Goal: Task Accomplishment & Management: Complete application form

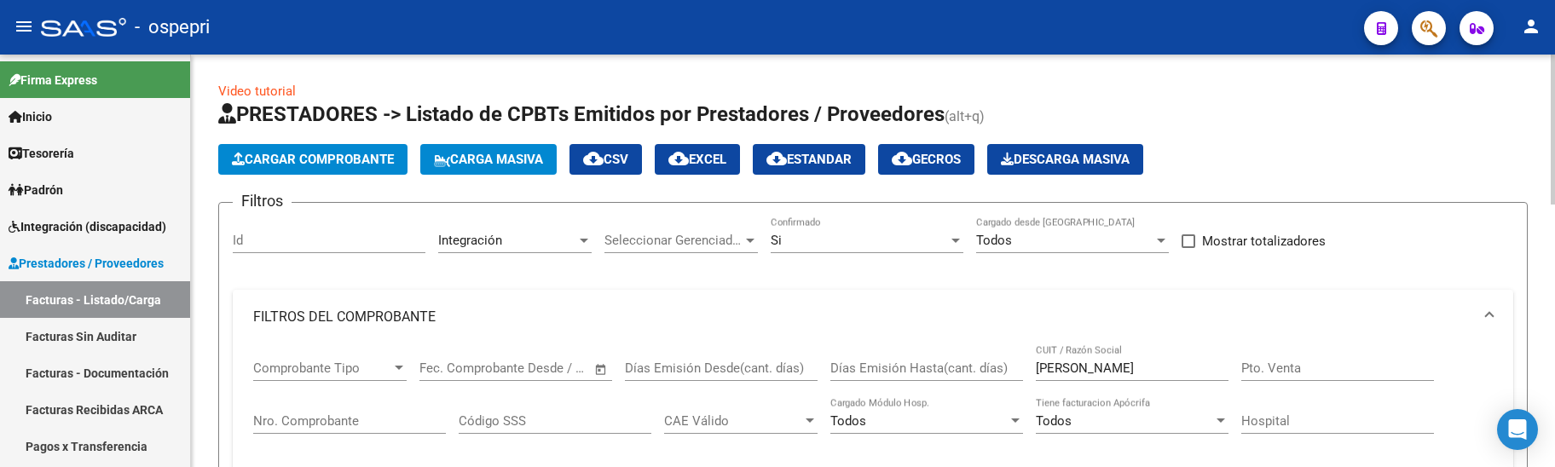
scroll to position [724, 0]
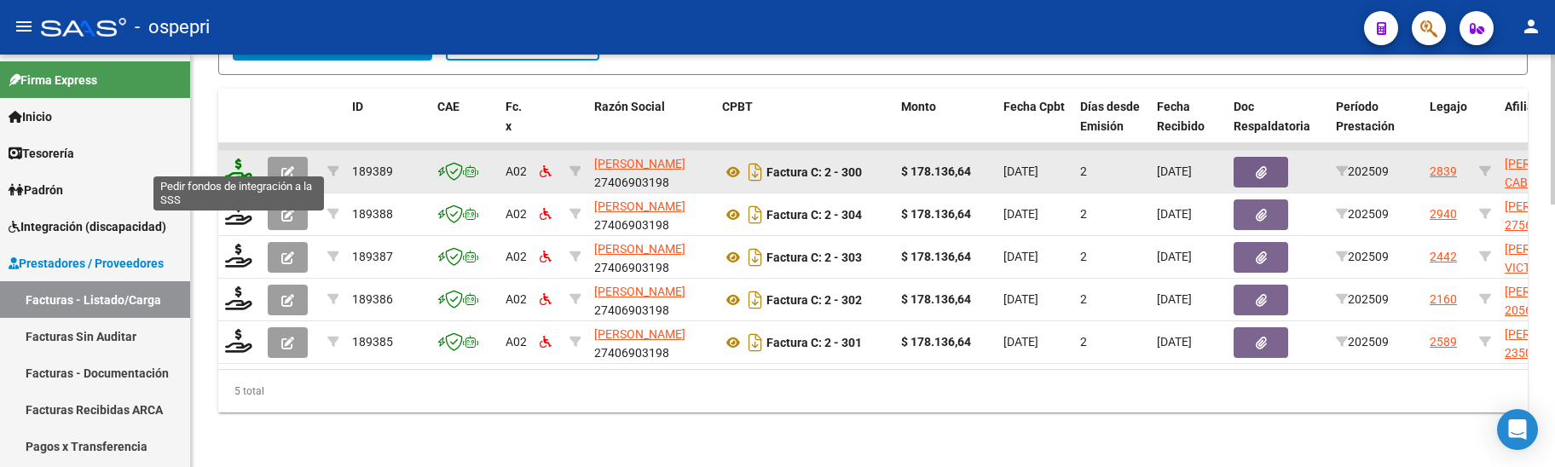
click at [226, 159] on icon at bounding box center [238, 171] width 27 height 24
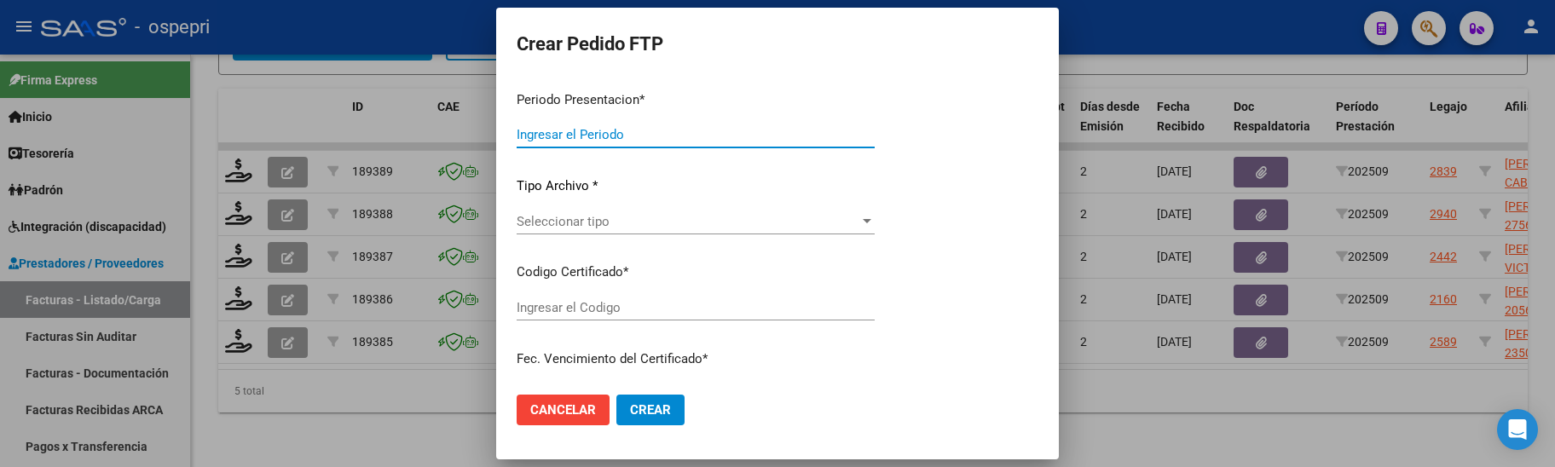
type input "202509"
type input "$ 178.136,64"
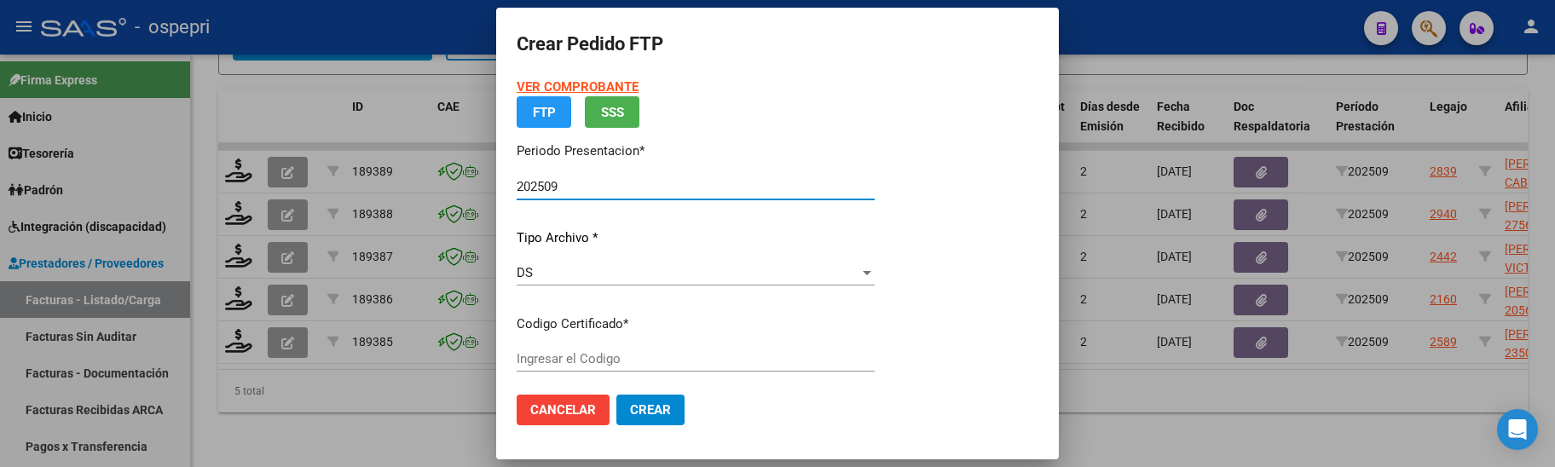
type input "2756006918-4"
type input "[DATE]"
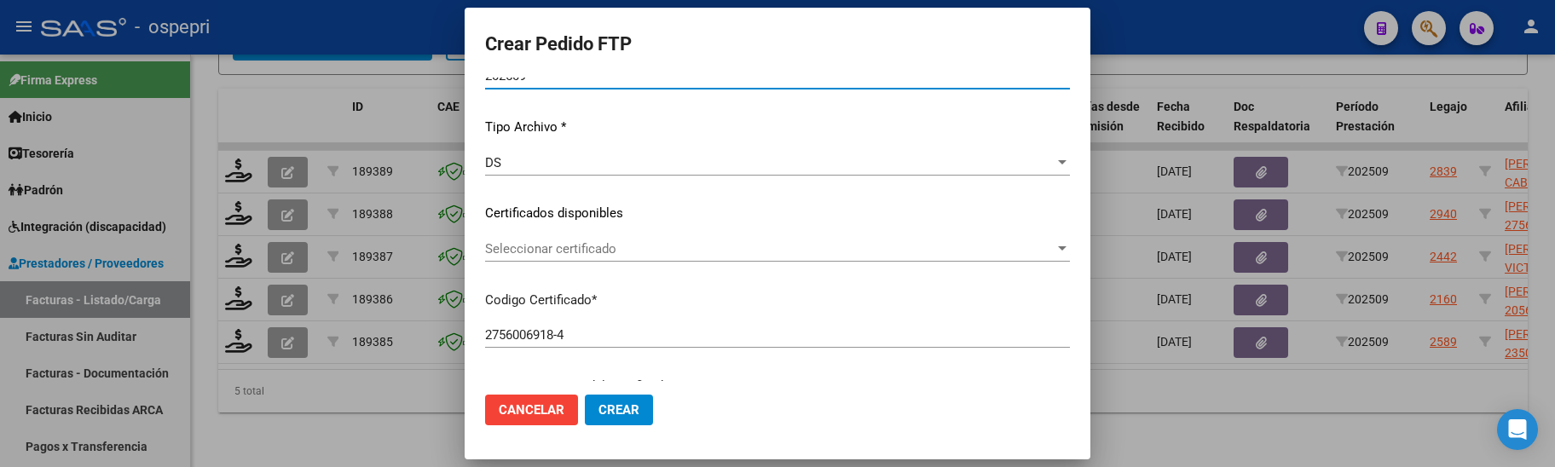
scroll to position [171, 0]
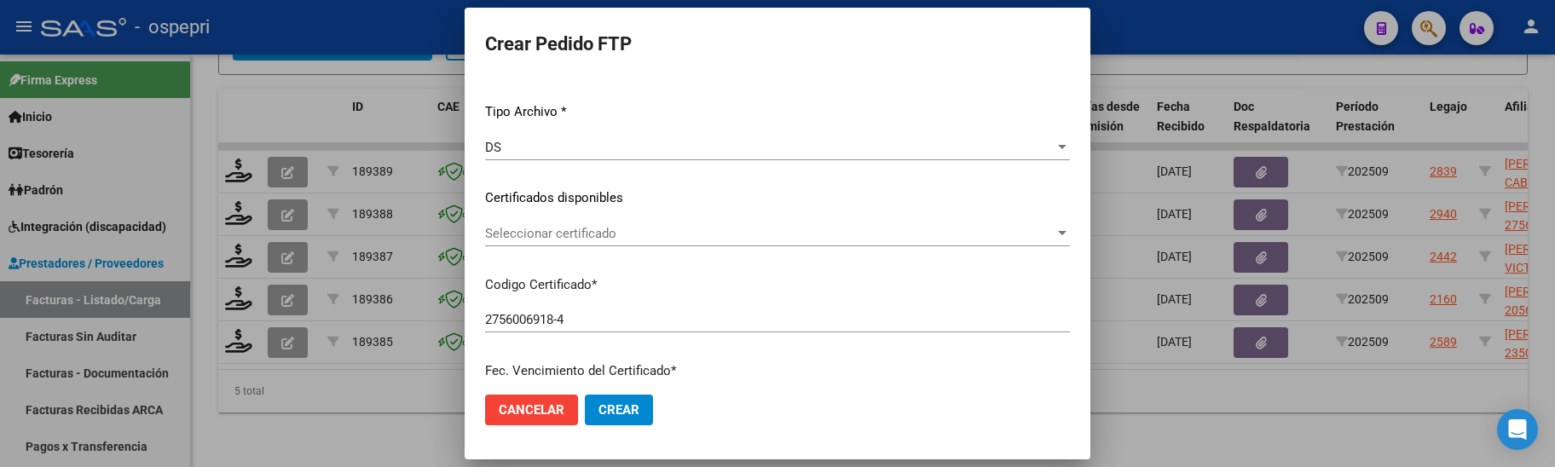
click at [1055, 236] on div at bounding box center [1062, 234] width 15 height 14
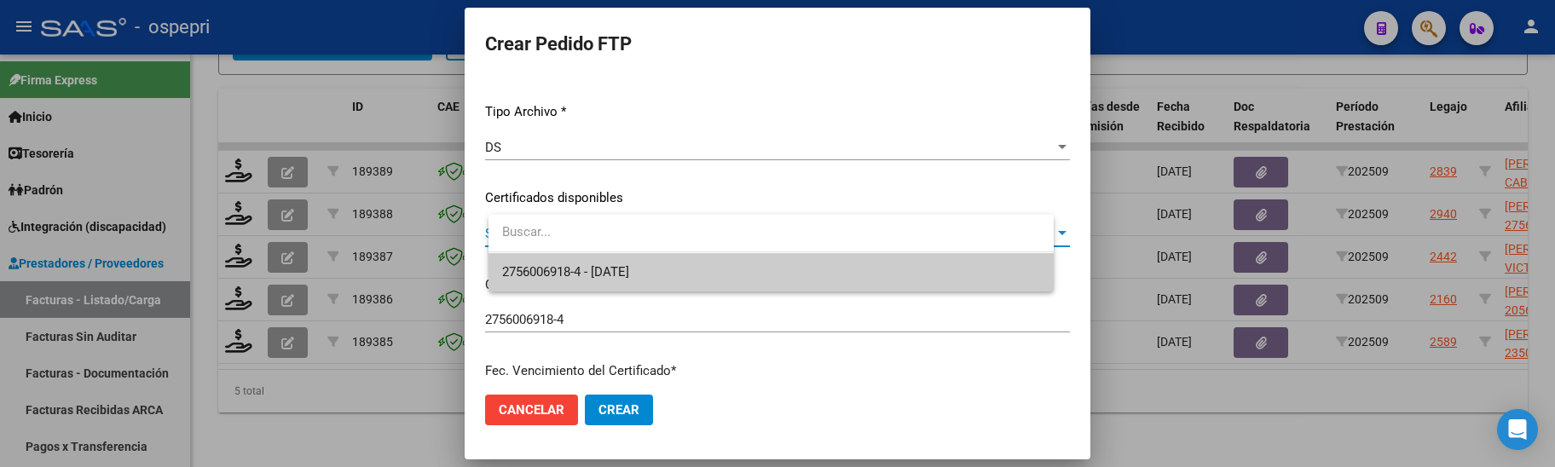
click at [991, 269] on span "2756006918-4 - [DATE]" at bounding box center [771, 272] width 538 height 38
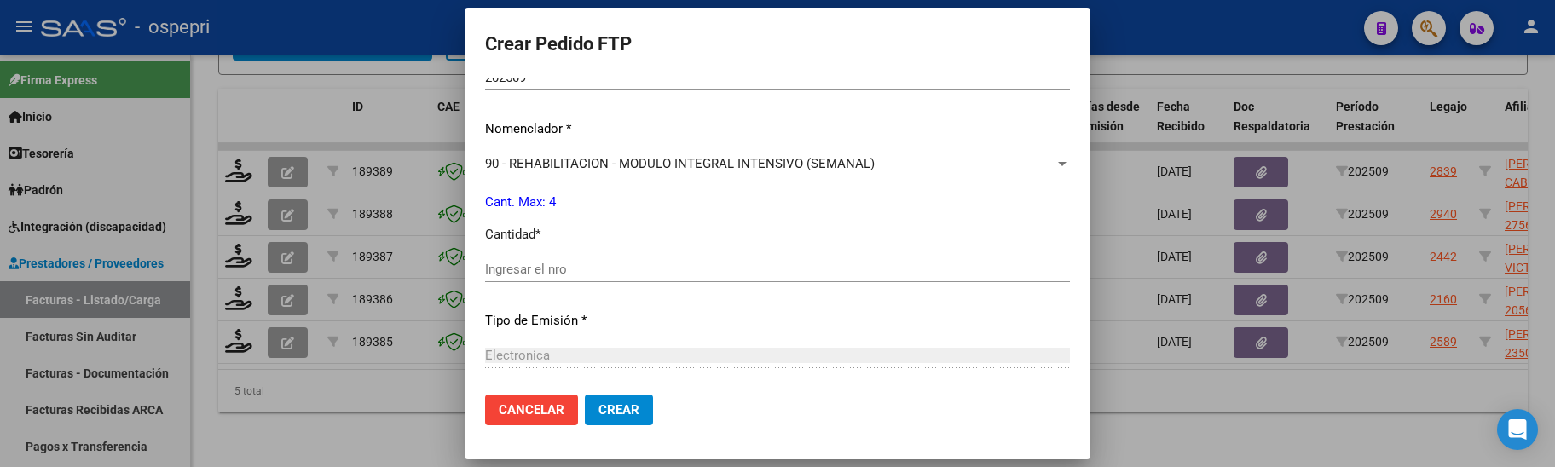
scroll to position [597, 0]
click at [701, 272] on input "Ingresar el nro" at bounding box center [777, 268] width 585 height 15
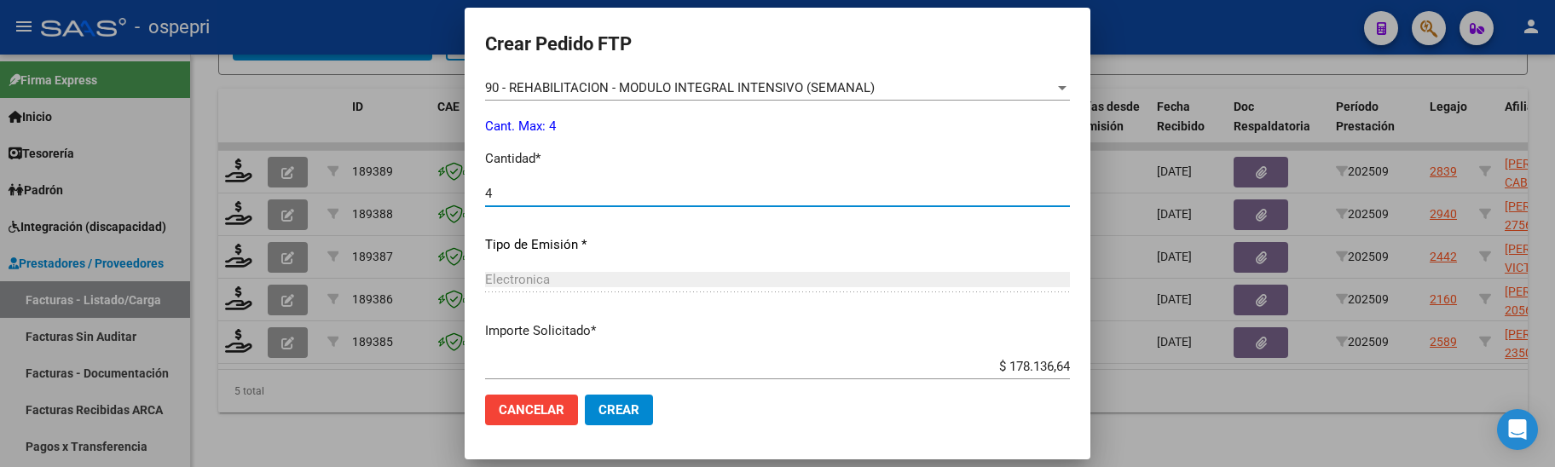
scroll to position [772, 0]
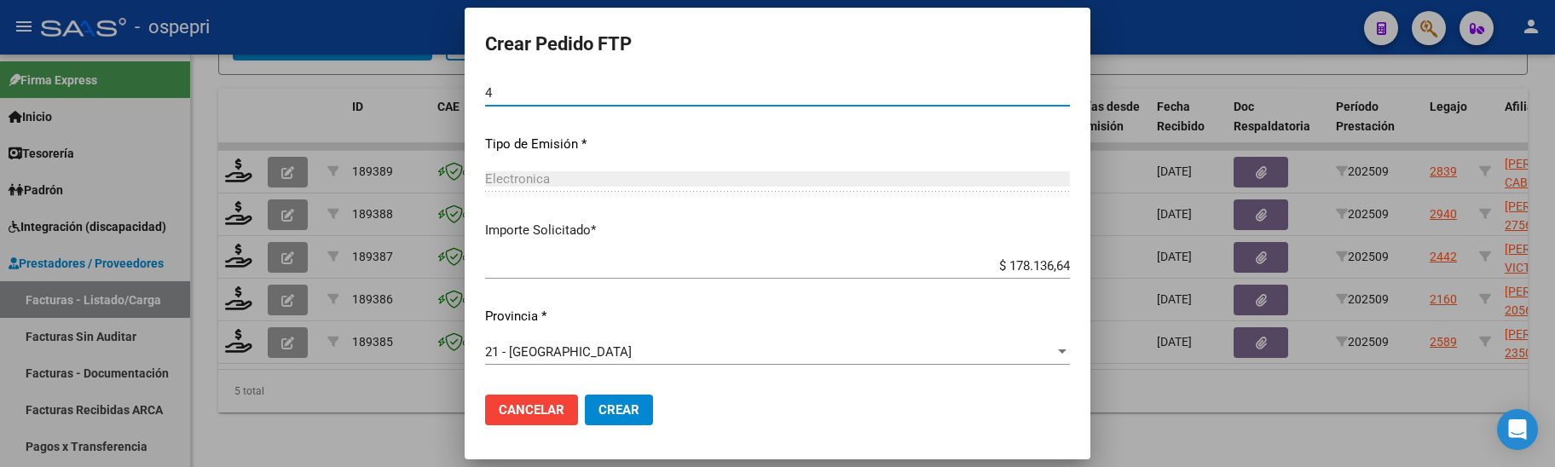
type input "4"
click at [635, 411] on span "Crear" at bounding box center [618, 409] width 41 height 15
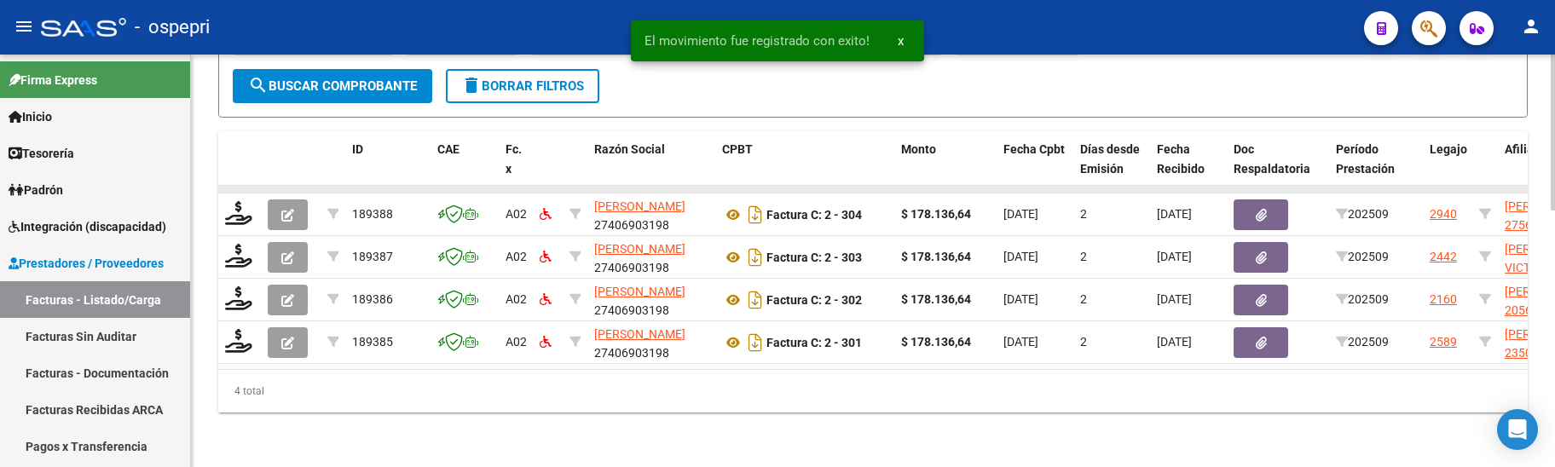
scroll to position [681, 0]
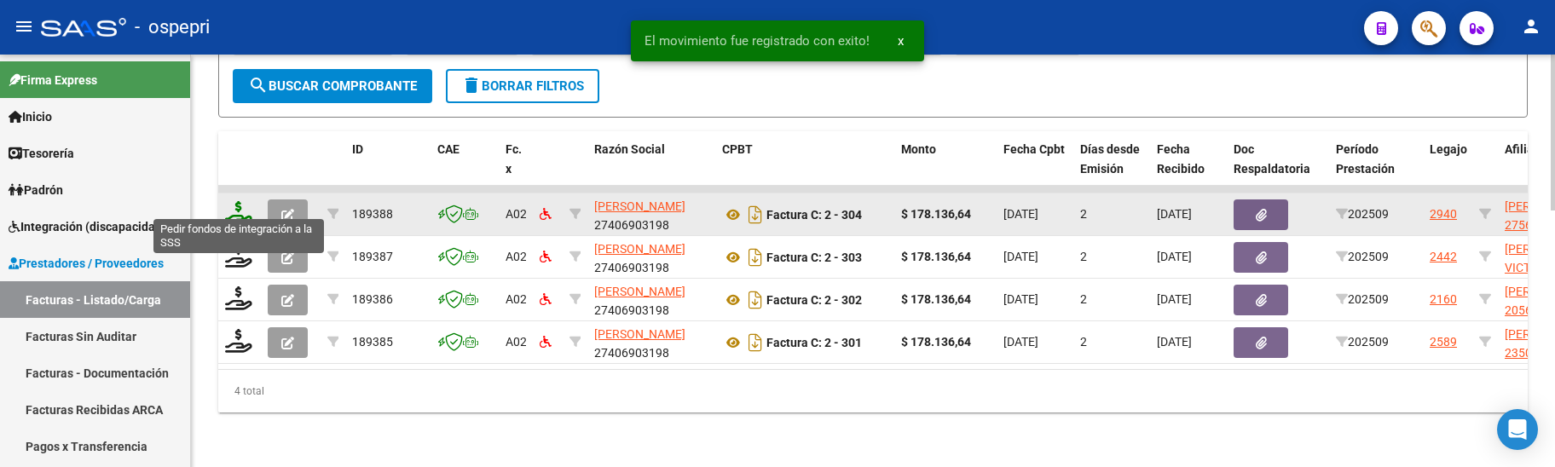
click at [237, 204] on icon at bounding box center [238, 213] width 27 height 24
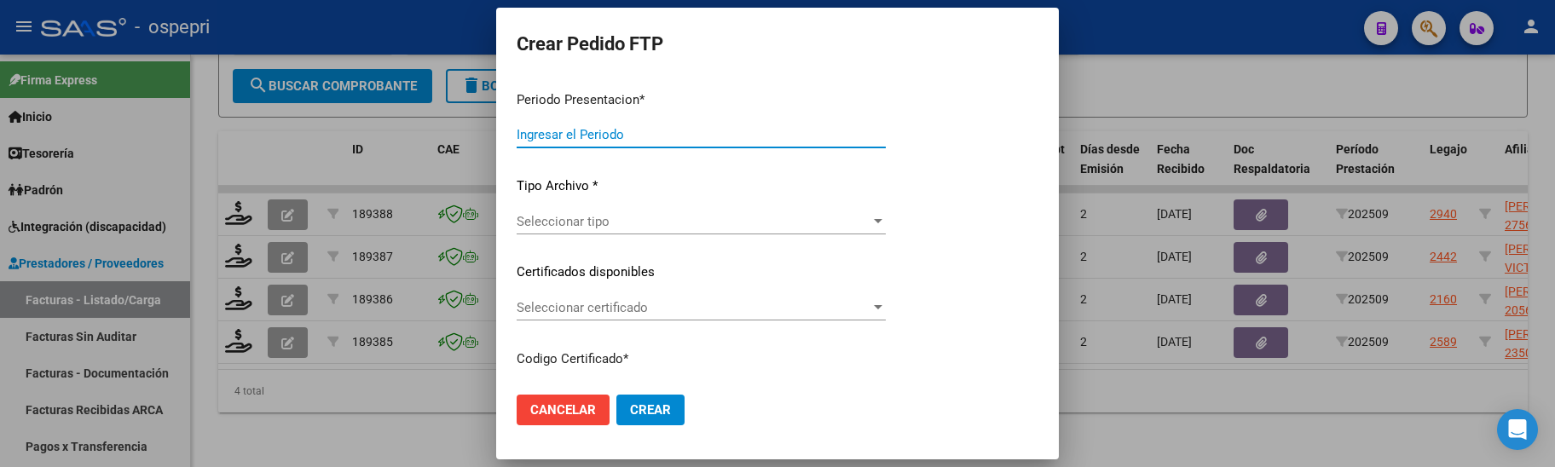
type input "202509"
type input "$ 178.136,64"
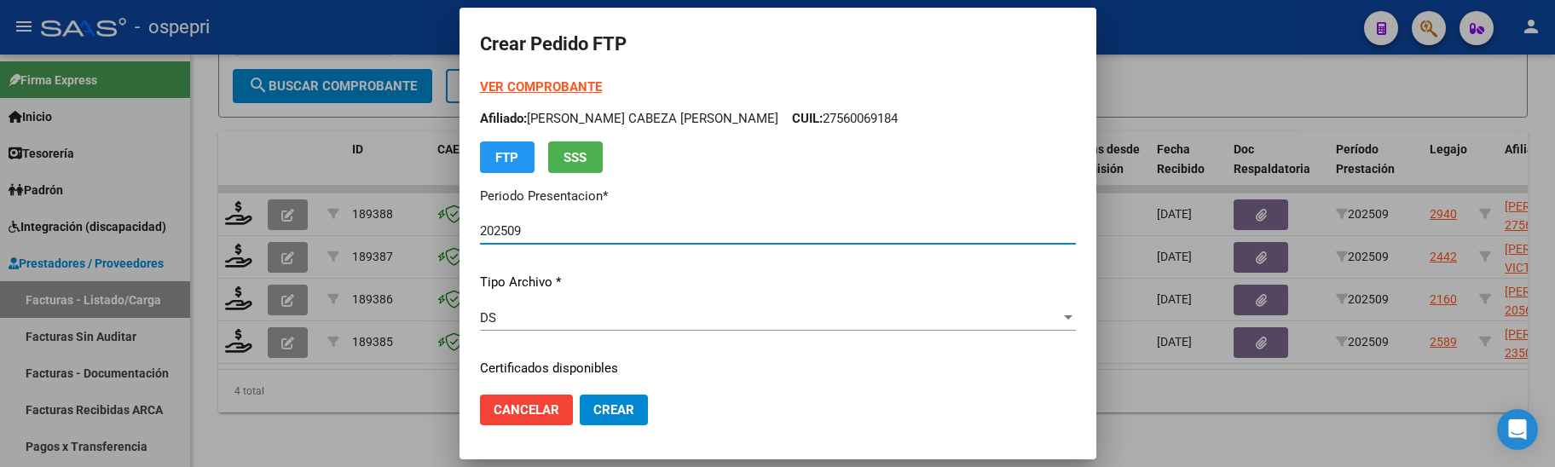
type input "2756001643-9"
type input "2029-12-01"
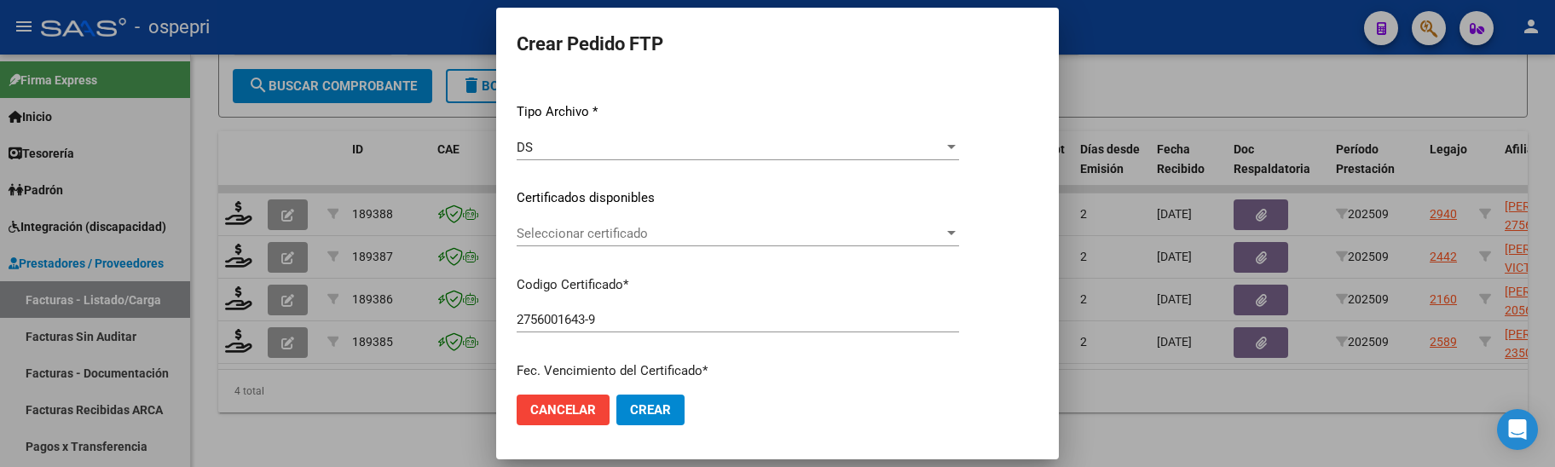
scroll to position [256, 0]
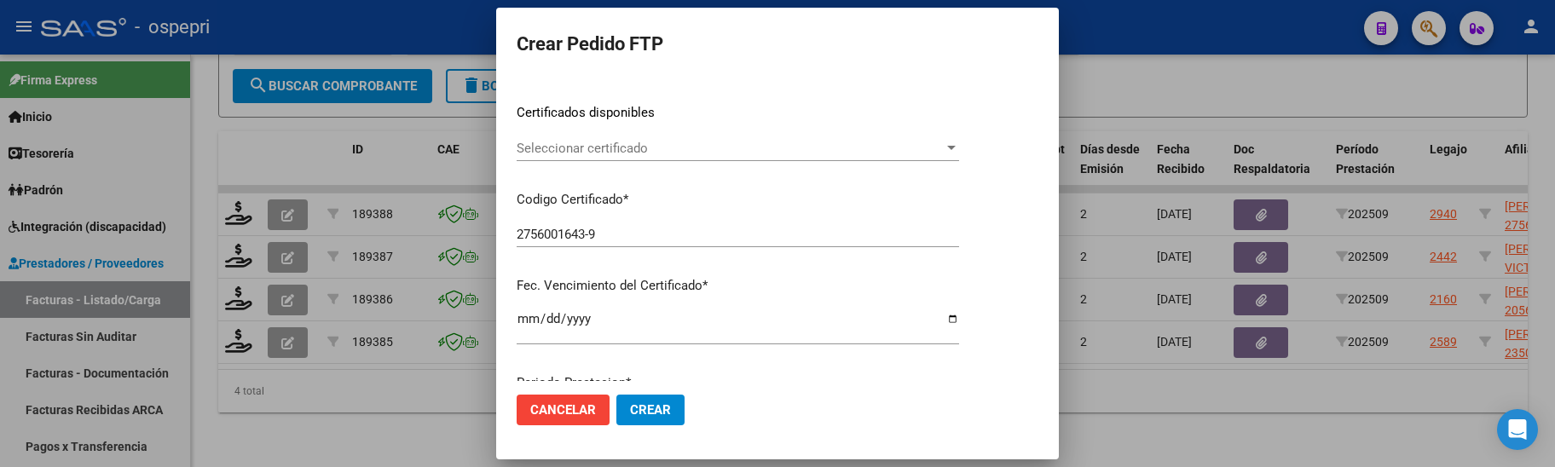
click at [959, 144] on div at bounding box center [951, 149] width 15 height 14
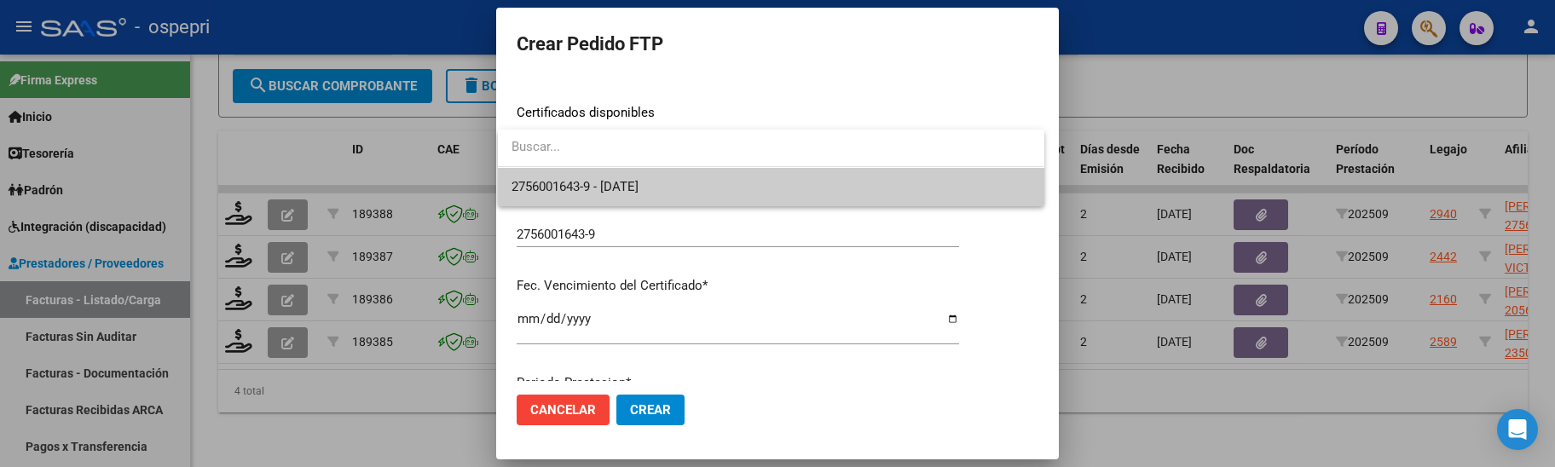
click at [961, 190] on span "2756001643-9 - 2029-12-01" at bounding box center [771, 187] width 518 height 38
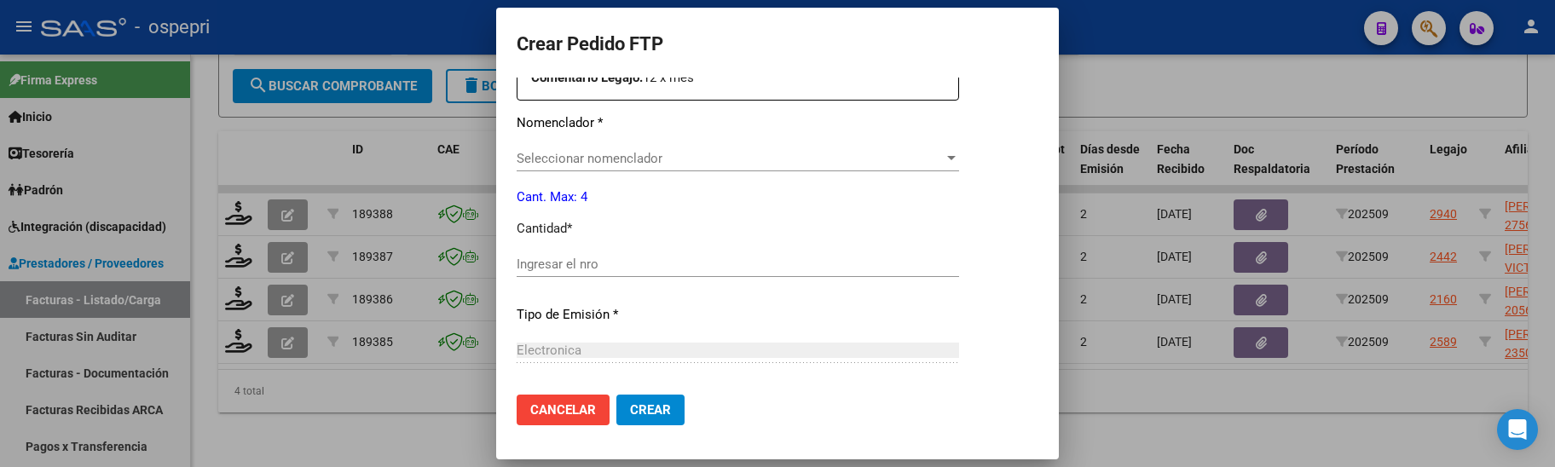
scroll to position [682, 0]
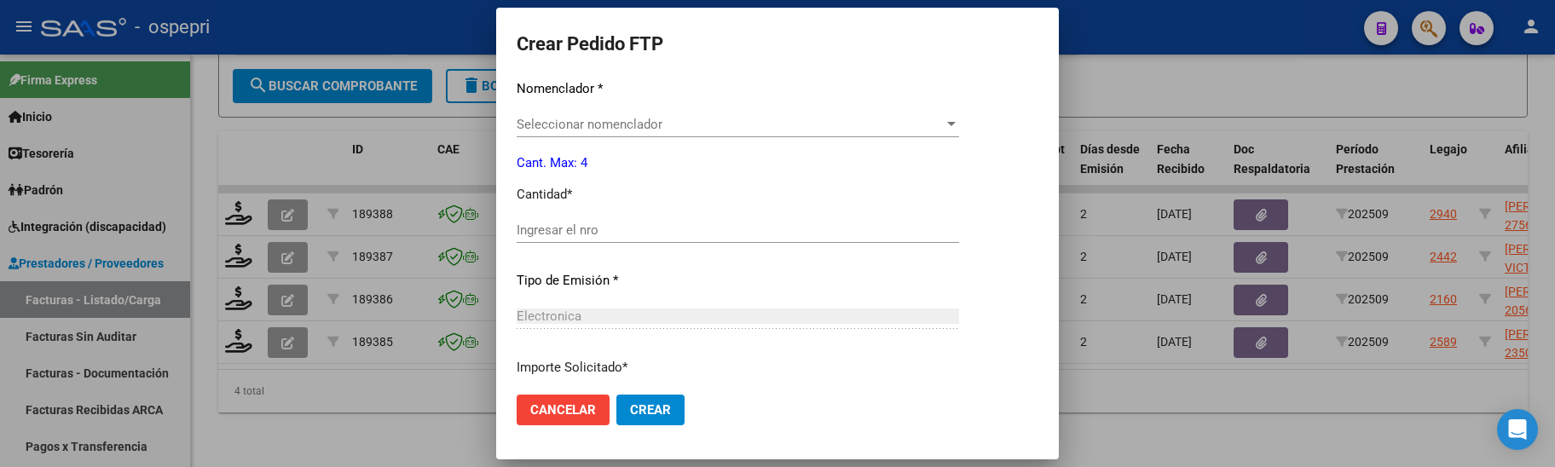
click at [586, 230] on input "Ingresar el nro" at bounding box center [738, 230] width 442 height 15
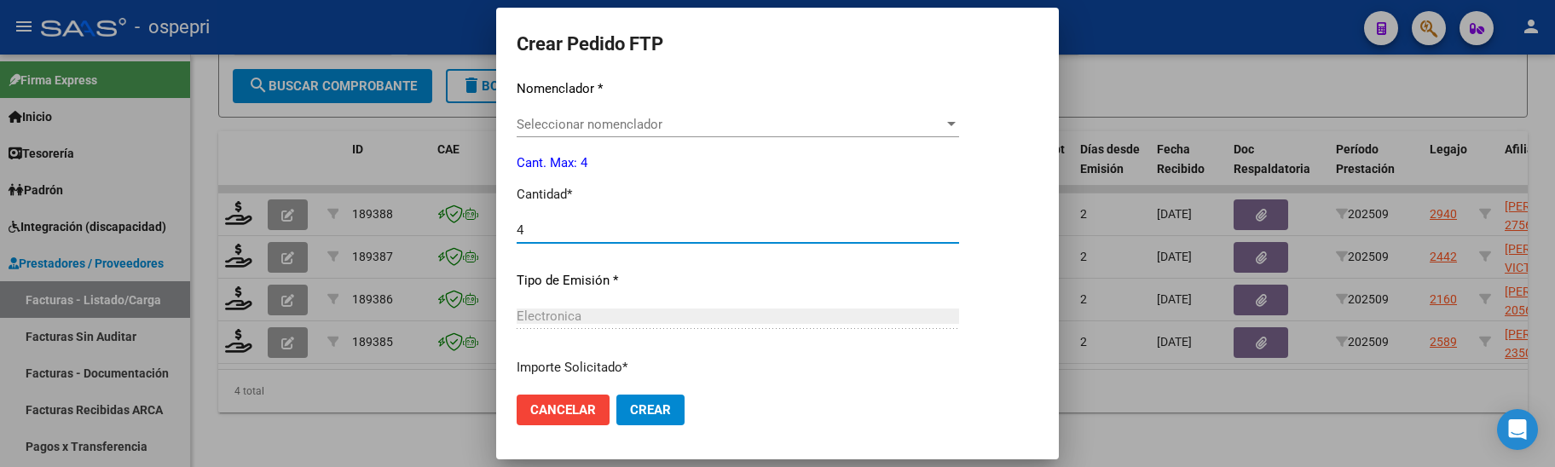
type input "4"
click at [645, 404] on span "Crear" at bounding box center [650, 409] width 41 height 15
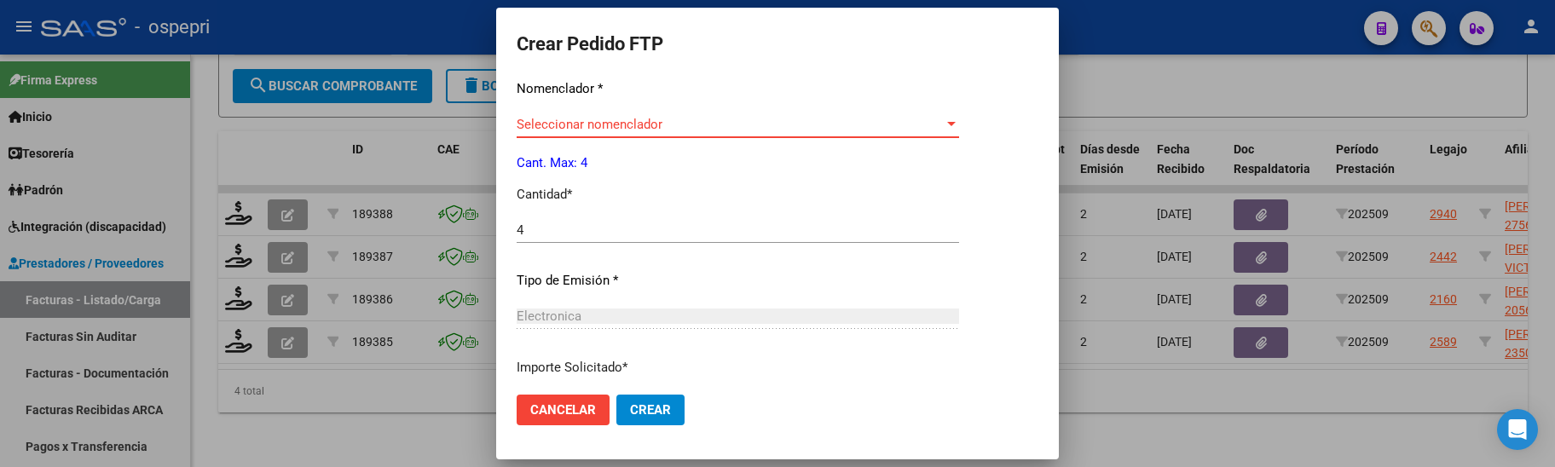
click at [959, 123] on div at bounding box center [951, 125] width 15 height 14
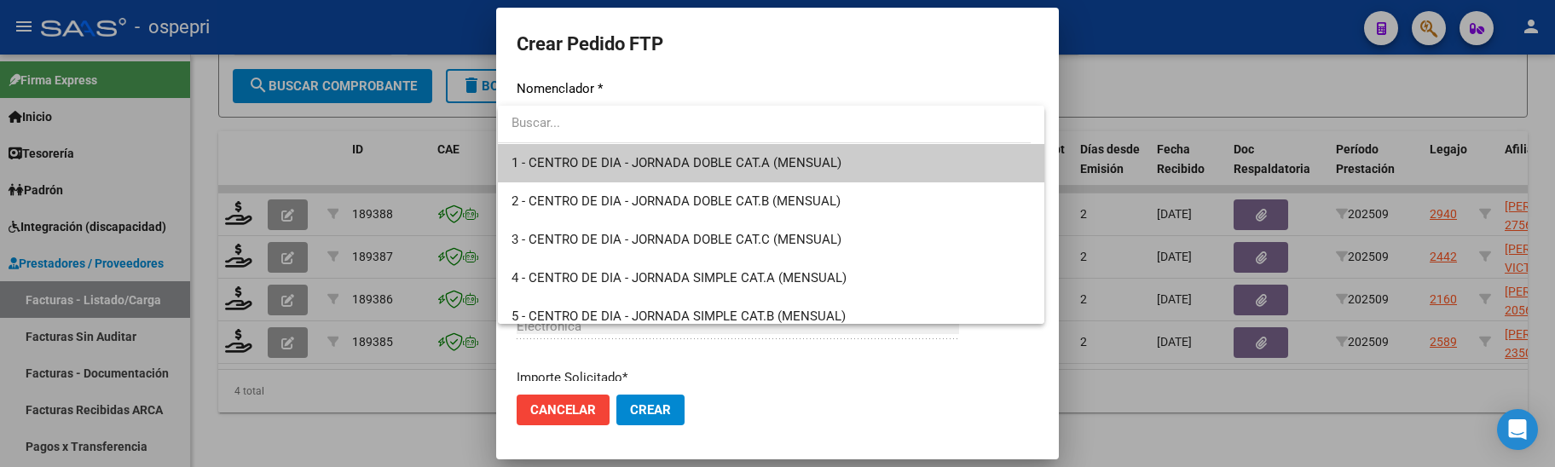
click at [592, 118] on input "dropdown search" at bounding box center [764, 123] width 533 height 38
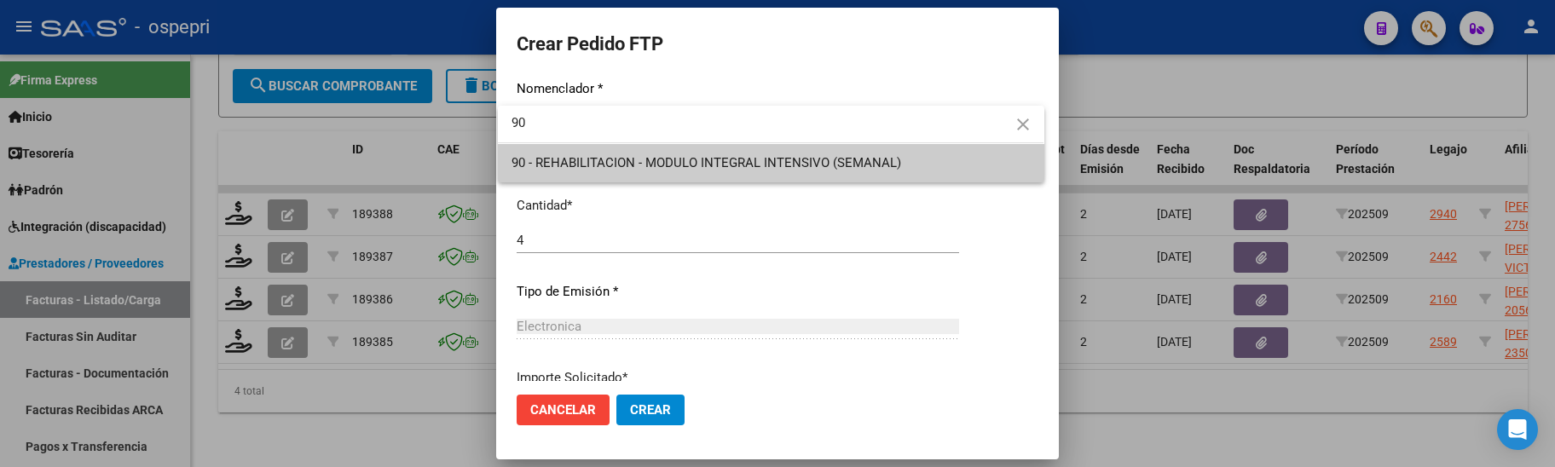
type input "9"
type input "87"
click at [662, 407] on div at bounding box center [777, 233] width 1555 height 467
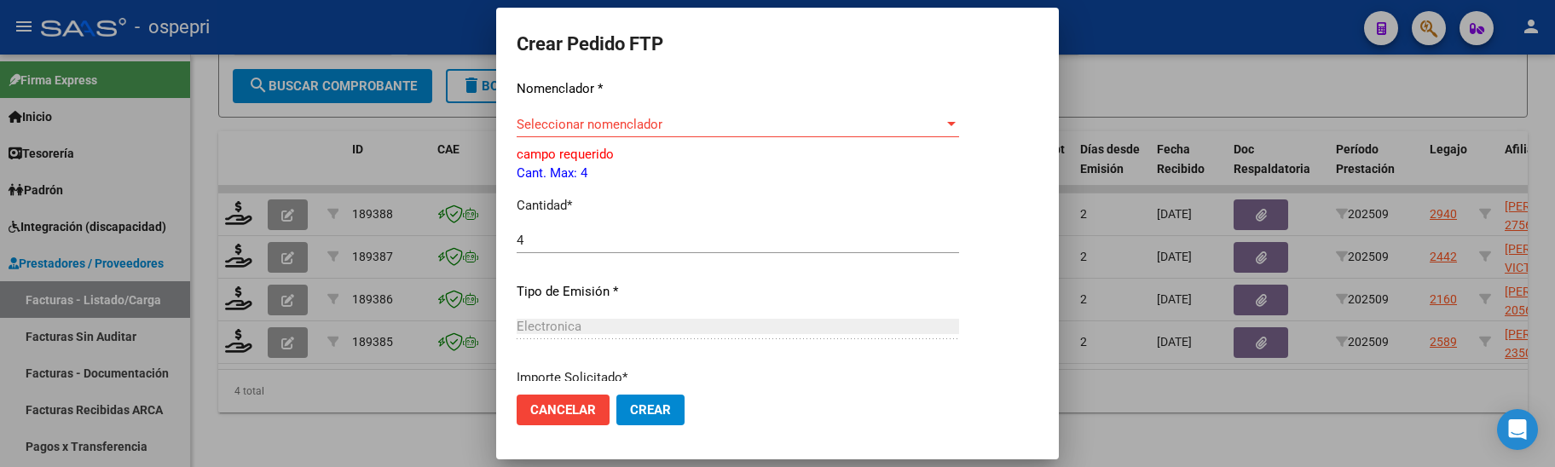
click at [956, 125] on div at bounding box center [951, 124] width 9 height 4
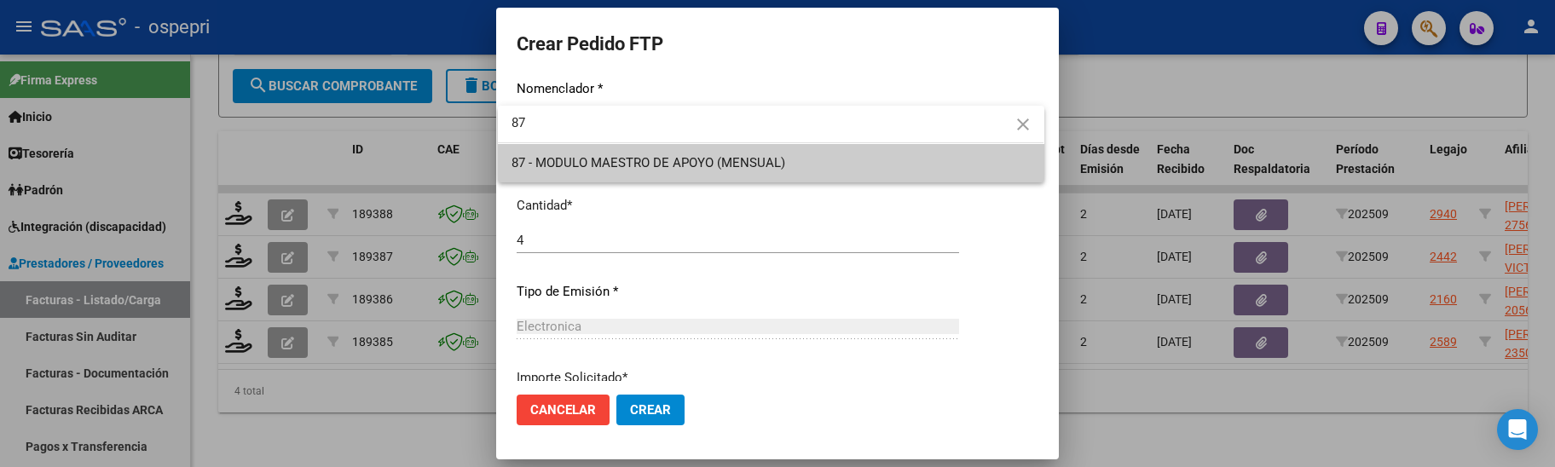
type input "87"
click at [812, 160] on span "87 - MODULO MAESTRO DE APOYO (MENSUAL)" at bounding box center [771, 163] width 518 height 38
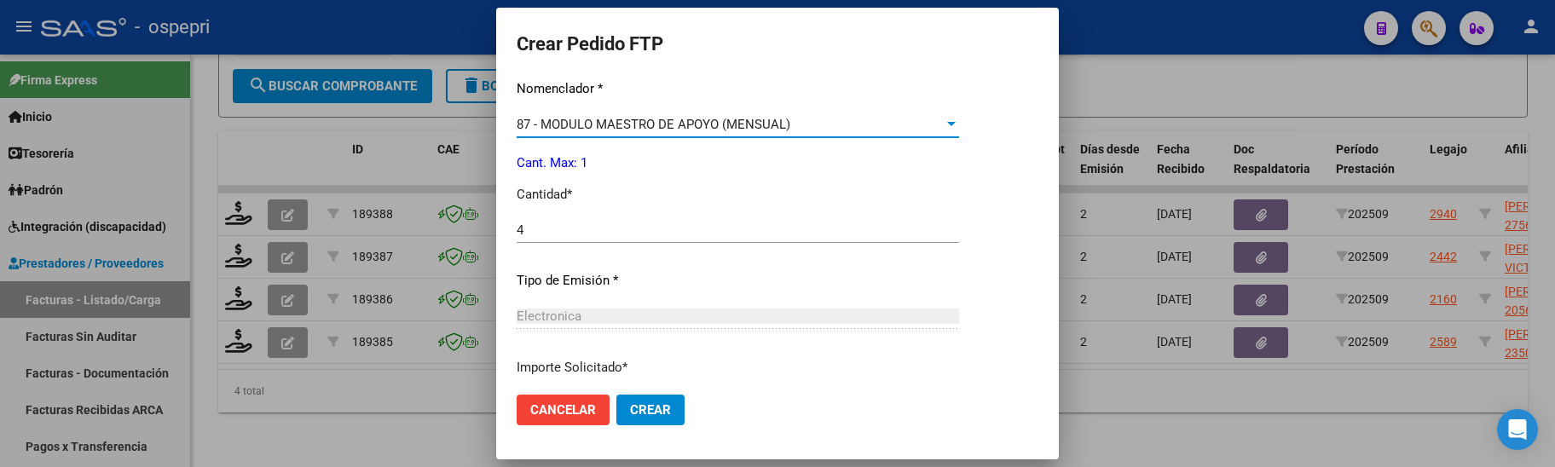
click at [959, 120] on div at bounding box center [951, 125] width 15 height 14
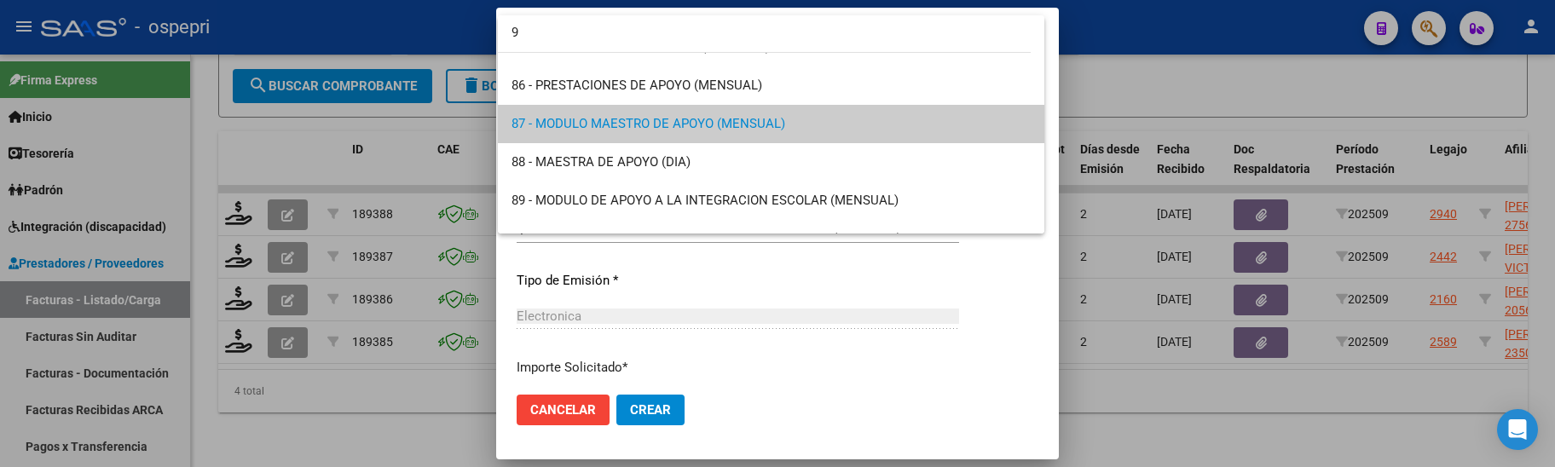
scroll to position [0, 0]
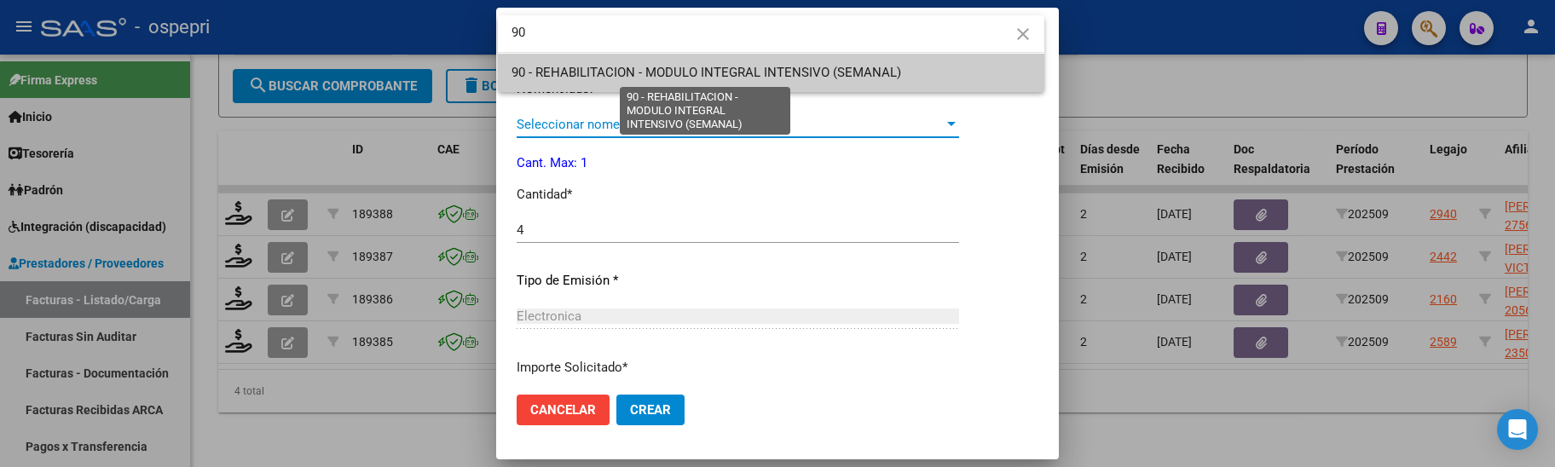
type input "90"
click at [818, 69] on span "90 - REHABILITACION - MODULO INTEGRAL INTENSIVO (SEMANAL)" at bounding box center [707, 72] width 390 height 15
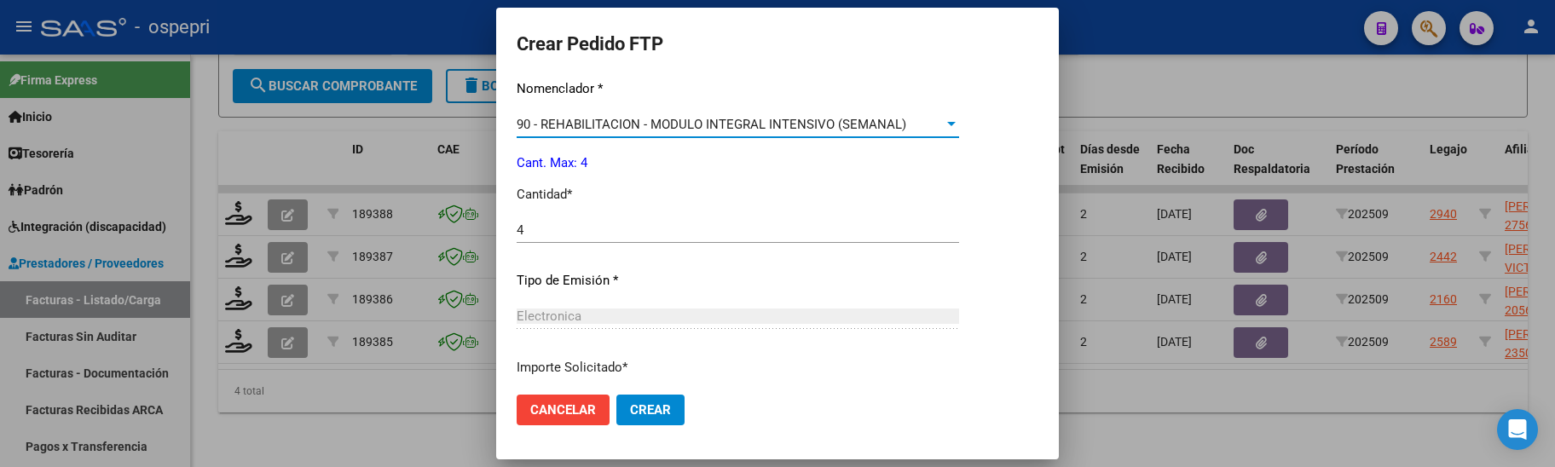
click at [651, 424] on button "Crear" at bounding box center [650, 410] width 68 height 31
click at [649, 402] on span "Crear" at bounding box center [650, 409] width 41 height 15
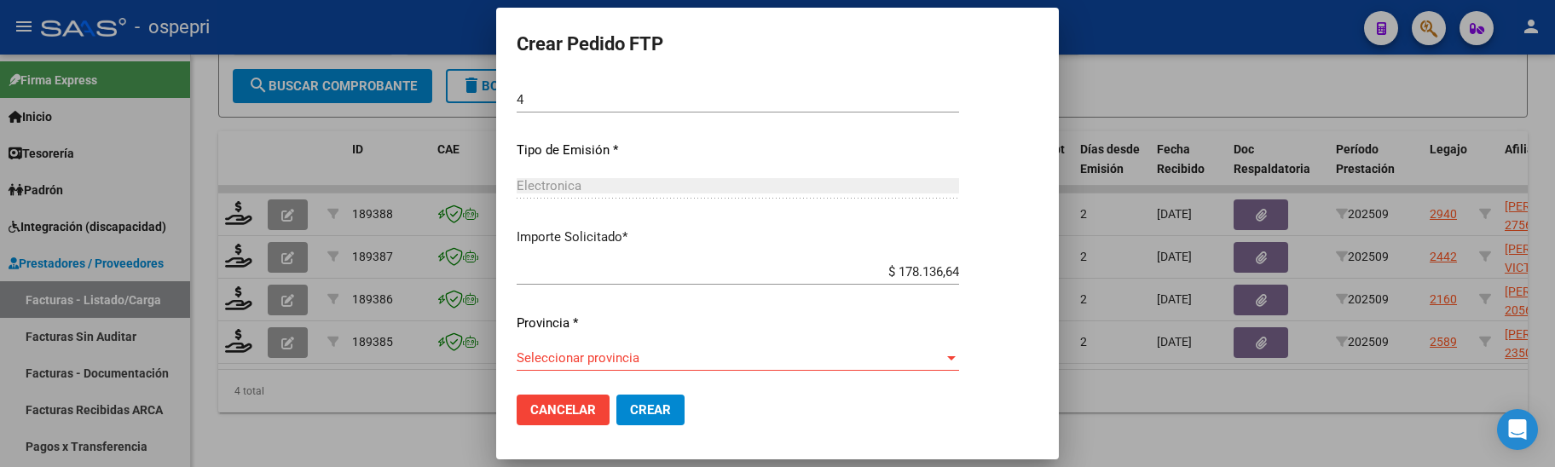
scroll to position [818, 0]
click at [956, 353] on div at bounding box center [951, 352] width 9 height 4
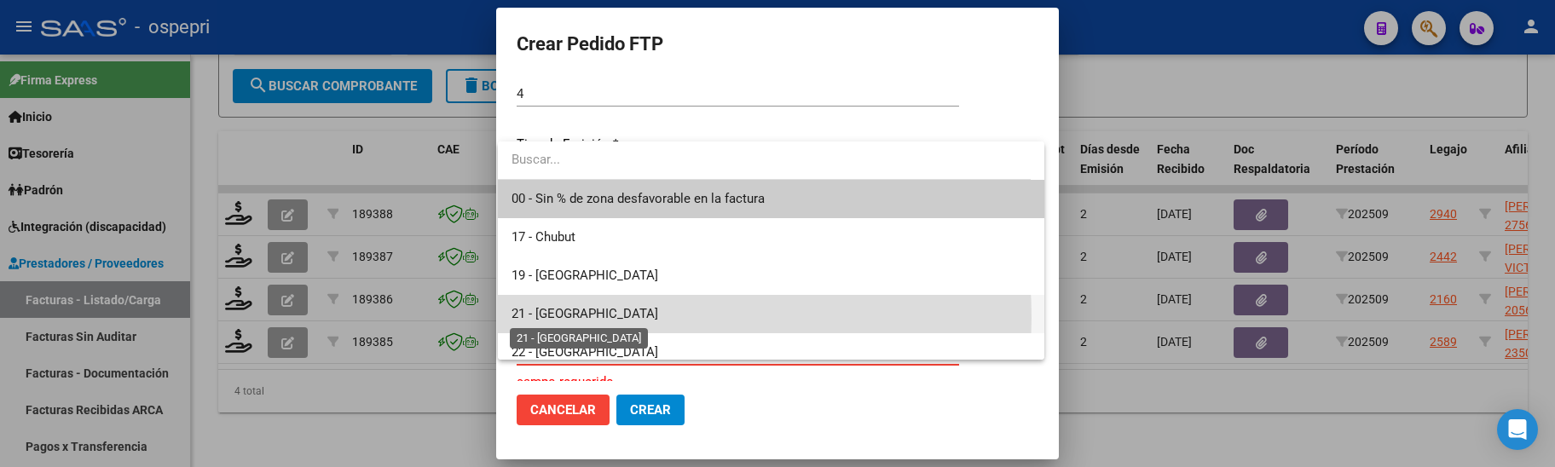
click at [565, 318] on span "21 - Neuquén" at bounding box center [585, 313] width 147 height 15
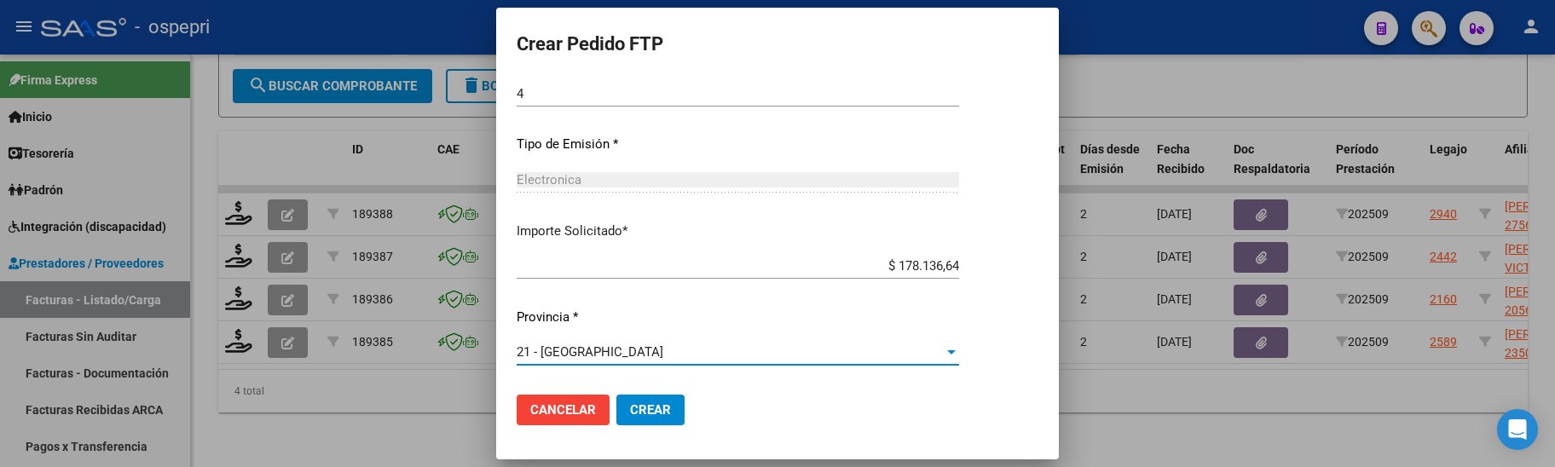
click at [648, 406] on span "Crear" at bounding box center [650, 409] width 41 height 15
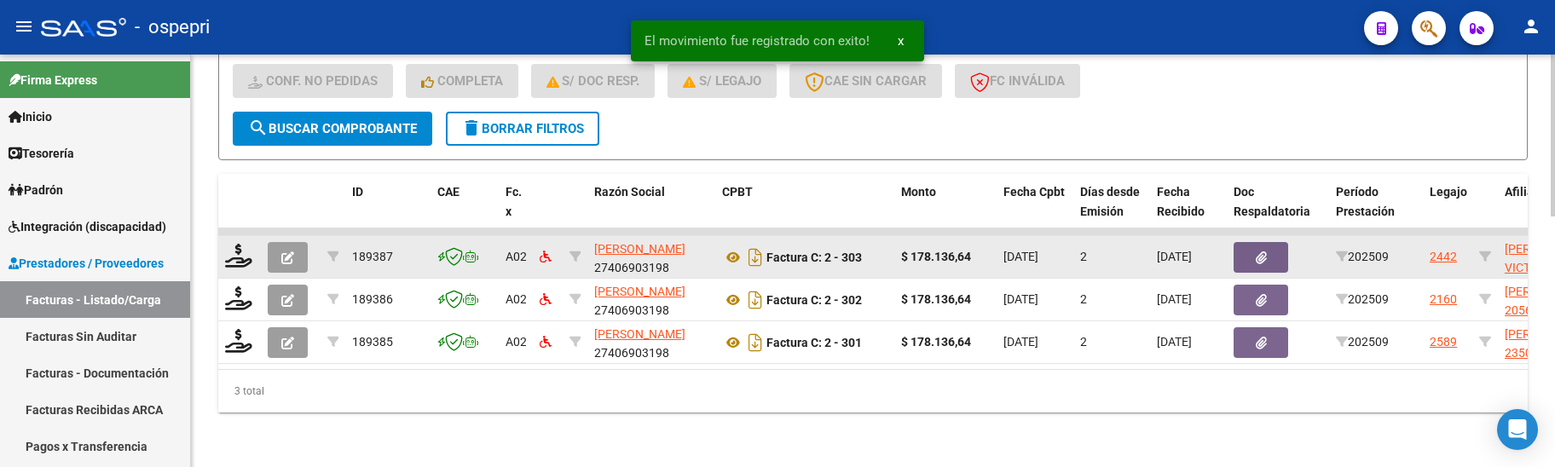
scroll to position [639, 0]
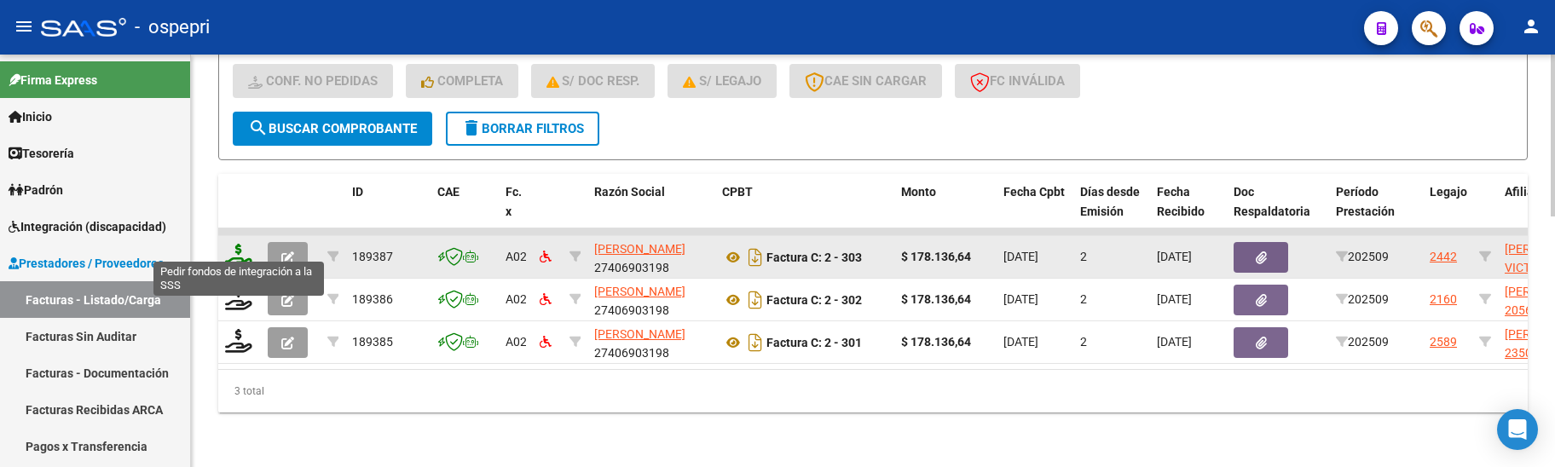
click at [240, 245] on icon at bounding box center [238, 256] width 27 height 24
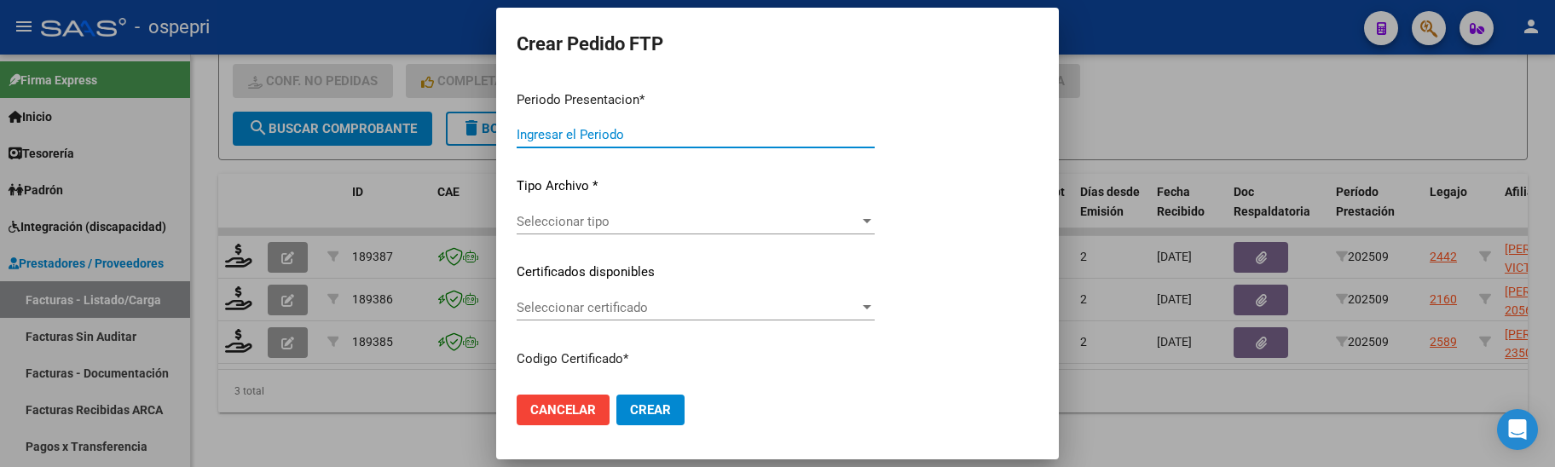
type input "202509"
type input "$ 178.136,64"
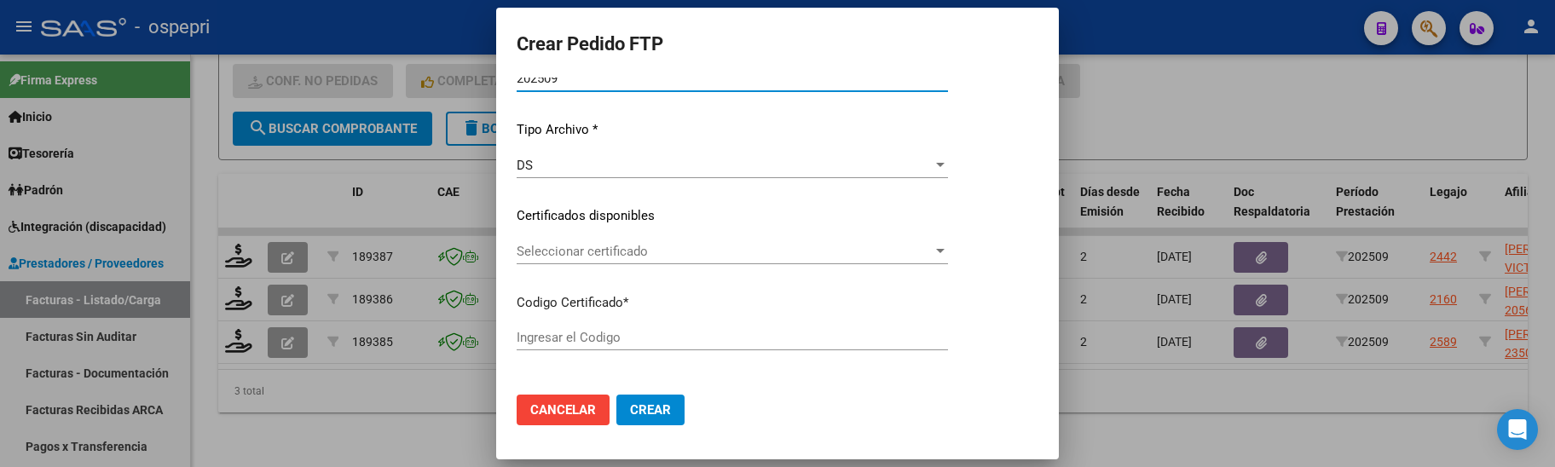
scroll to position [171, 0]
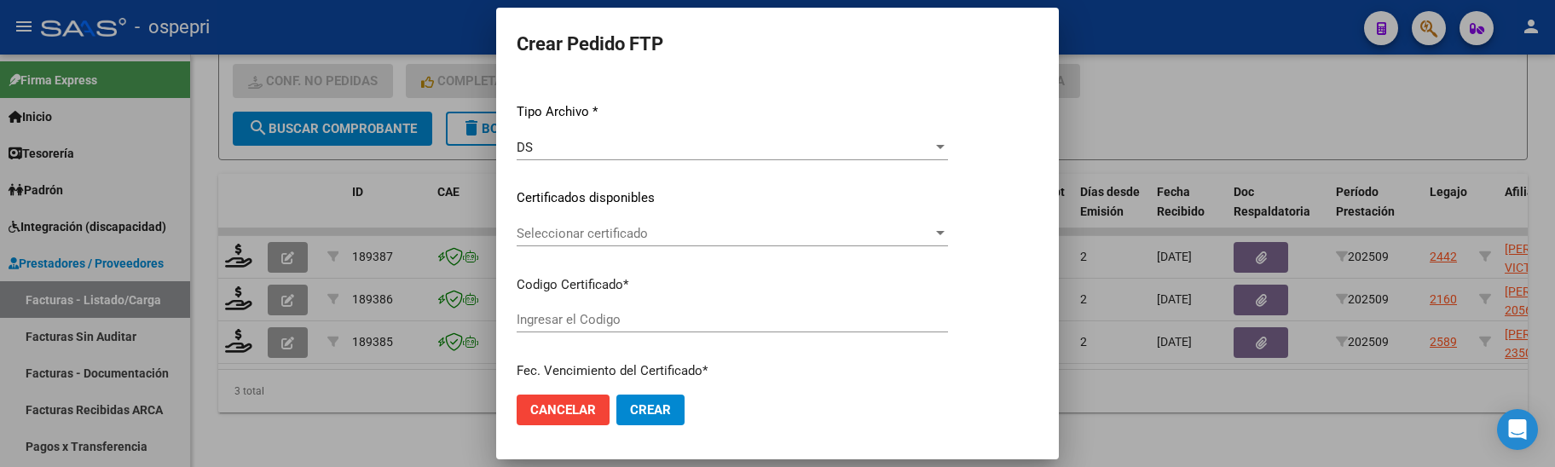
type input "2755158179-4"
type input "2027-08-23"
click at [945, 234] on div at bounding box center [940, 233] width 9 height 4
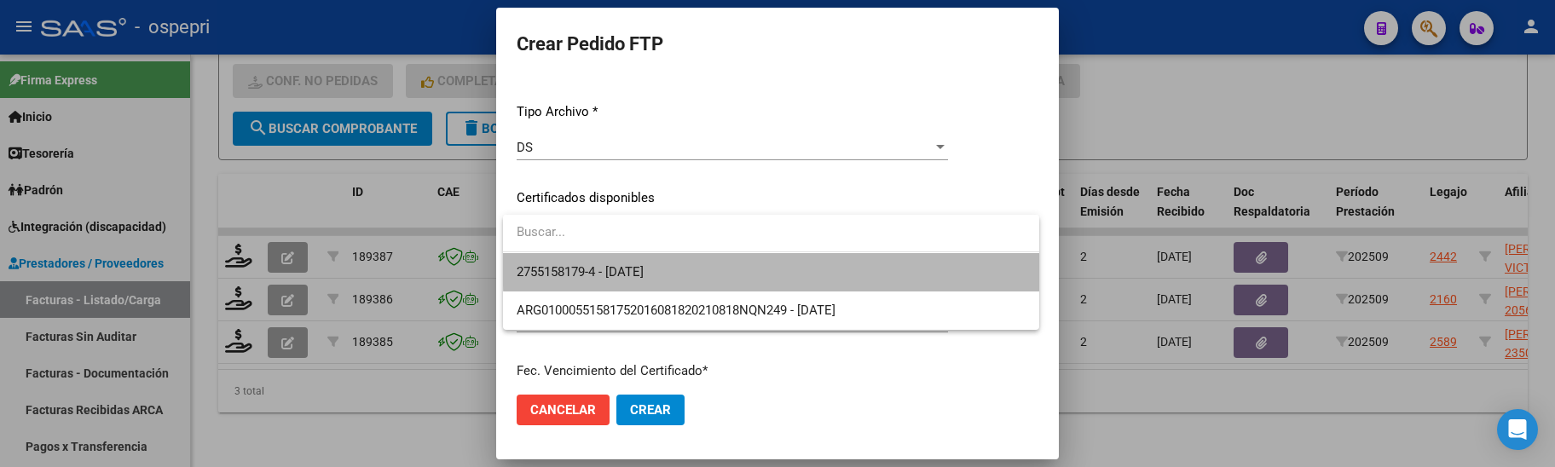
click at [1003, 257] on span "2755158179-4 - 2027-08-23" at bounding box center [771, 272] width 509 height 38
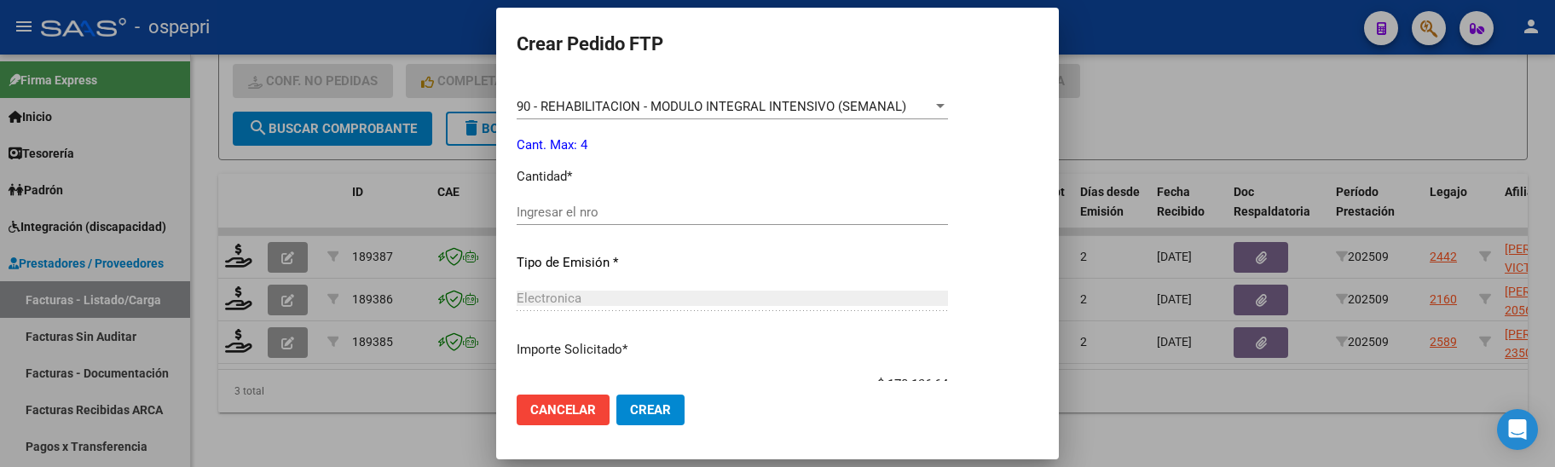
scroll to position [682, 0]
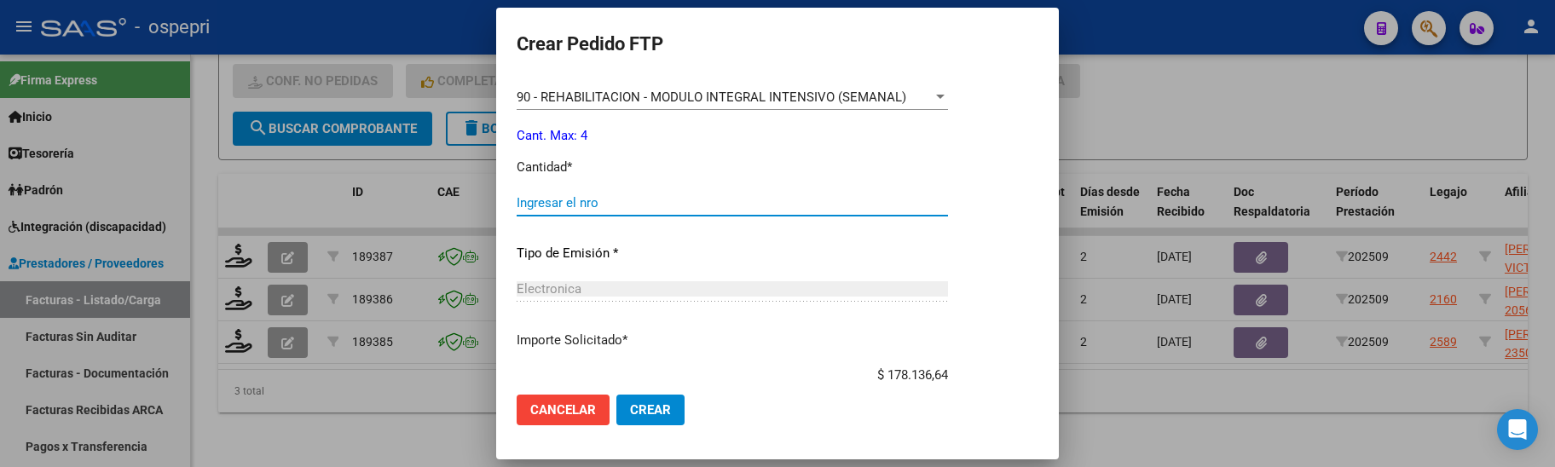
click at [630, 204] on input "Ingresar el nro" at bounding box center [732, 202] width 431 height 15
type input "4"
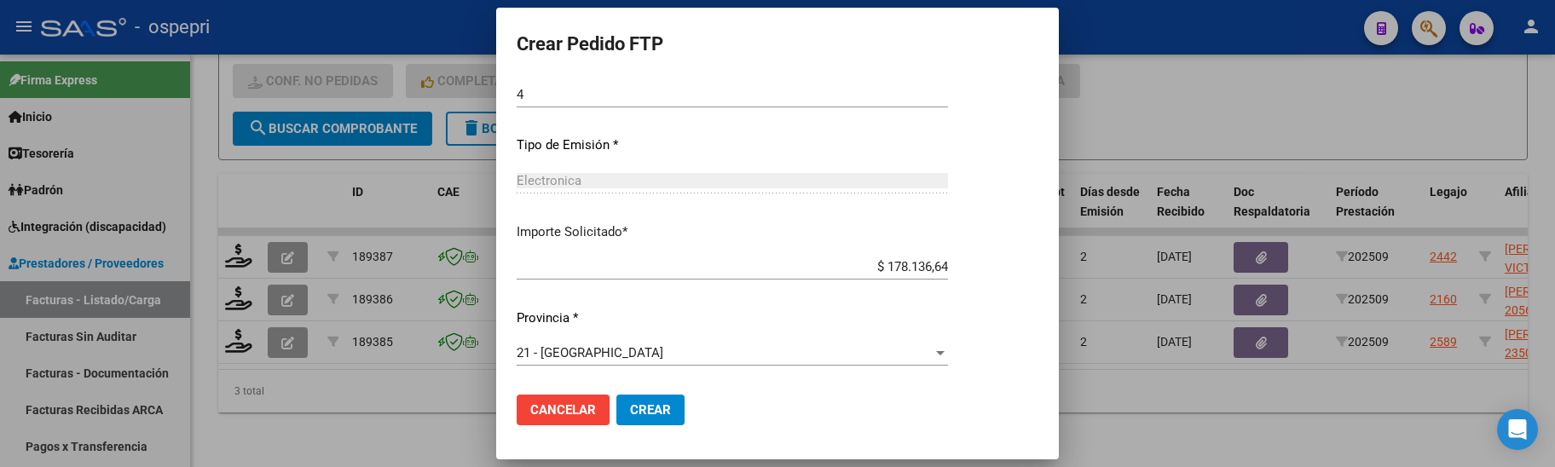
scroll to position [791, 0]
click at [672, 413] on button "Crear" at bounding box center [650, 410] width 68 height 31
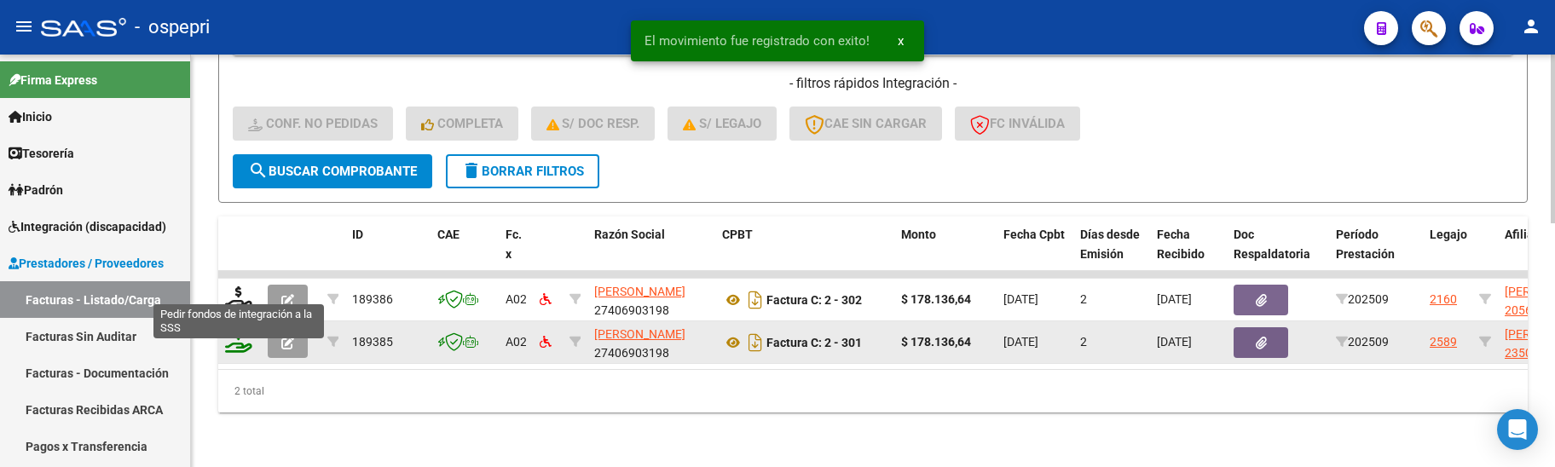
scroll to position [596, 0]
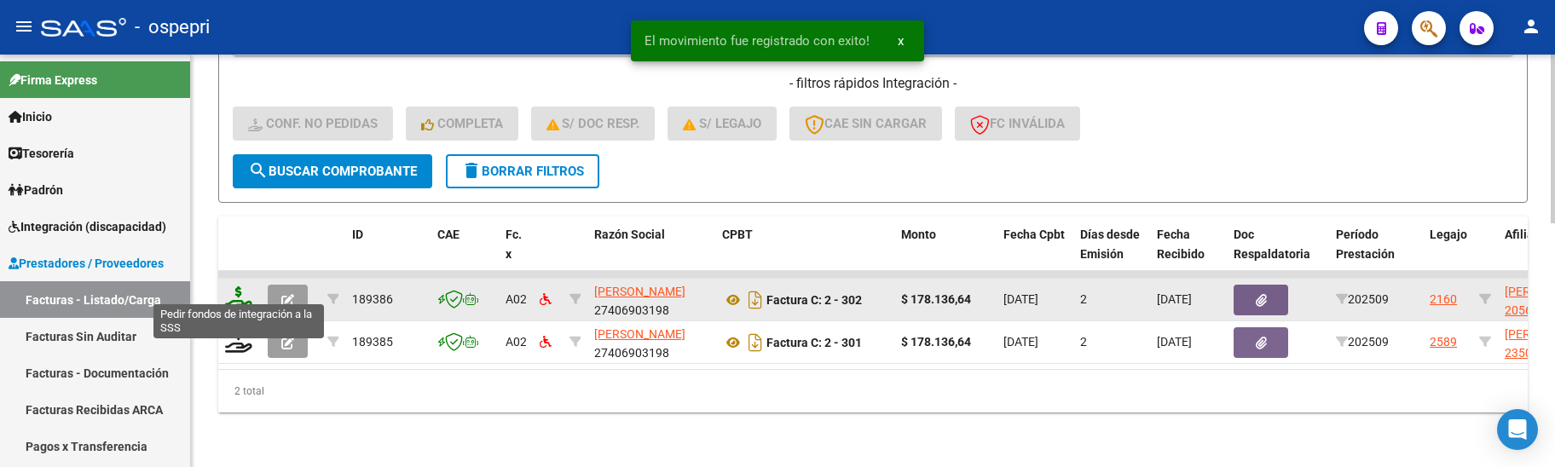
click at [243, 286] on icon at bounding box center [238, 298] width 27 height 24
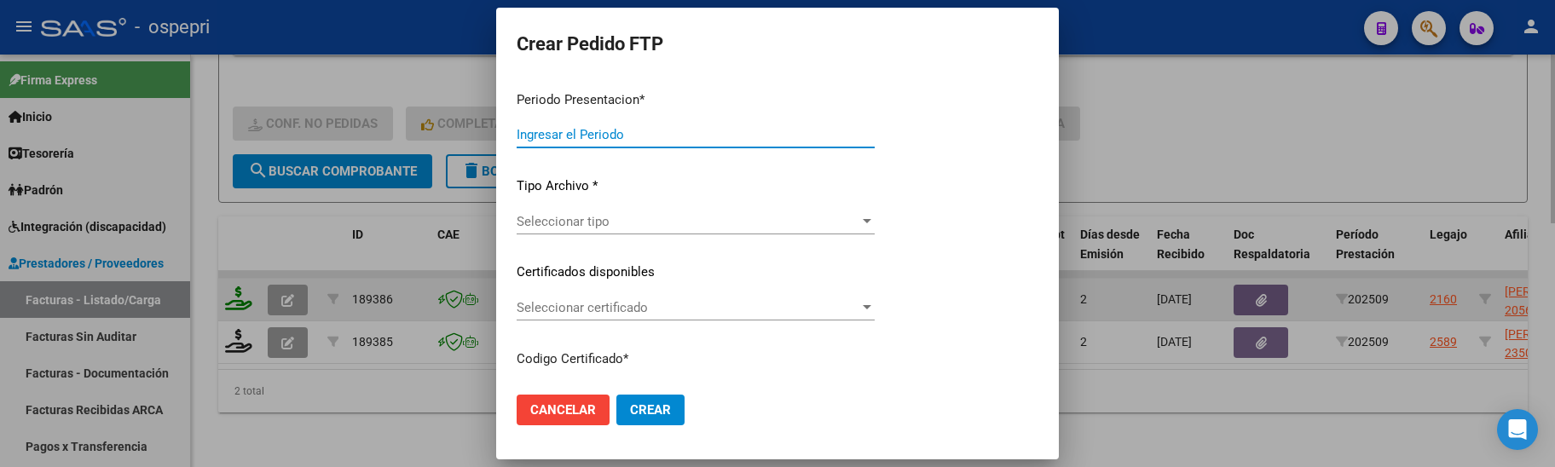
type input "202509"
type input "$ 178.136,64"
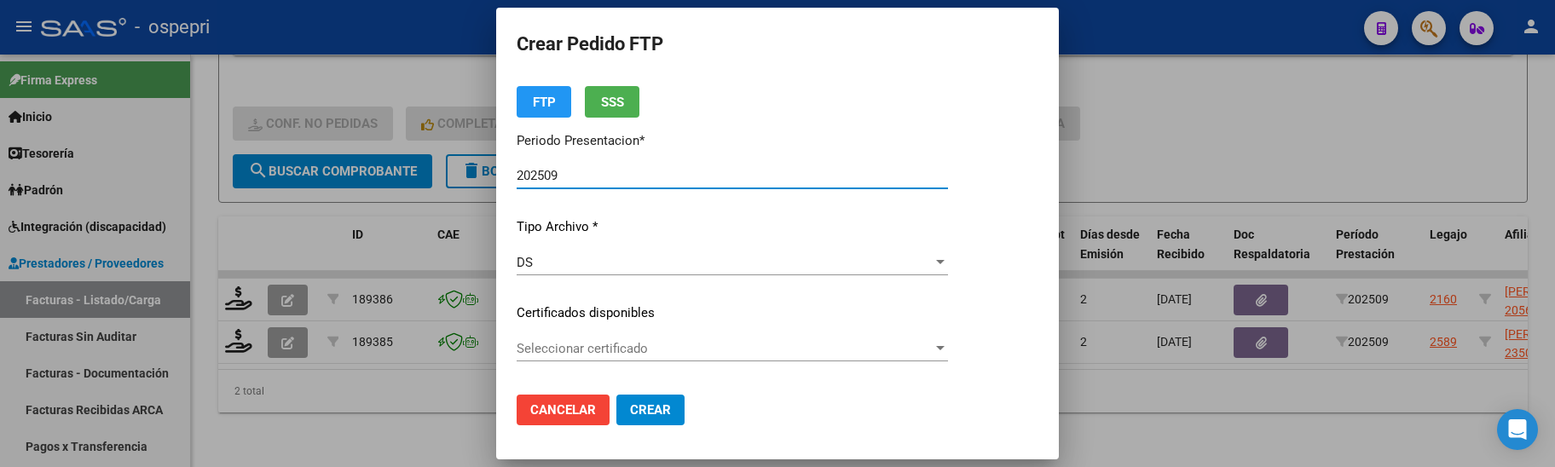
type input "2056758387-3"
type input "2026-03-01"
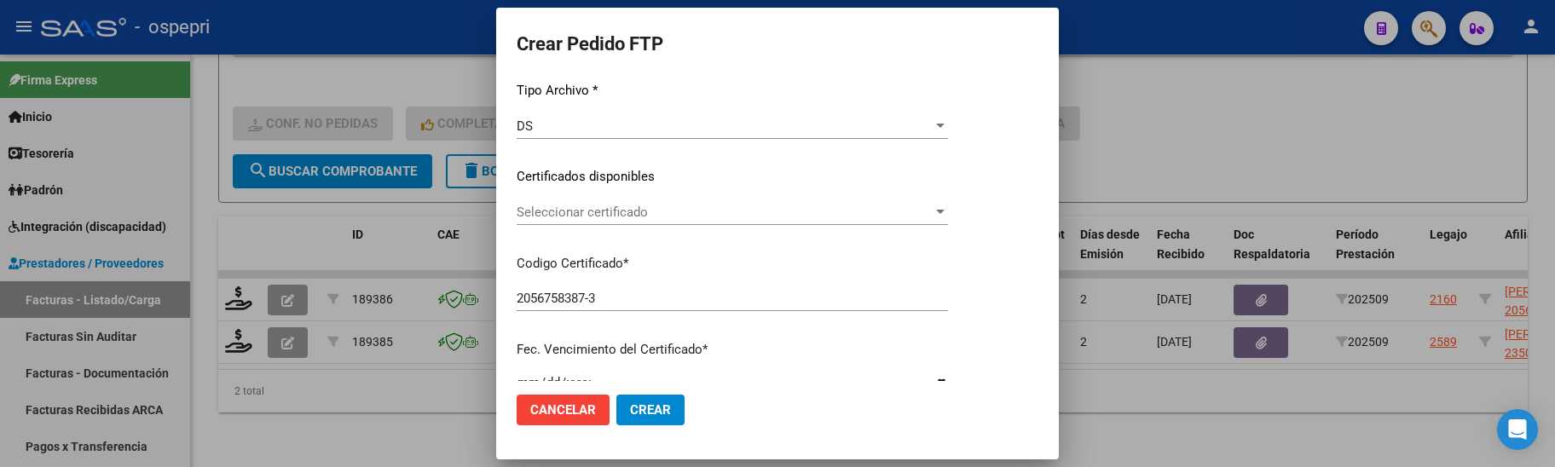
scroll to position [256, 0]
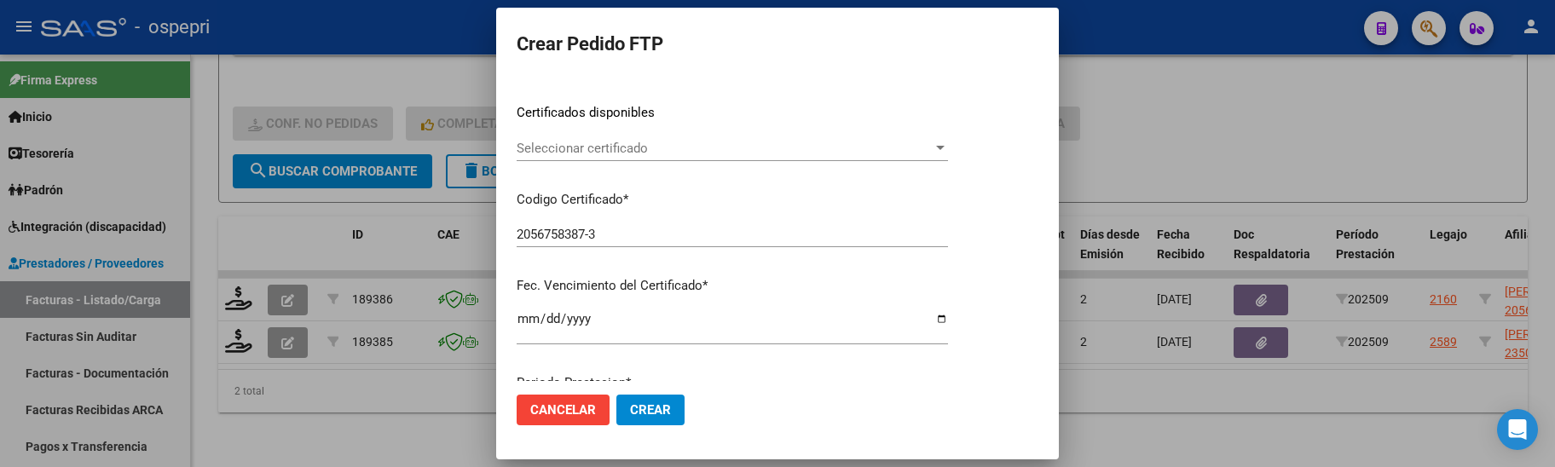
click at [945, 147] on div at bounding box center [940, 148] width 9 height 4
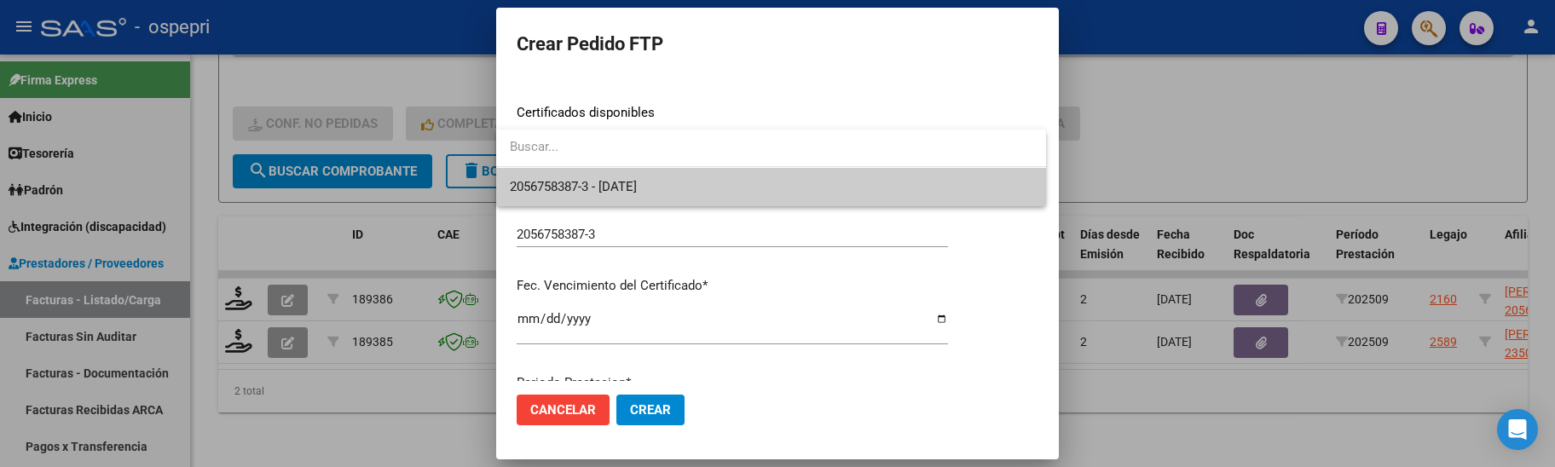
click at [969, 194] on span "2056758387-3 - 2026-03-01" at bounding box center [771, 187] width 523 height 38
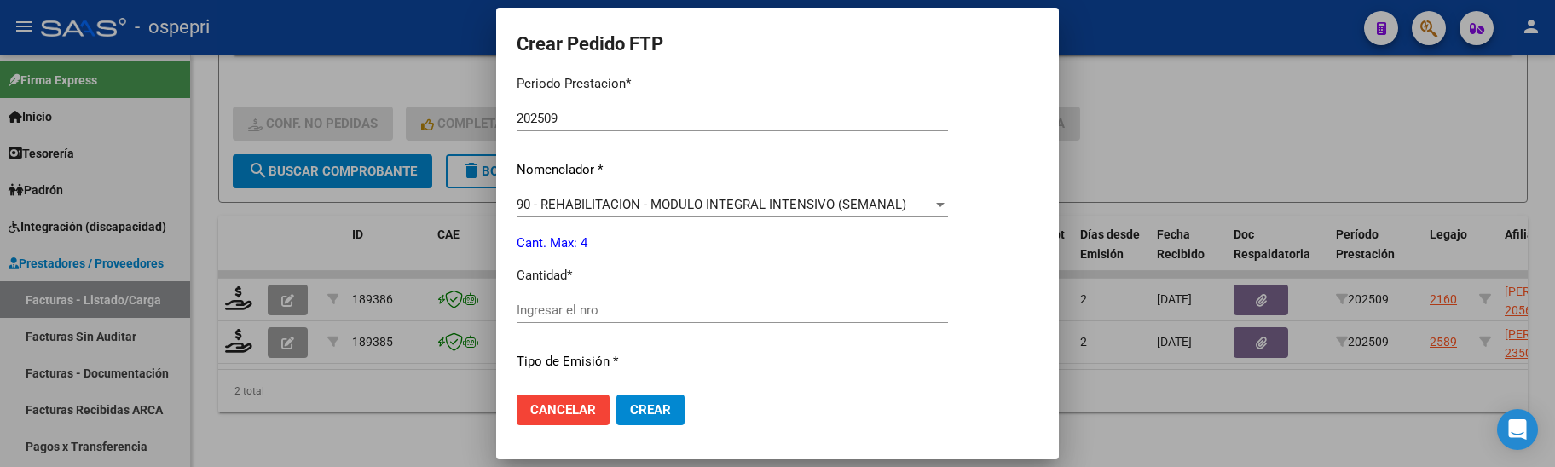
scroll to position [597, 0]
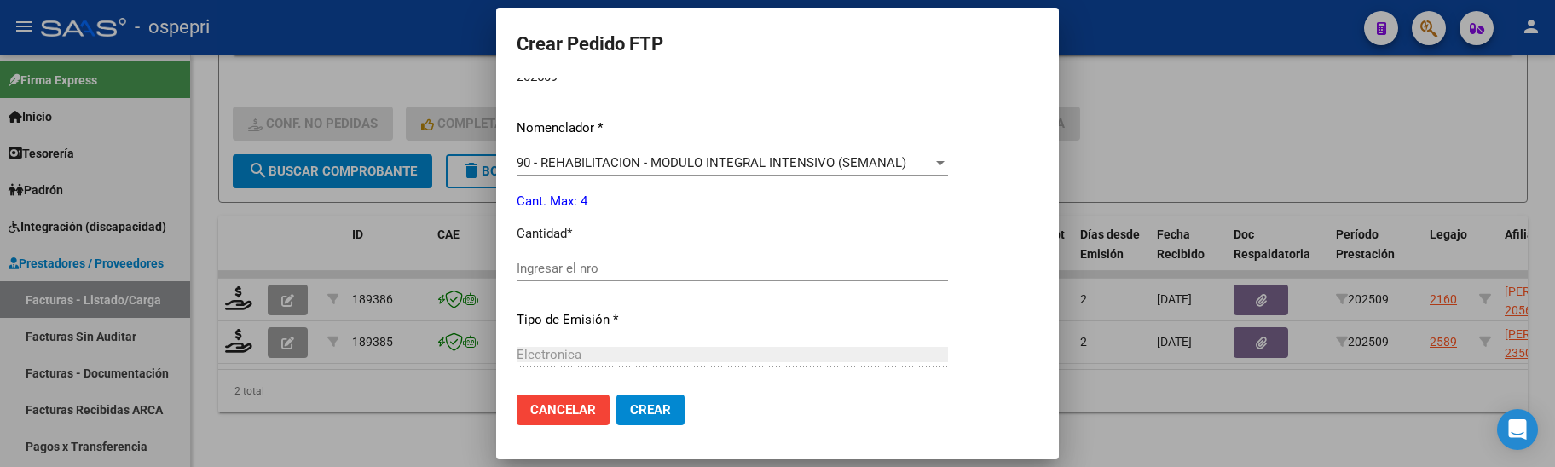
click at [620, 271] on input "Ingresar el nro" at bounding box center [732, 268] width 431 height 15
type input "4"
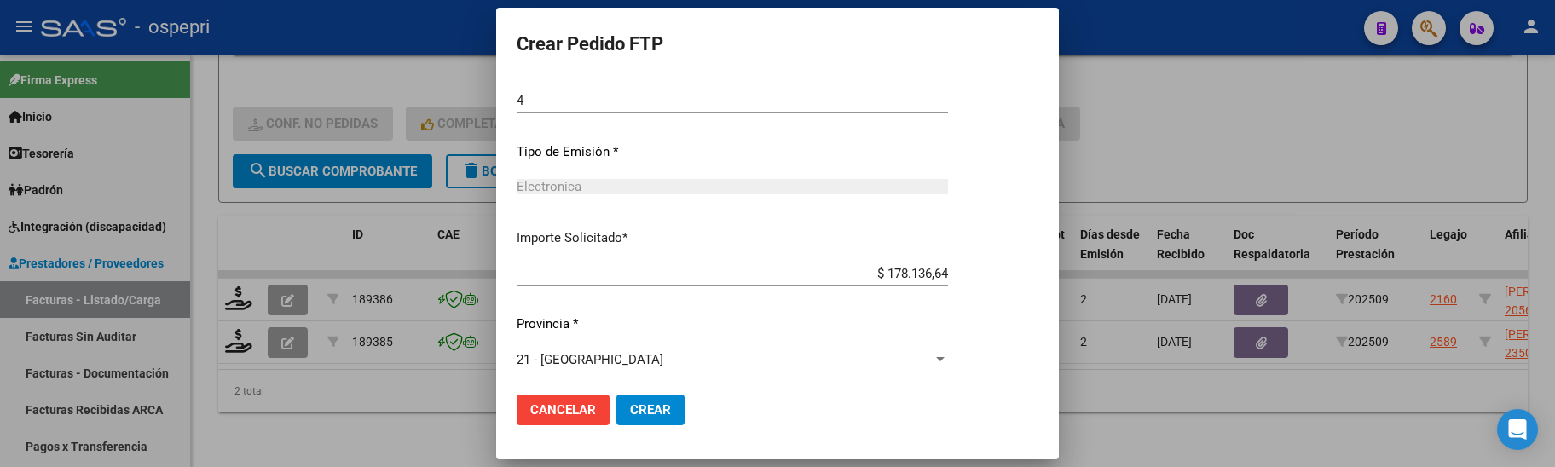
scroll to position [772, 0]
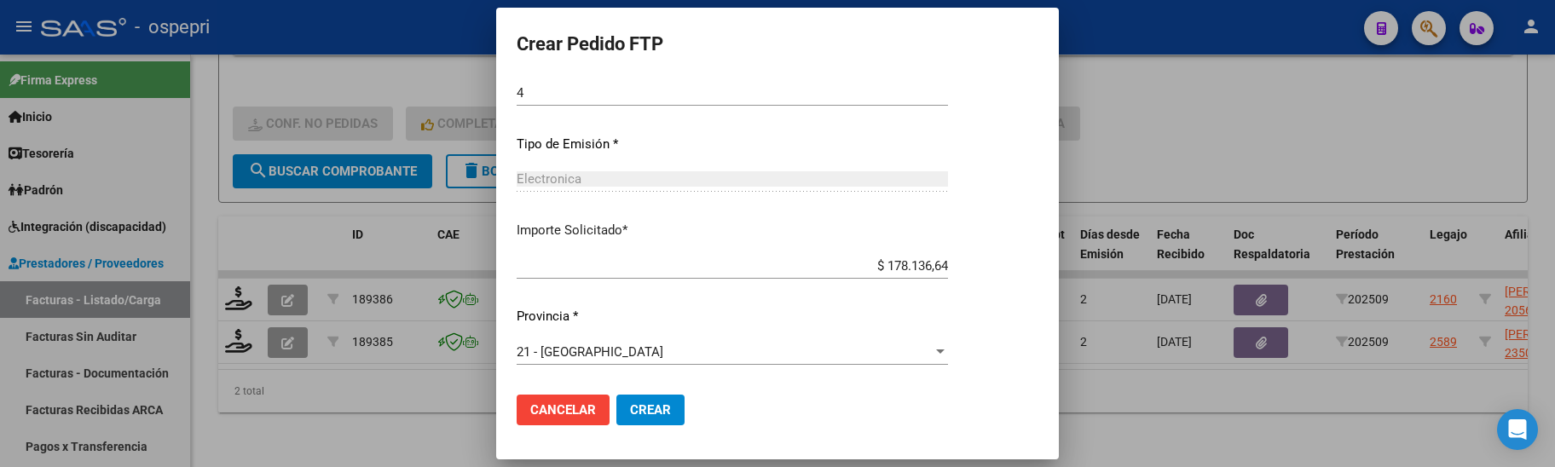
click at [650, 404] on span "Crear" at bounding box center [650, 409] width 41 height 15
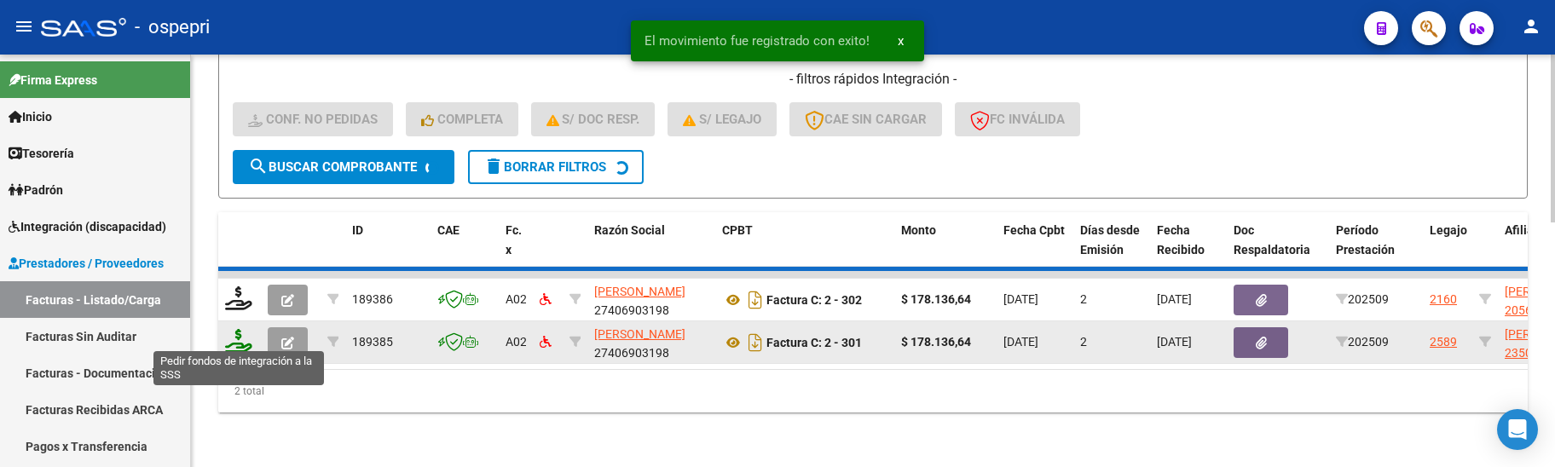
scroll to position [553, 0]
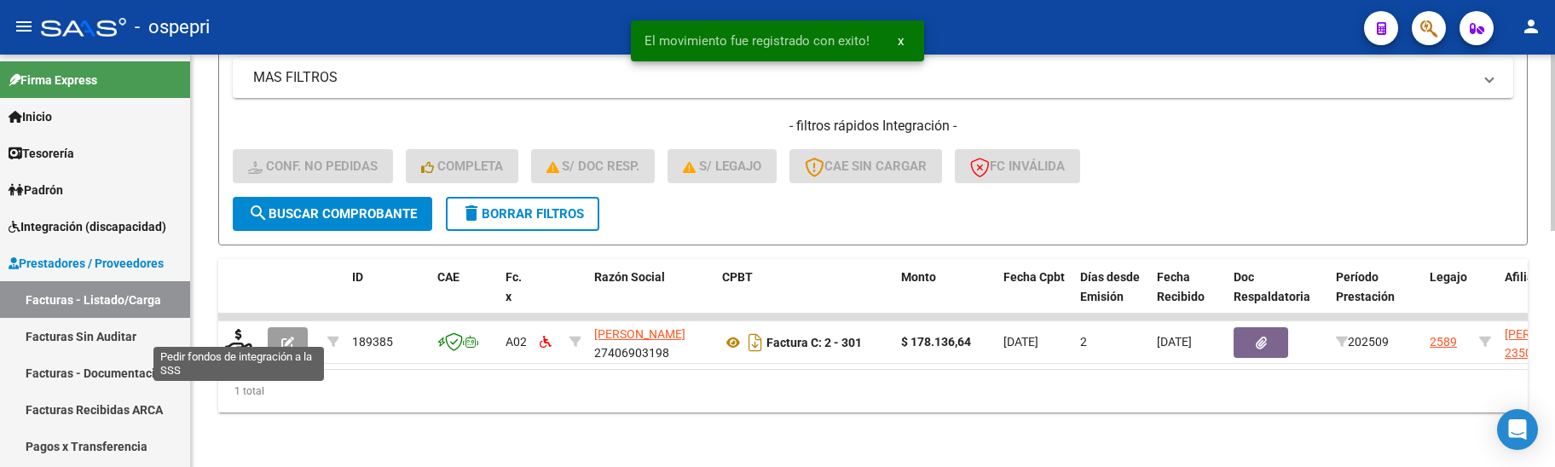
click at [242, 337] on icon at bounding box center [238, 341] width 27 height 24
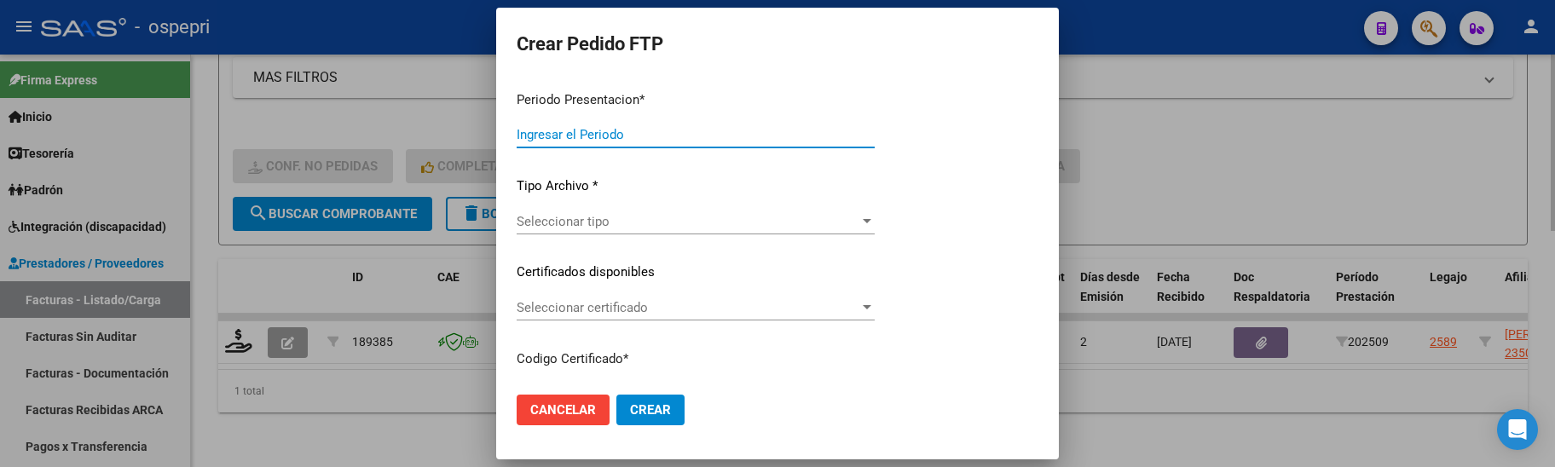
type input "202509"
type input "$ 178.136,64"
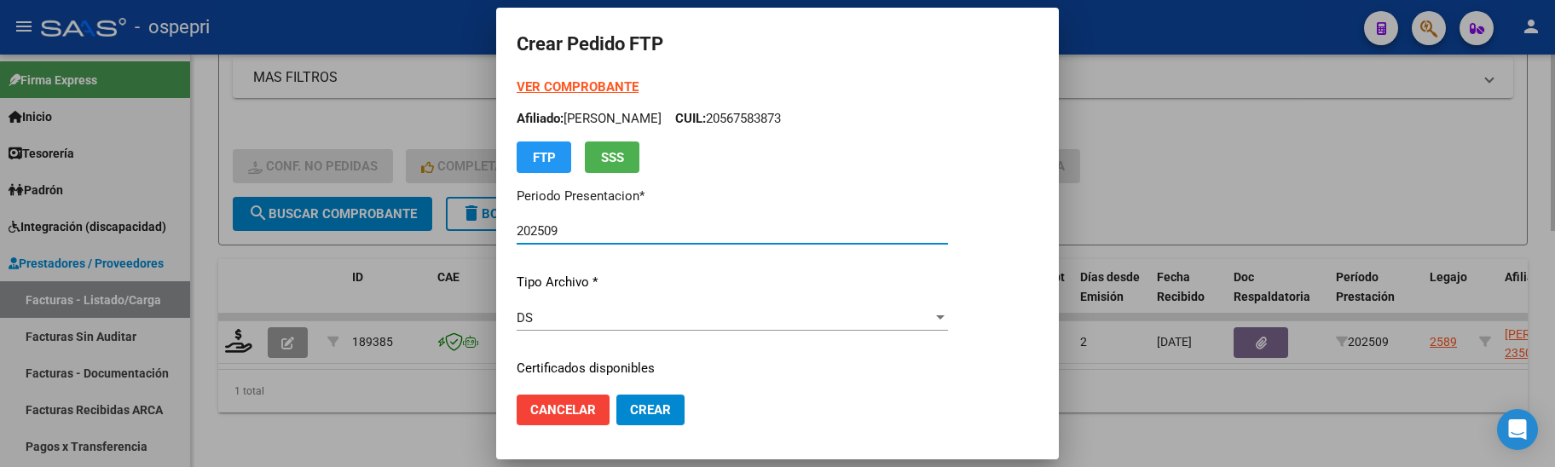
type input "23506263069"
type input "2029-10-01"
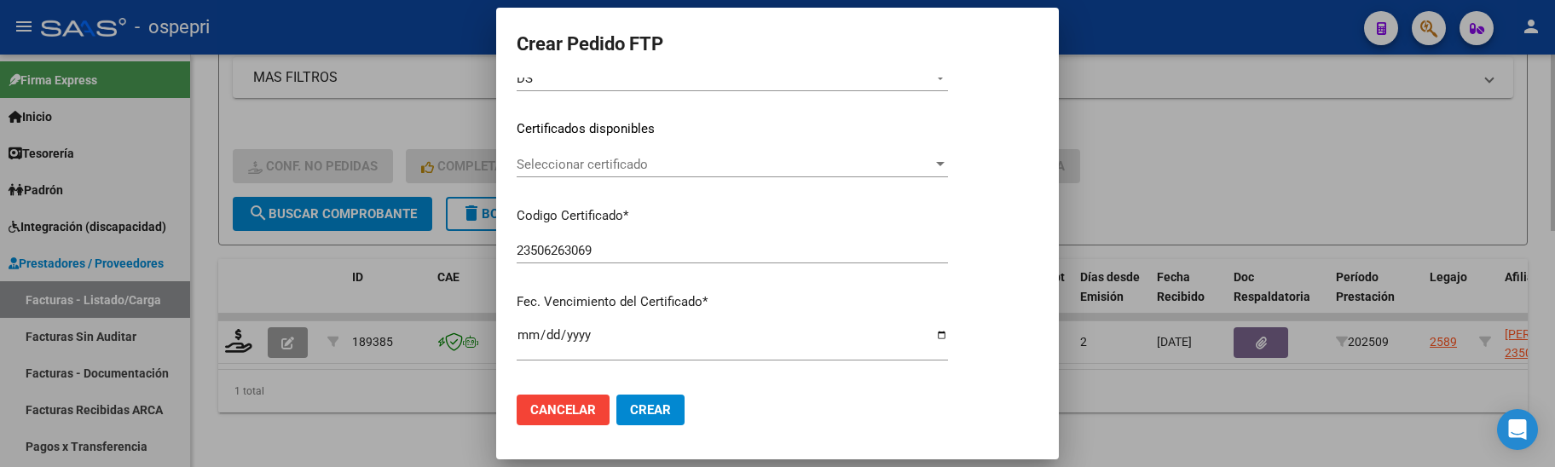
scroll to position [256, 0]
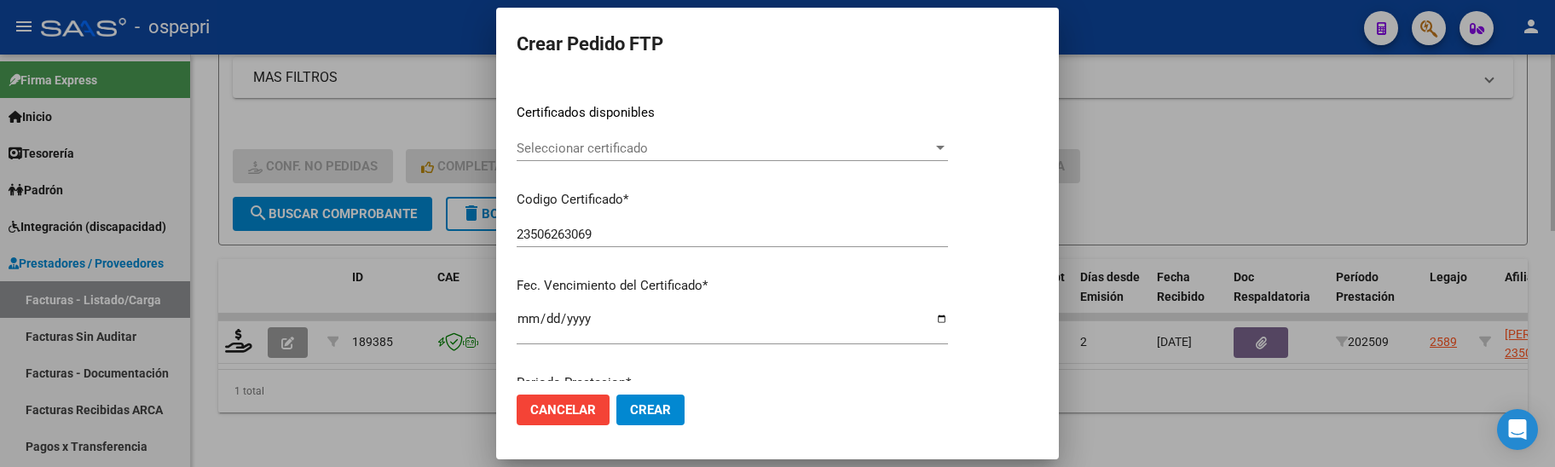
click at [945, 147] on div at bounding box center [940, 148] width 9 height 4
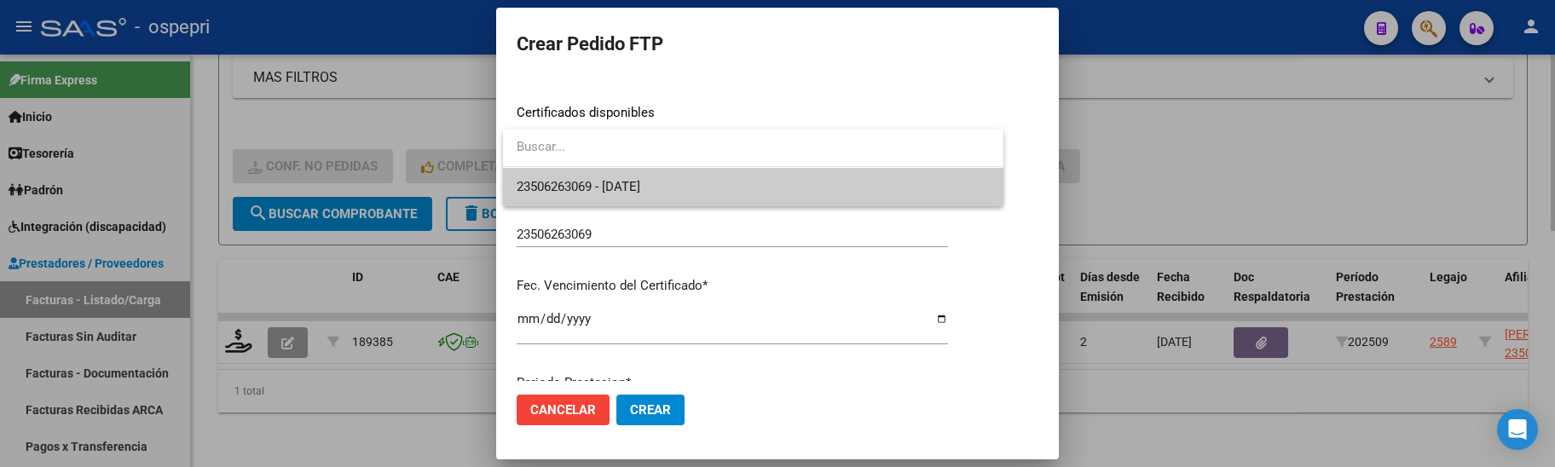
click at [928, 173] on span "23506263069 - 2029-10-01" at bounding box center [753, 187] width 473 height 38
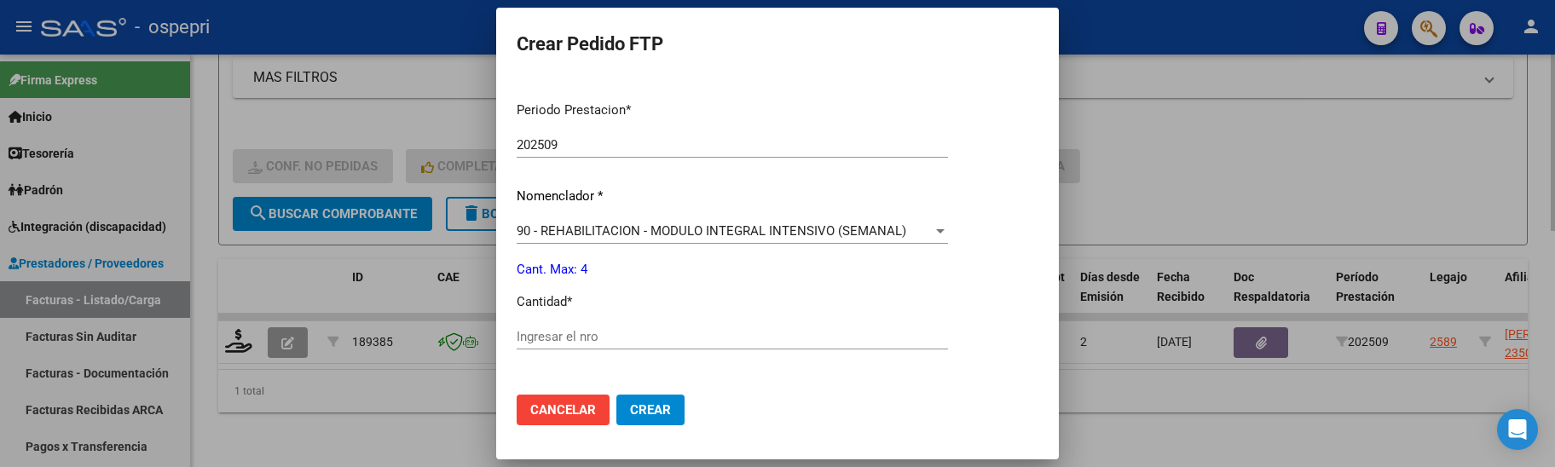
scroll to position [597, 0]
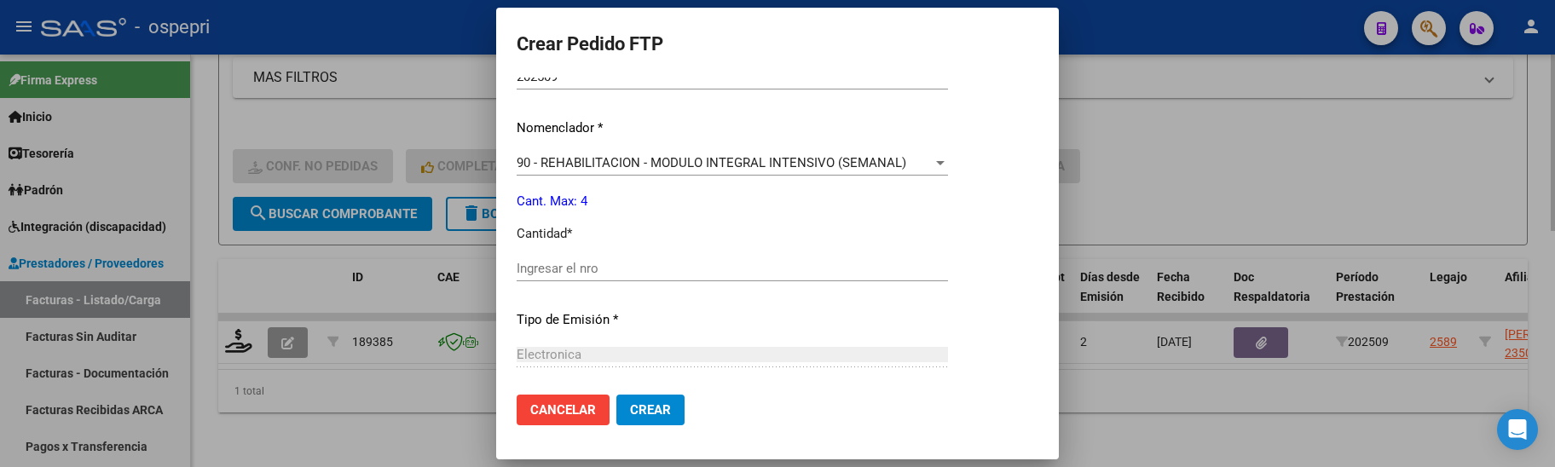
click at [753, 274] on input "Ingresar el nro" at bounding box center [732, 268] width 431 height 15
type input "4"
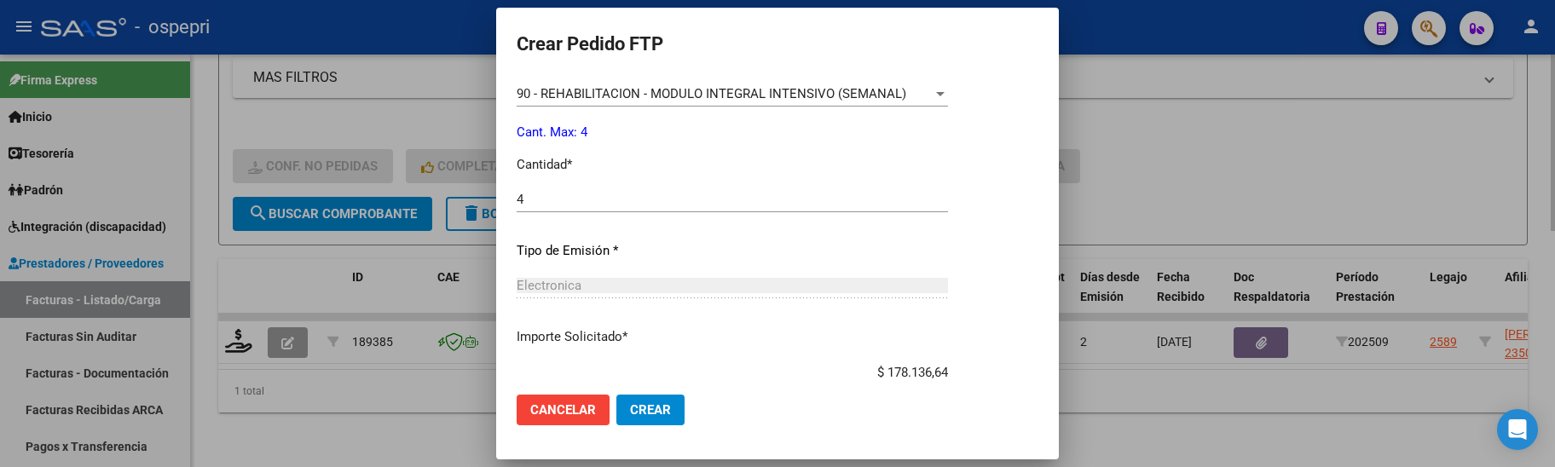
scroll to position [772, 0]
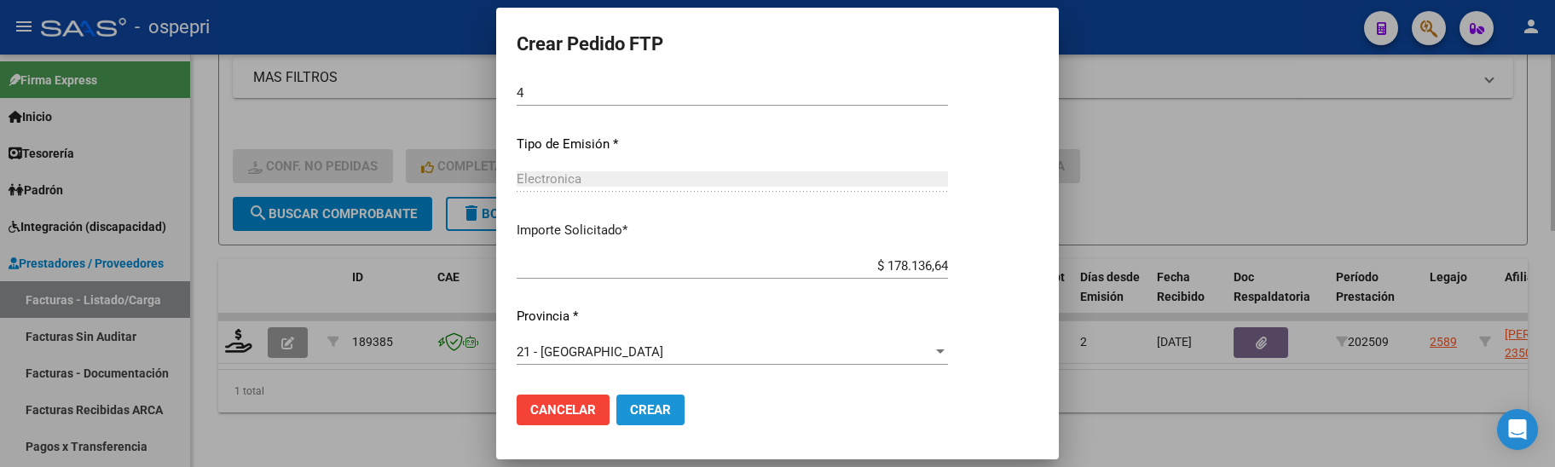
click at [666, 412] on span "Crear" at bounding box center [650, 409] width 41 height 15
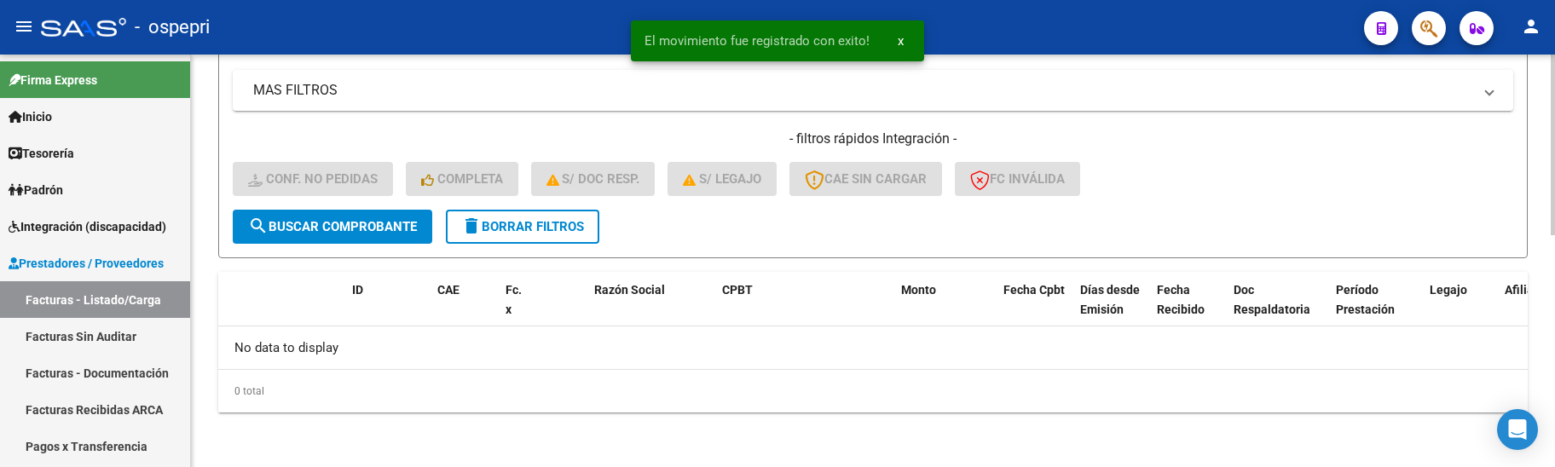
scroll to position [528, 0]
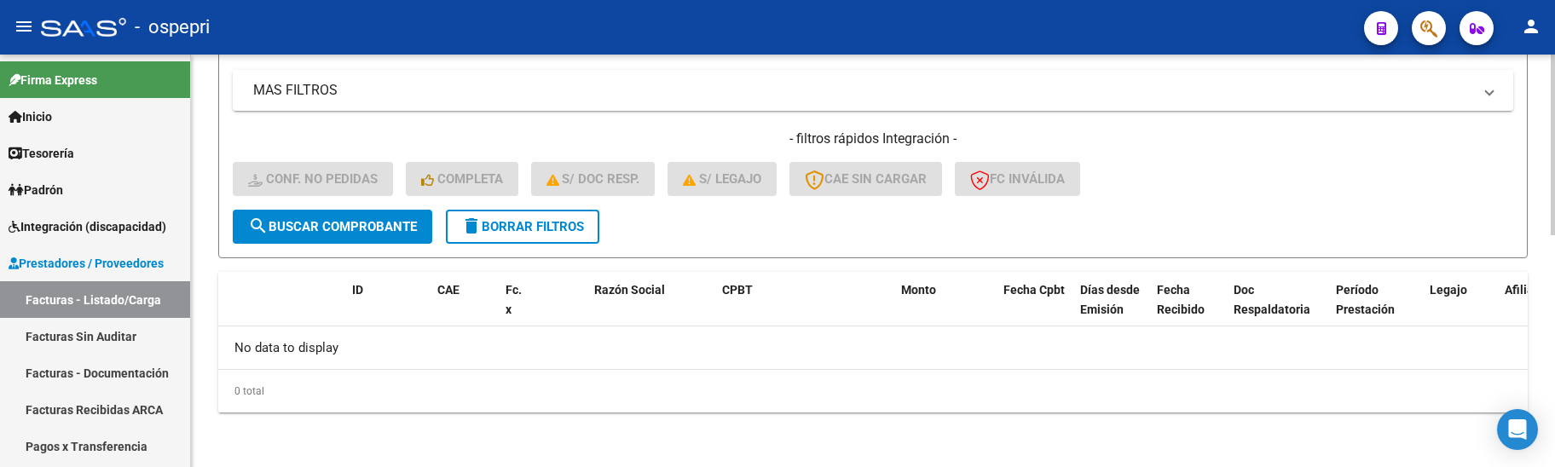
click at [1223, 201] on div "- filtros rápidos Integración - Conf. no pedidas Completa S/ Doc Resp. S/ legaj…" at bounding box center [873, 170] width 1280 height 80
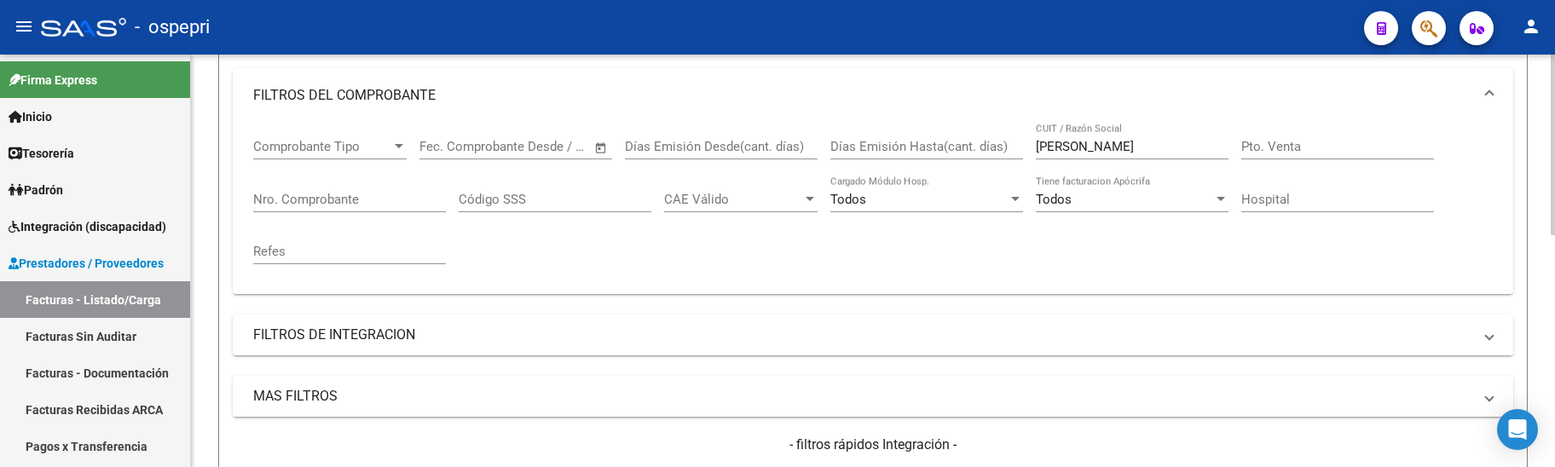
scroll to position [187, 0]
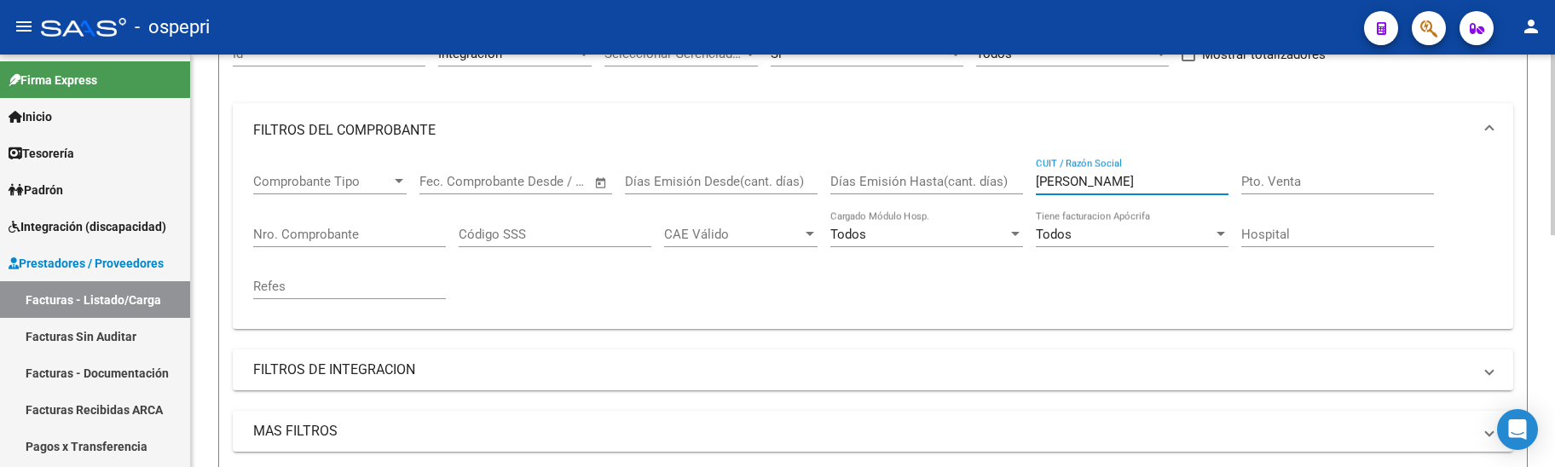
drag, startPoint x: 1124, startPoint y: 183, endPoint x: 1014, endPoint y: 183, distance: 110.8
click at [1014, 183] on div "Comprobante Tipo Comprobante Tipo Fecha inicio – Fecha fin Fec. Comprobante Des…" at bounding box center [873, 237] width 1240 height 158
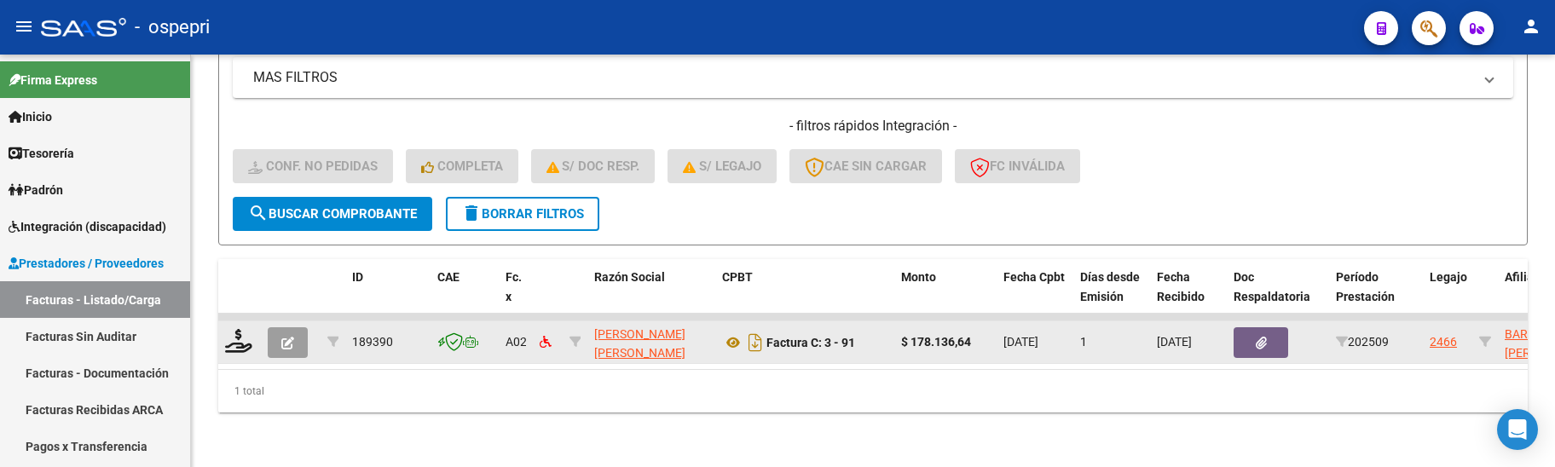
scroll to position [553, 0]
type input "arguello"
click at [233, 329] on icon at bounding box center [238, 341] width 27 height 24
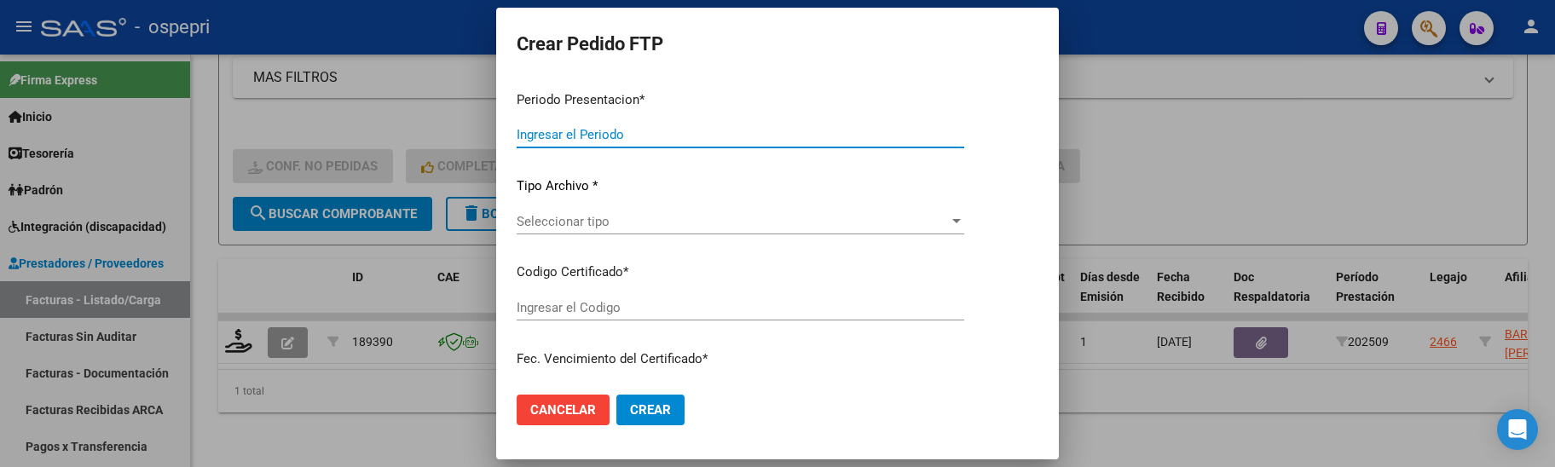
type input "202509"
type input "$ 178.136,64"
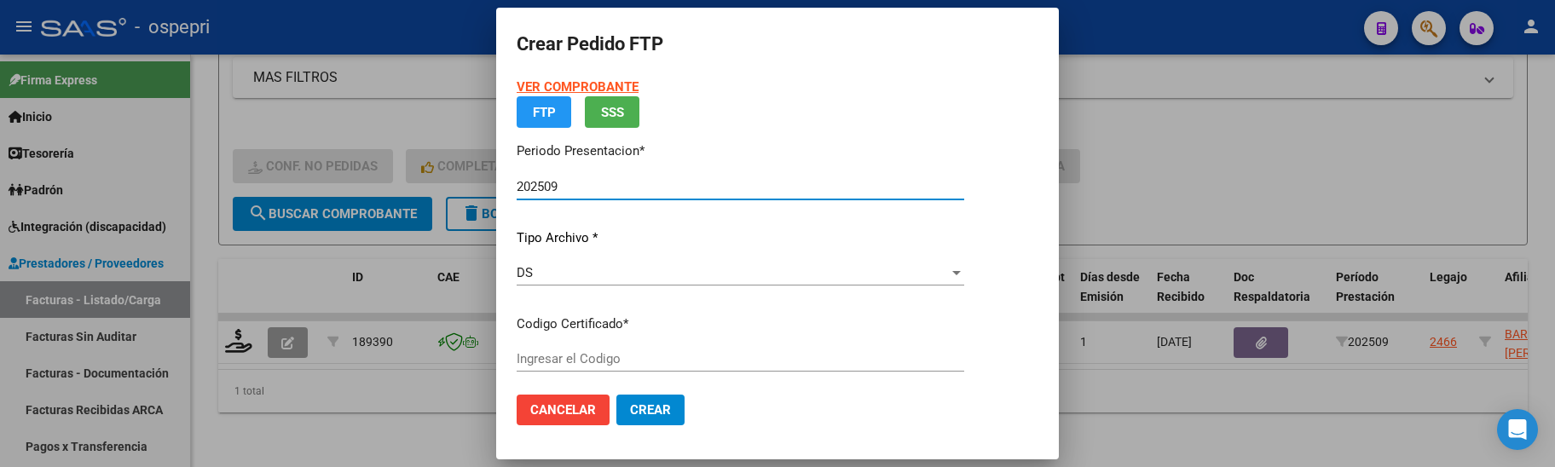
type input "2751353695-5"
type input "2029-06-01"
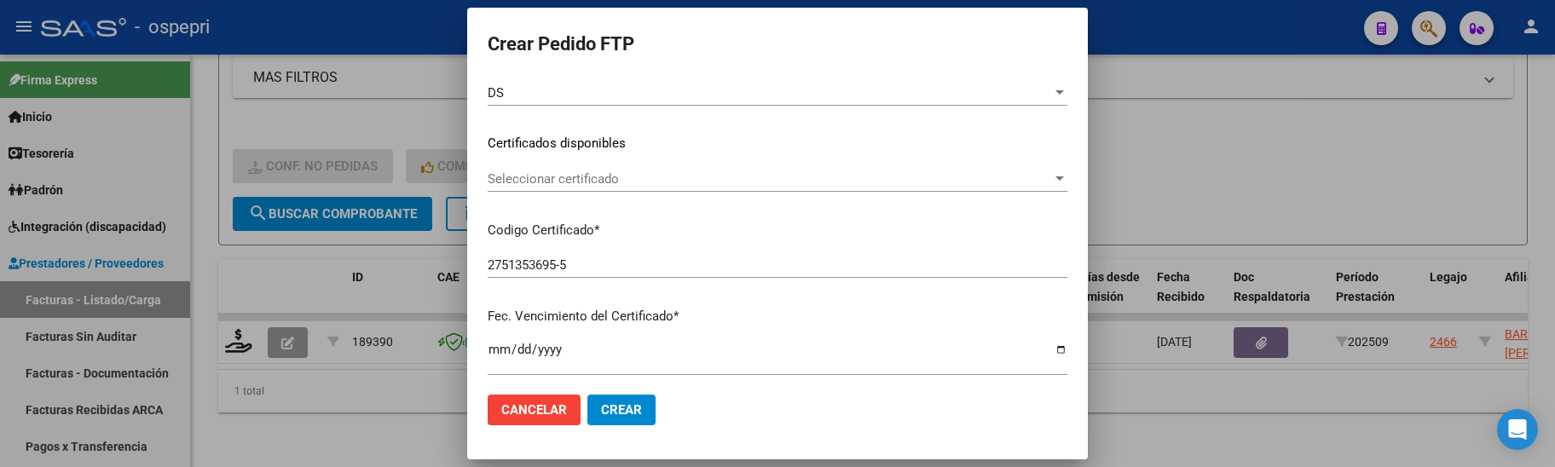
scroll to position [256, 0]
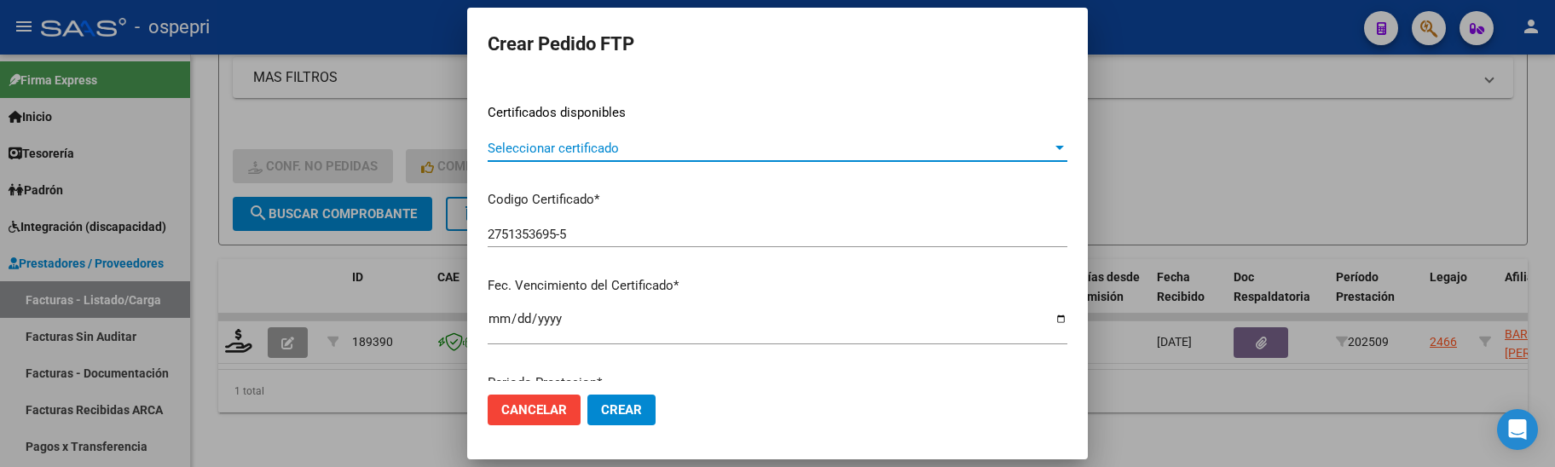
click at [1067, 144] on div at bounding box center [1059, 149] width 15 height 14
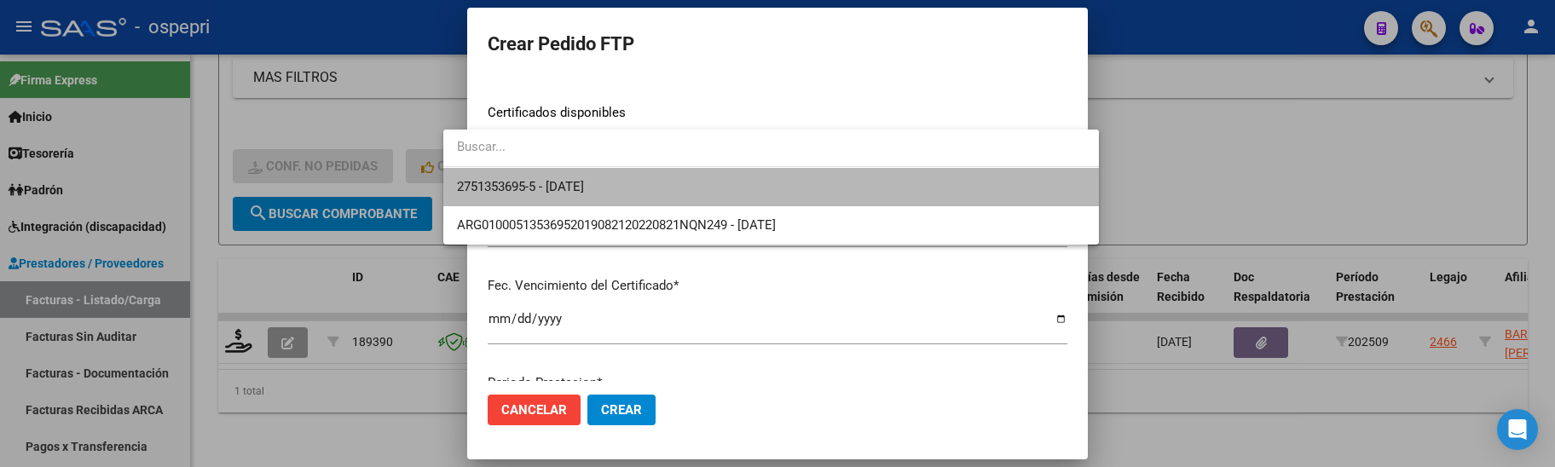
click at [1005, 191] on span "2751353695-5 - 2029-06-01" at bounding box center [771, 187] width 628 height 38
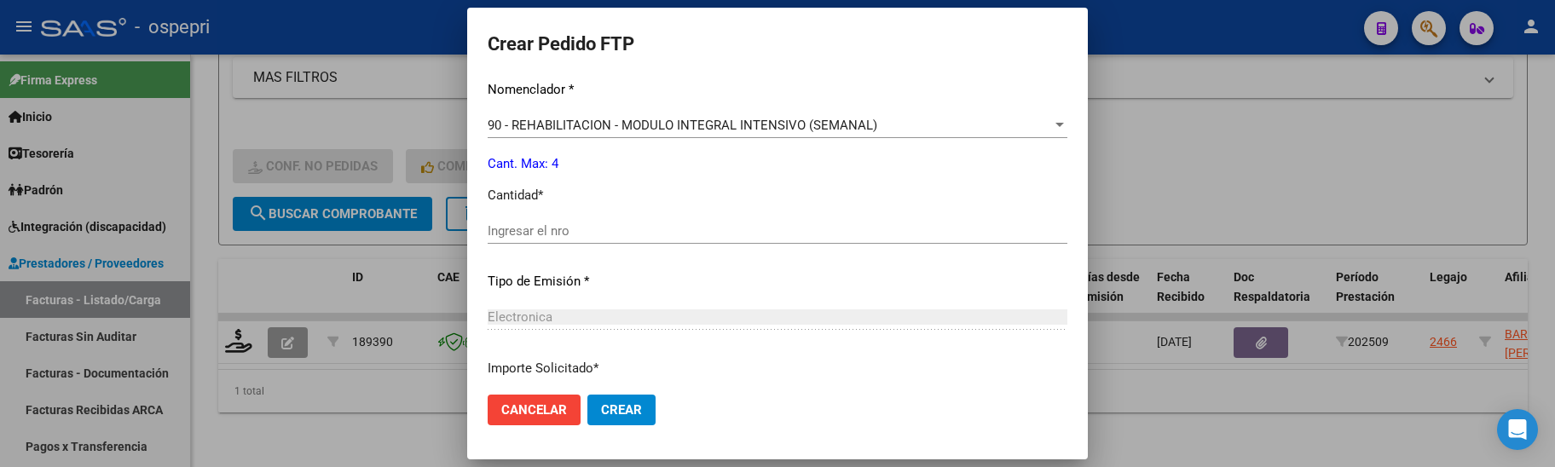
scroll to position [682, 0]
click at [644, 228] on input "Ingresar el nro" at bounding box center [778, 230] width 580 height 15
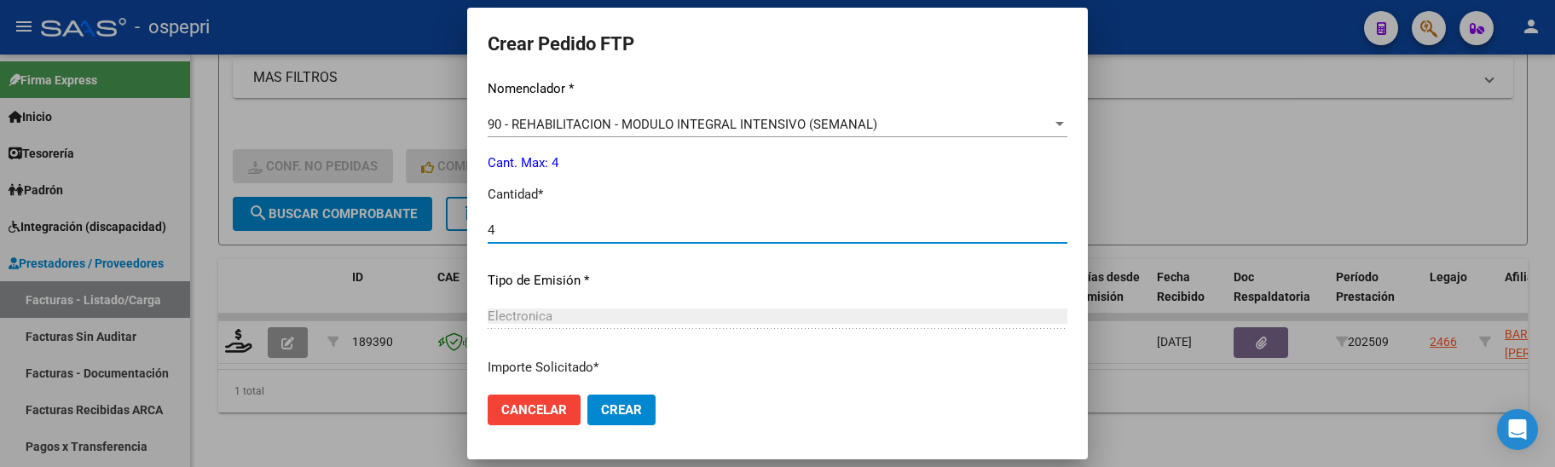
scroll to position [818, 0]
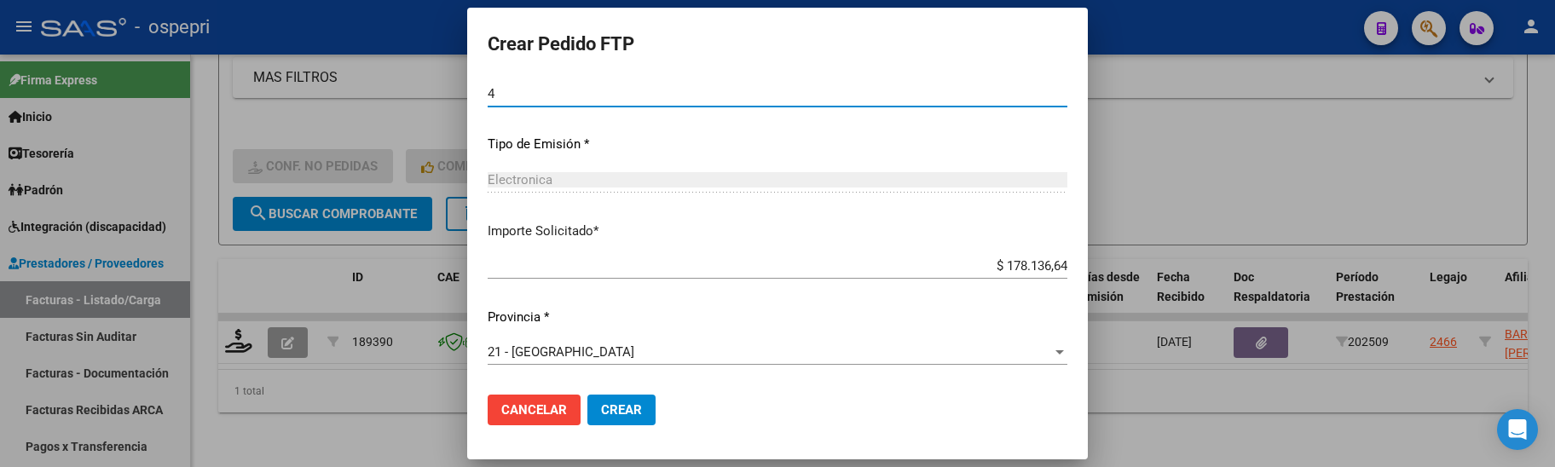
type input "4"
click at [604, 411] on span "Crear" at bounding box center [621, 409] width 41 height 15
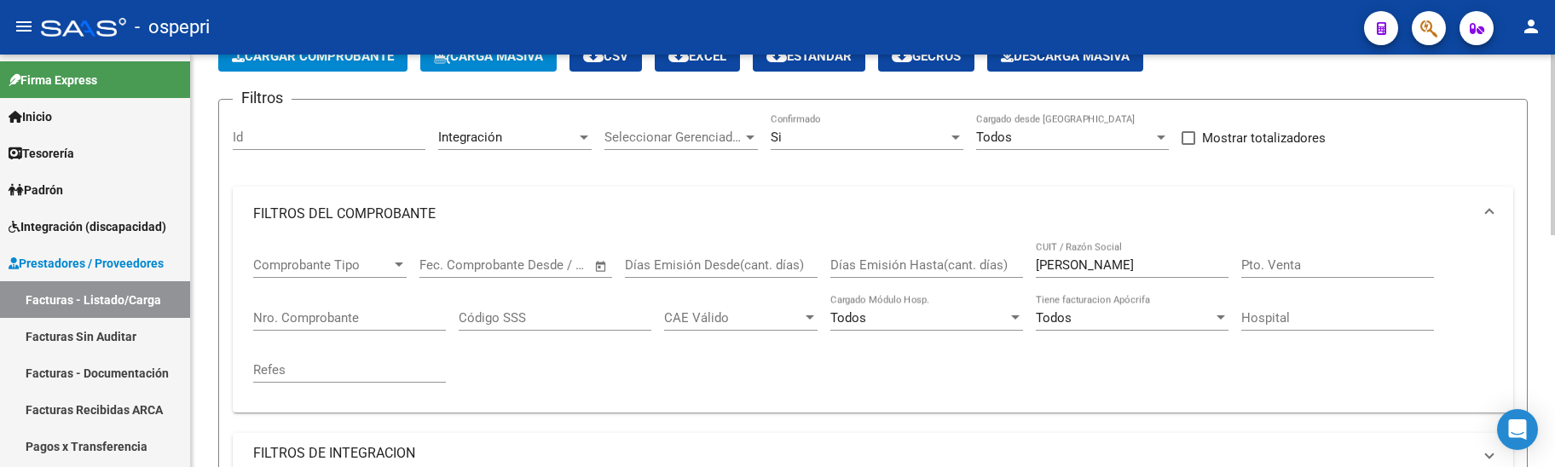
scroll to position [101, 0]
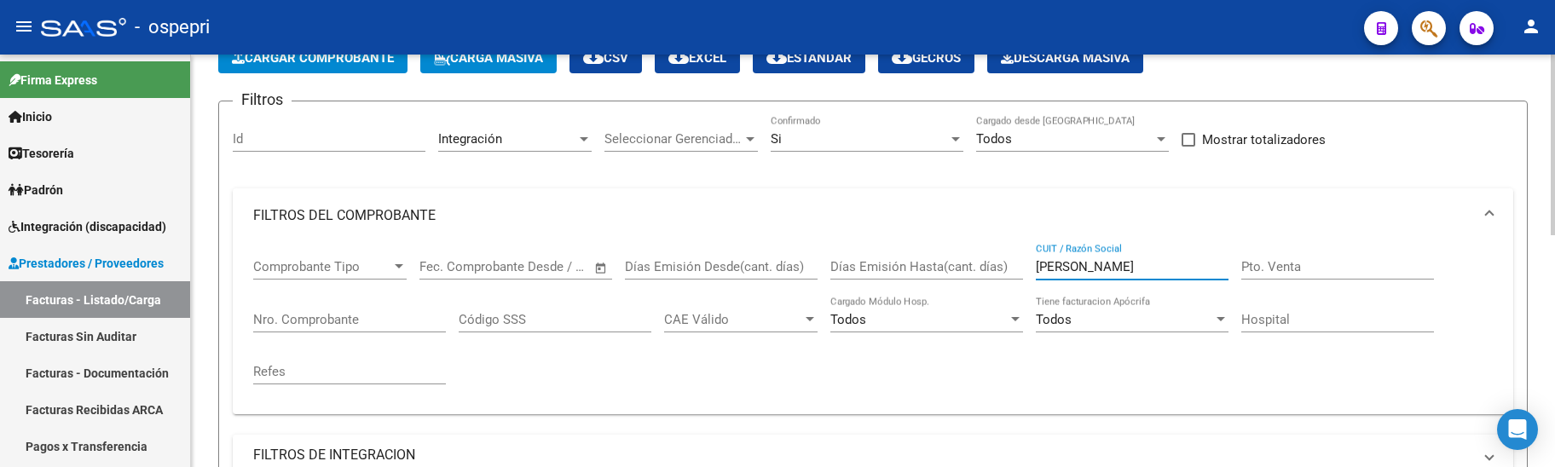
drag, startPoint x: 1099, startPoint y: 272, endPoint x: 1025, endPoint y: 104, distance: 183.6
click at [1026, 270] on div "Comprobante Tipo Comprobante Tipo Fecha inicio – Fecha fin Fec. Comprobante Des…" at bounding box center [873, 322] width 1240 height 158
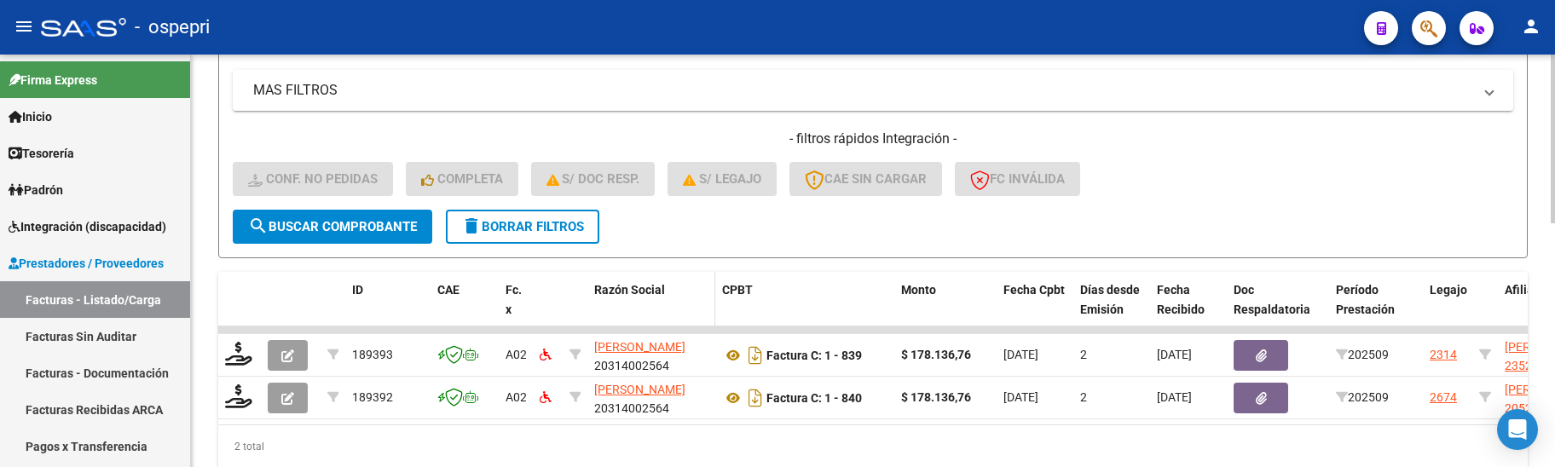
scroll to position [596, 0]
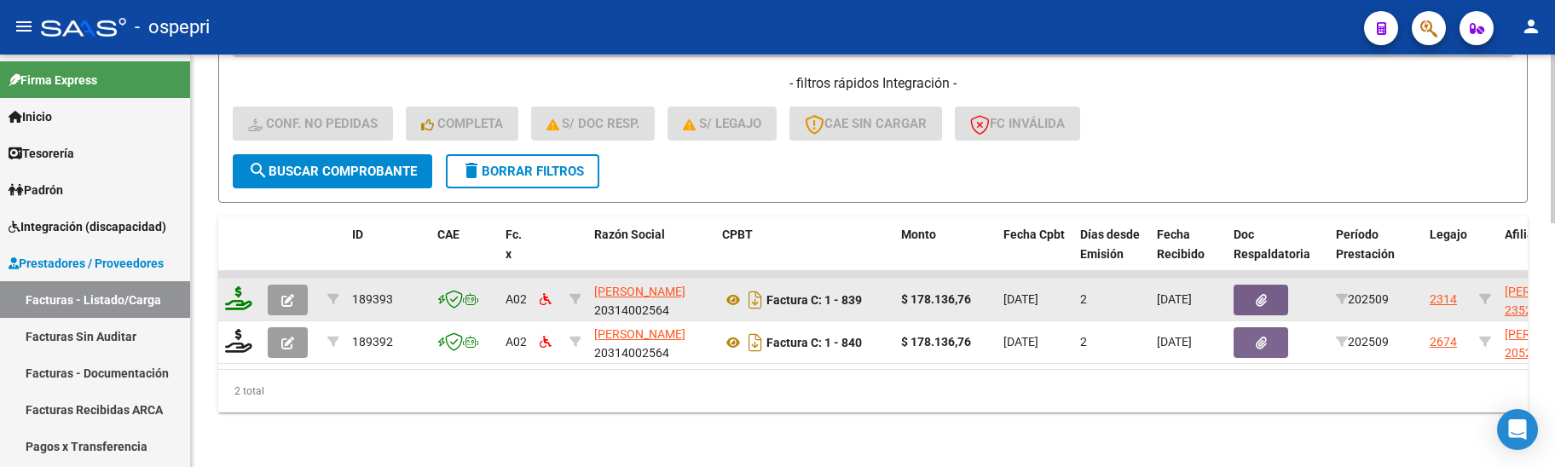
type input "REYES EMERSON"
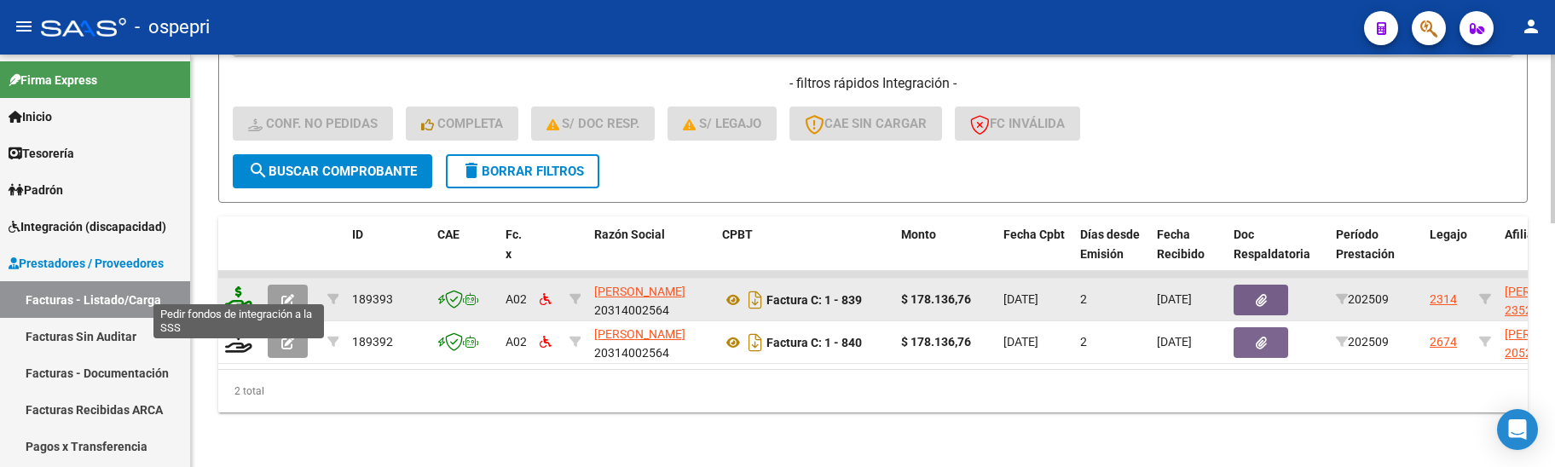
click at [246, 290] on icon at bounding box center [238, 298] width 27 height 24
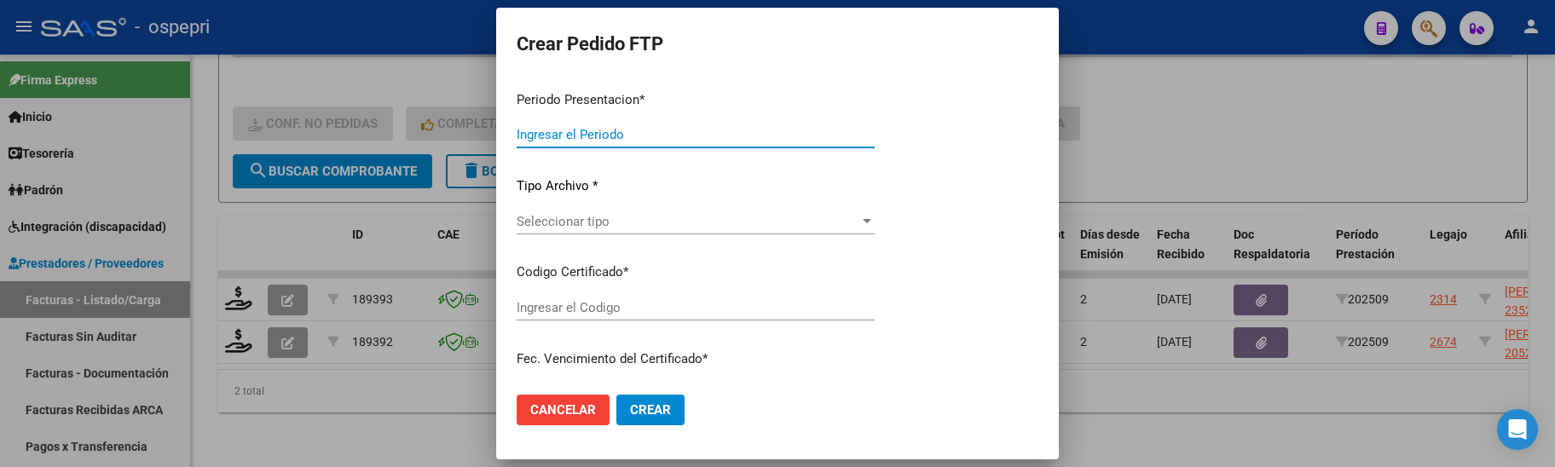
type input "202509"
type input "$ 178.136,76"
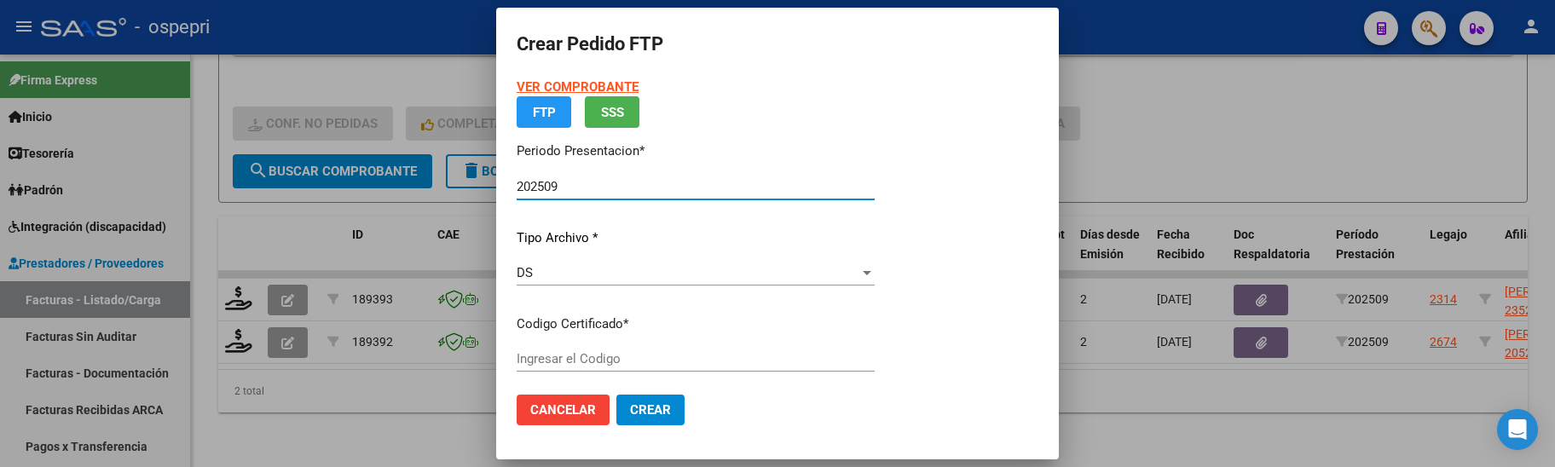
type input "2352530012-9"
type input "2035-03-12"
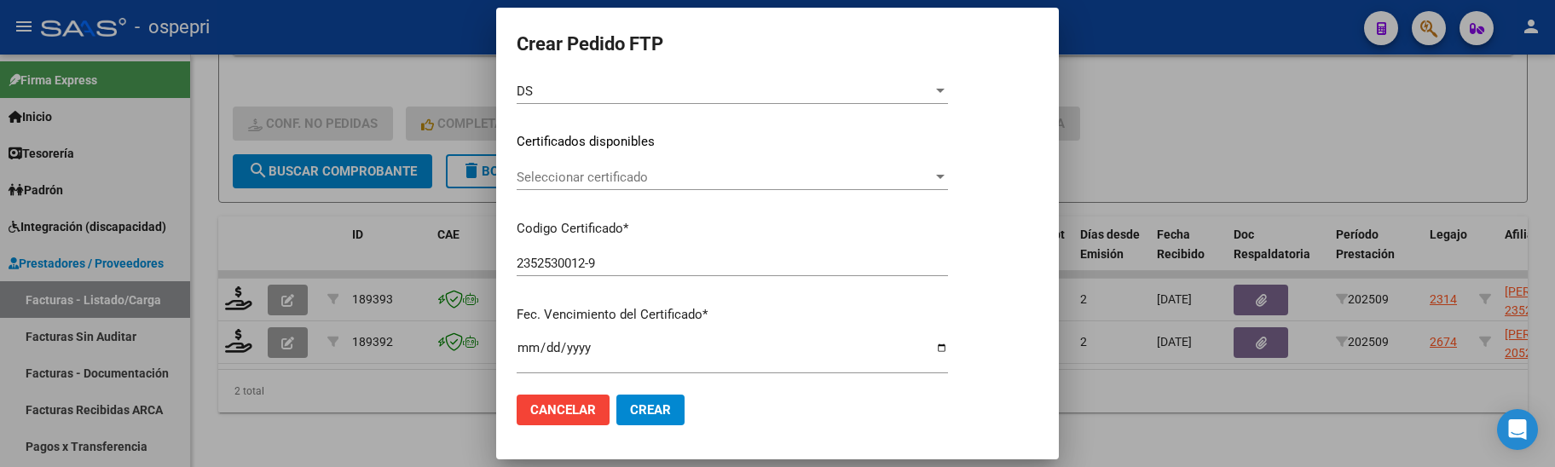
scroll to position [256, 0]
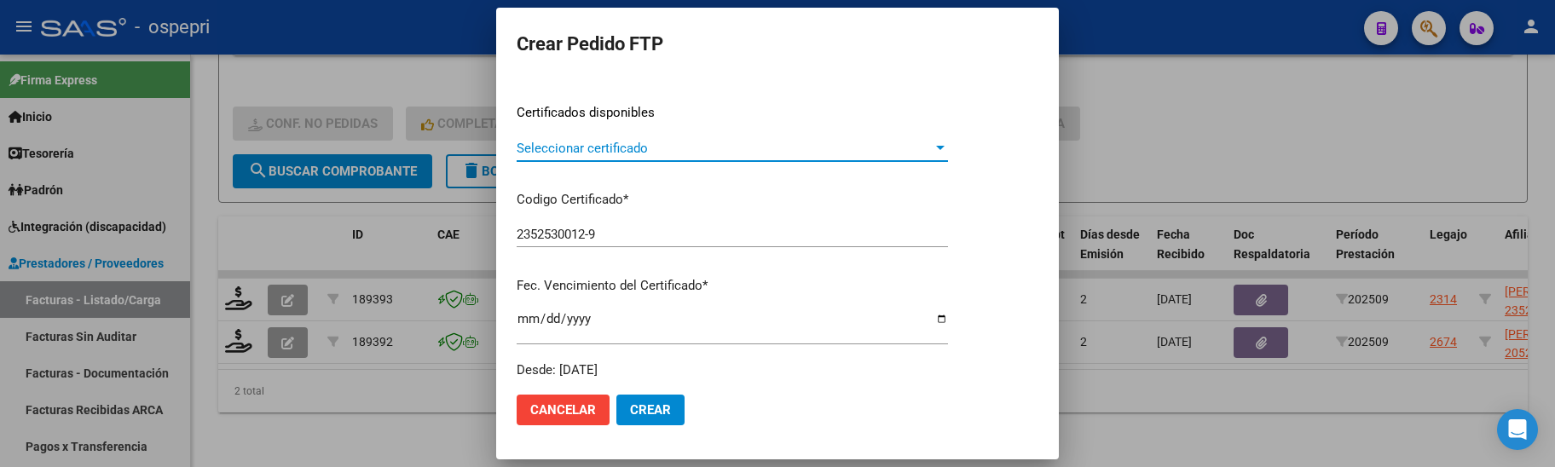
click at [945, 147] on div at bounding box center [940, 148] width 9 height 4
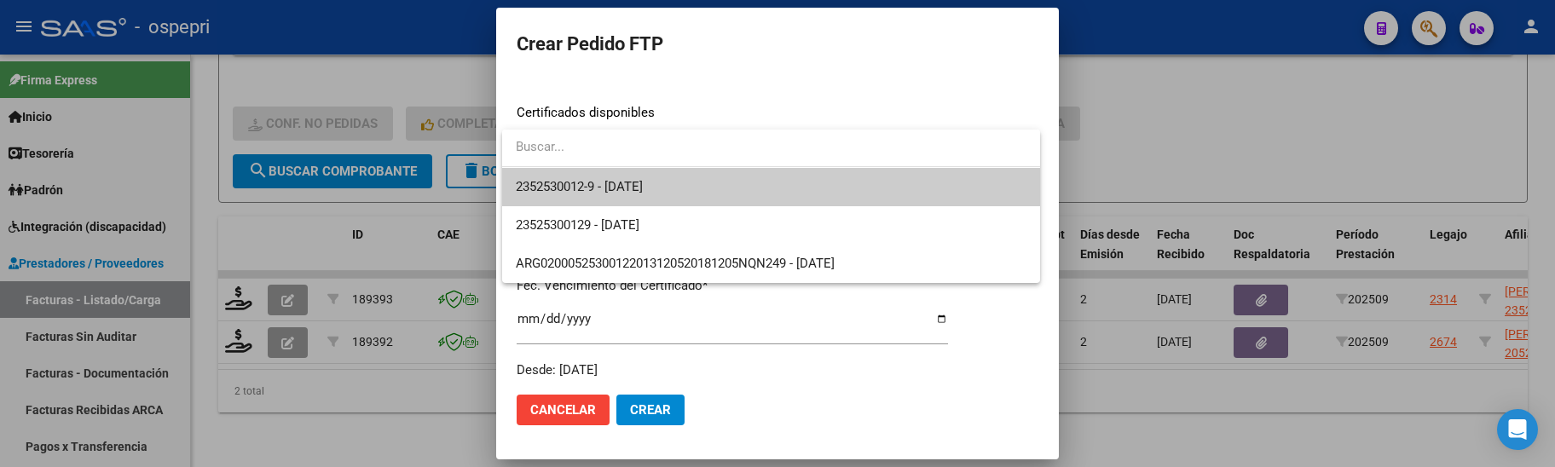
click at [943, 203] on span "2352530012-9 - 2035-03-12" at bounding box center [771, 187] width 511 height 38
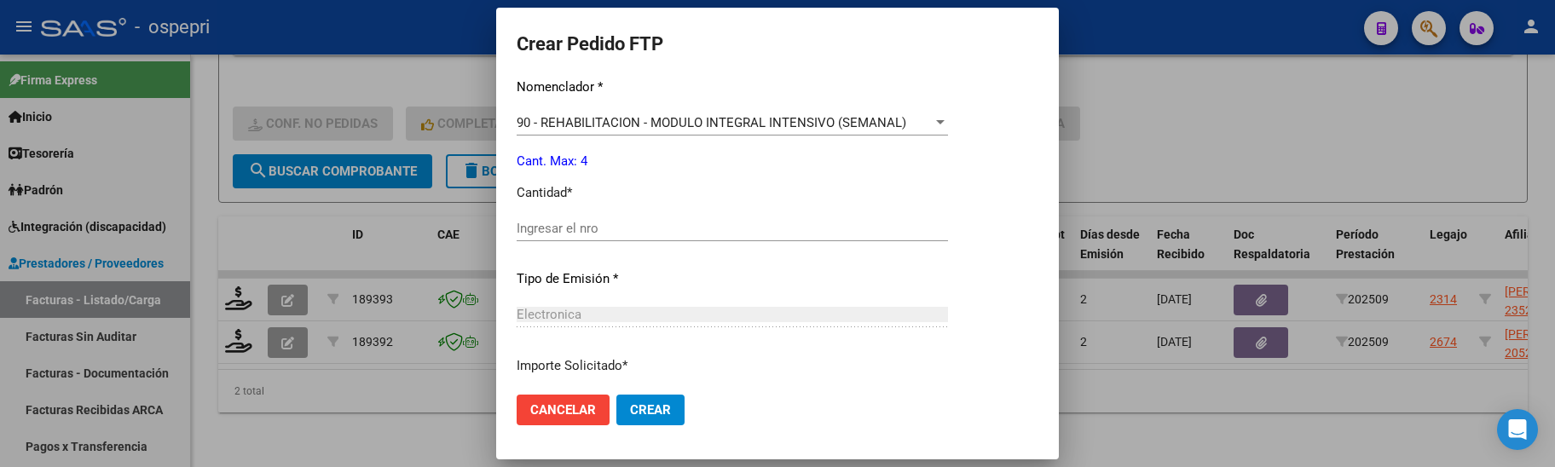
scroll to position [682, 0]
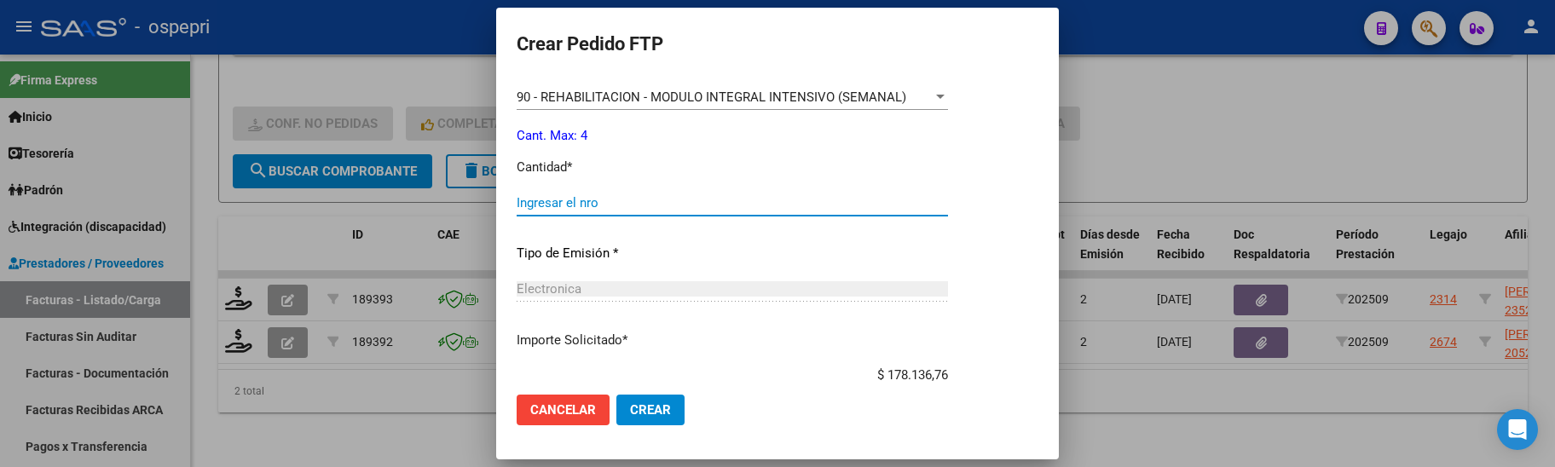
click at [567, 205] on input "Ingresar el nro" at bounding box center [732, 202] width 431 height 15
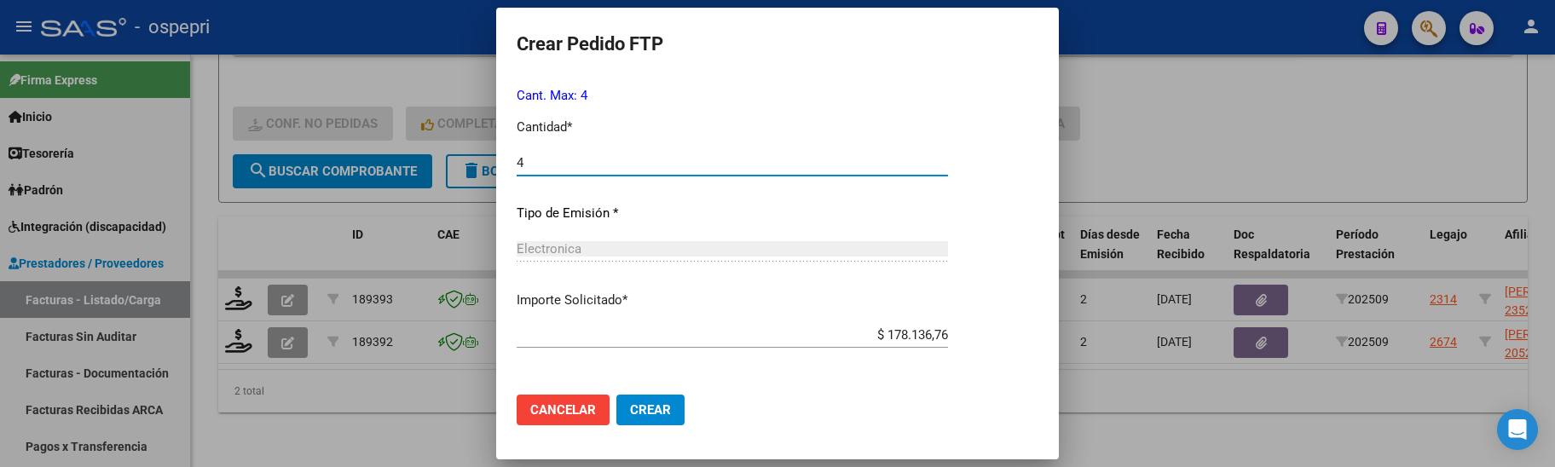
scroll to position [791, 0]
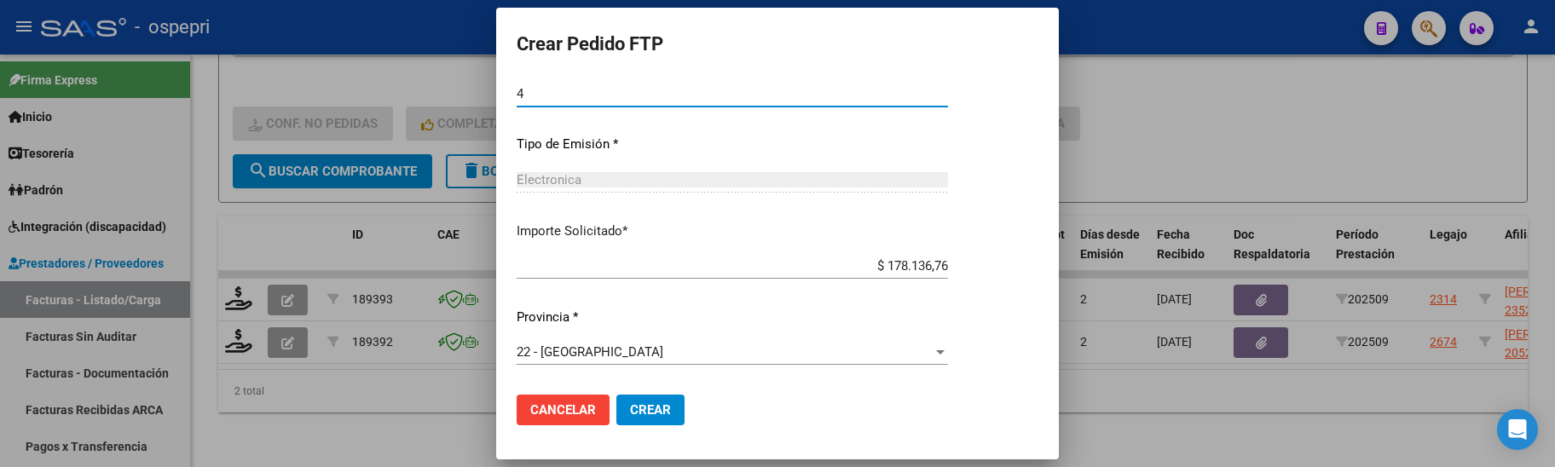
type input "4"
click at [665, 406] on span "Crear" at bounding box center [650, 409] width 41 height 15
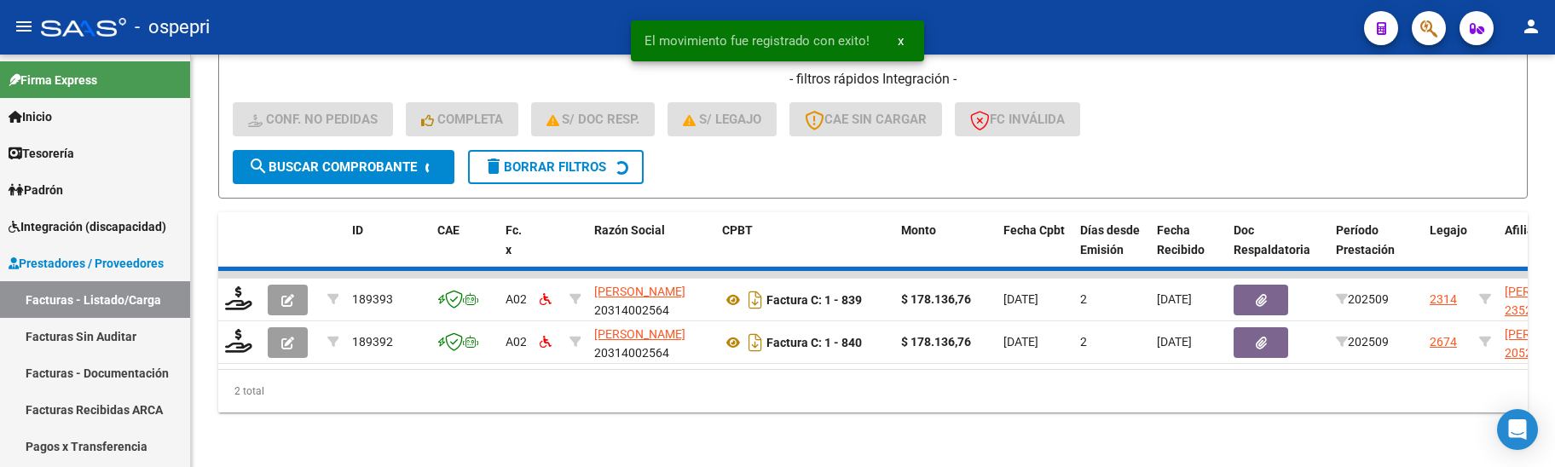
scroll to position [553, 0]
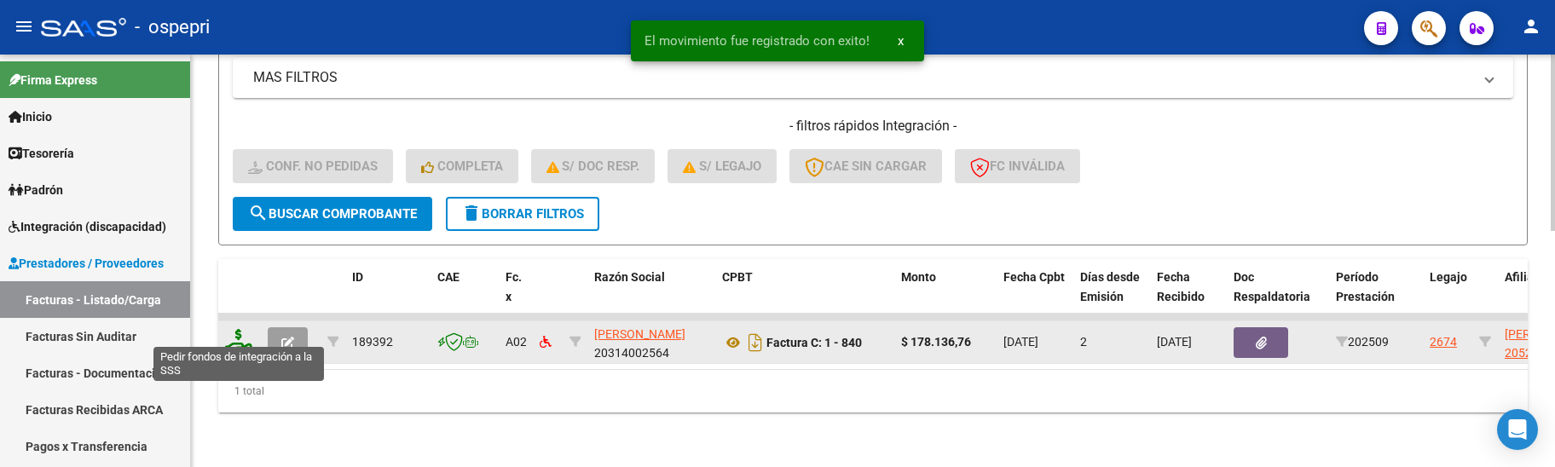
click at [238, 332] on icon at bounding box center [238, 341] width 27 height 24
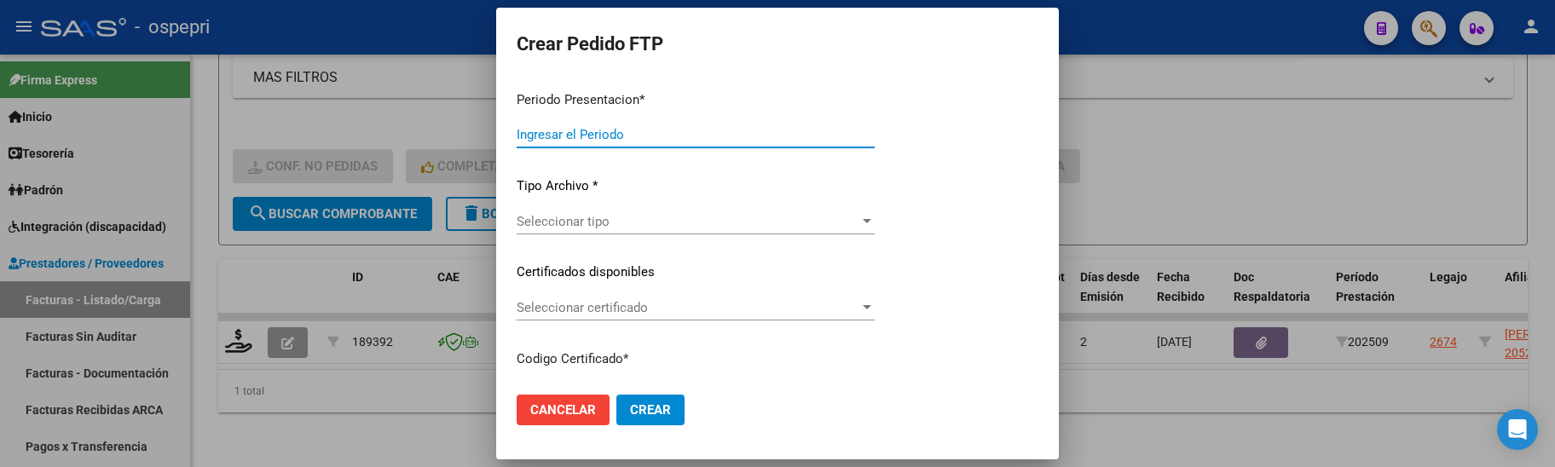
type input "202509"
type input "$ 178.136,76"
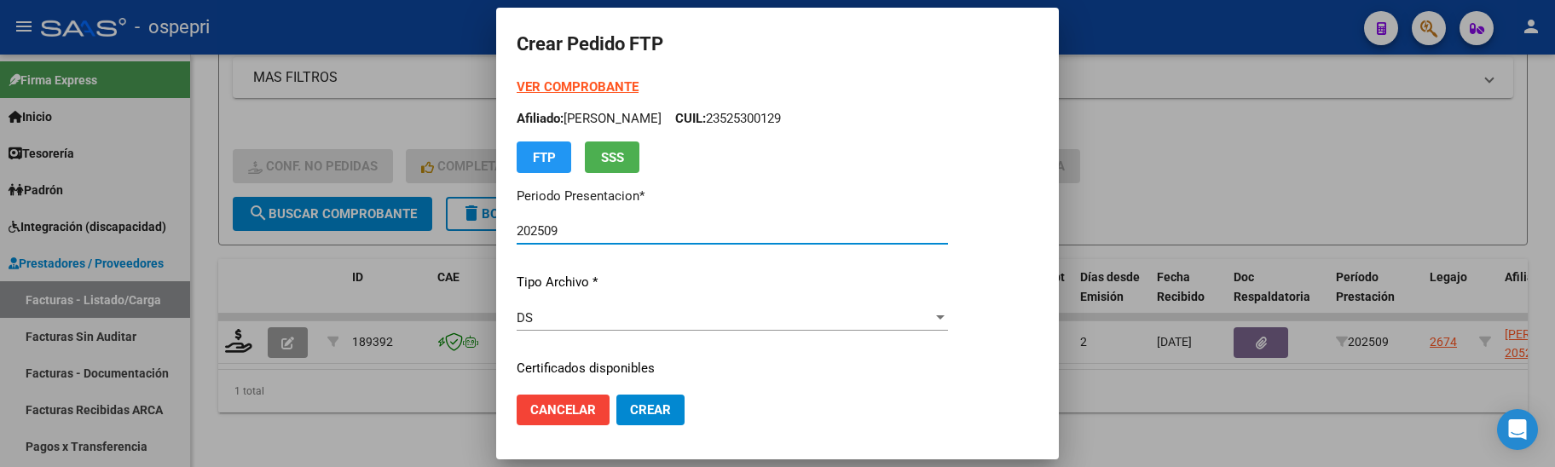
type input "2052311159-1"
type input "2026-05-12"
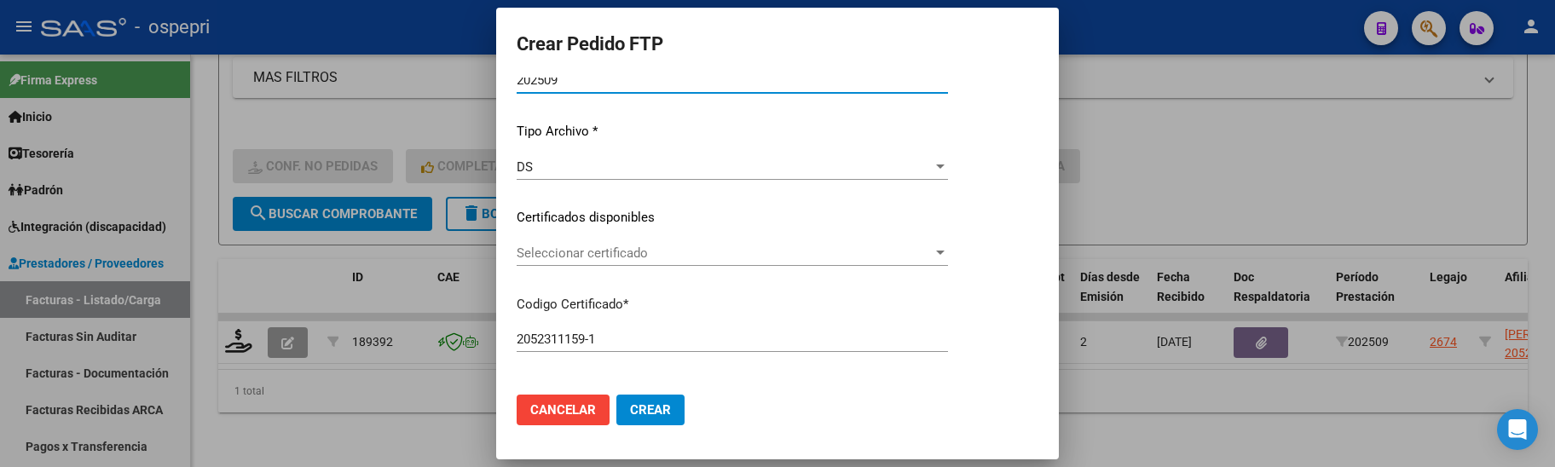
scroll to position [171, 0]
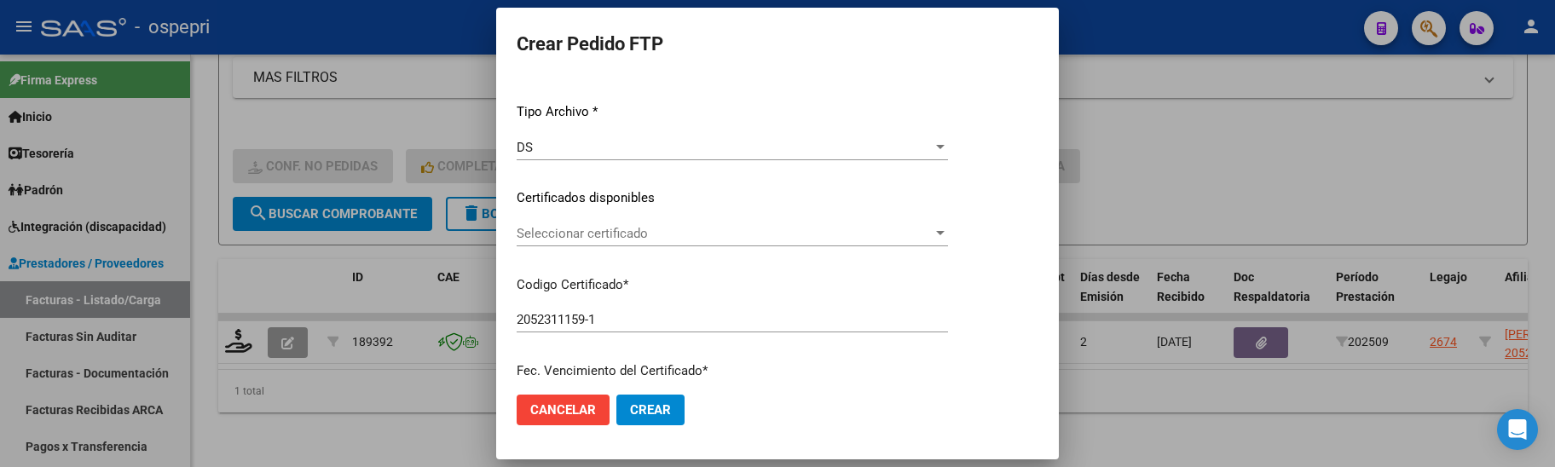
click at [945, 234] on div at bounding box center [940, 233] width 9 height 4
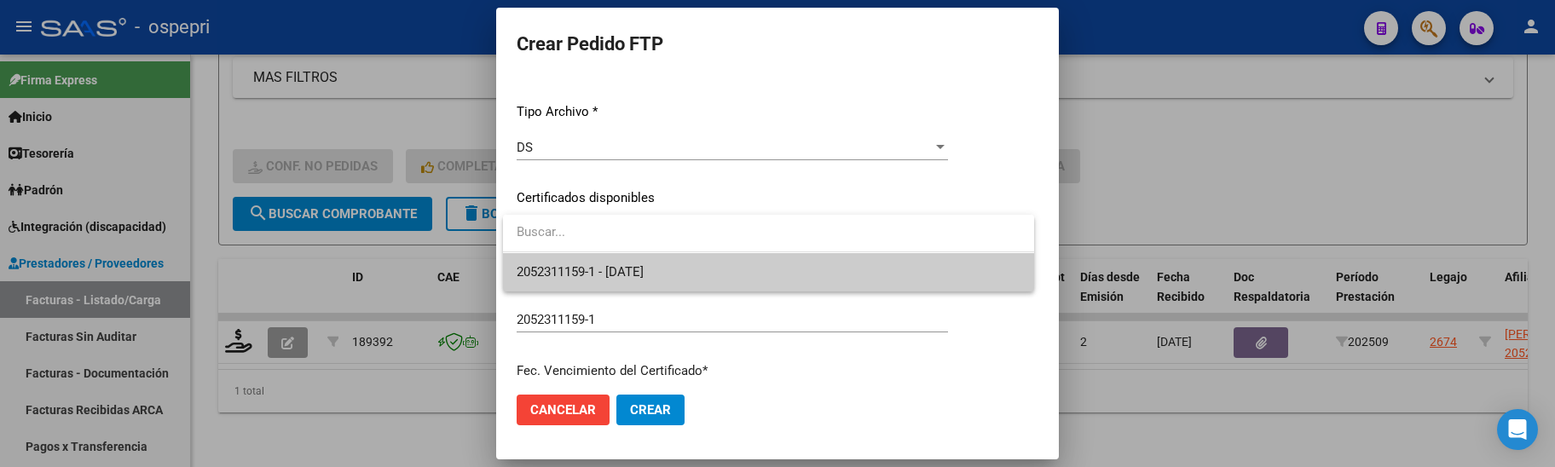
click at [939, 272] on span "2052311159-1 - 2026-05-12" at bounding box center [769, 272] width 504 height 38
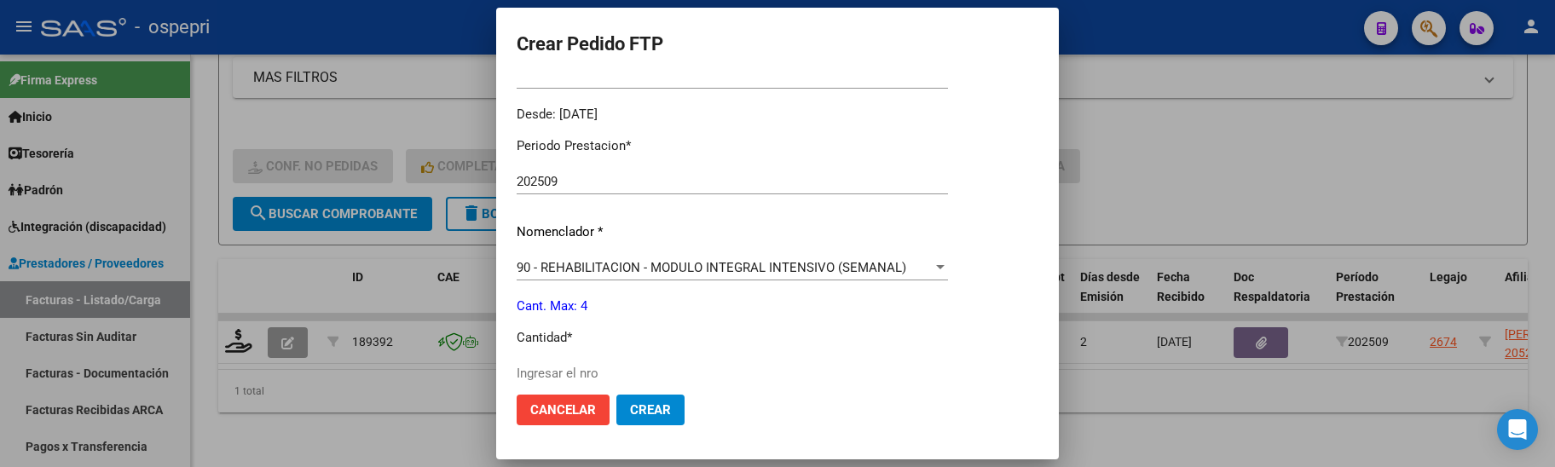
scroll to position [597, 0]
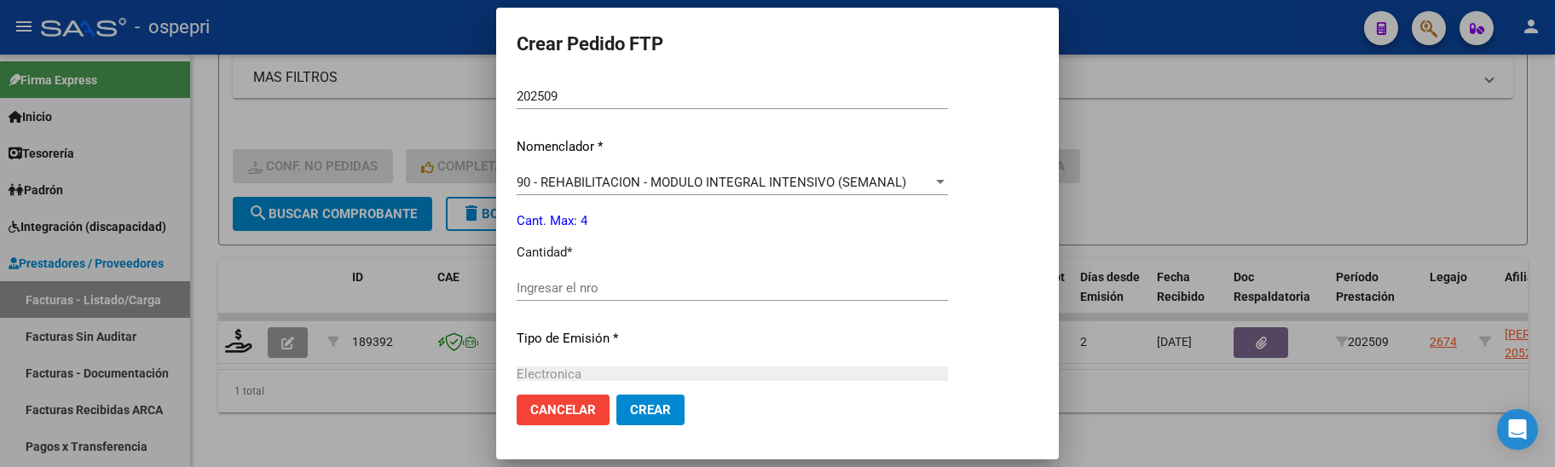
click at [587, 294] on input "Ingresar el nro" at bounding box center [732, 287] width 431 height 15
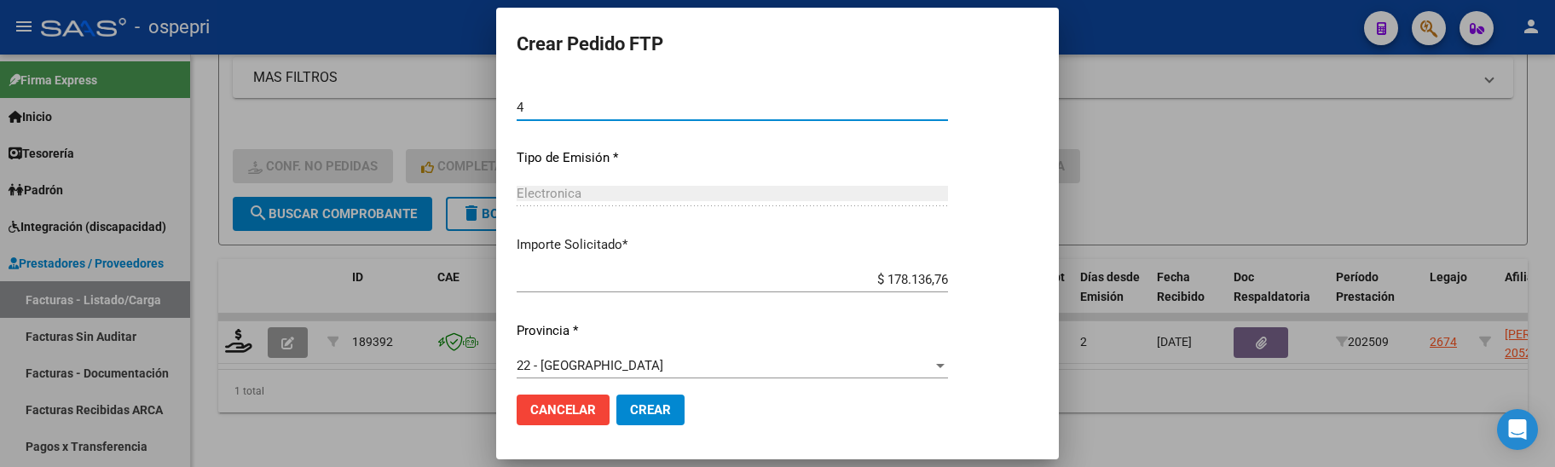
scroll to position [791, 0]
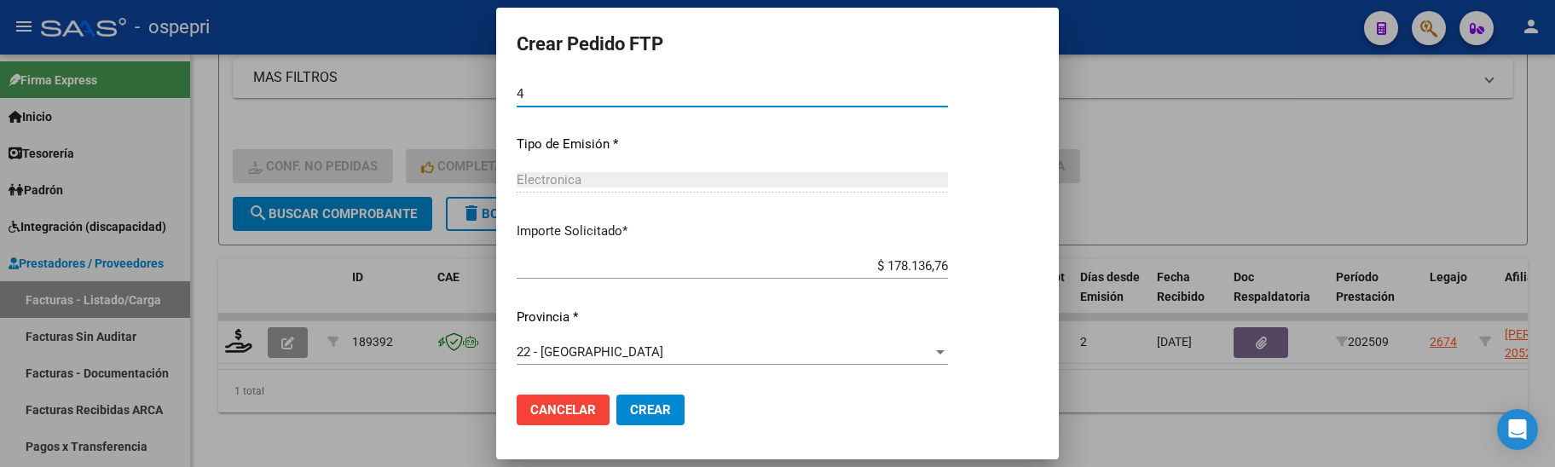
type input "4"
click at [646, 405] on button "Crear" at bounding box center [650, 410] width 68 height 31
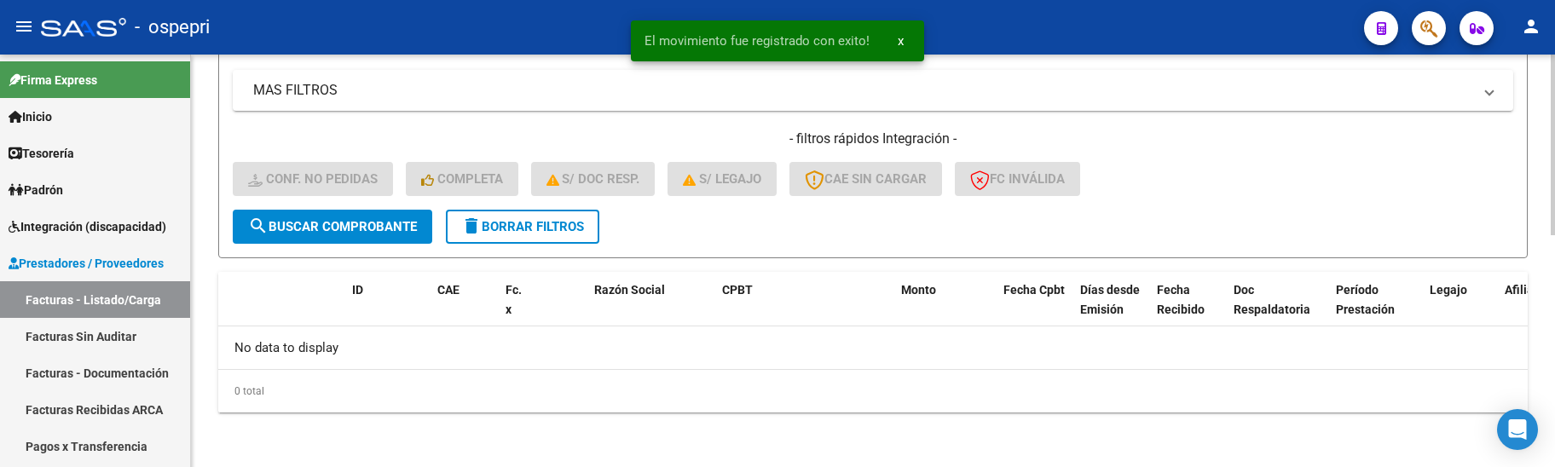
scroll to position [528, 0]
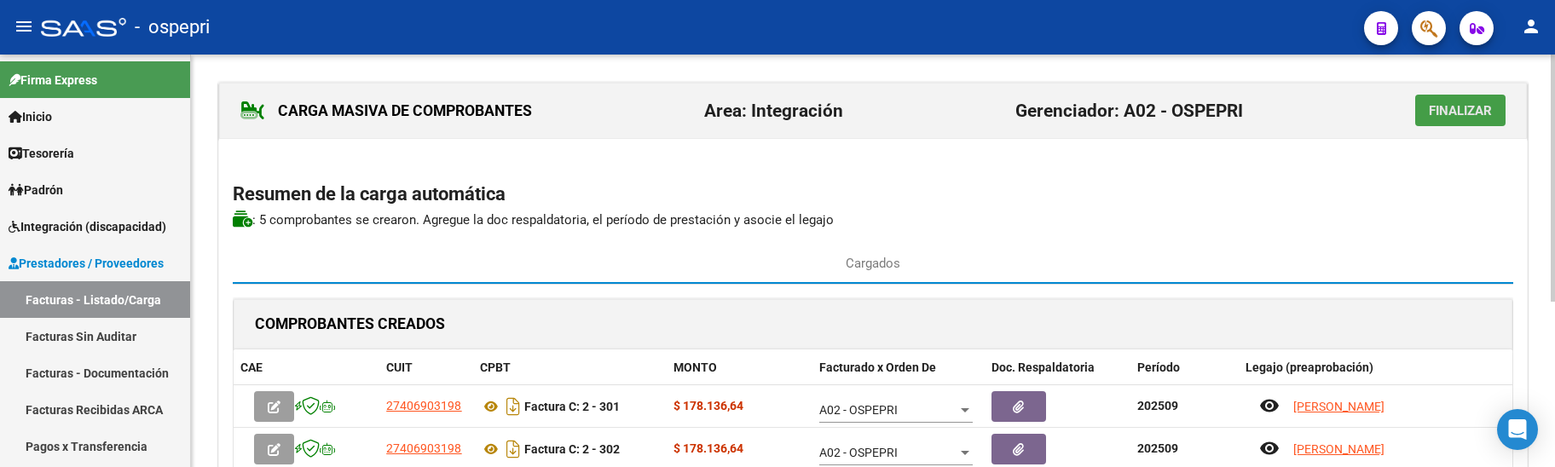
click at [1486, 105] on span "Finalizar" at bounding box center [1460, 110] width 63 height 15
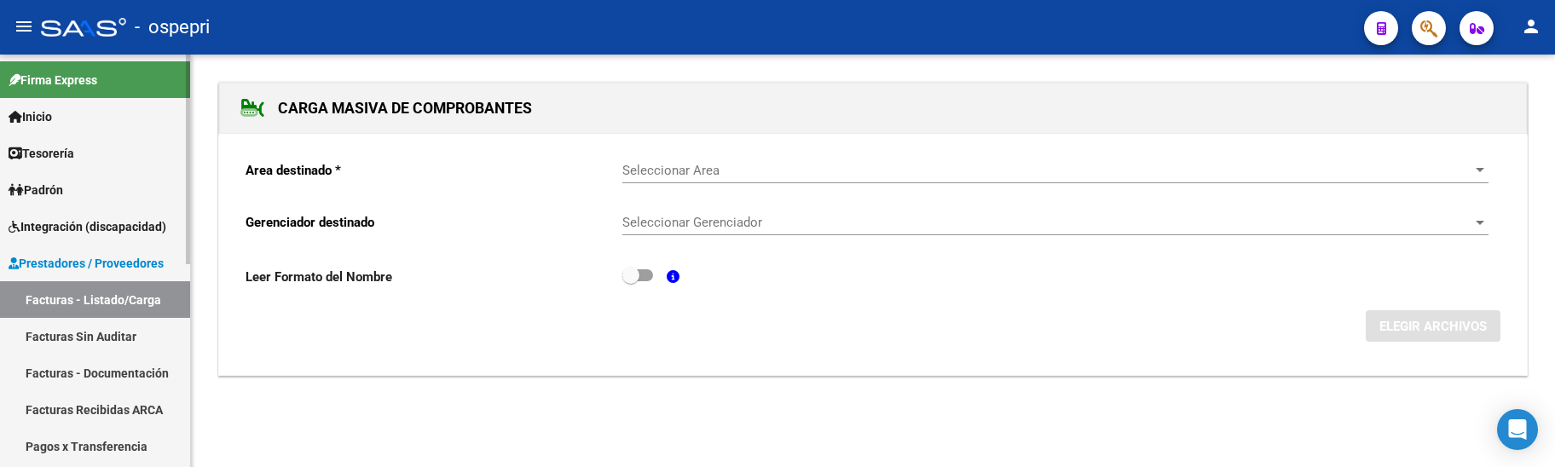
click at [124, 297] on link "Facturas - Listado/Carga" at bounding box center [95, 299] width 190 height 37
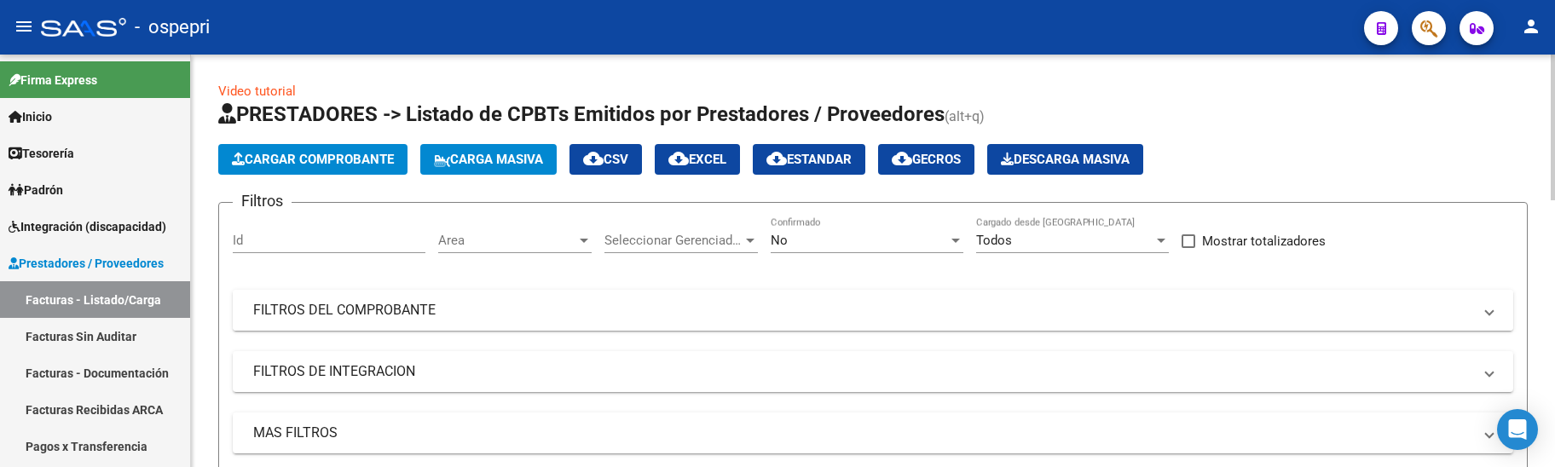
click at [1057, 321] on mat-expansion-panel-header "FILTROS DEL COMPROBANTE" at bounding box center [873, 310] width 1280 height 41
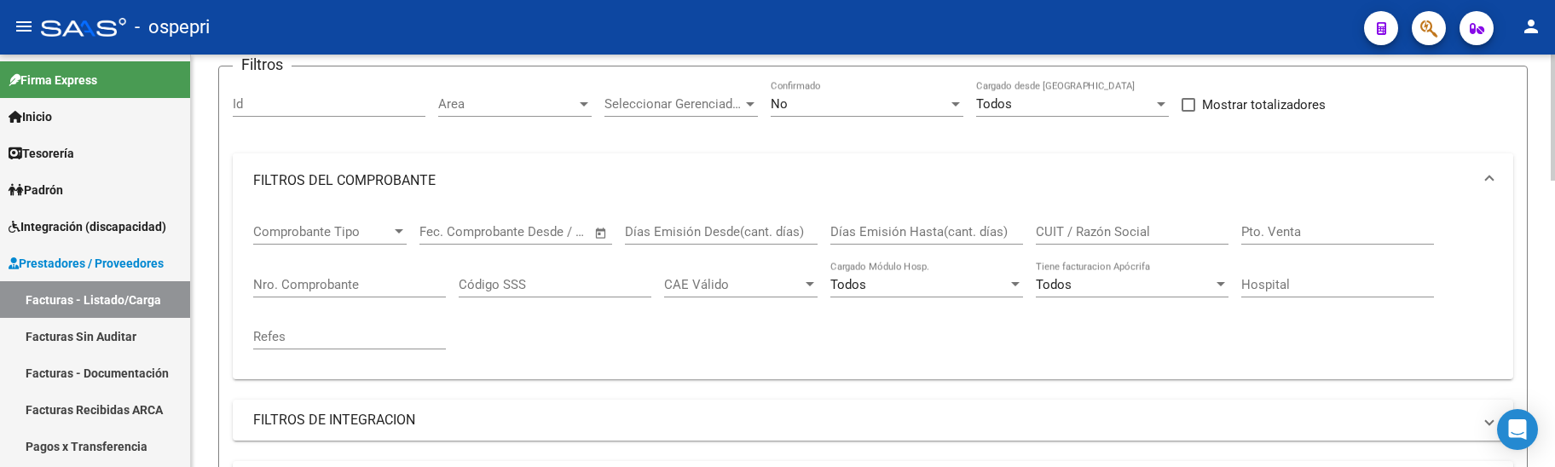
scroll to position [171, 0]
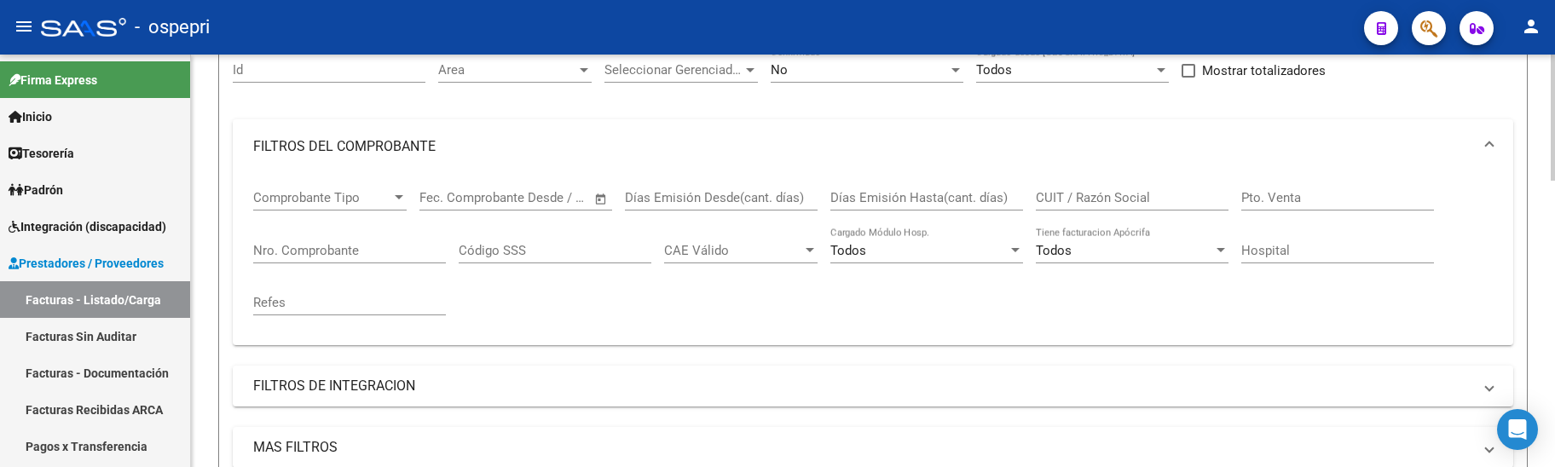
click at [1128, 197] on input "CUIT / Razón Social" at bounding box center [1132, 197] width 193 height 15
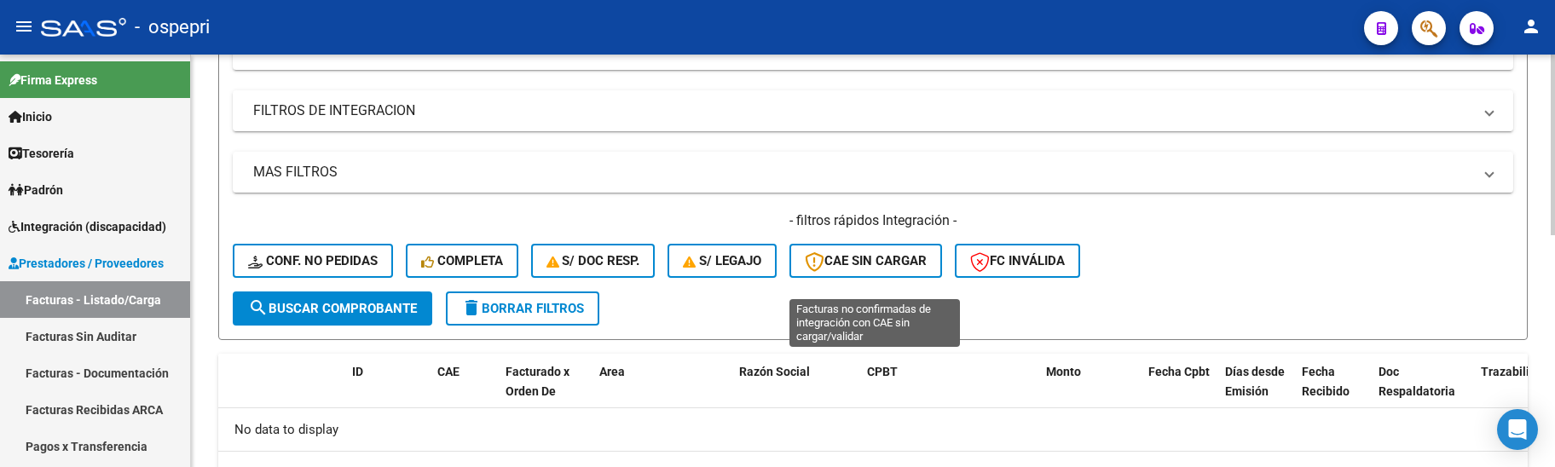
scroll to position [528, 0]
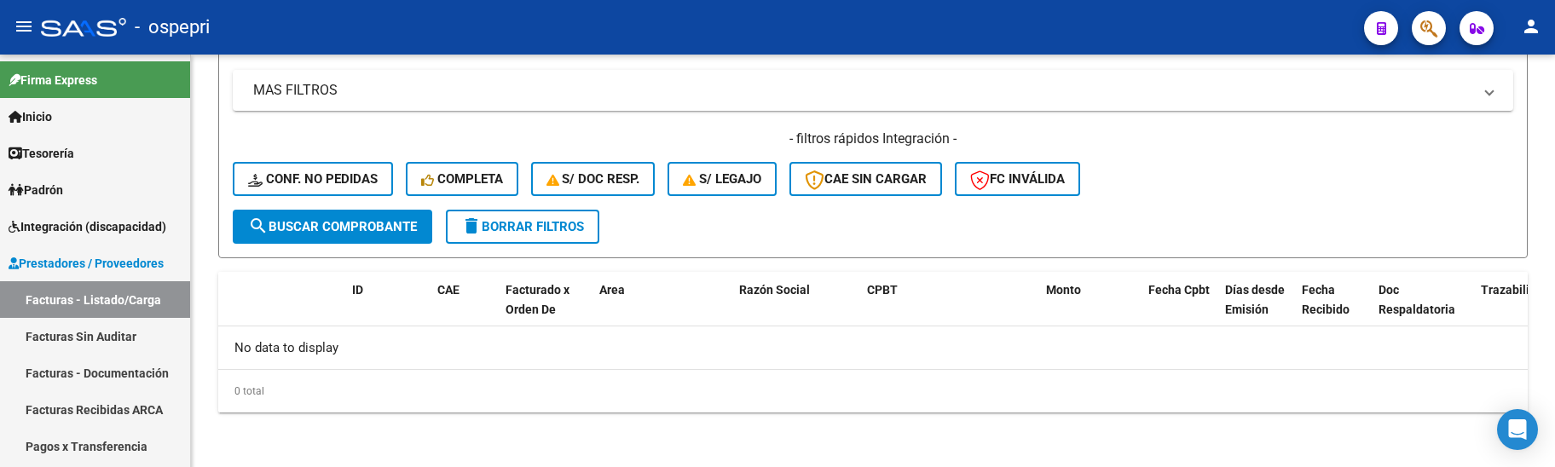
type input "[PERSON_NAME]"
click at [1327, 186] on div "- filtros rápidos Integración - Conf. no pedidas Completa S/ Doc Resp. S/ legaj…" at bounding box center [873, 170] width 1280 height 80
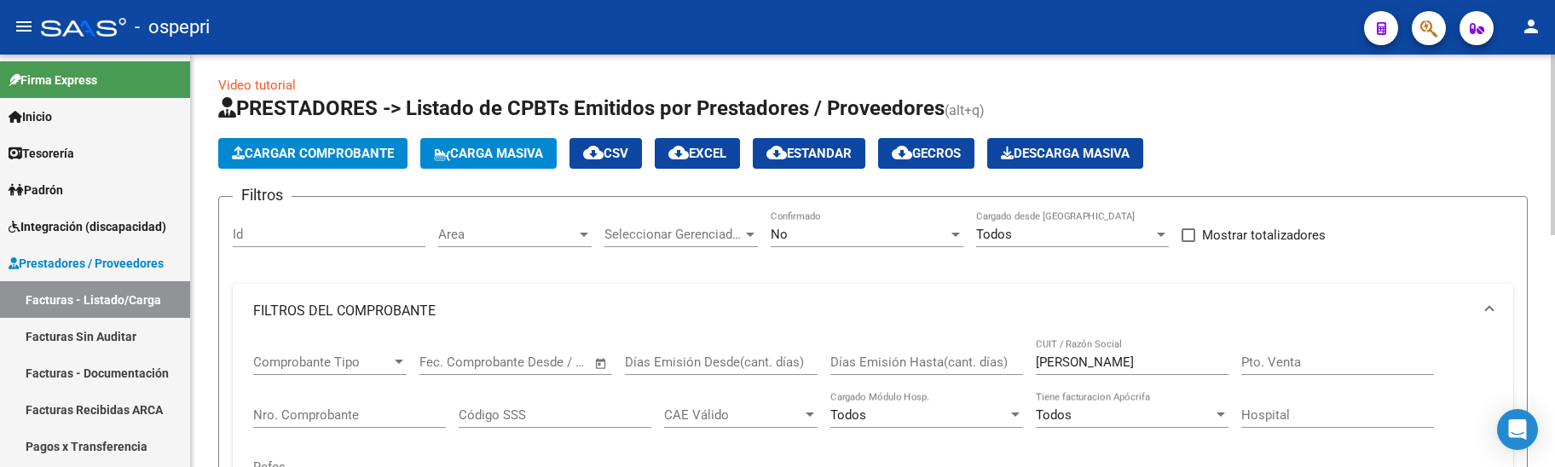
scroll to position [0, 0]
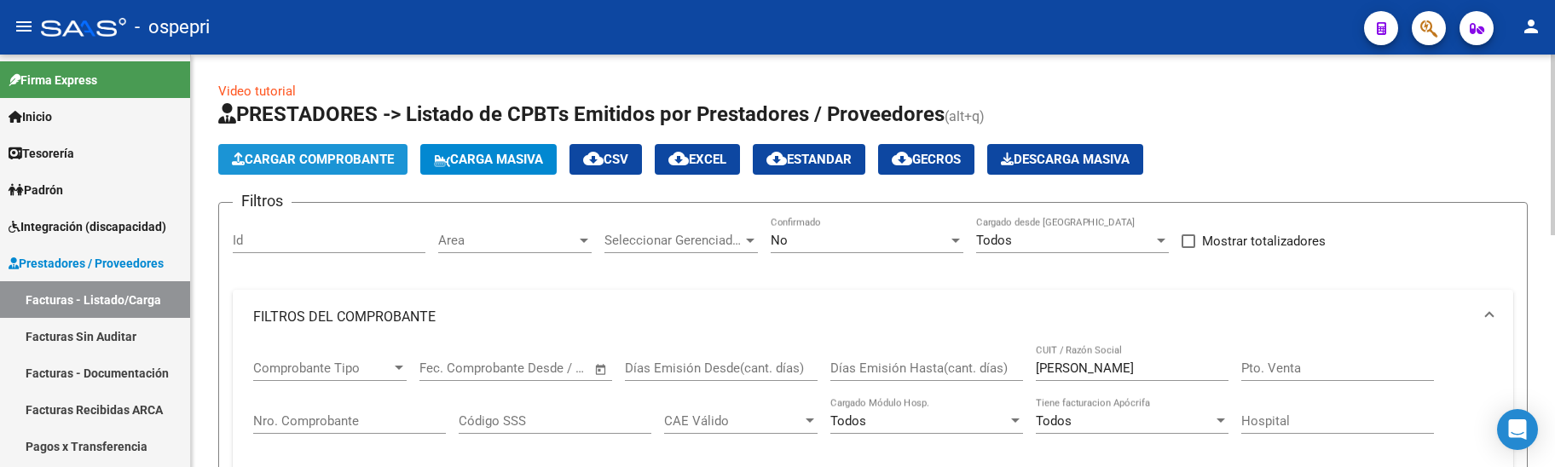
click at [341, 163] on span "Cargar Comprobante" at bounding box center [313, 159] width 162 height 15
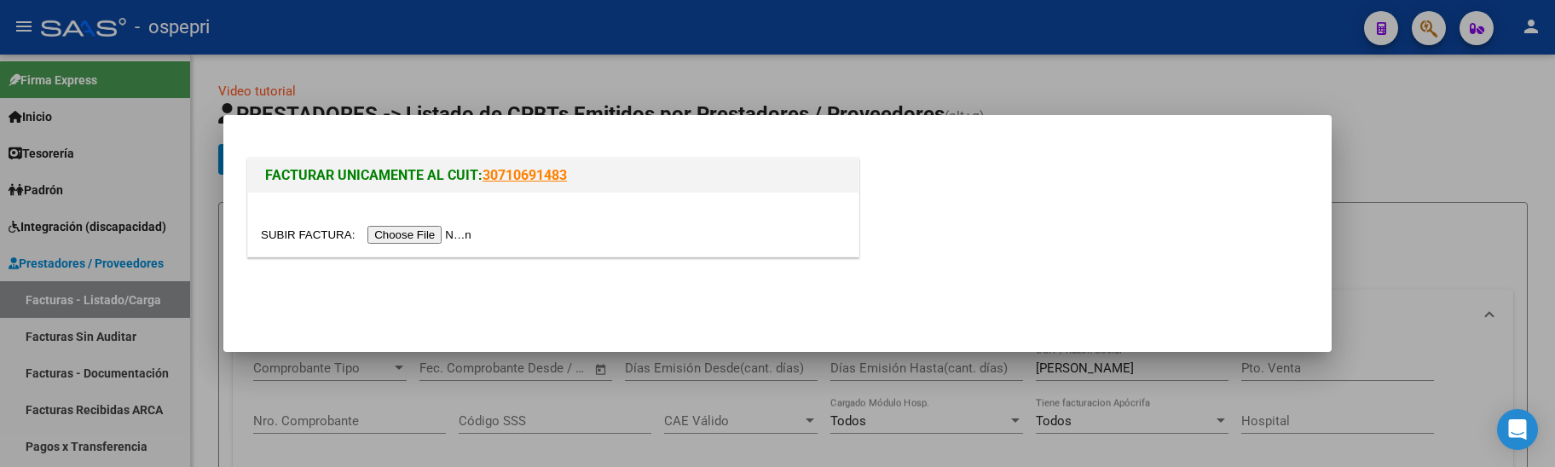
click at [423, 233] on input "file" at bounding box center [369, 235] width 216 height 18
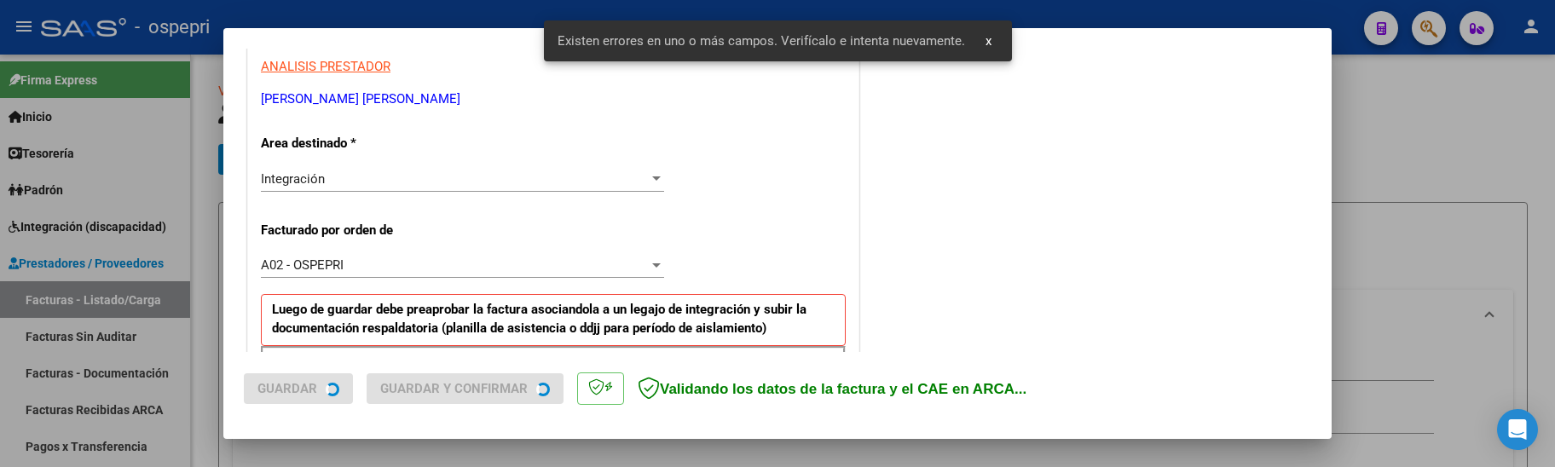
scroll to position [496, 0]
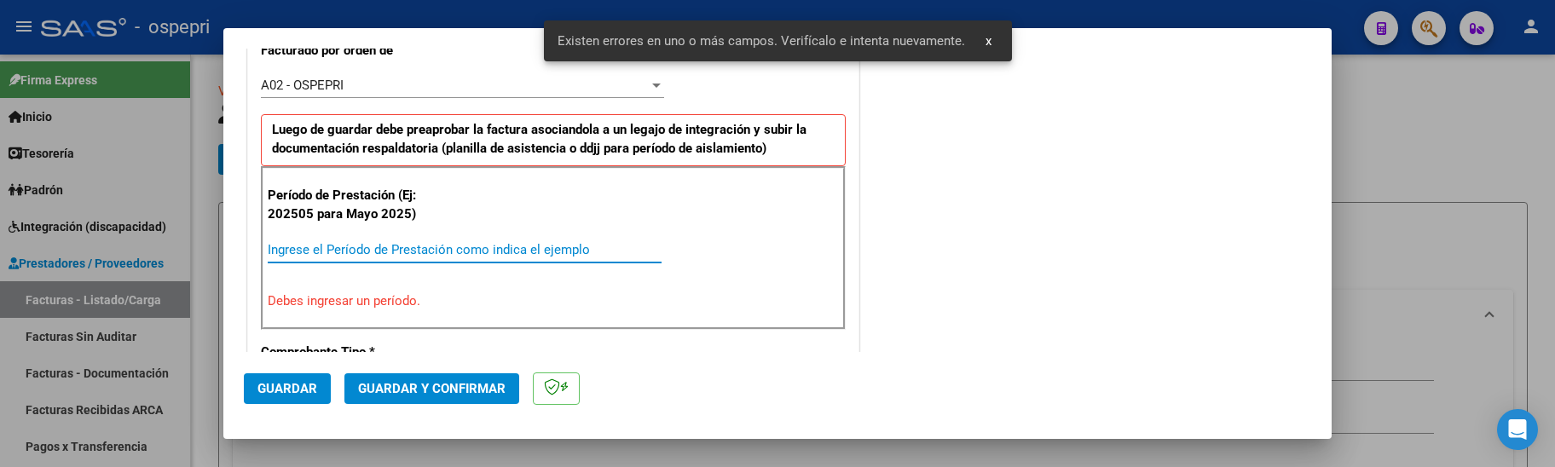
click at [443, 247] on input "Ingrese el Período de Prestación como indica el ejemplo" at bounding box center [465, 249] width 394 height 15
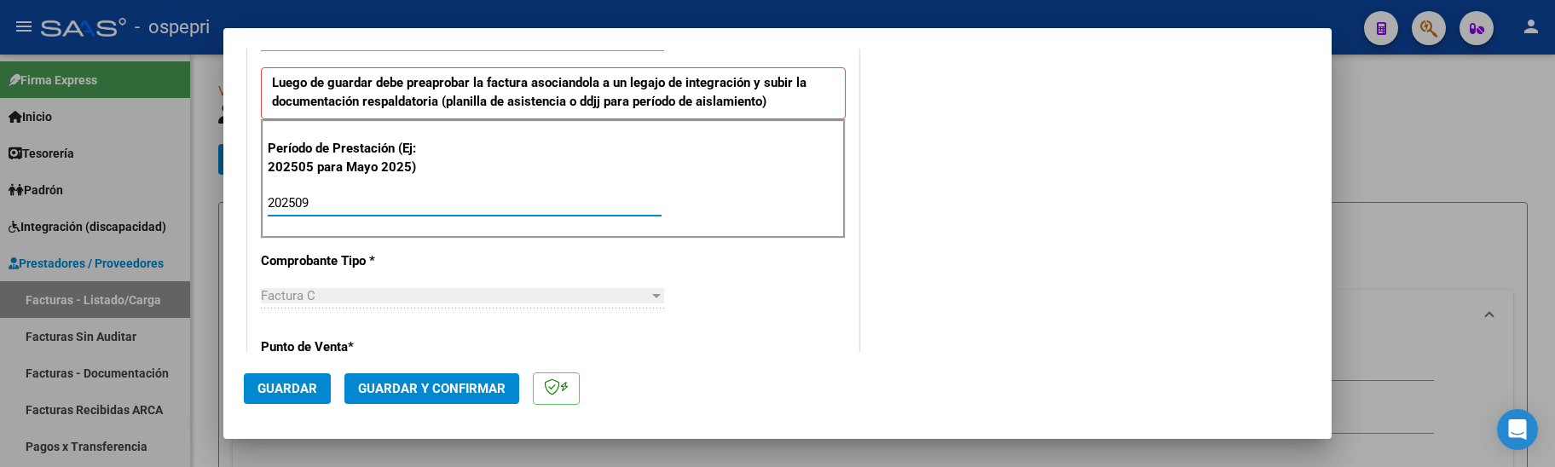
scroll to position [667, 0]
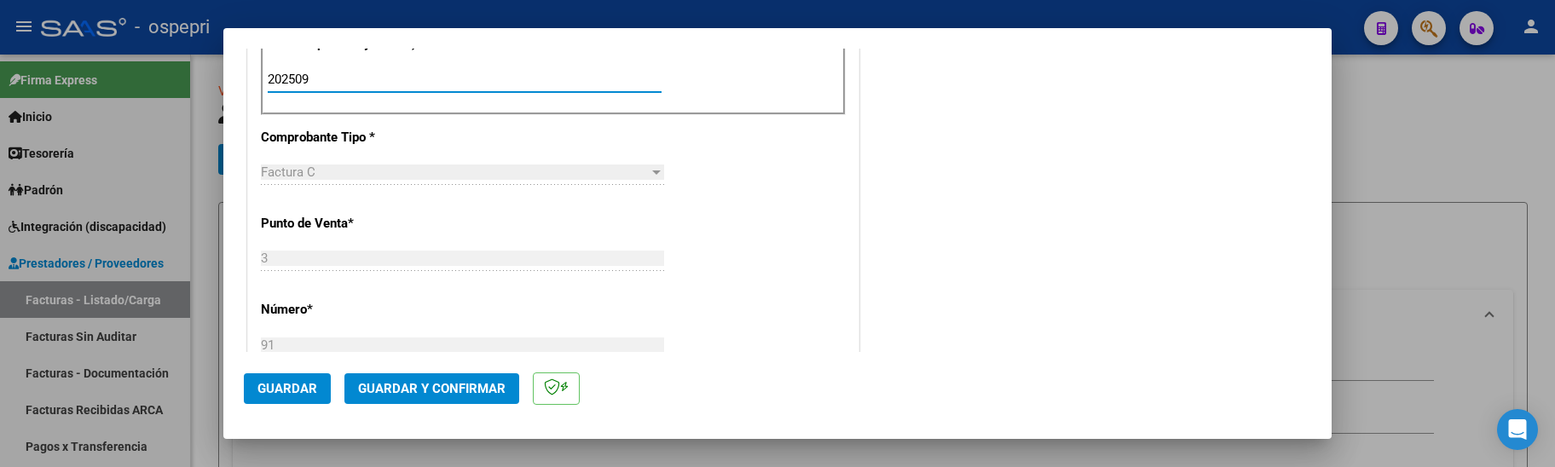
type input "202509"
click at [463, 384] on span "Guardar y Confirmar" at bounding box center [431, 388] width 147 height 15
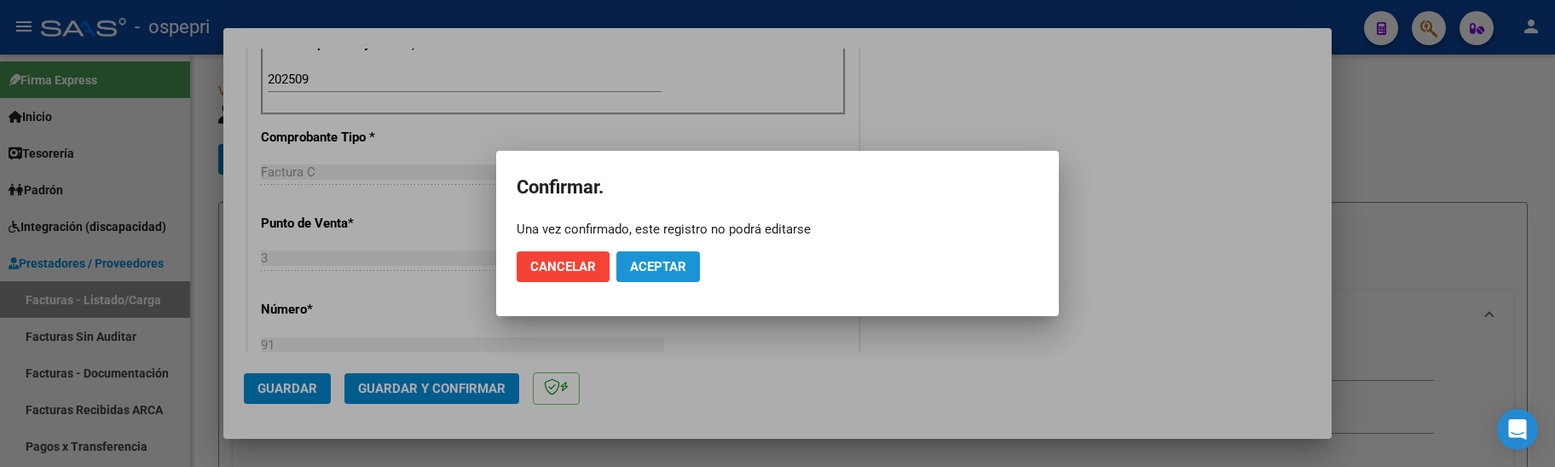
click at [685, 265] on span "Aceptar" at bounding box center [658, 266] width 56 height 15
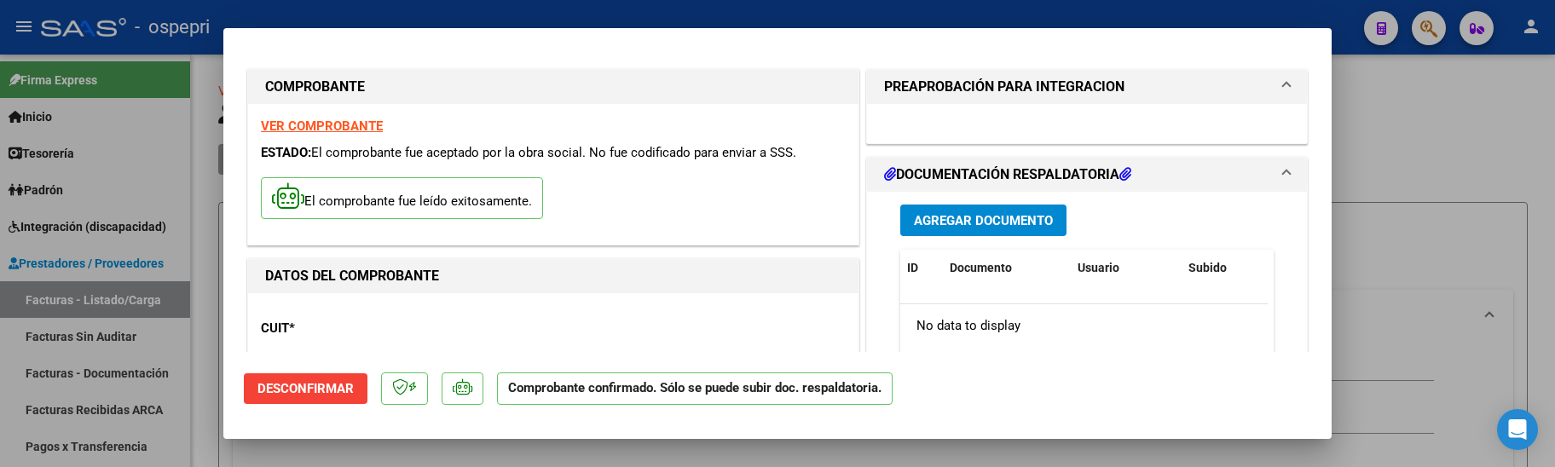
scroll to position [0, 0]
click at [320, 390] on span "Desconfirmar" at bounding box center [305, 388] width 96 height 15
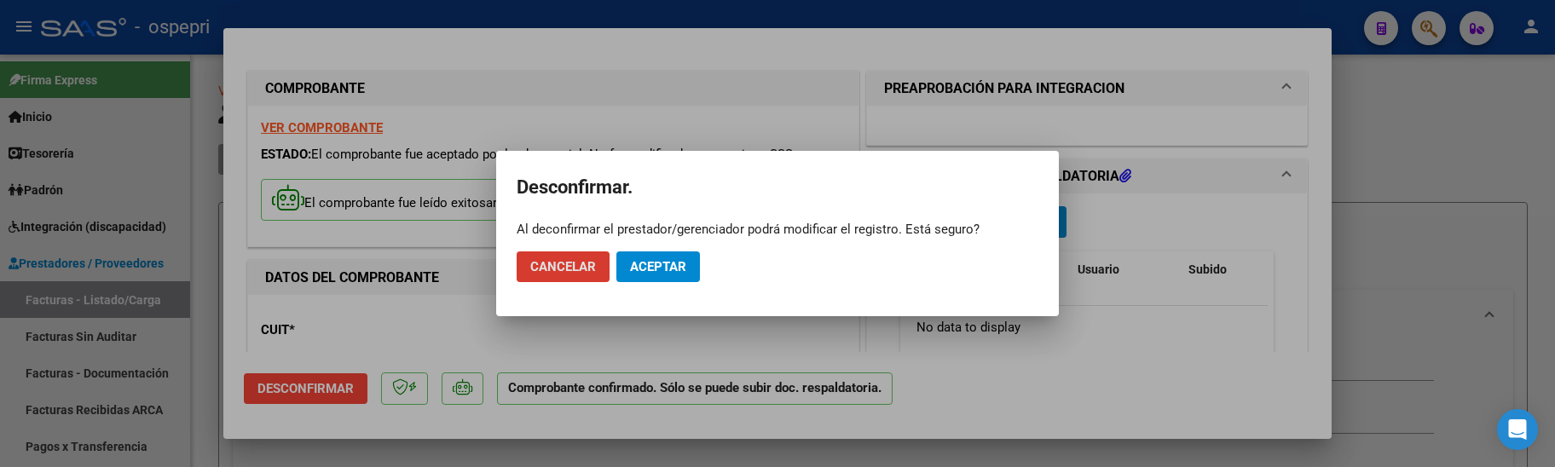
click at [653, 263] on span "Aceptar" at bounding box center [658, 266] width 56 height 15
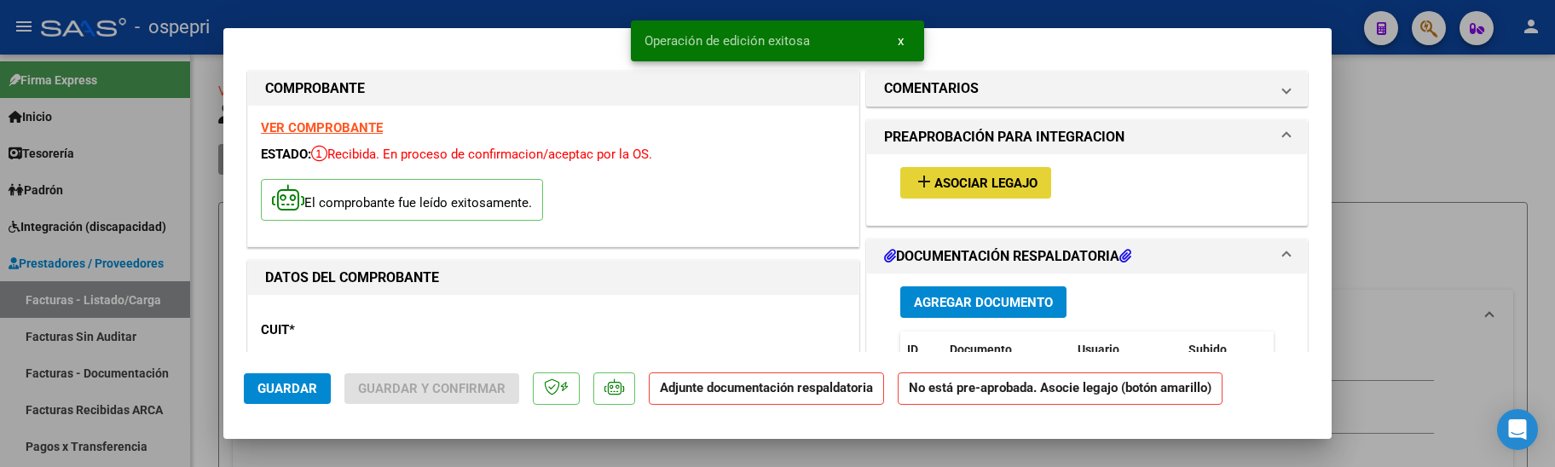
click at [990, 188] on span "Asociar Legajo" at bounding box center [985, 183] width 103 height 15
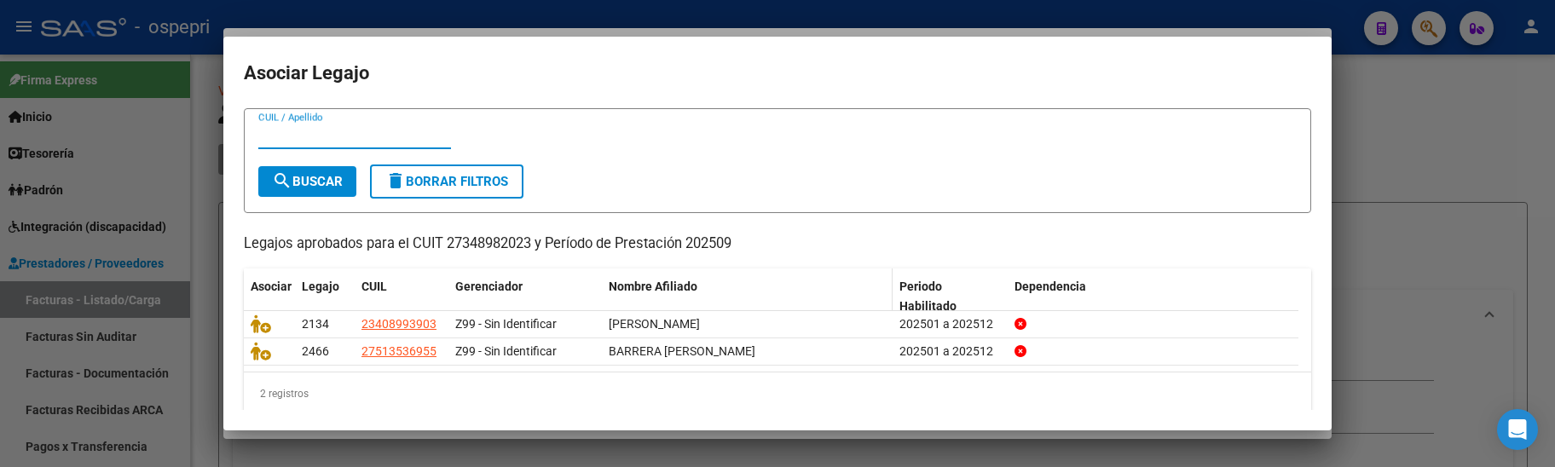
scroll to position [61, 0]
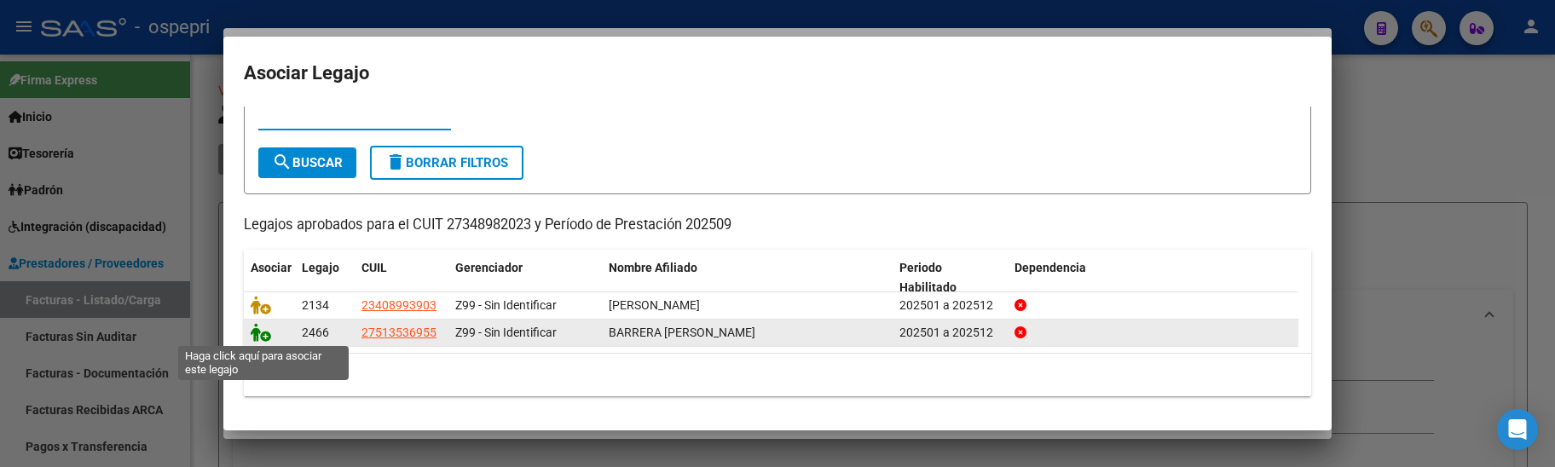
click at [264, 336] on icon at bounding box center [261, 332] width 20 height 19
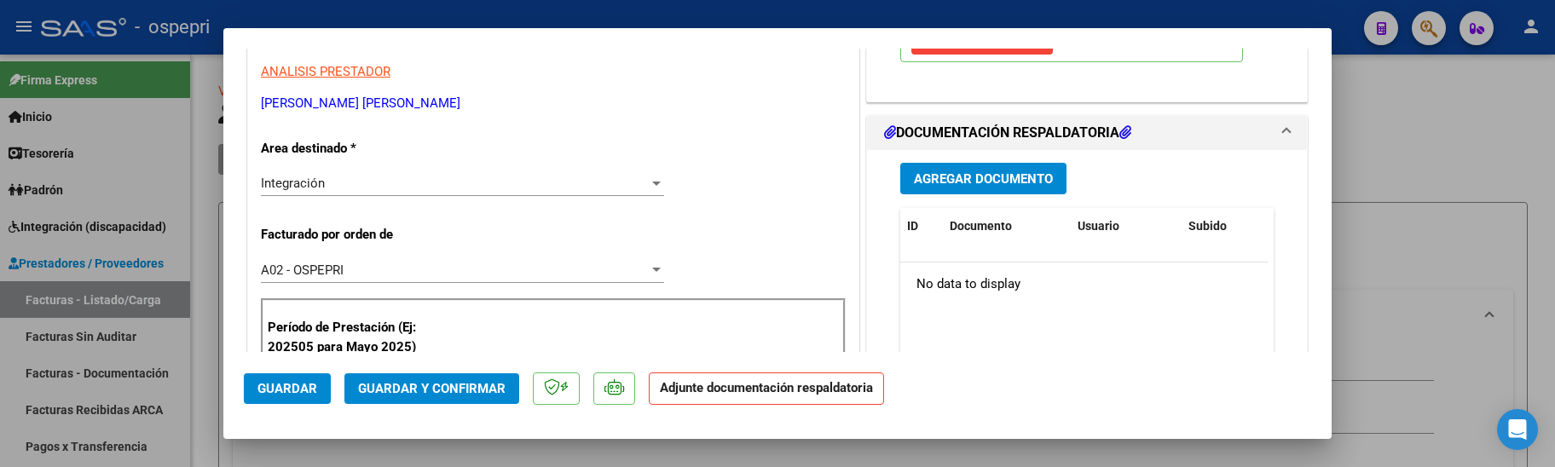
scroll to position [341, 0]
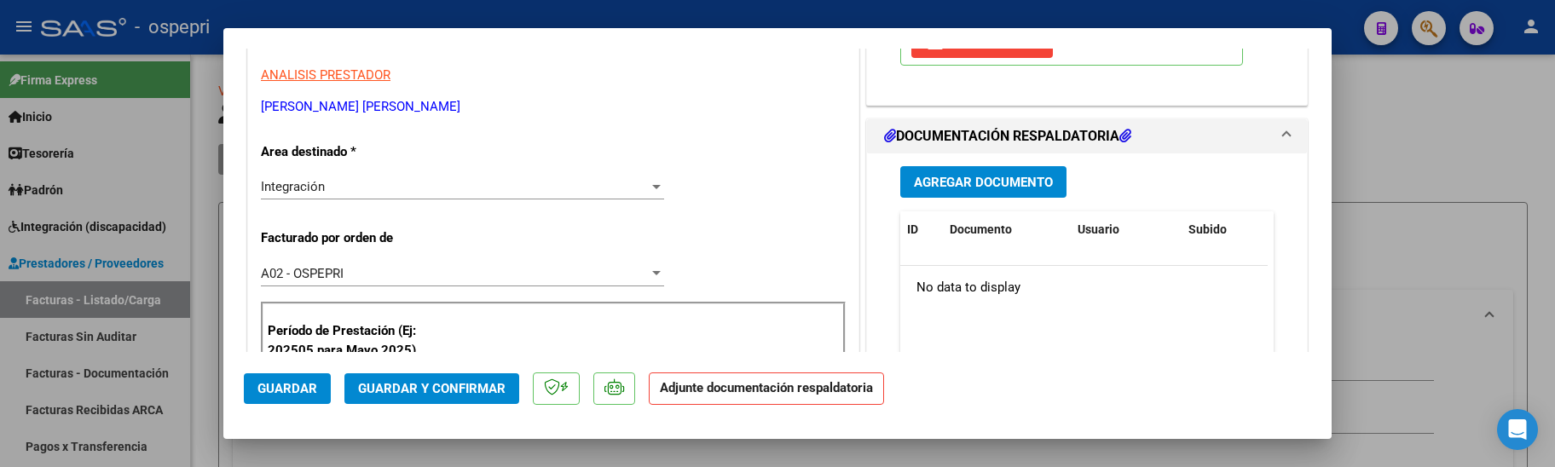
click at [982, 184] on span "Agregar Documento" at bounding box center [983, 182] width 139 height 15
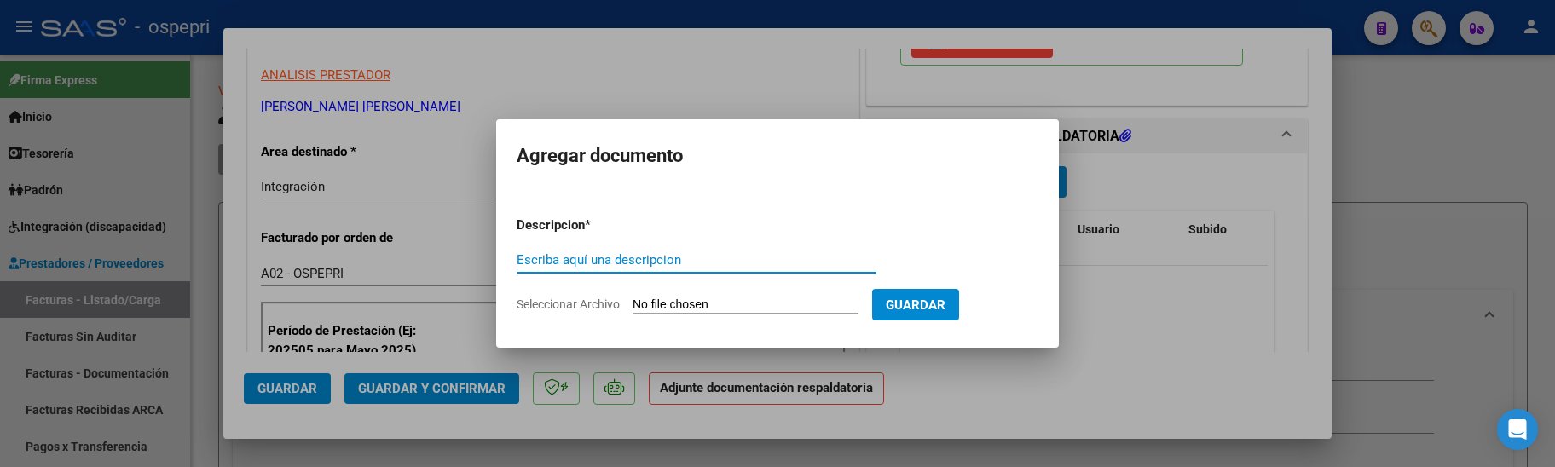
click at [558, 261] on input "Escriba aquí una descripcion" at bounding box center [697, 259] width 360 height 15
paste input "noe_90@msn.com"
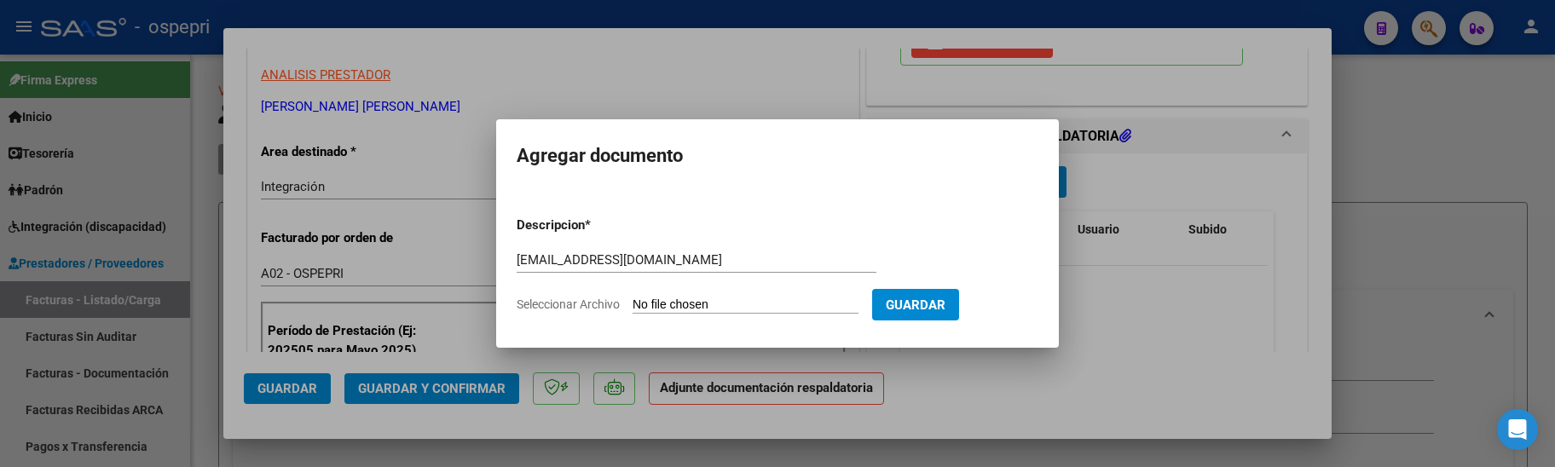
drag, startPoint x: 680, startPoint y: 248, endPoint x: 619, endPoint y: 267, distance: 64.2
click at [619, 267] on div "noe_90@msn.com Escriba aquí una descripcion" at bounding box center [697, 260] width 360 height 26
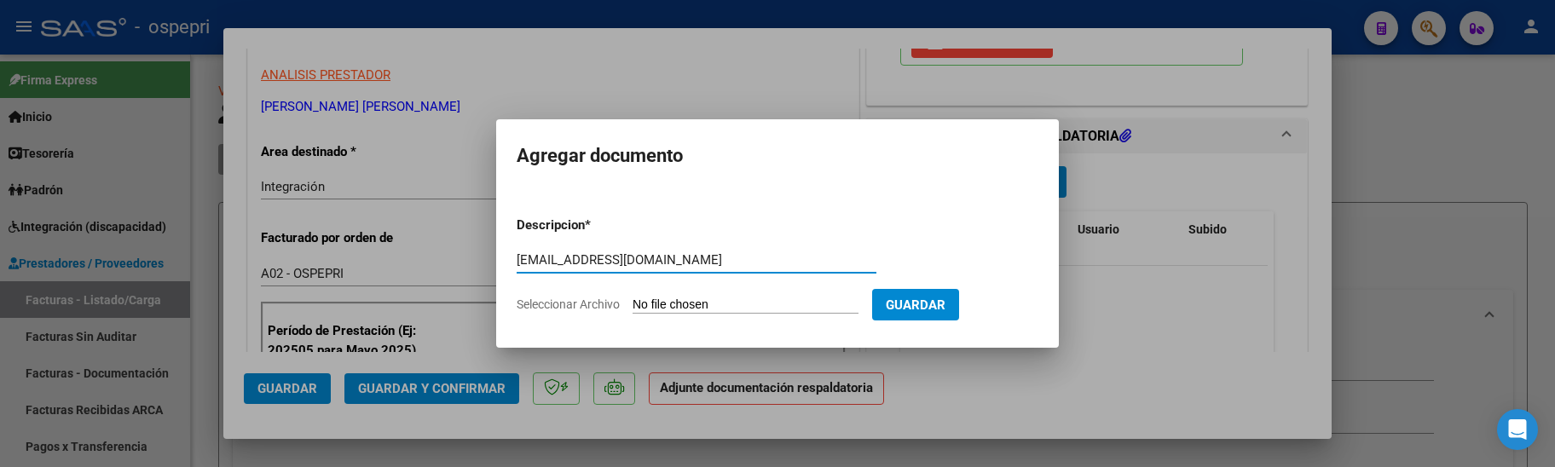
drag, startPoint x: 639, startPoint y: 264, endPoint x: 492, endPoint y: 263, distance: 146.6
click at [492, 263] on div "COMPROBANTE VER COMPROBANTE ESTADO: Recibida. En proceso de confirmacion/acepta…" at bounding box center [777, 233] width 1555 height 467
paste input "202509"
type input "202509"
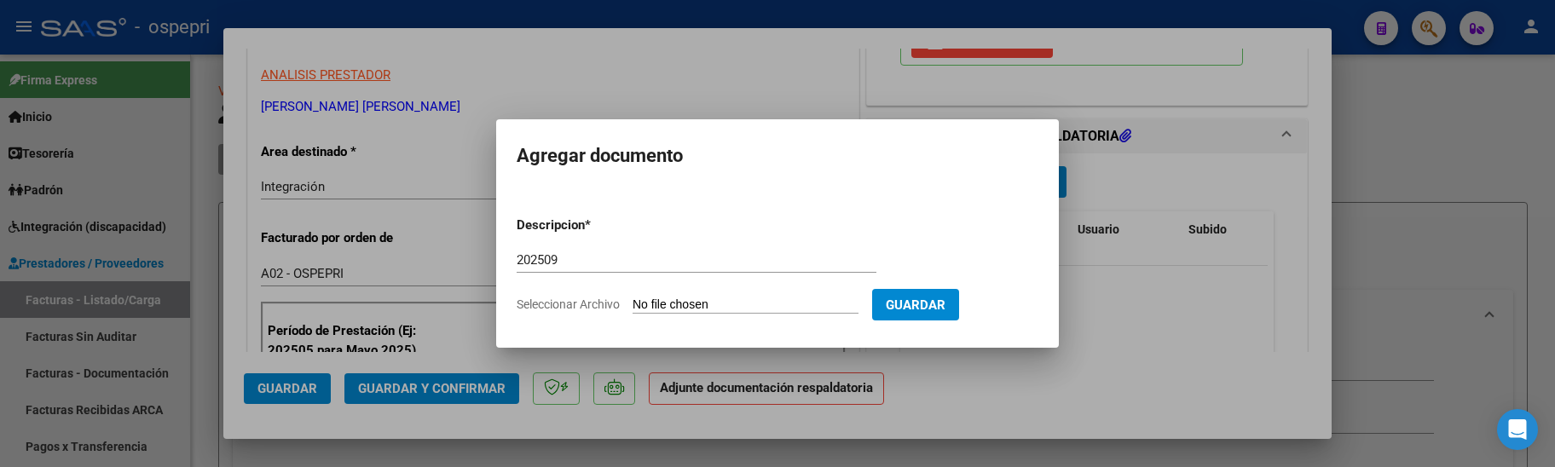
click at [732, 301] on input "Seleccionar Archivo" at bounding box center [746, 306] width 226 height 16
type input "C:\fakepath\Asistencia Barrera Septiembre 2025.pdf"
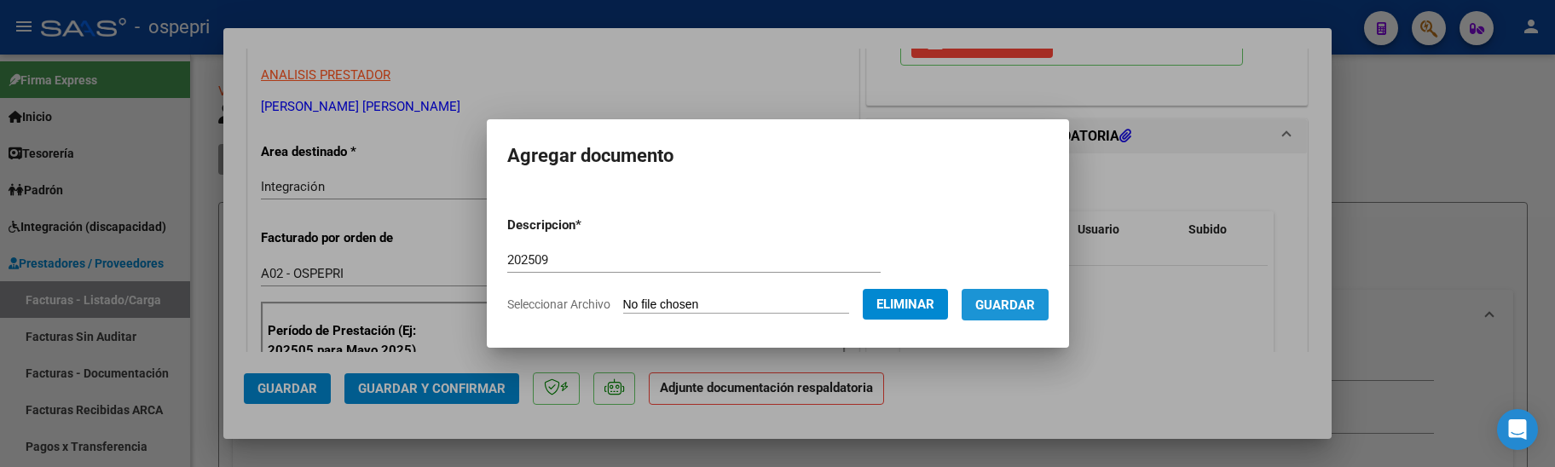
click at [1035, 304] on span "Guardar" at bounding box center [1005, 305] width 60 height 15
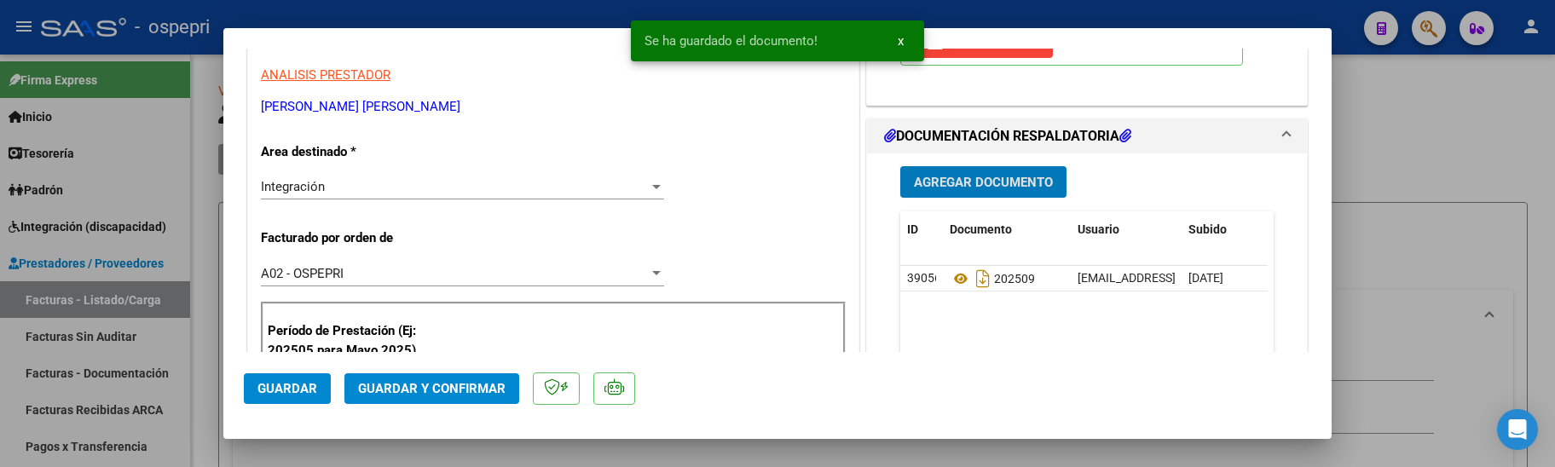
click at [436, 385] on span "Guardar y Confirmar" at bounding box center [431, 388] width 147 height 15
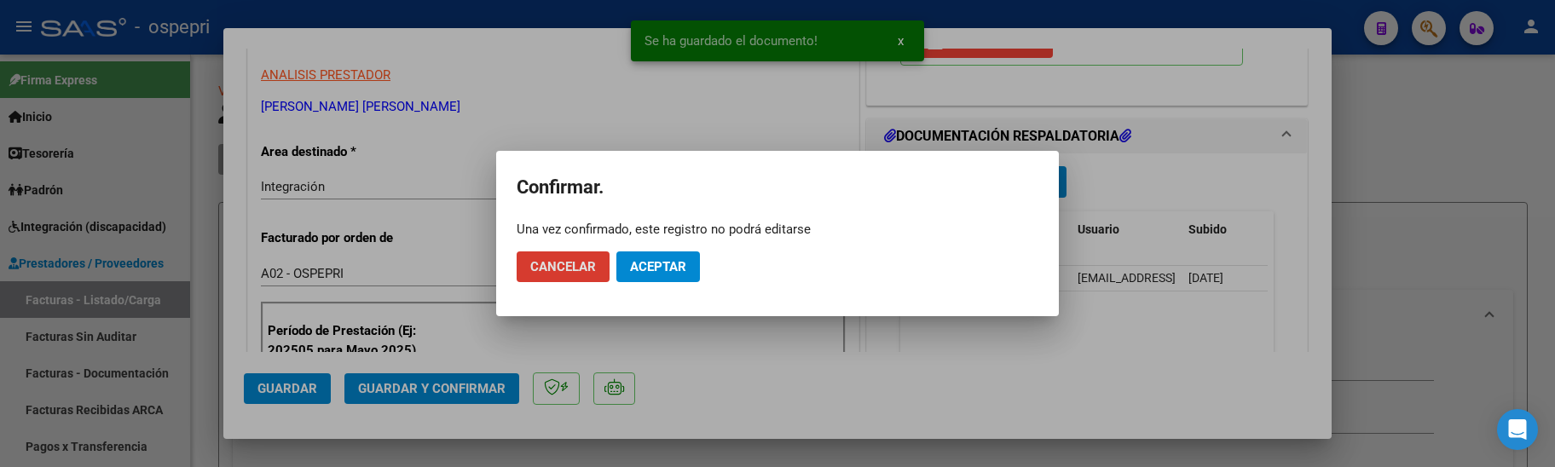
click at [634, 263] on span "Aceptar" at bounding box center [658, 266] width 56 height 15
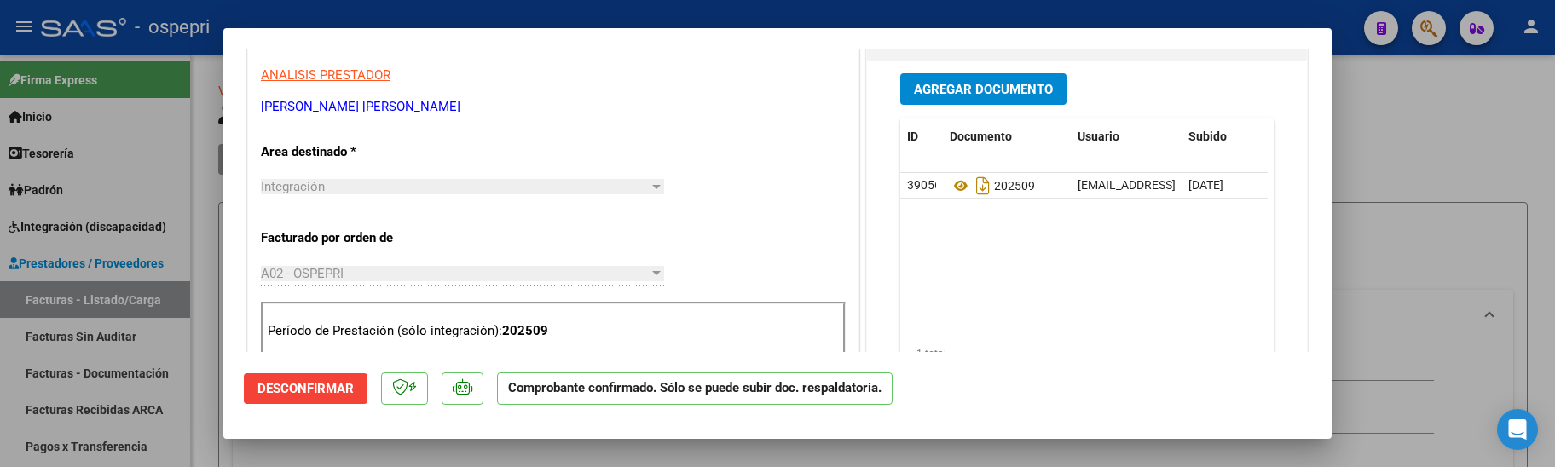
click at [1448, 201] on div at bounding box center [777, 233] width 1555 height 467
type input "$ 0,00"
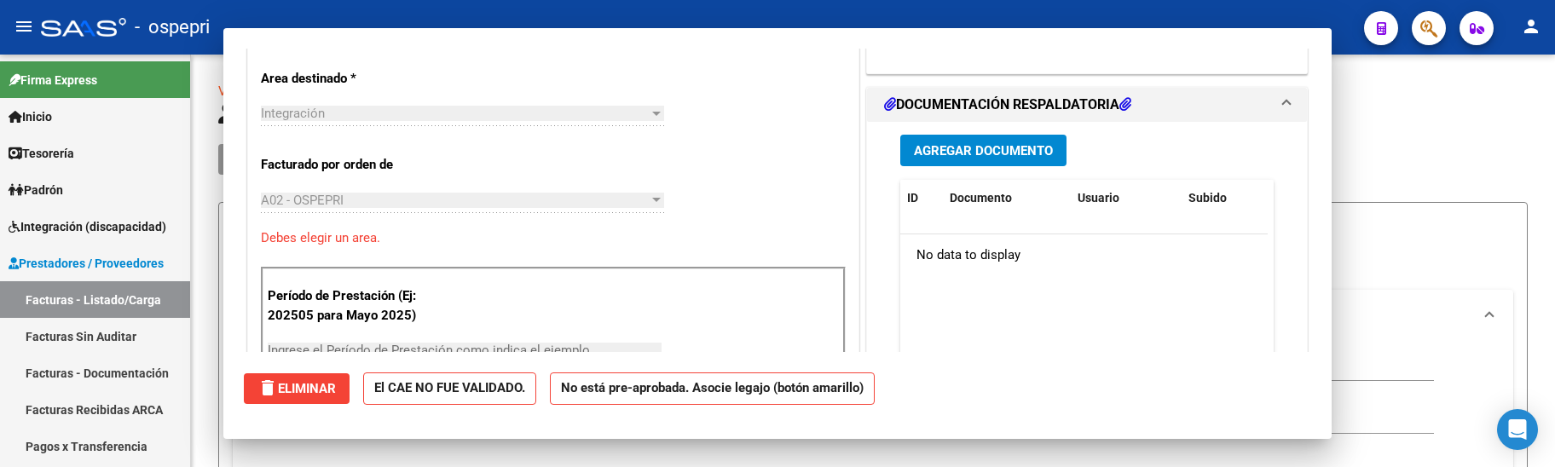
scroll to position [289, 0]
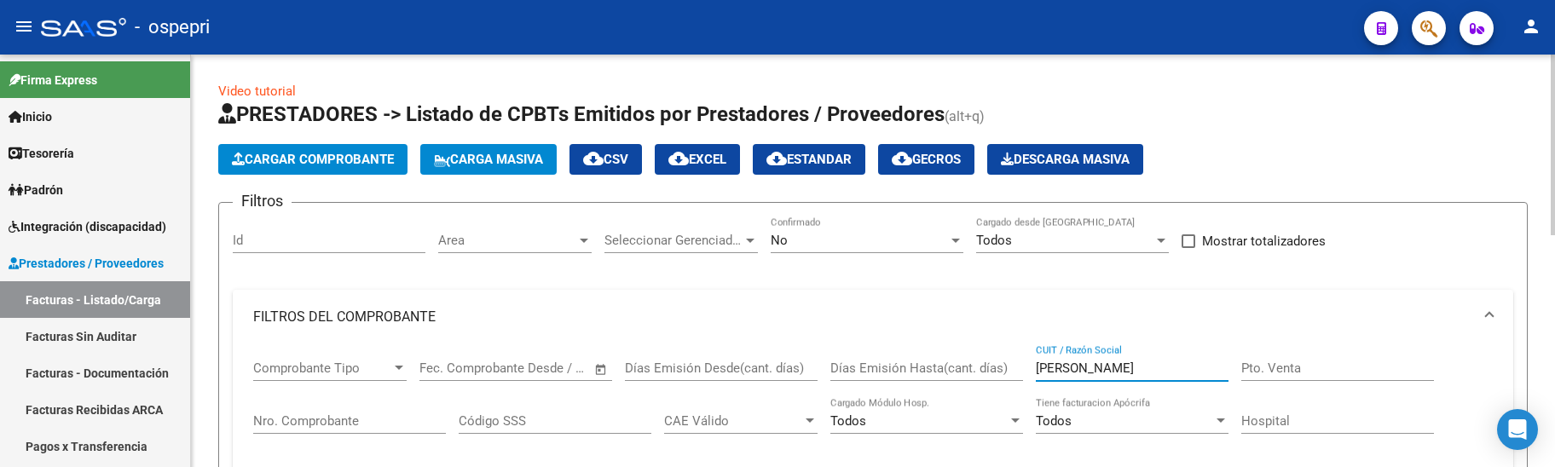
drag, startPoint x: 1097, startPoint y: 369, endPoint x: 1009, endPoint y: 373, distance: 88.8
click at [1009, 373] on div "Comprobante Tipo Comprobante Tipo Fecha inicio – Fecha fin Fec. Comprobante Des…" at bounding box center [873, 423] width 1240 height 158
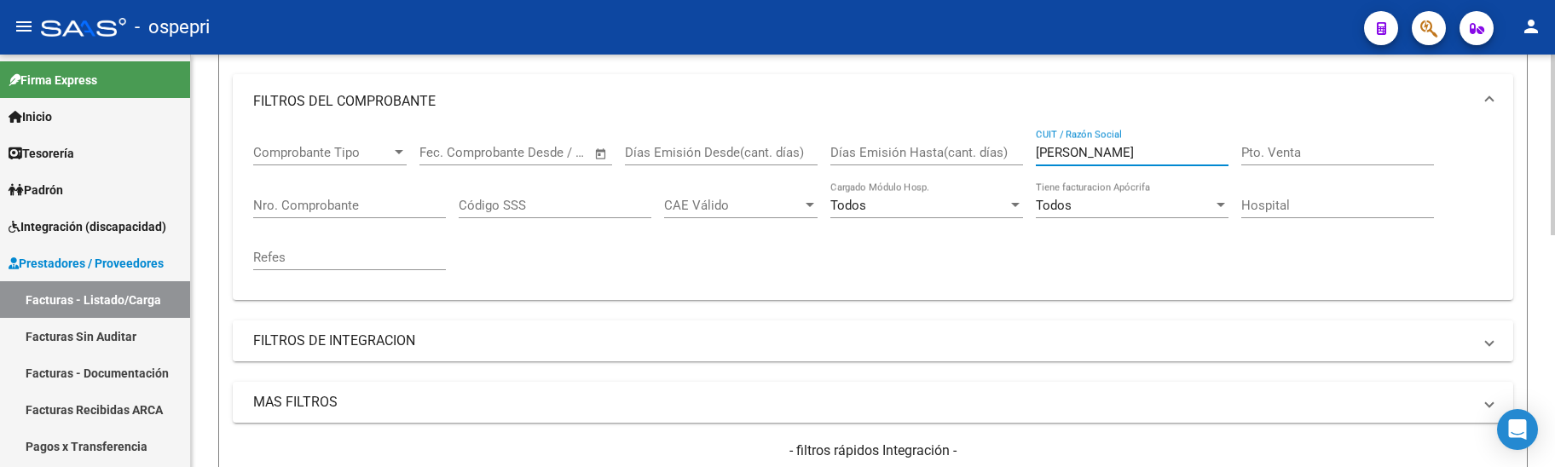
scroll to position [187, 0]
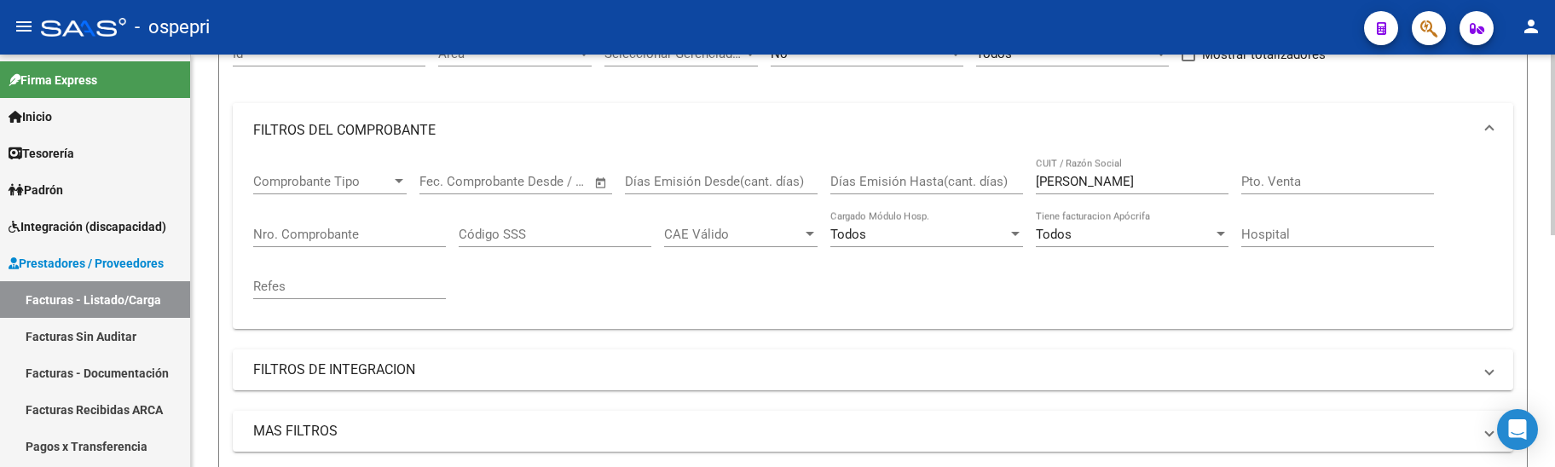
click at [1181, 150] on mat-expansion-panel-header "FILTROS DEL COMPROBANTE" at bounding box center [873, 130] width 1280 height 55
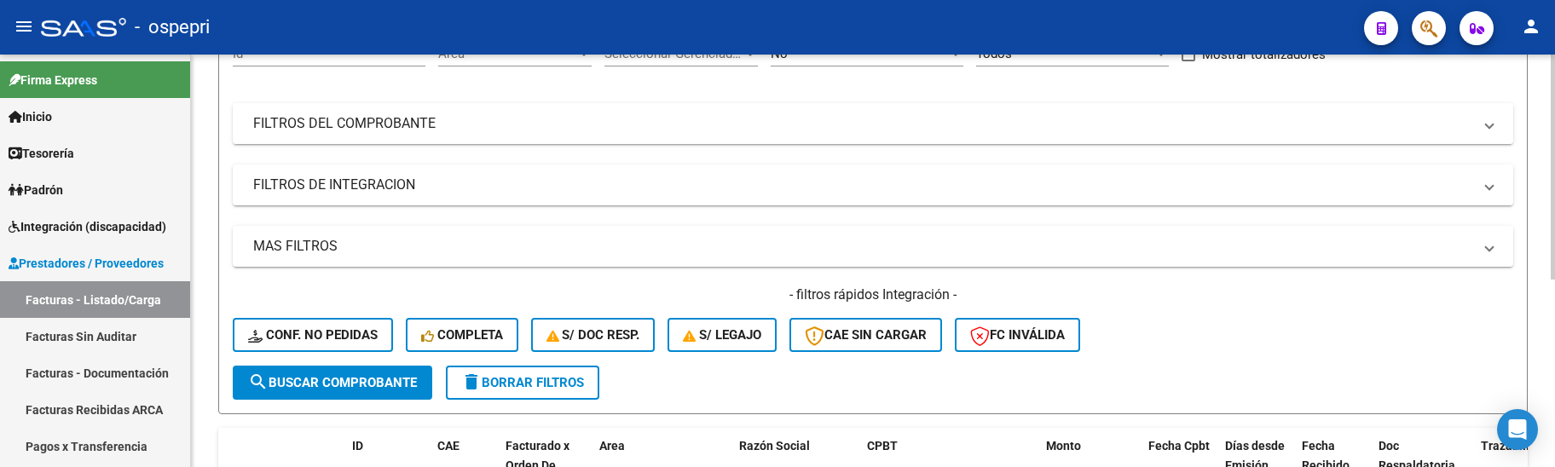
click at [1112, 123] on mat-panel-title "FILTROS DEL COMPROBANTE" at bounding box center [862, 123] width 1219 height 19
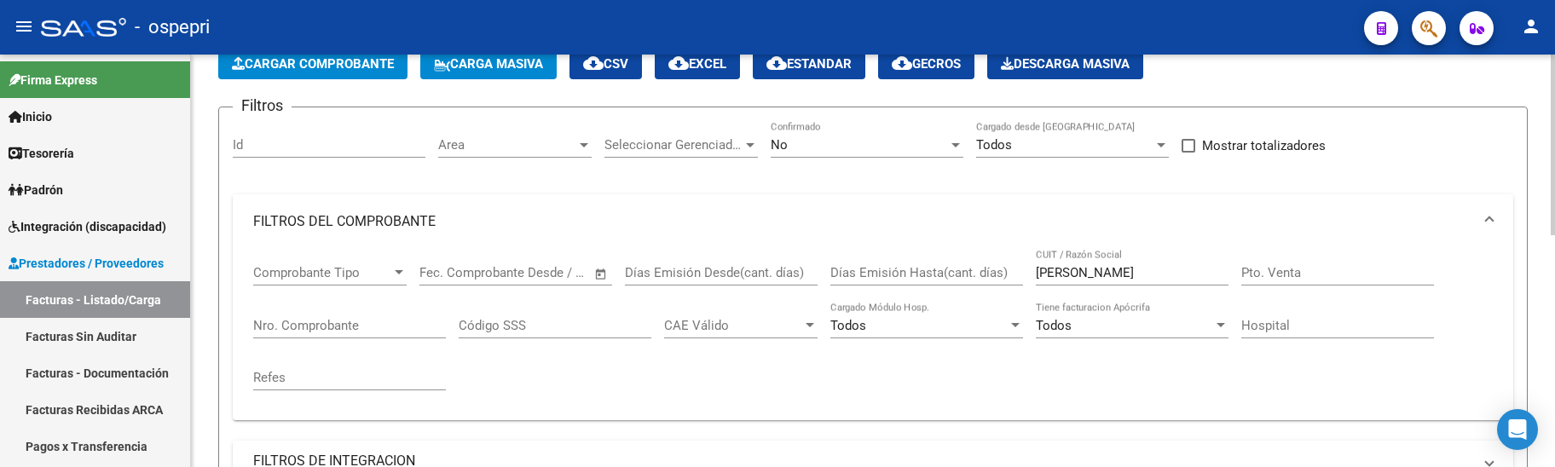
scroll to position [16, 0]
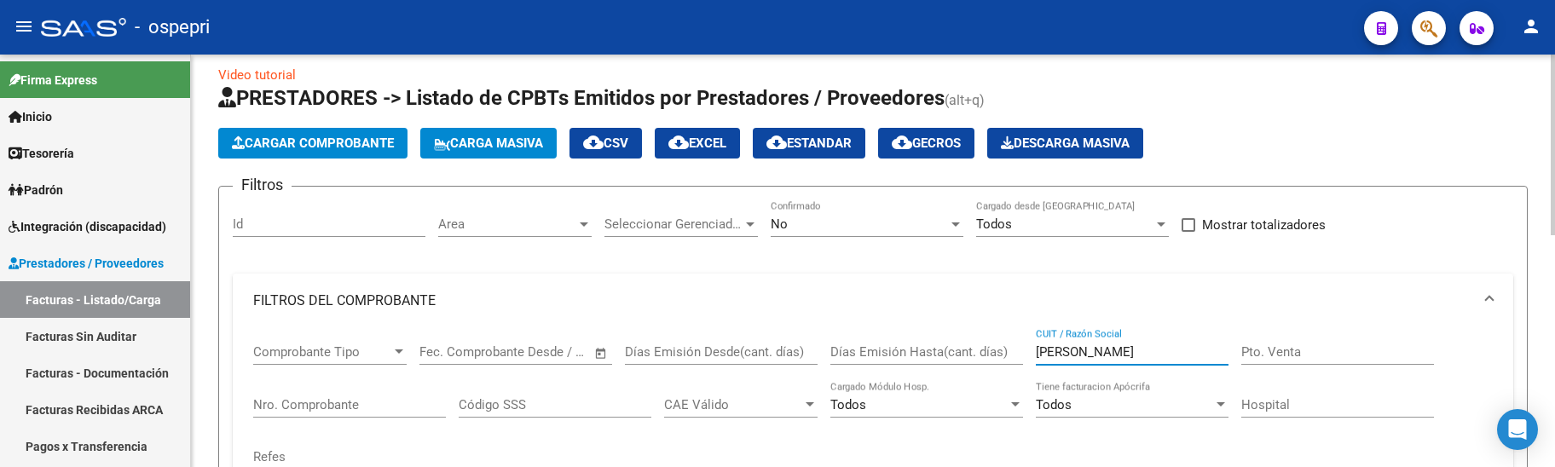
drag, startPoint x: 1134, startPoint y: 344, endPoint x: 1025, endPoint y: 346, distance: 109.2
click at [1025, 346] on div "Comprobante Tipo Comprobante Tipo Fecha inicio – Fecha fin Fec. Comprobante Des…" at bounding box center [873, 407] width 1240 height 158
paste input "[PERSON_NAME]"
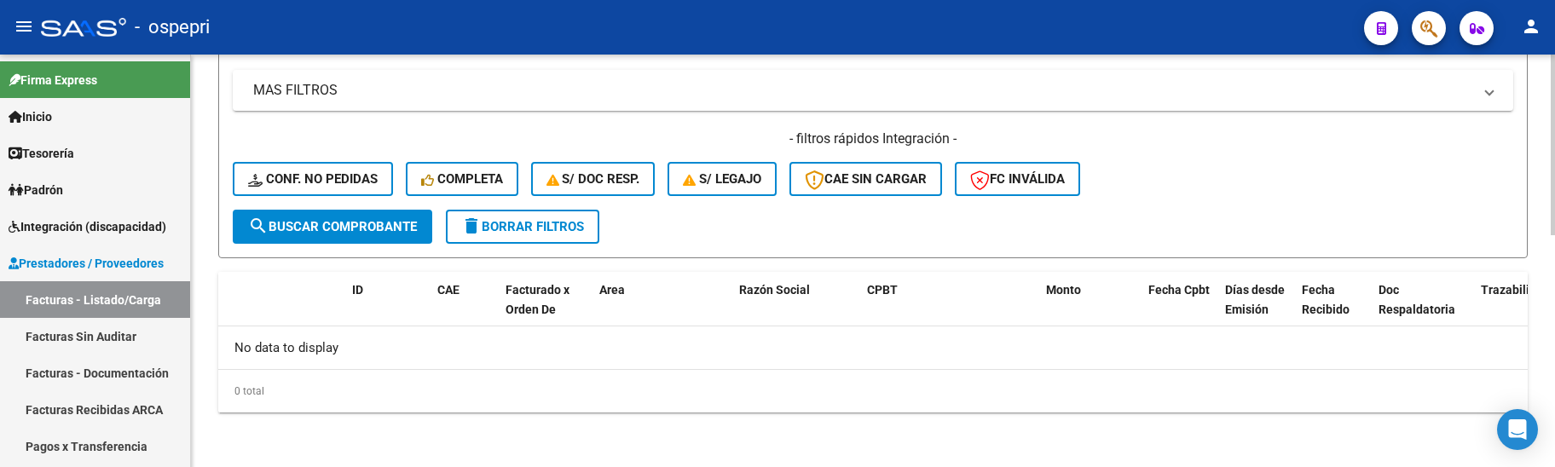
type input "[PERSON_NAME]"
click at [385, 228] on span "search Buscar Comprobante" at bounding box center [332, 226] width 169 height 15
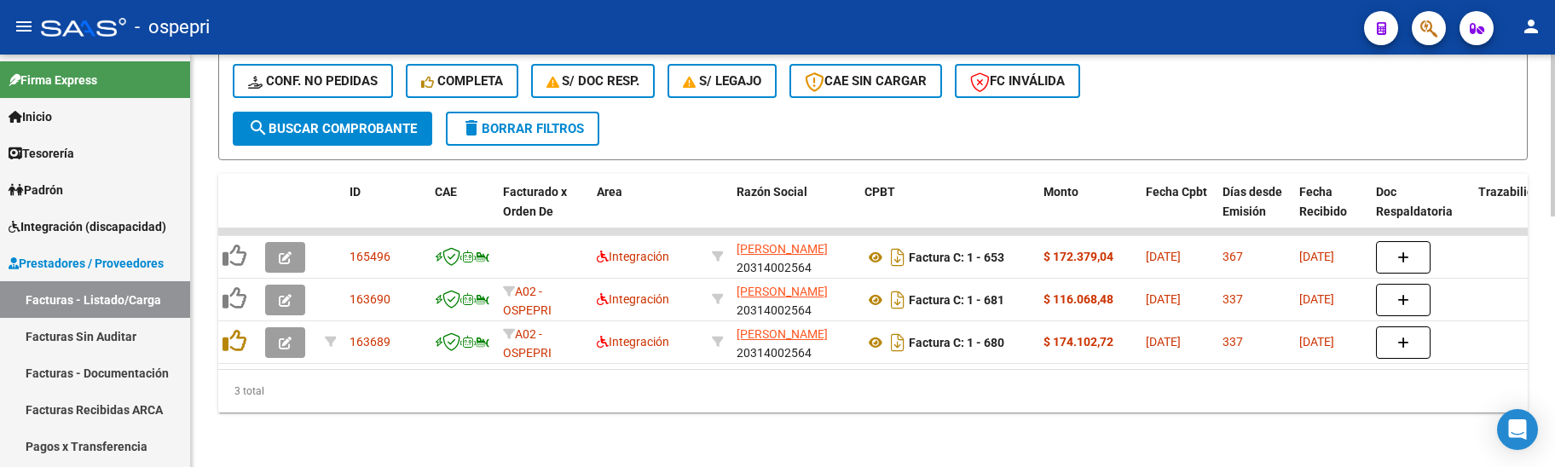
scroll to position [0, 0]
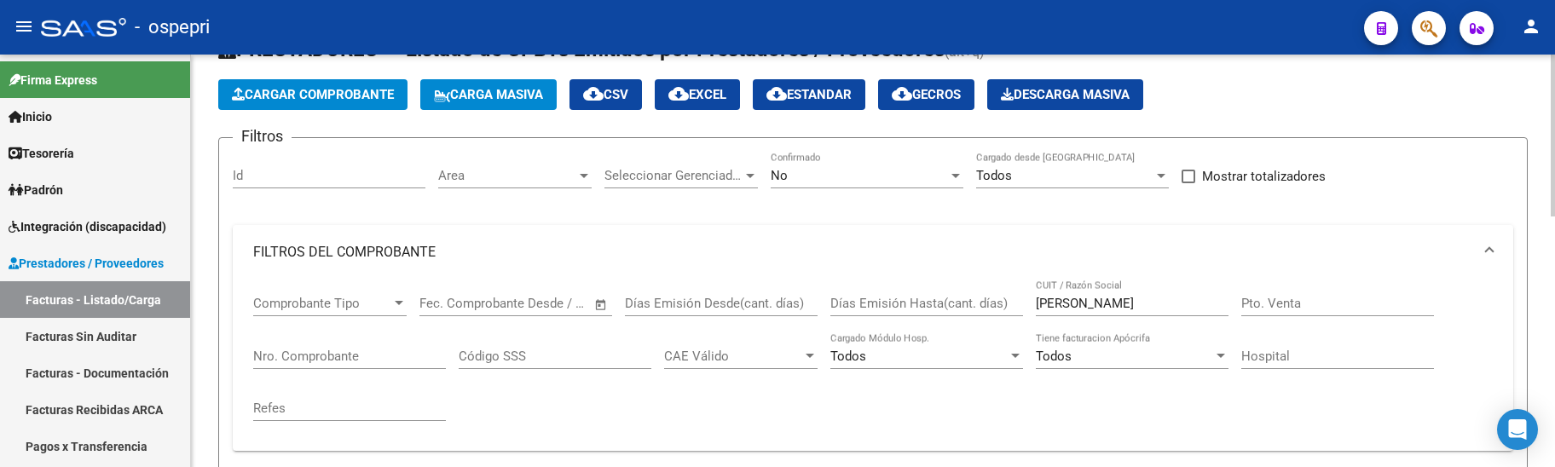
scroll to position [42, 0]
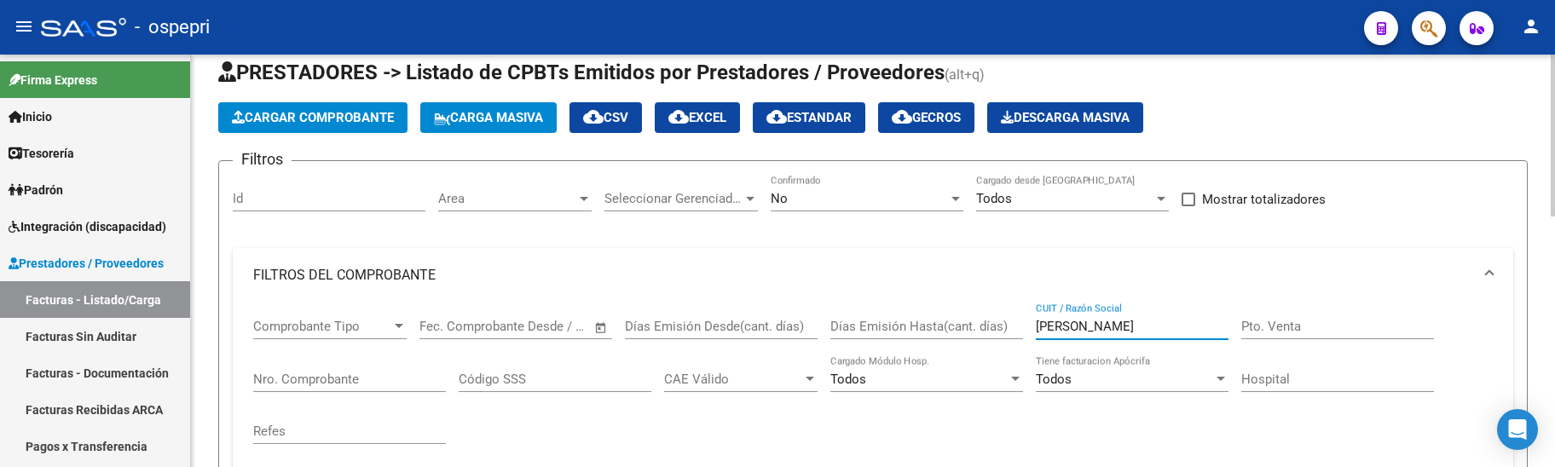
drag, startPoint x: 1125, startPoint y: 324, endPoint x: 1011, endPoint y: 327, distance: 114.3
click at [1011, 327] on div "Comprobante Tipo Comprobante Tipo Fecha inicio – Fecha fin Fec. Comprobante Des…" at bounding box center [873, 382] width 1240 height 158
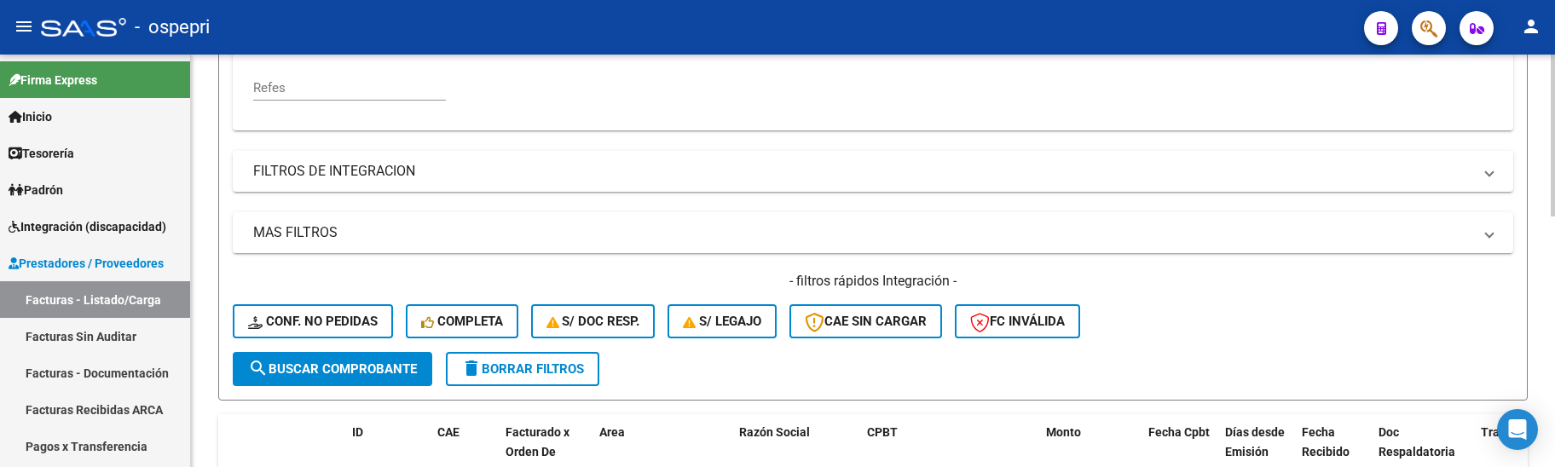
scroll to position [506, 0]
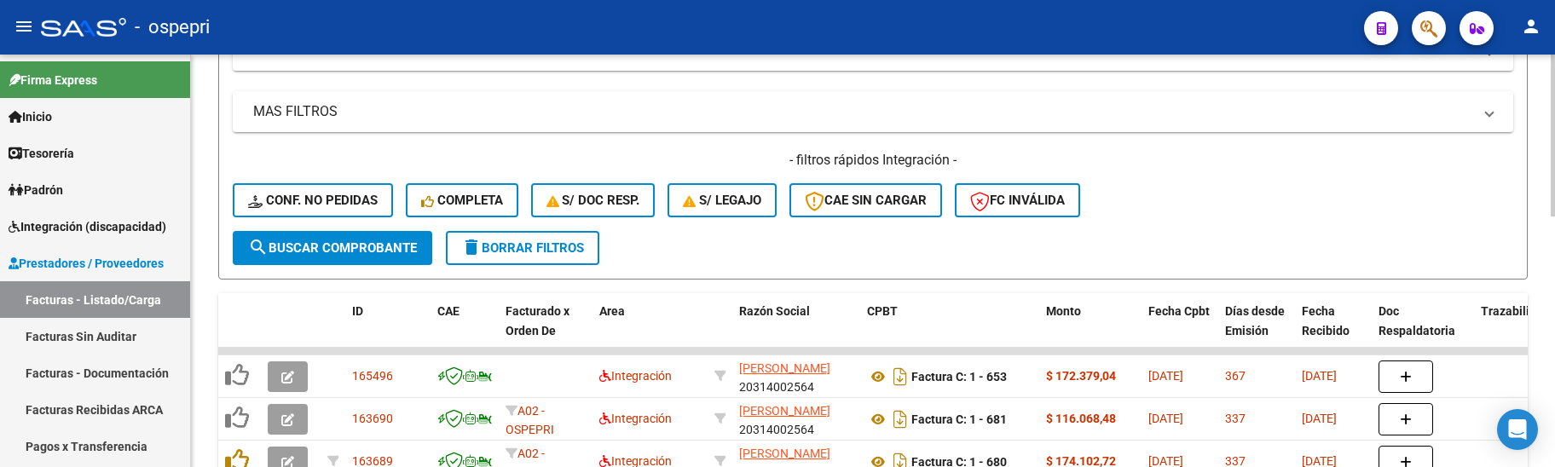
click at [1553, 379] on div at bounding box center [1553, 338] width 4 height 162
click at [373, 247] on span "search Buscar Comprobante" at bounding box center [332, 247] width 169 height 15
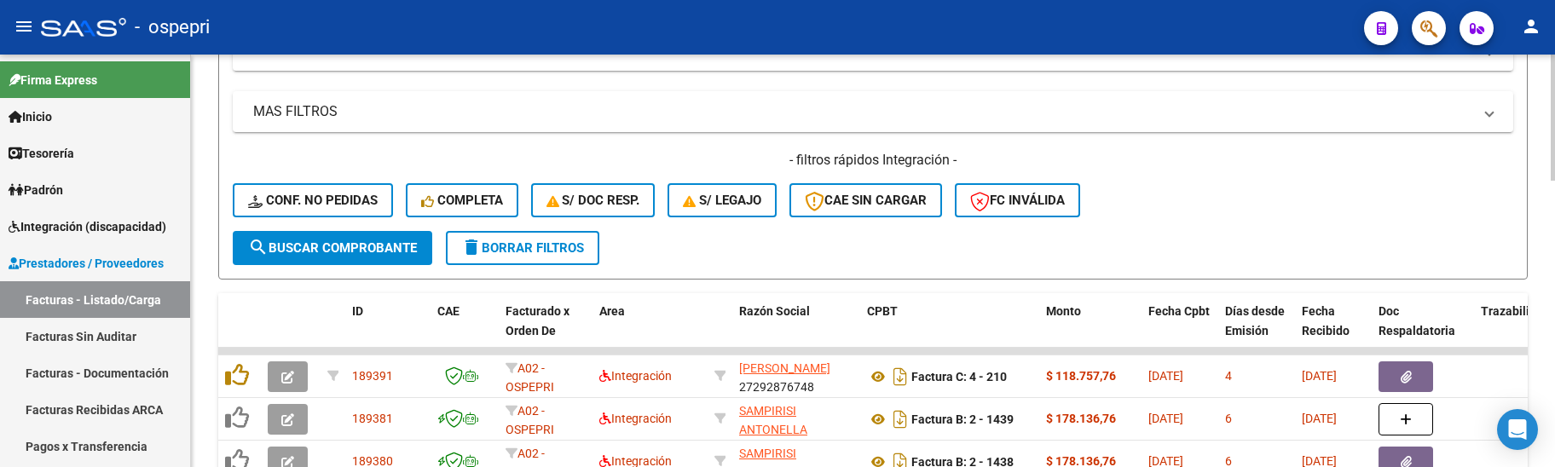
click at [1209, 210] on div "- filtros rápidos Integración - Conf. no pedidas Completa S/ Doc Resp. S/ legaj…" at bounding box center [873, 191] width 1280 height 80
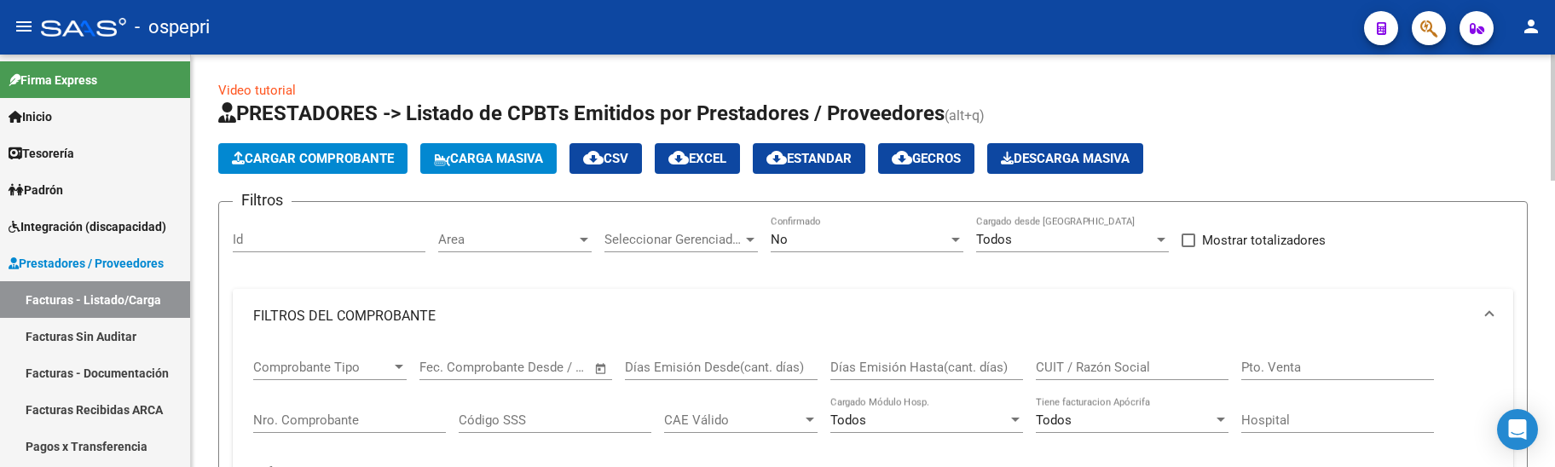
scroll to position [0, 0]
click at [524, 156] on span "Carga Masiva" at bounding box center [488, 159] width 109 height 15
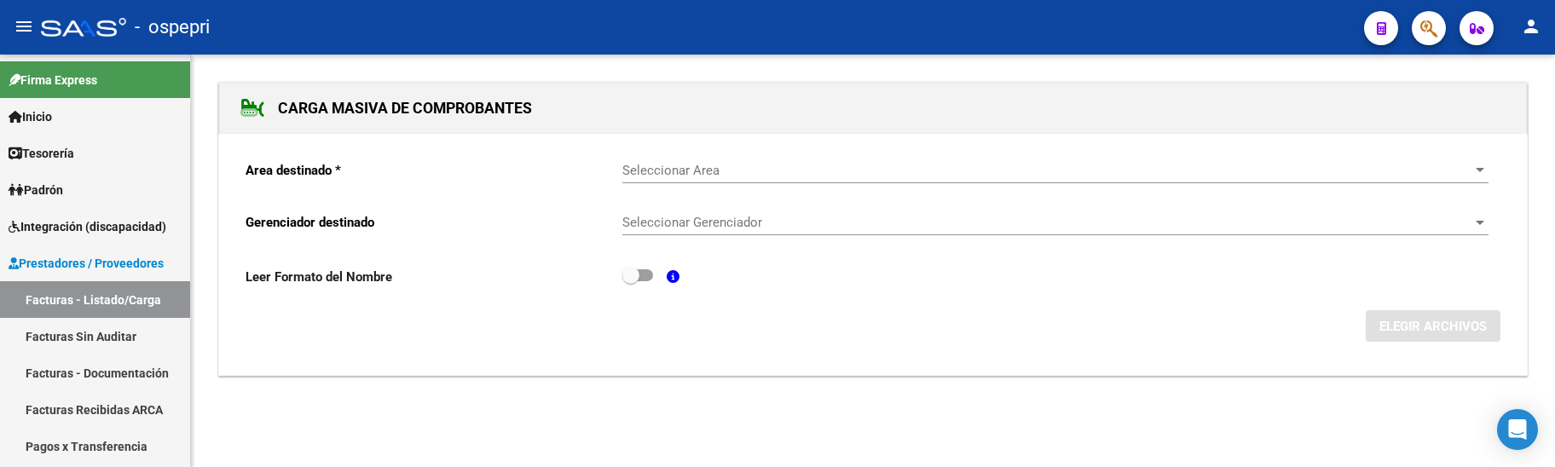
click at [697, 165] on span "Seleccionar Area" at bounding box center [1047, 170] width 851 height 15
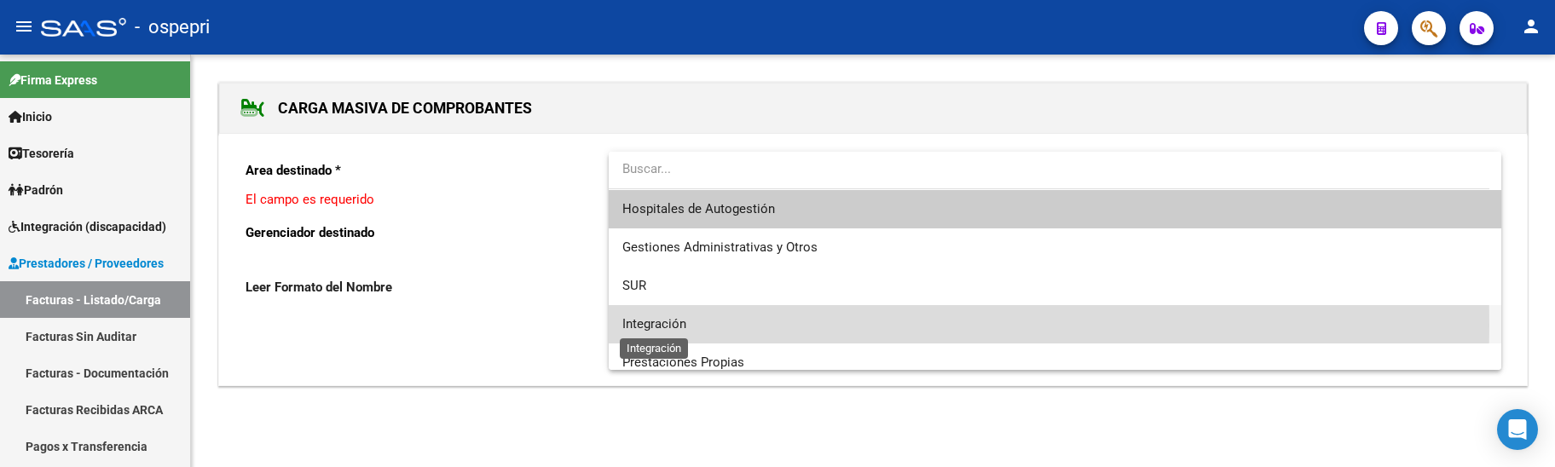
click at [672, 326] on span "Integración" at bounding box center [654, 323] width 64 height 15
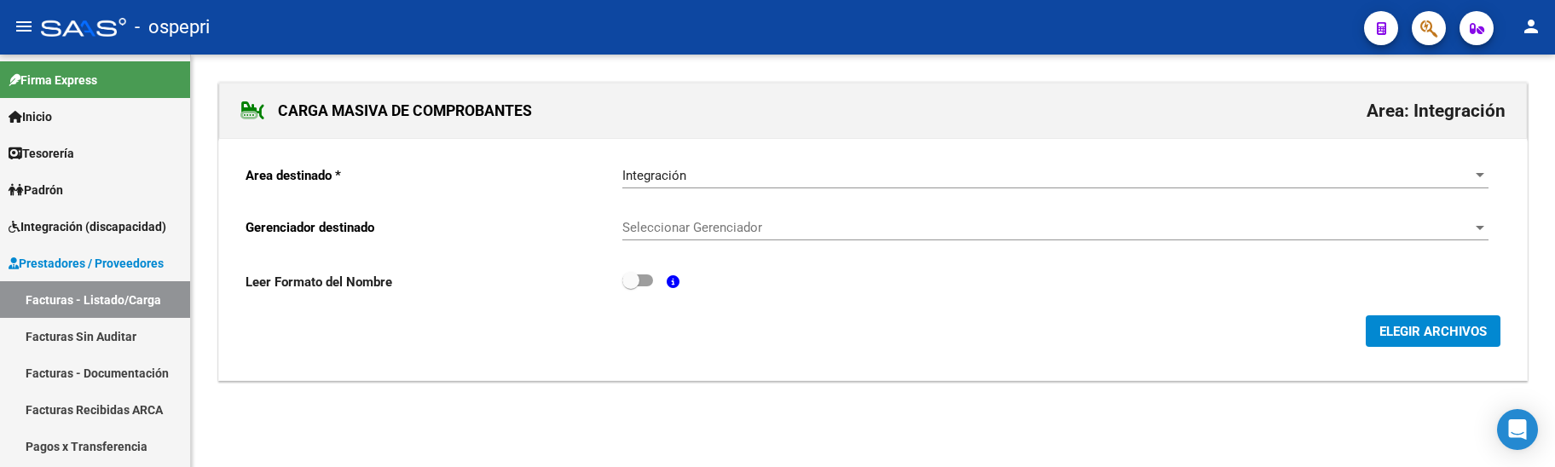
click at [783, 212] on div "Seleccionar Gerenciador Seleccionar Gerenciador" at bounding box center [1055, 222] width 866 height 37
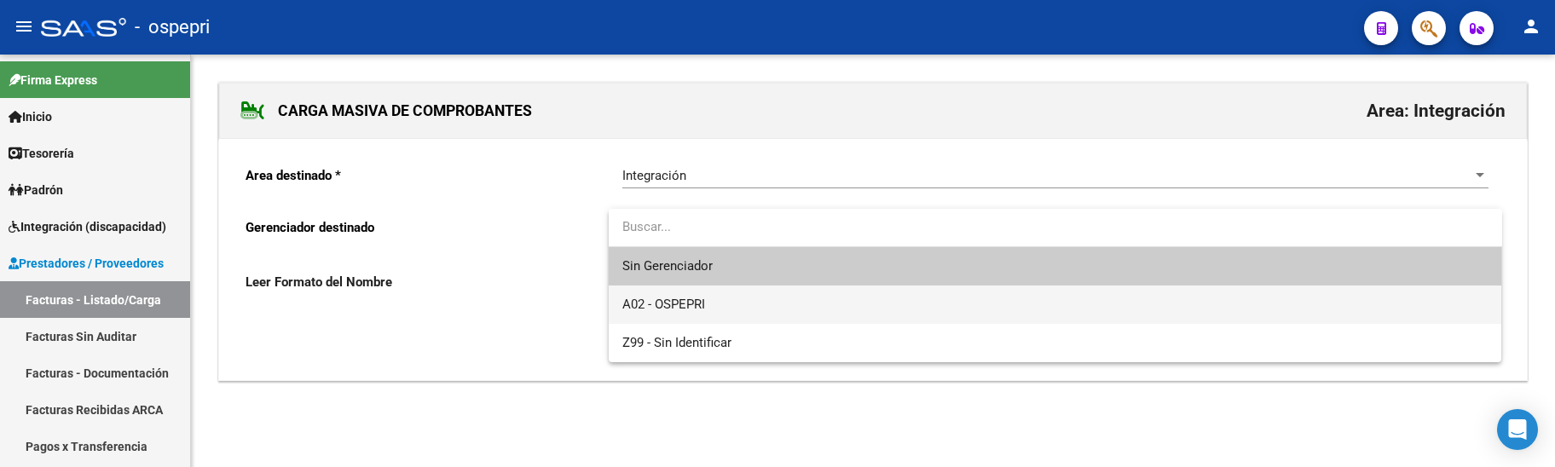
click at [786, 317] on span "A02 - OSPEPRI" at bounding box center [1055, 305] width 866 height 38
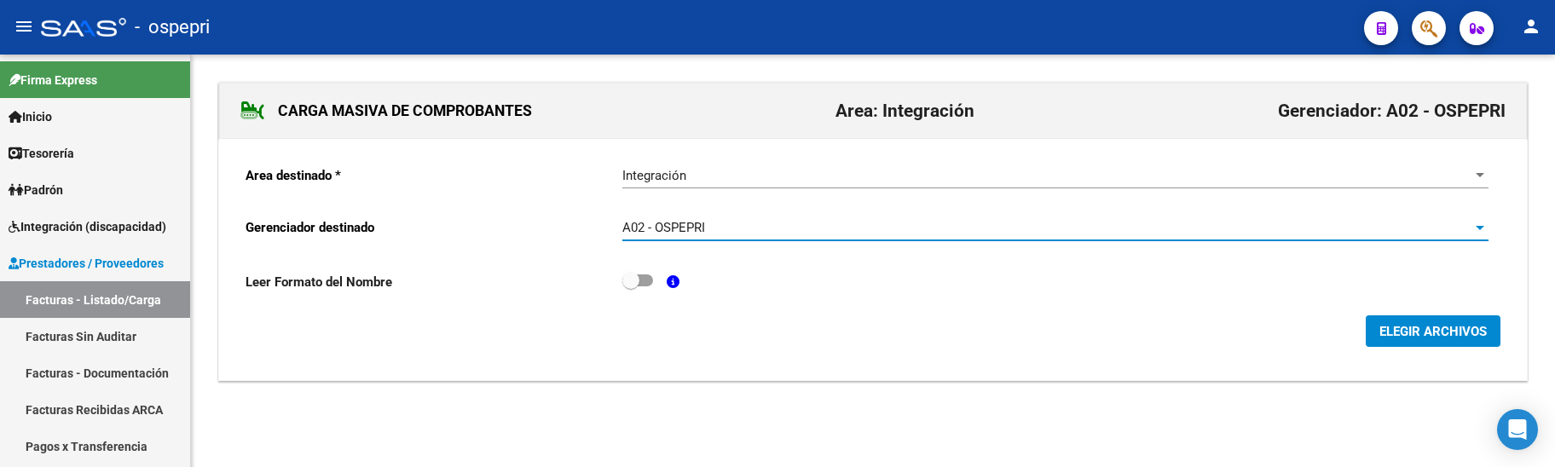
click at [1418, 331] on span "ELEGIR ARCHIVOS" at bounding box center [1432, 331] width 107 height 15
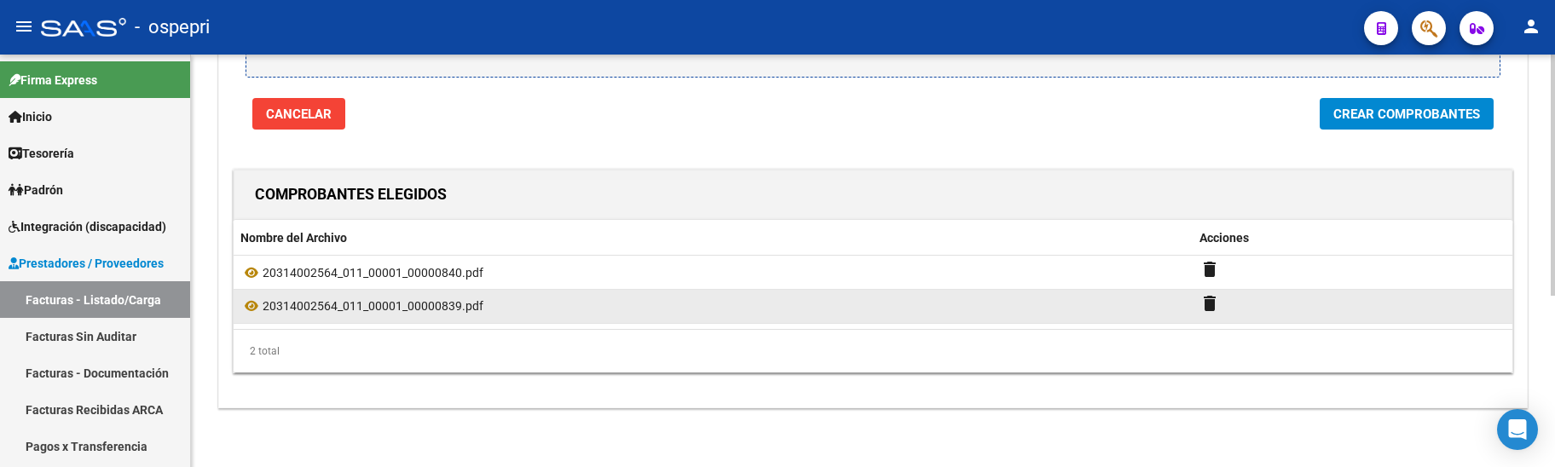
scroll to position [293, 0]
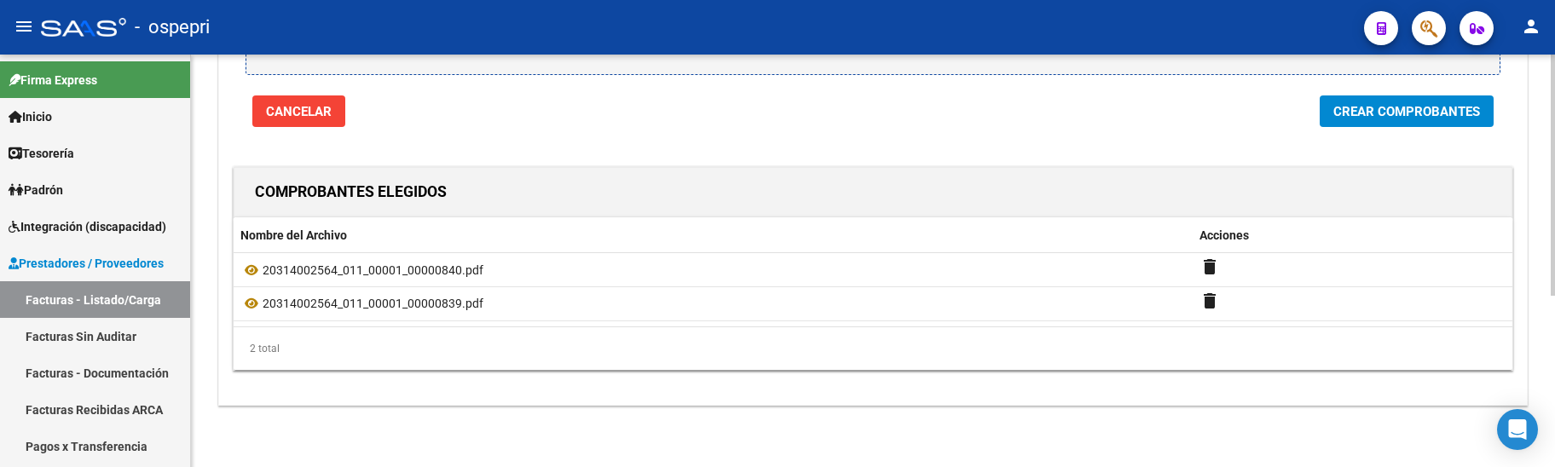
click at [1393, 114] on span "Crear Comprobantes" at bounding box center [1406, 111] width 147 height 15
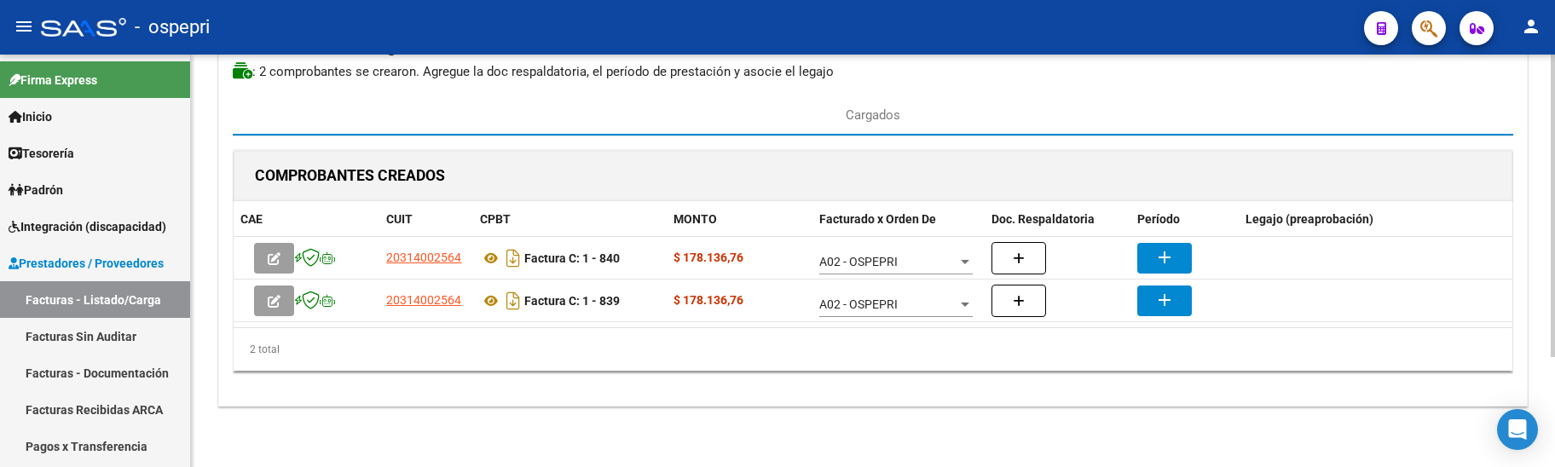
scroll to position [149, 0]
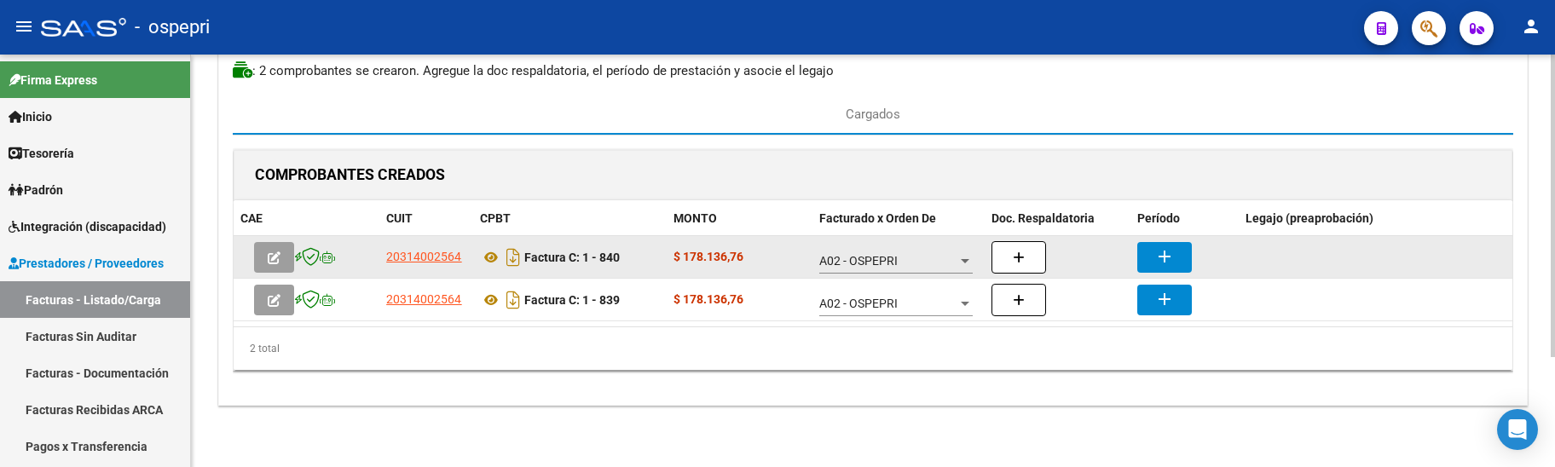
click at [1169, 256] on mat-icon "add" at bounding box center [1164, 256] width 20 height 20
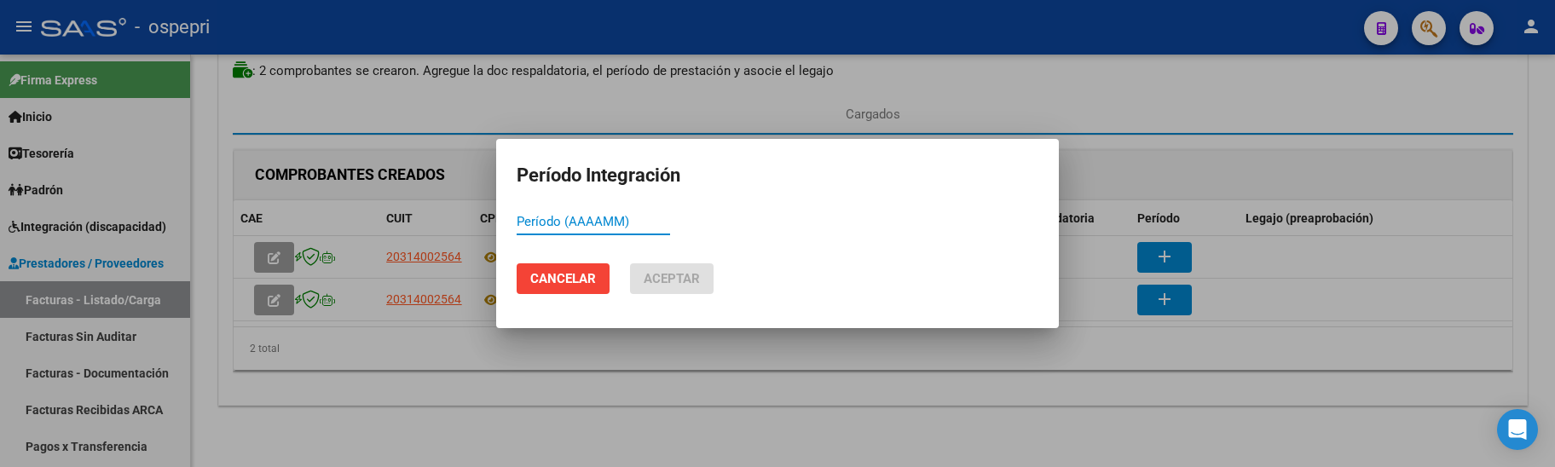
click at [588, 217] on input "Período (AAAAMM)" at bounding box center [593, 221] width 153 height 15
click at [588, 224] on input "Período (AAAAMM)" at bounding box center [593, 221] width 153 height 15
paste input
paste input "202509"
type input "202509"
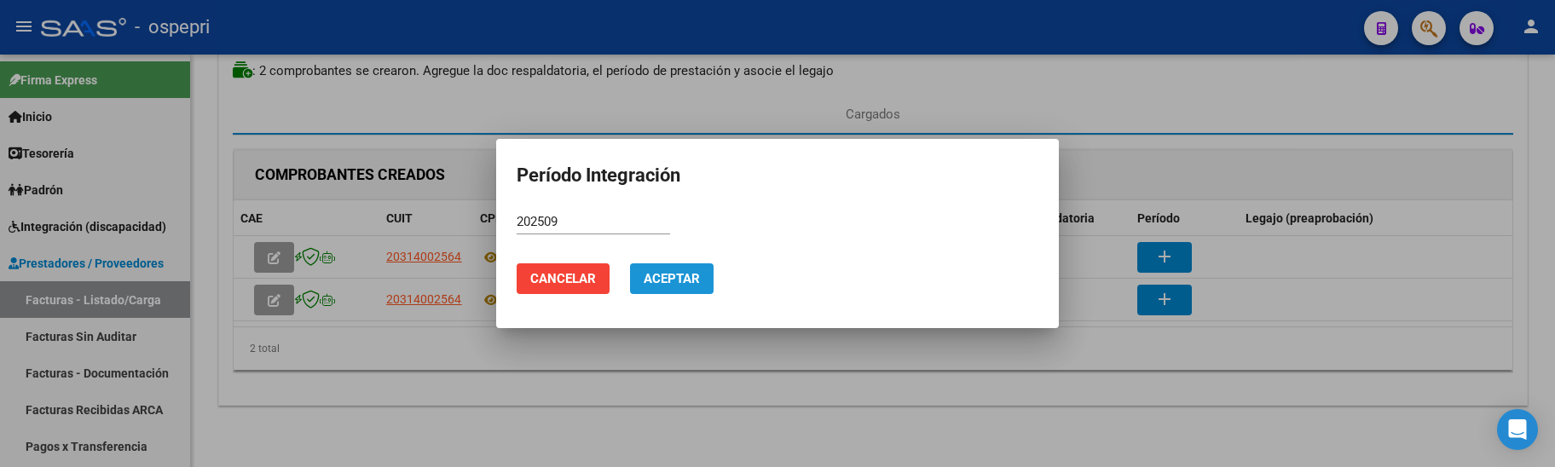
click at [663, 273] on span "Aceptar" at bounding box center [672, 278] width 56 height 15
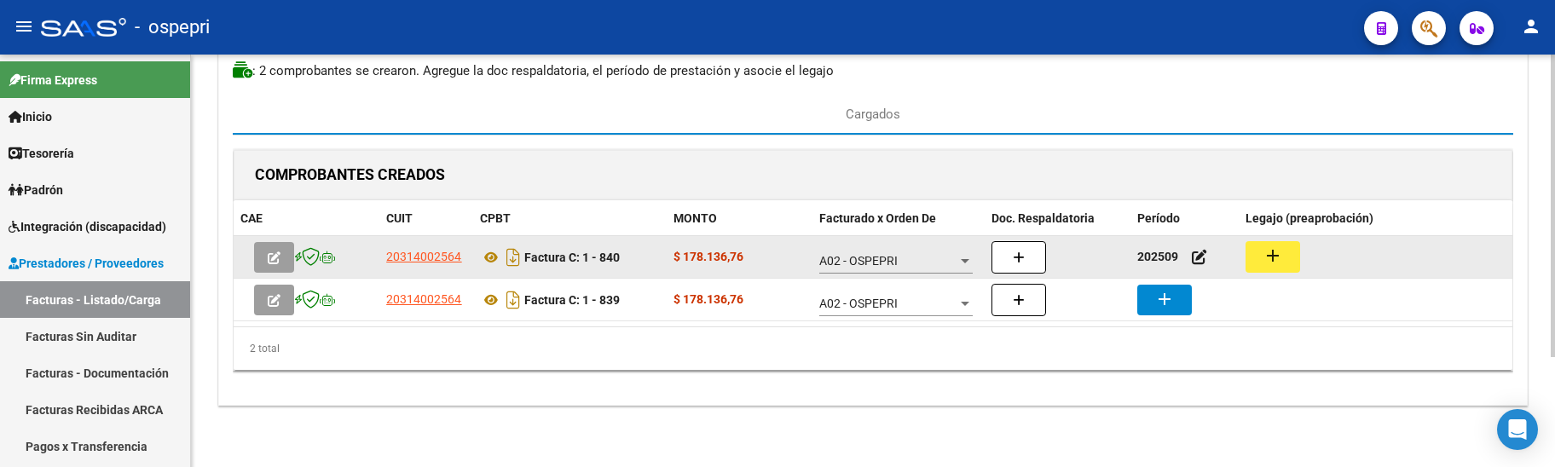
click at [1264, 259] on mat-icon "add" at bounding box center [1273, 256] width 20 height 20
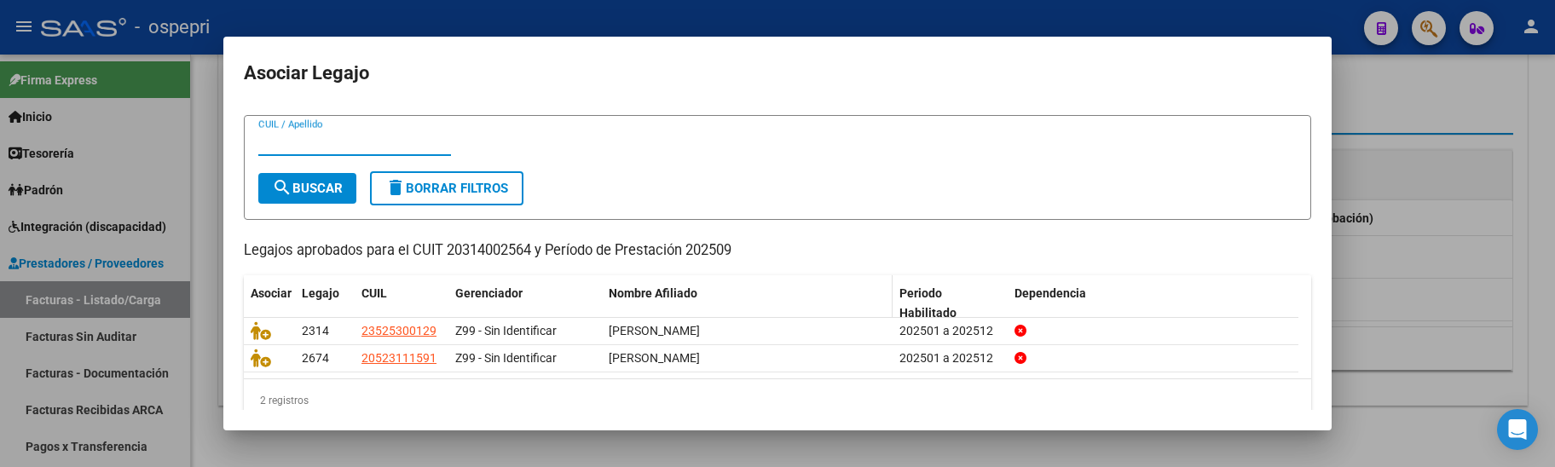
scroll to position [61, 0]
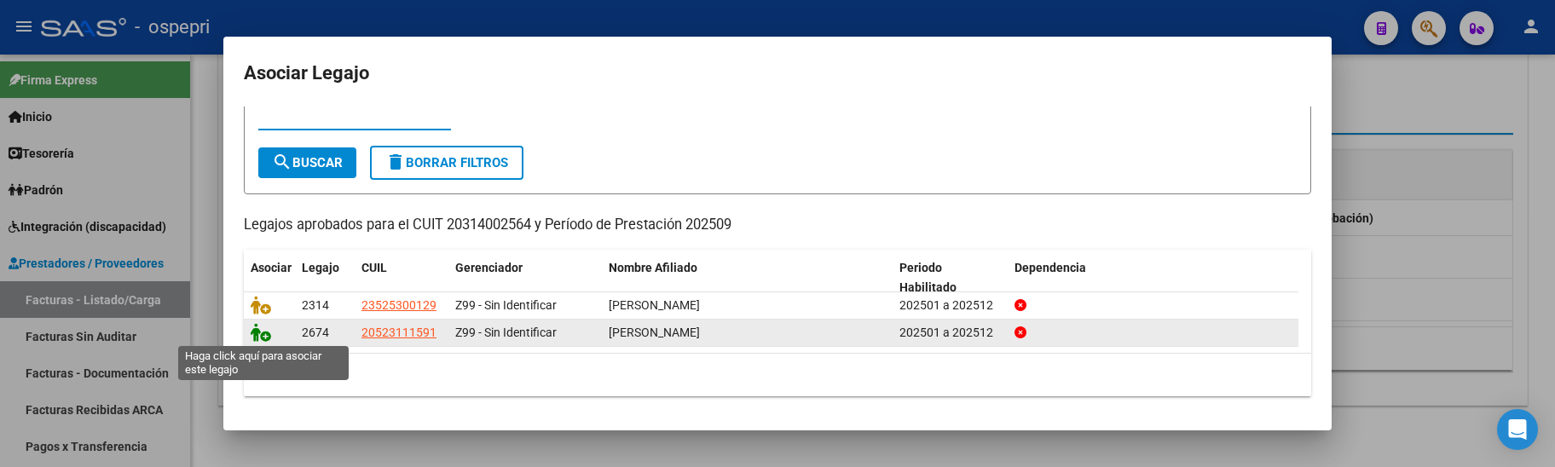
click at [260, 331] on icon at bounding box center [261, 332] width 20 height 19
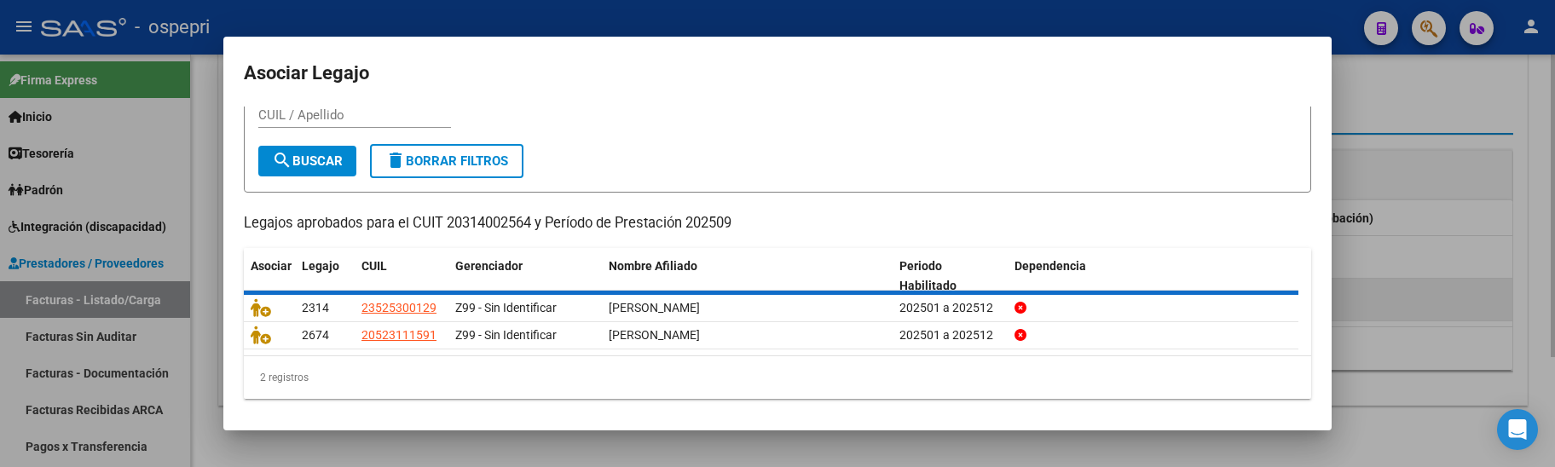
scroll to position [0, 0]
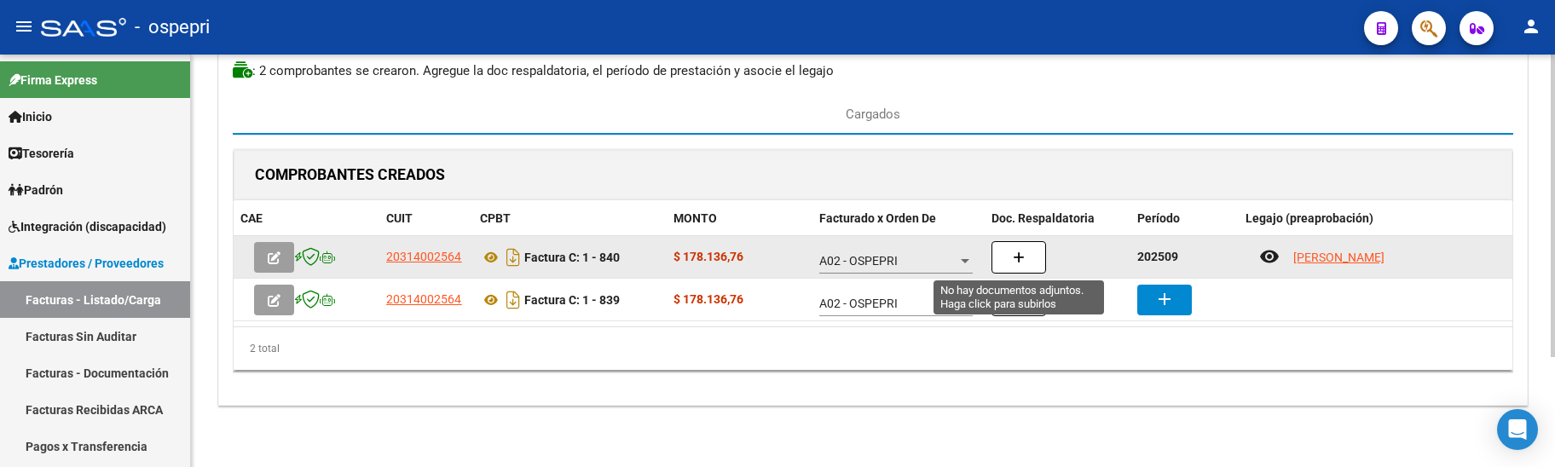
click at [1017, 256] on icon "button" at bounding box center [1019, 257] width 12 height 13
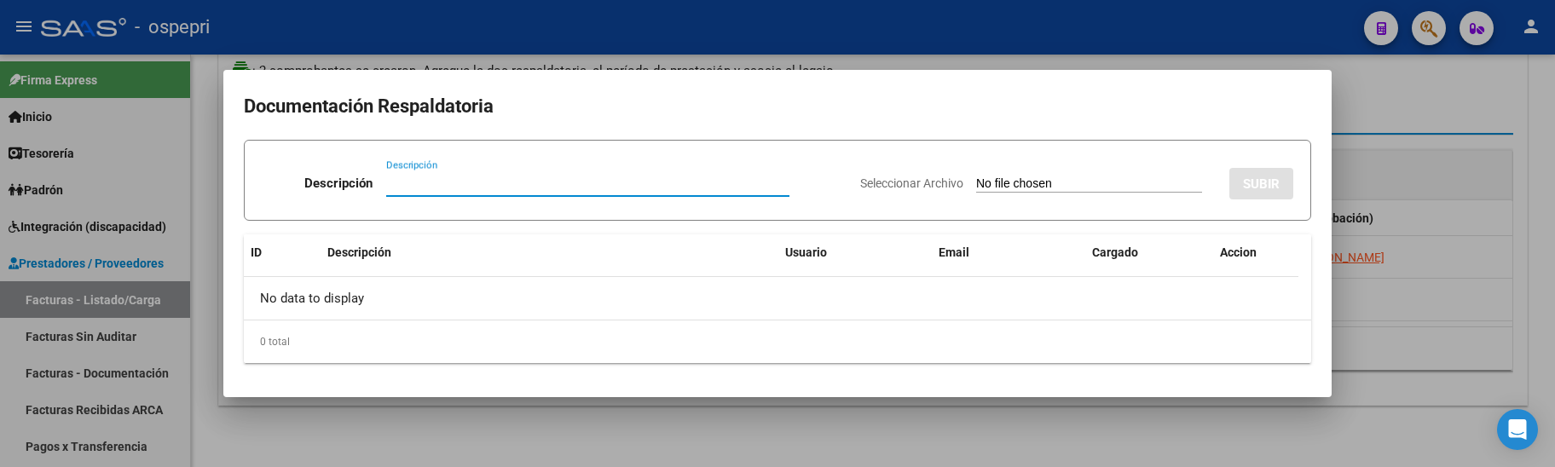
click at [419, 184] on input "Descripción" at bounding box center [587, 183] width 403 height 15
paste input "202509"
type input "202509"
click at [976, 185] on input "Seleccionar Archivo" at bounding box center [1089, 184] width 226 height 16
type input "C:\fakepath\Asist Tomás Sept.pdf"
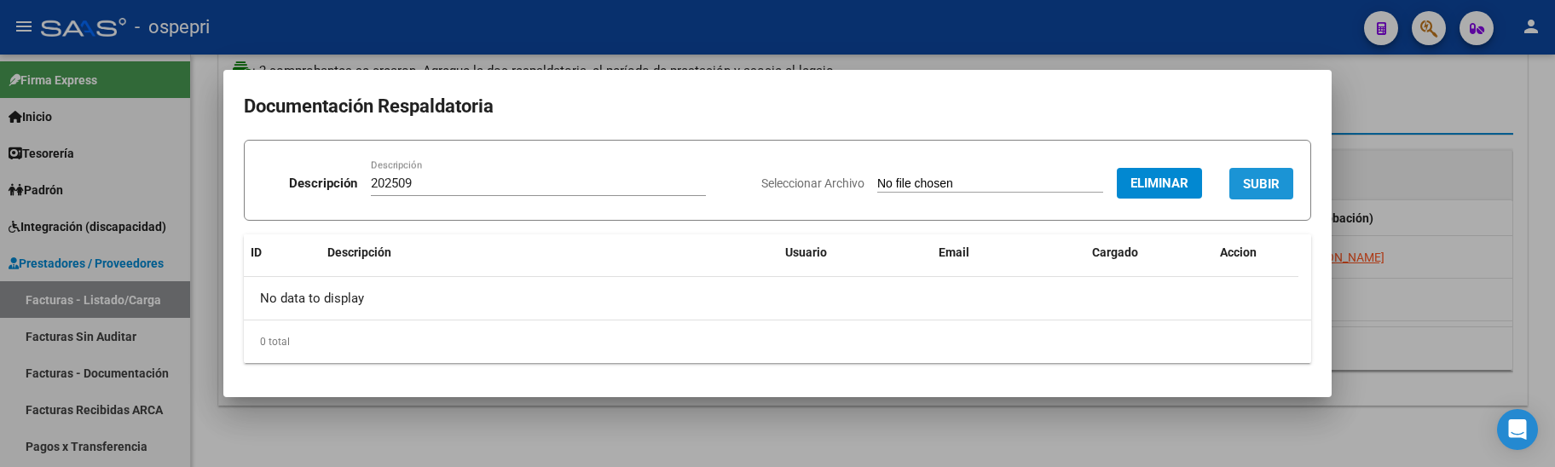
click at [1266, 184] on span "SUBIR" at bounding box center [1261, 183] width 37 height 15
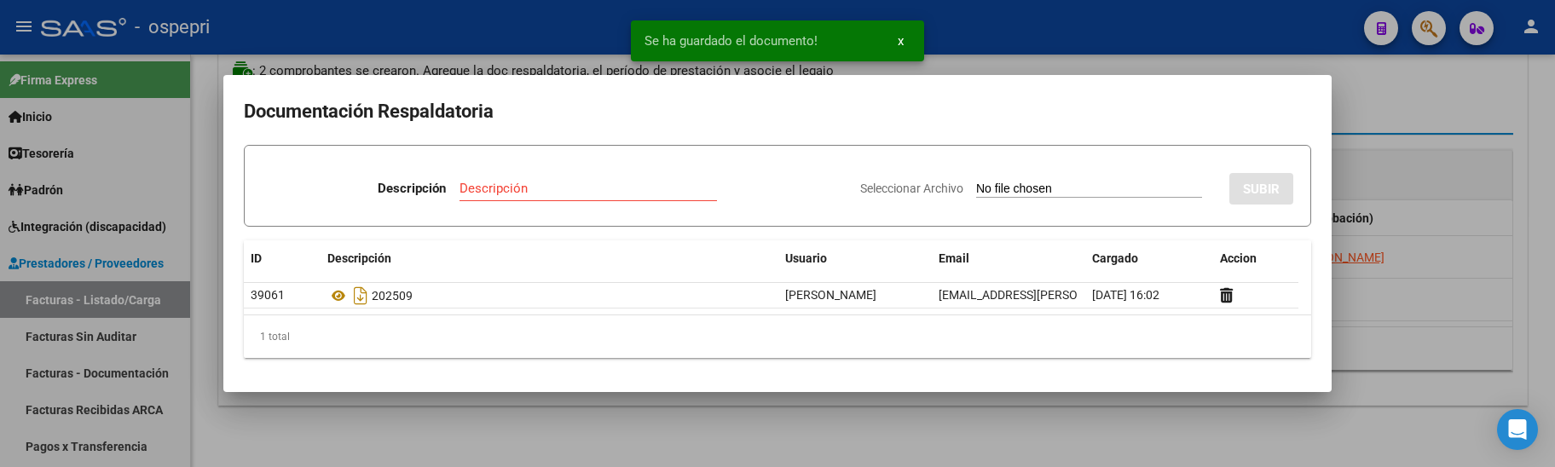
click at [1415, 344] on div at bounding box center [777, 233] width 1555 height 467
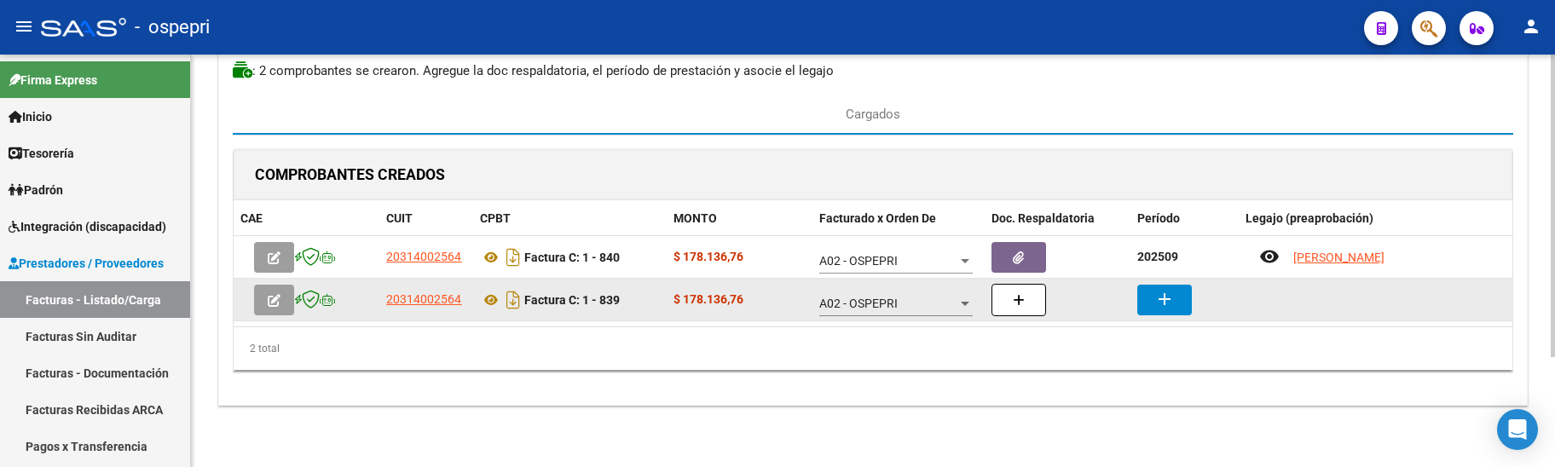
click at [1169, 306] on mat-icon "add" at bounding box center [1164, 299] width 20 height 20
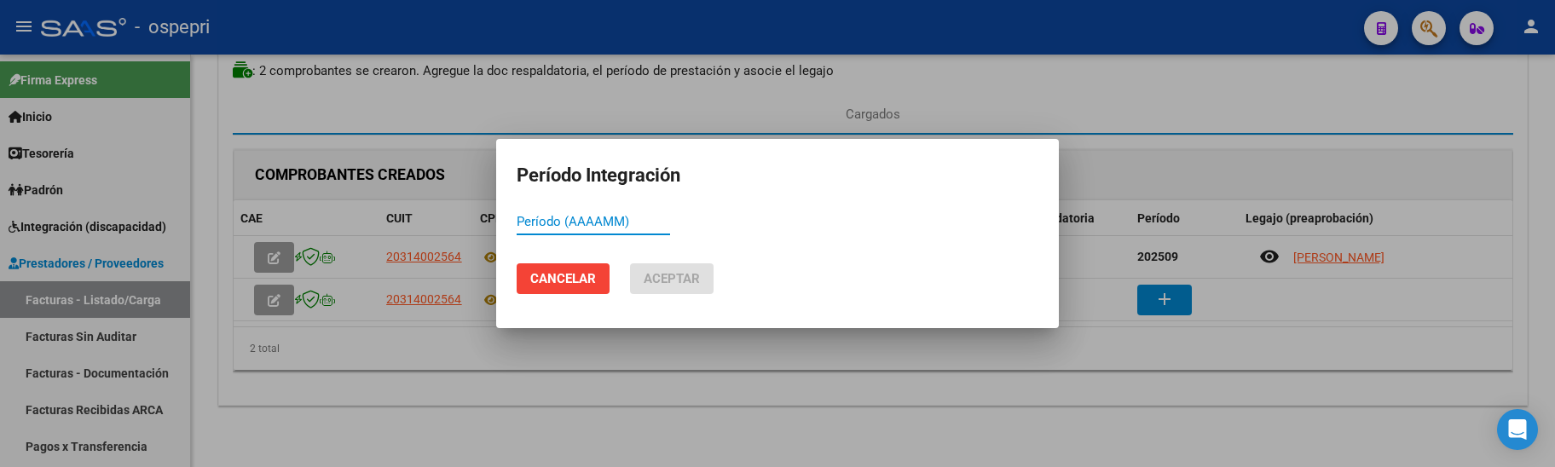
click at [522, 225] on input "Período (AAAAMM)" at bounding box center [593, 221] width 153 height 15
paste input "202509"
type input "202509"
click at [662, 284] on span "Aceptar" at bounding box center [672, 278] width 56 height 15
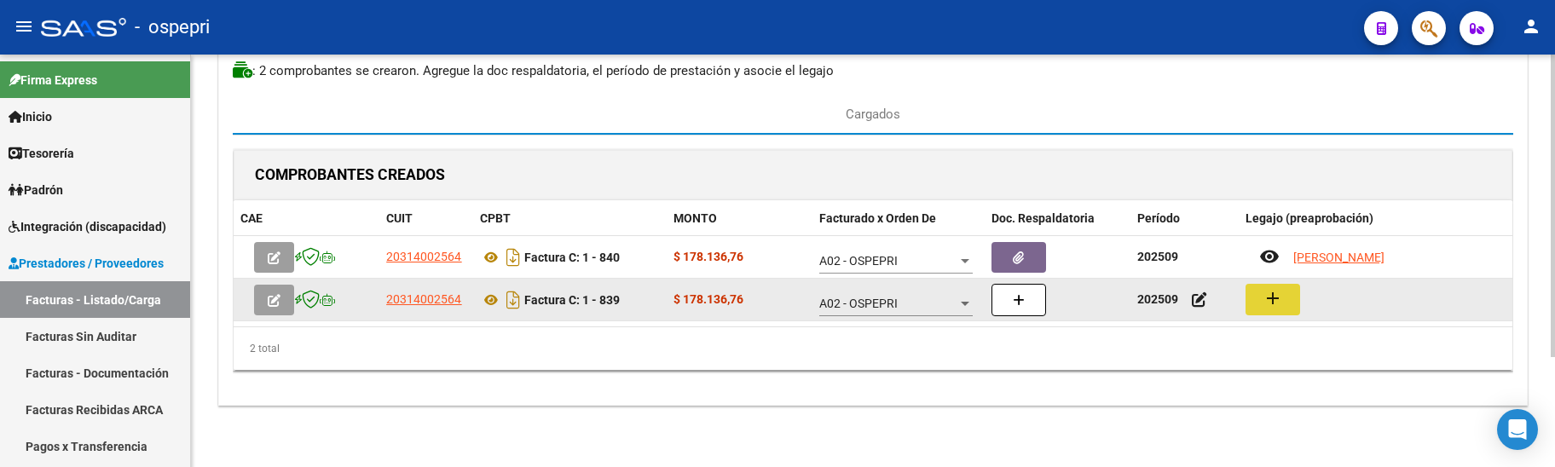
click at [1280, 304] on mat-icon "add" at bounding box center [1273, 298] width 20 height 20
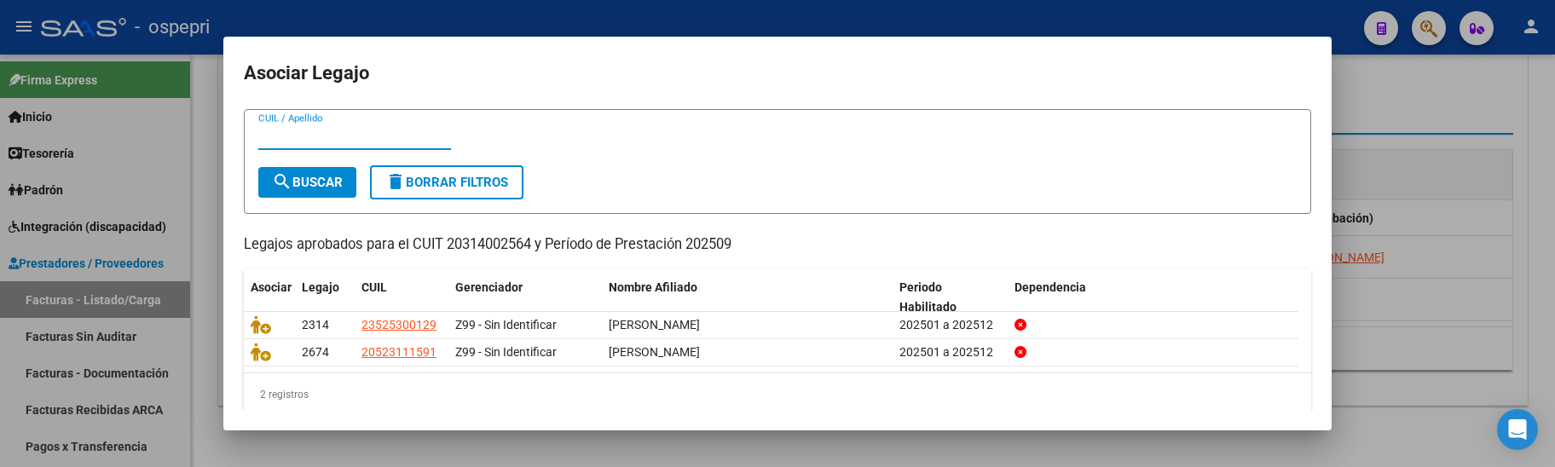
scroll to position [61, 0]
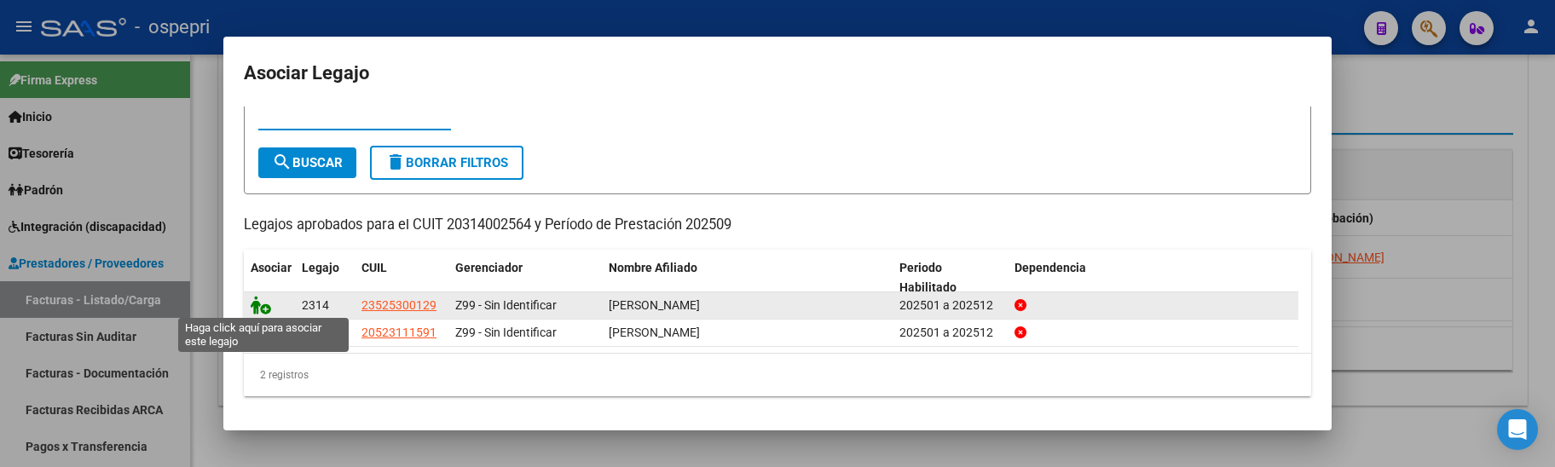
click at [263, 303] on icon at bounding box center [261, 305] width 20 height 19
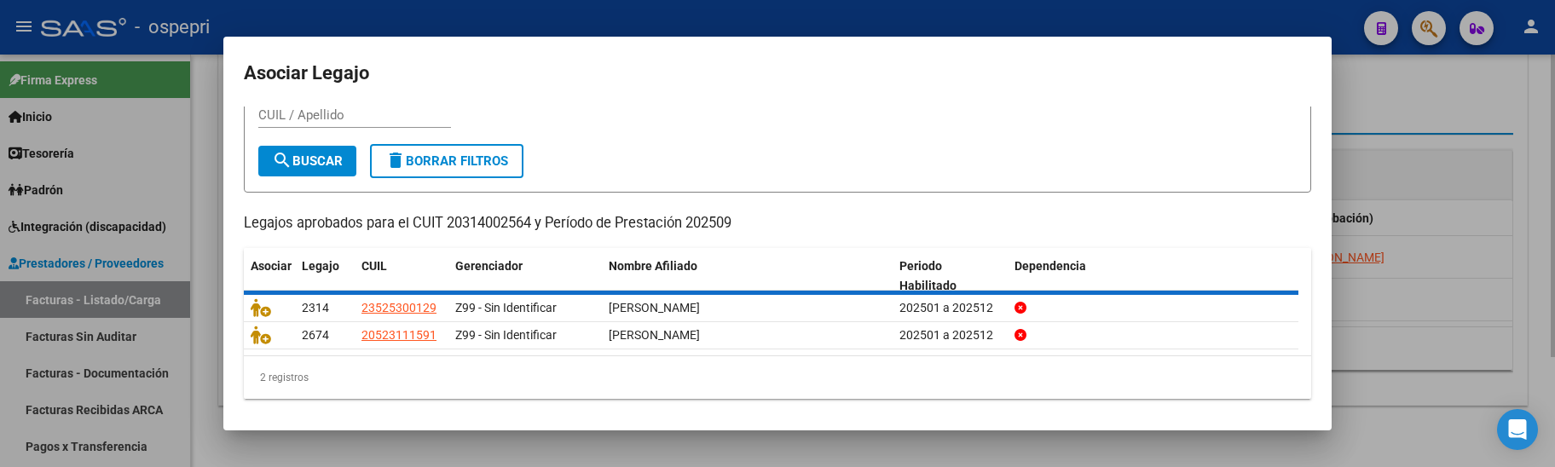
scroll to position [0, 0]
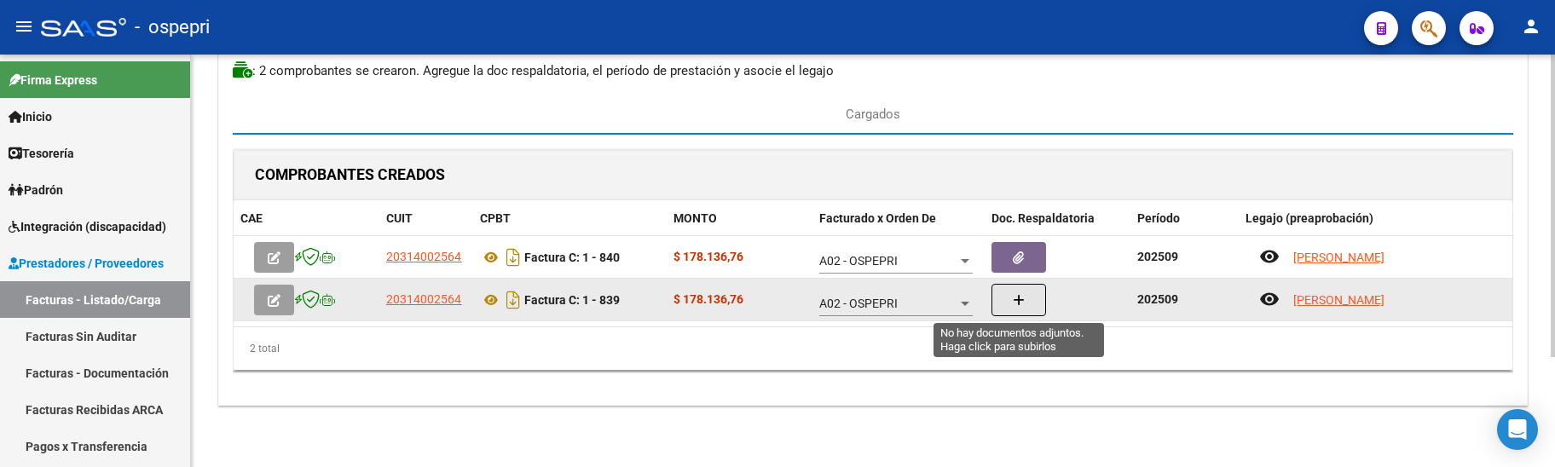
click at [1026, 298] on button "button" at bounding box center [1018, 300] width 55 height 32
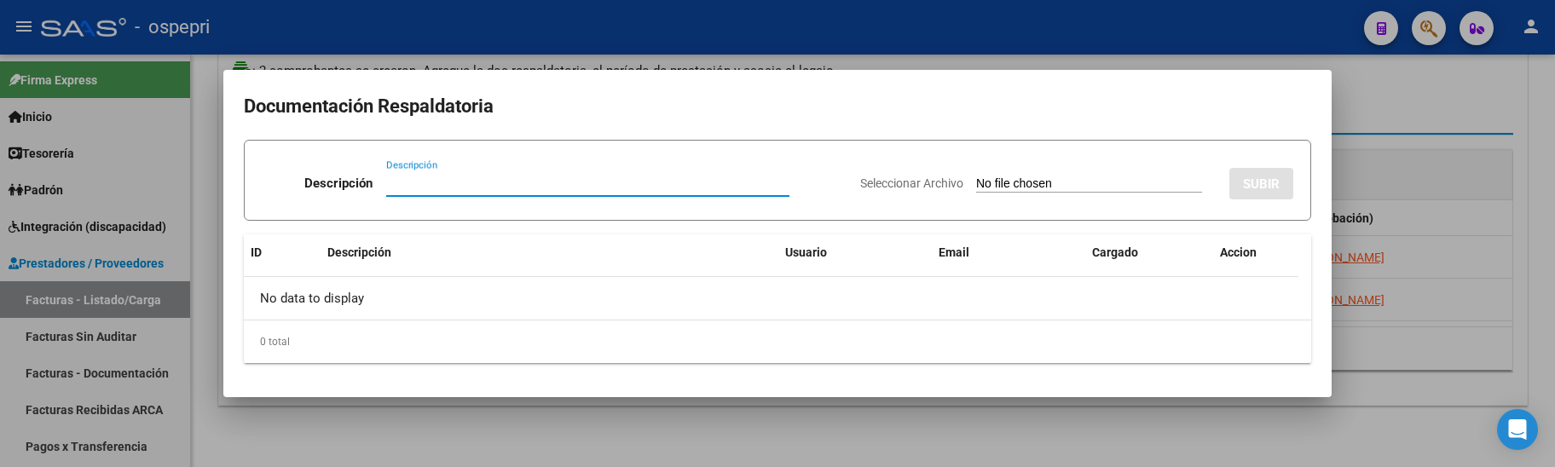
click at [390, 188] on input "Descripción" at bounding box center [587, 183] width 403 height 15
type input "202509"
click at [976, 177] on input "Seleccionar Archivo" at bounding box center [1089, 184] width 226 height 16
type input "C:\fakepath\Asist Alexander Sept.pdf"
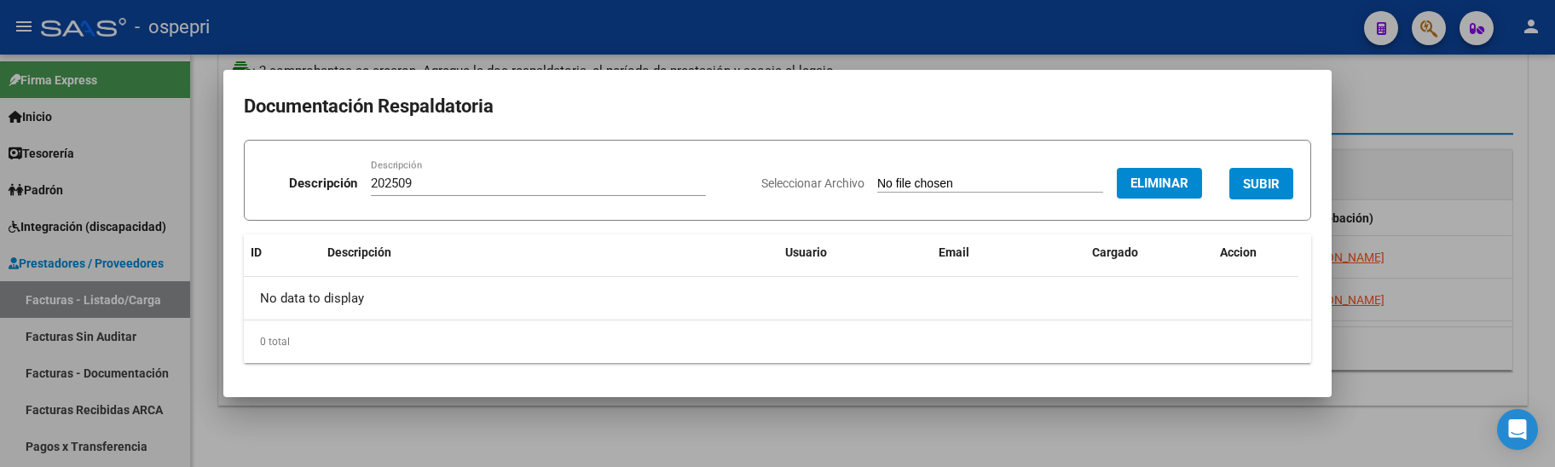
click at [1245, 182] on span "SUBIR" at bounding box center [1261, 183] width 37 height 15
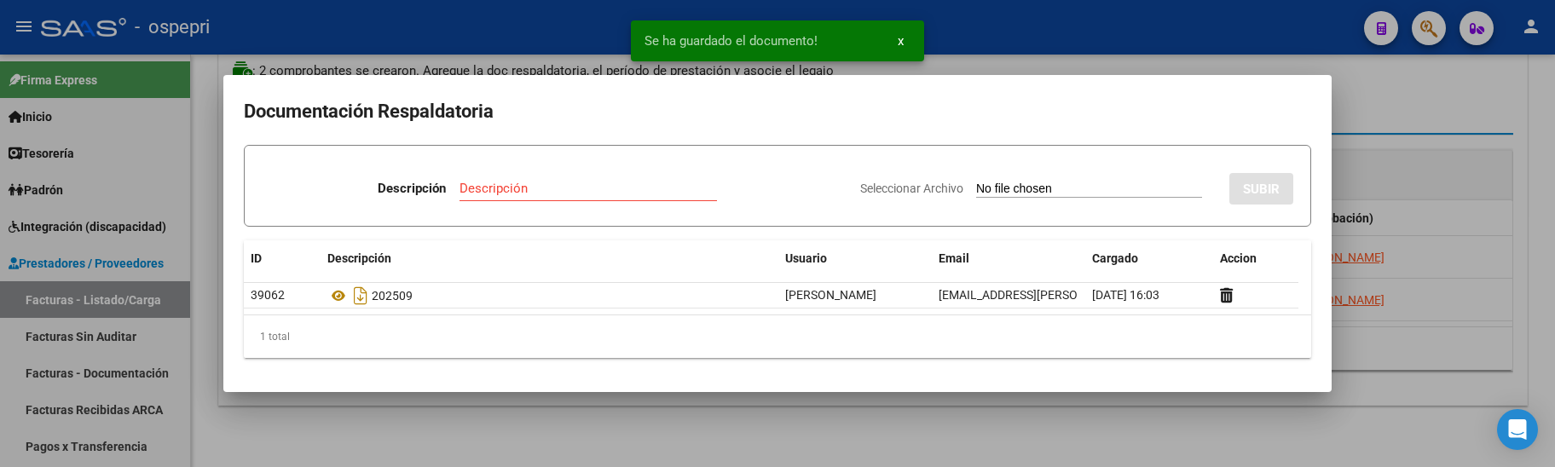
click at [1414, 169] on div at bounding box center [777, 233] width 1555 height 467
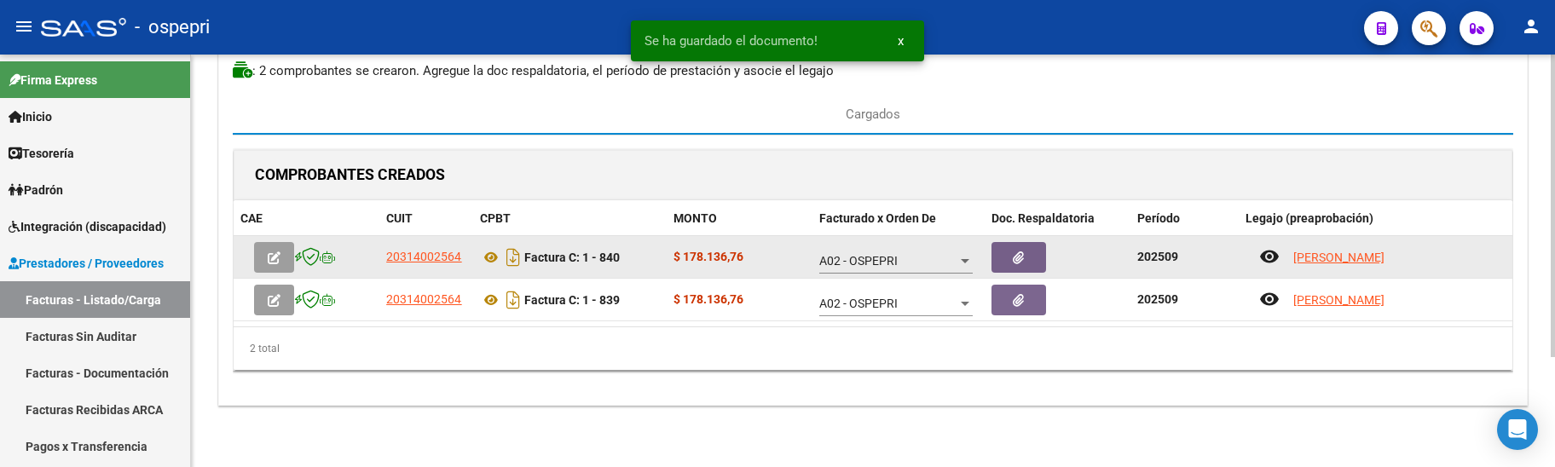
click at [277, 257] on icon "button" at bounding box center [274, 257] width 13 height 13
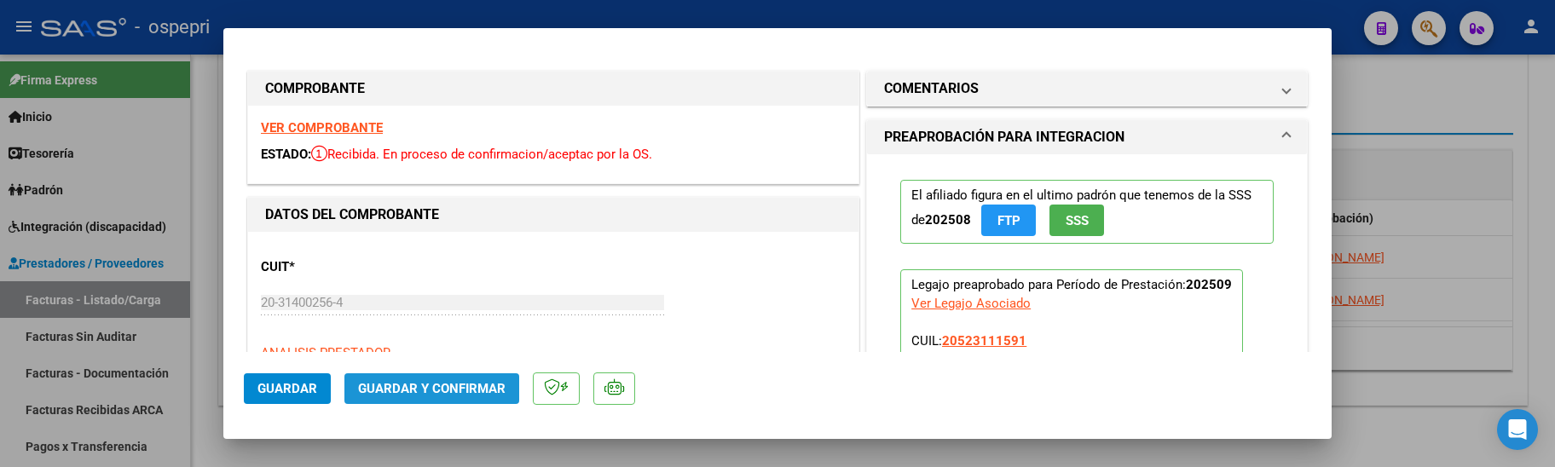
click at [448, 394] on span "Guardar y Confirmar" at bounding box center [431, 388] width 147 height 15
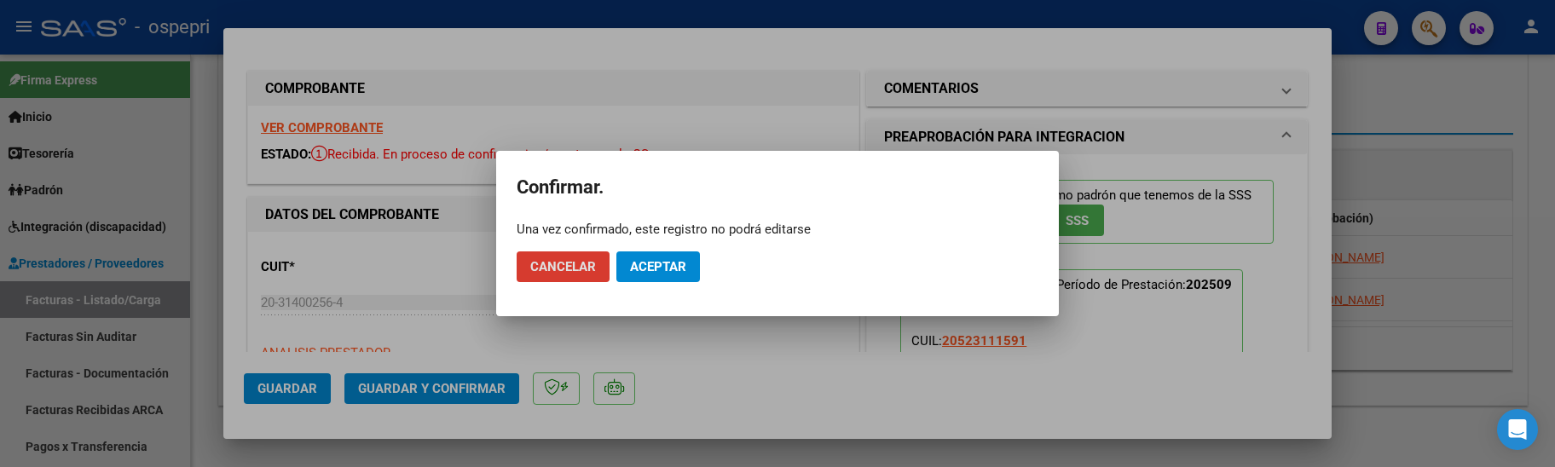
click at [673, 270] on span "Aceptar" at bounding box center [658, 266] width 56 height 15
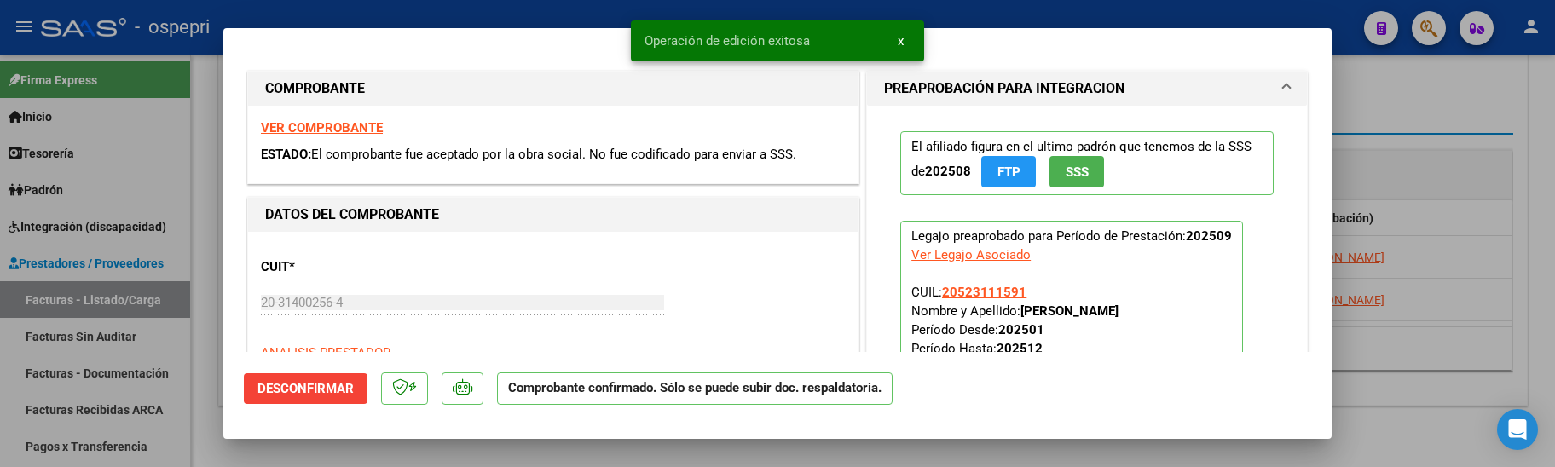
click at [1417, 335] on div at bounding box center [777, 233] width 1555 height 467
type input "$ 0,00"
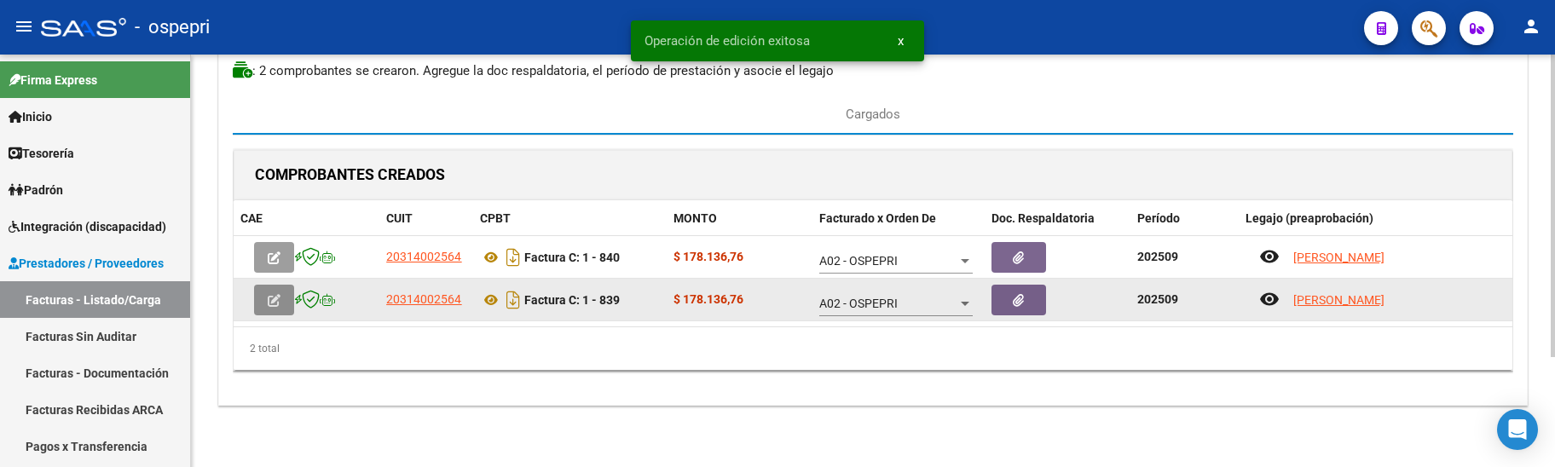
click at [281, 296] on button "button" at bounding box center [274, 300] width 40 height 31
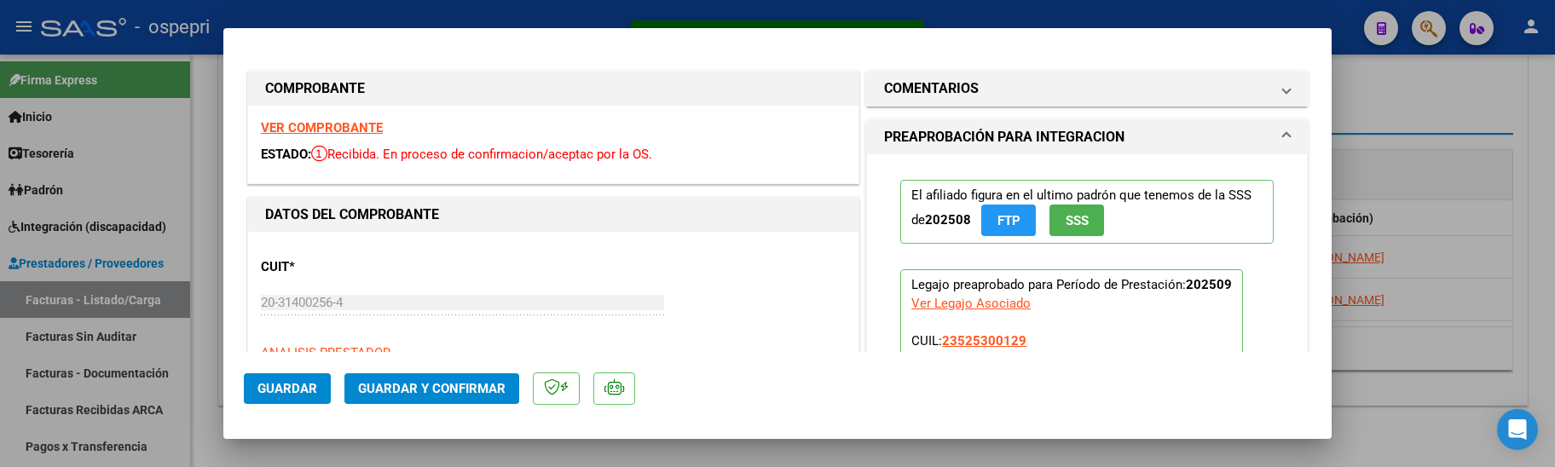
click at [474, 389] on span "Guardar y Confirmar" at bounding box center [431, 388] width 147 height 15
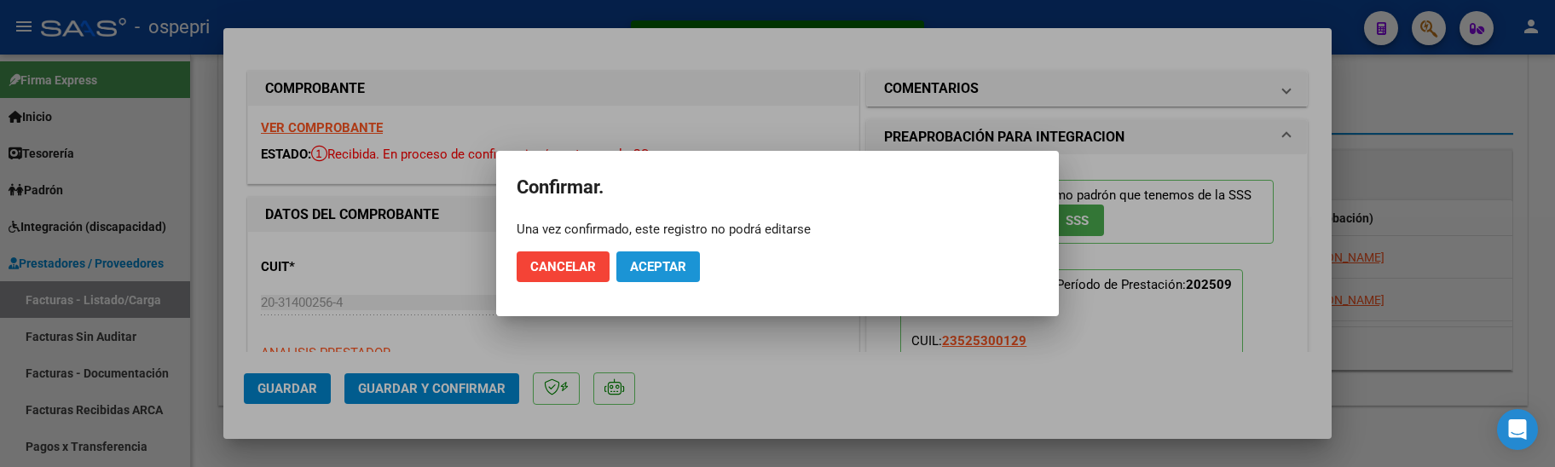
click at [665, 273] on span "Aceptar" at bounding box center [658, 266] width 56 height 15
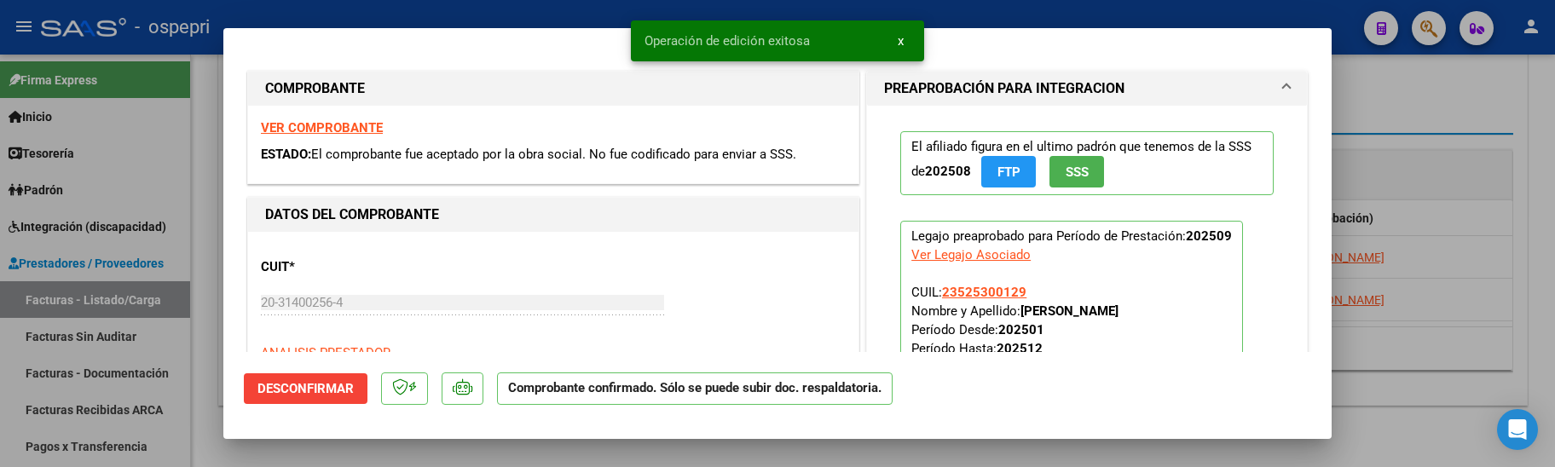
click at [1402, 332] on div at bounding box center [777, 233] width 1555 height 467
type input "$ 0,00"
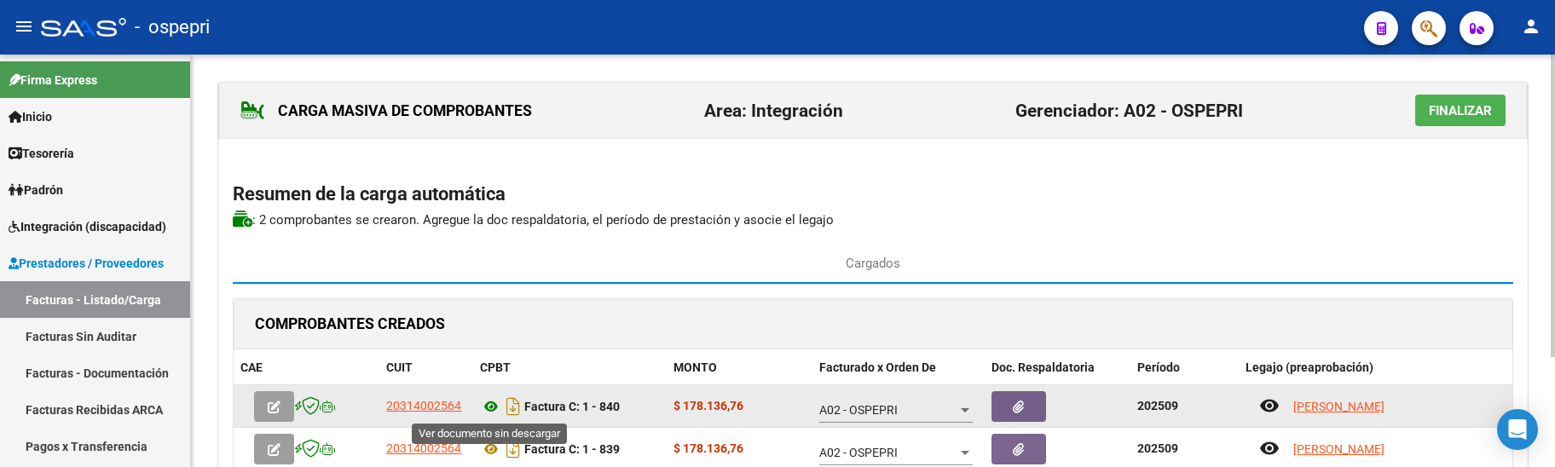
click at [488, 404] on icon at bounding box center [491, 406] width 22 height 20
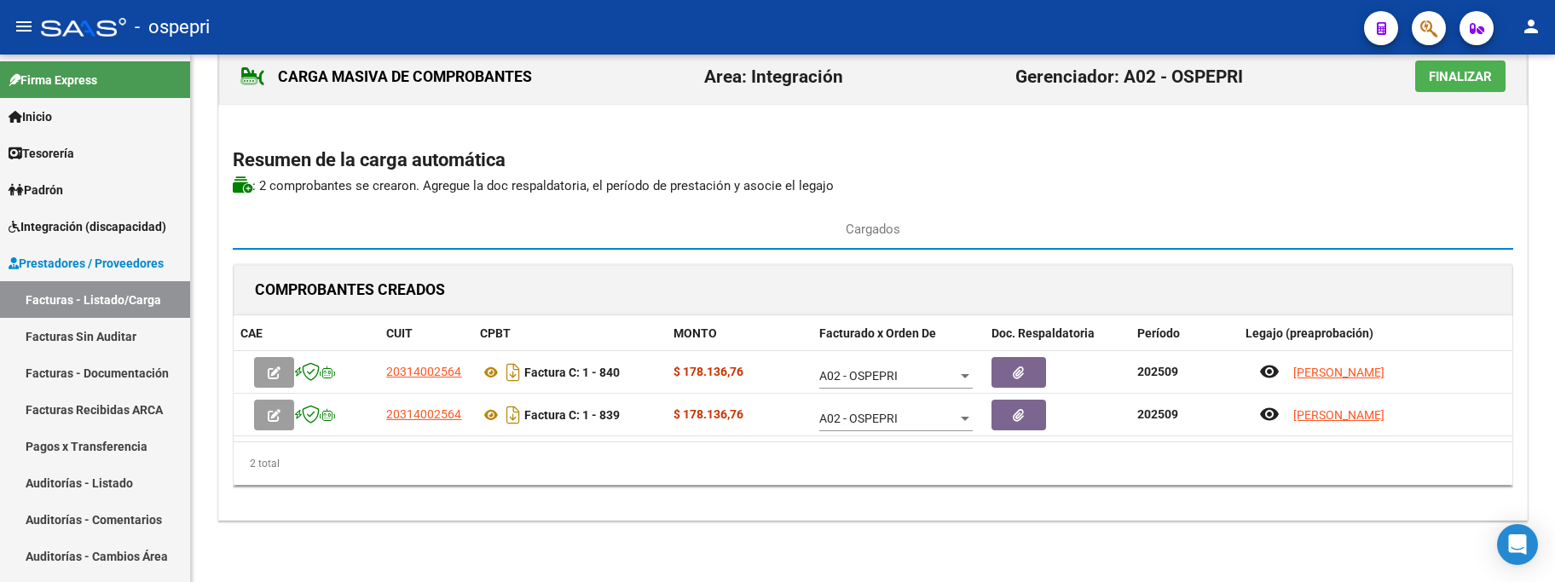
scroll to position [34, 0]
click at [1462, 78] on span "Finalizar" at bounding box center [1460, 76] width 63 height 15
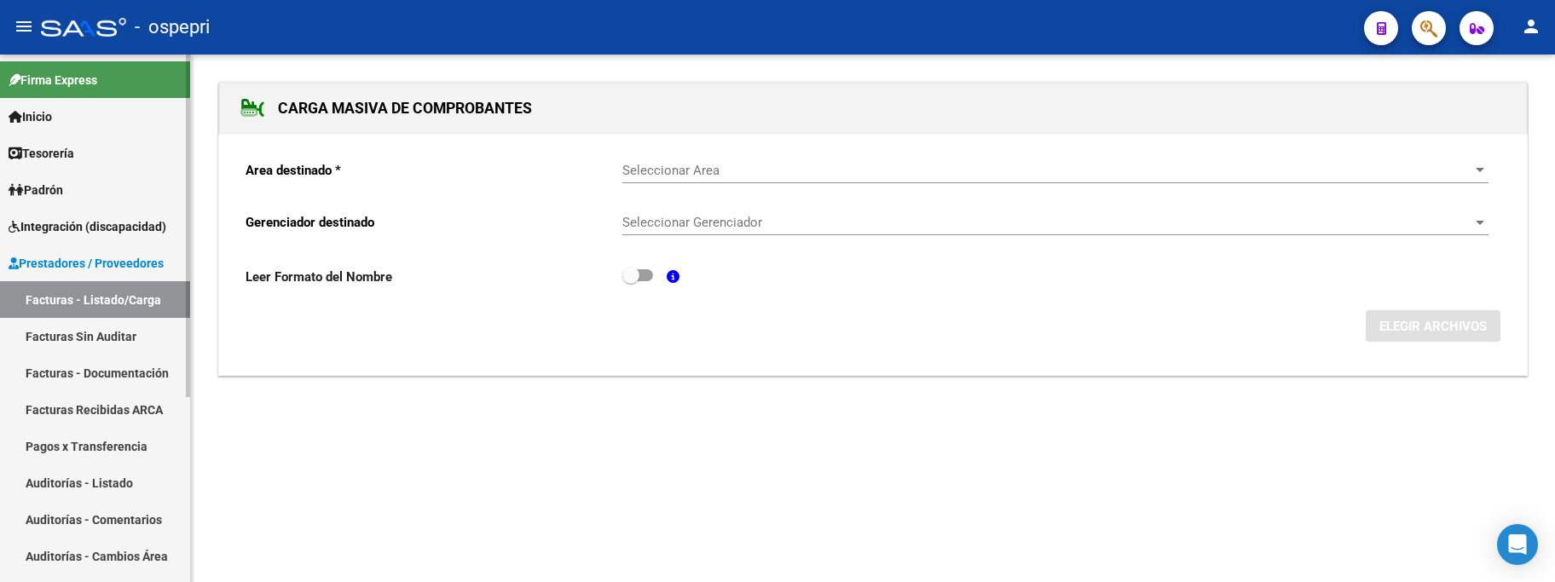
drag, startPoint x: 142, startPoint y: 296, endPoint x: 152, endPoint y: 295, distance: 10.3
click at [142, 296] on link "Facturas - Listado/Carga" at bounding box center [95, 299] width 190 height 37
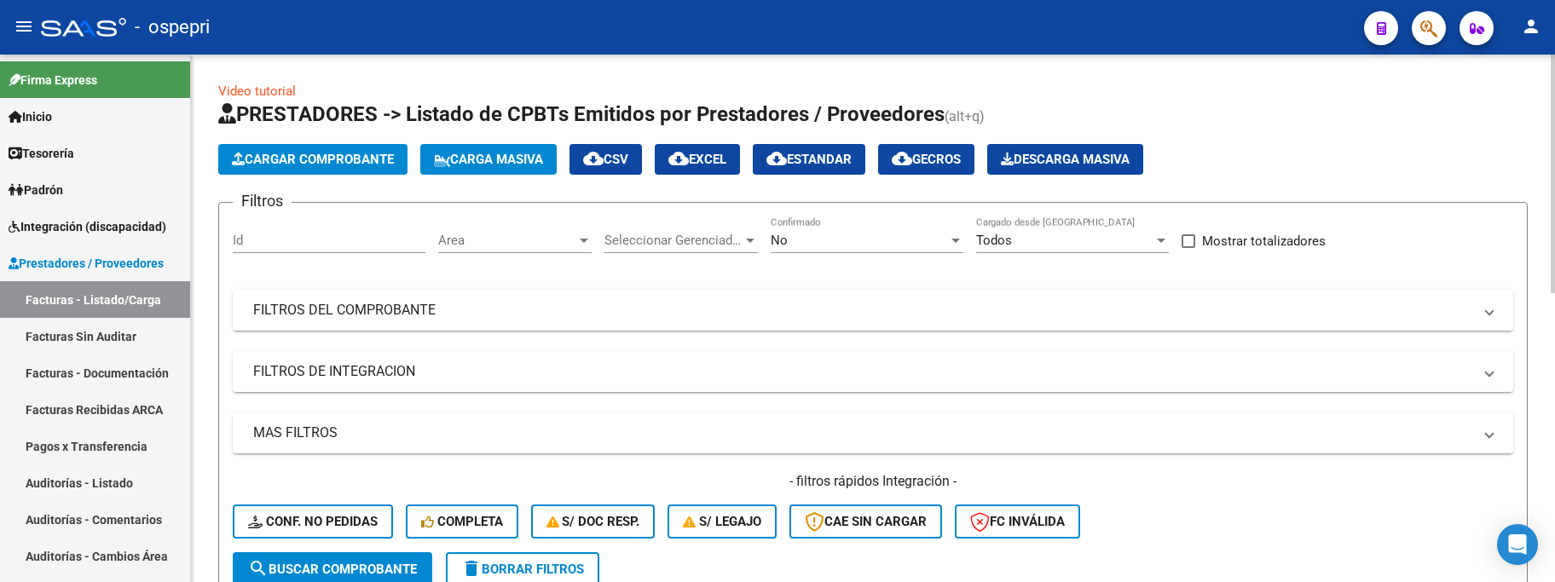
click at [1179, 301] on mat-panel-title "FILTROS DEL COMPROBANTE" at bounding box center [862, 310] width 1219 height 19
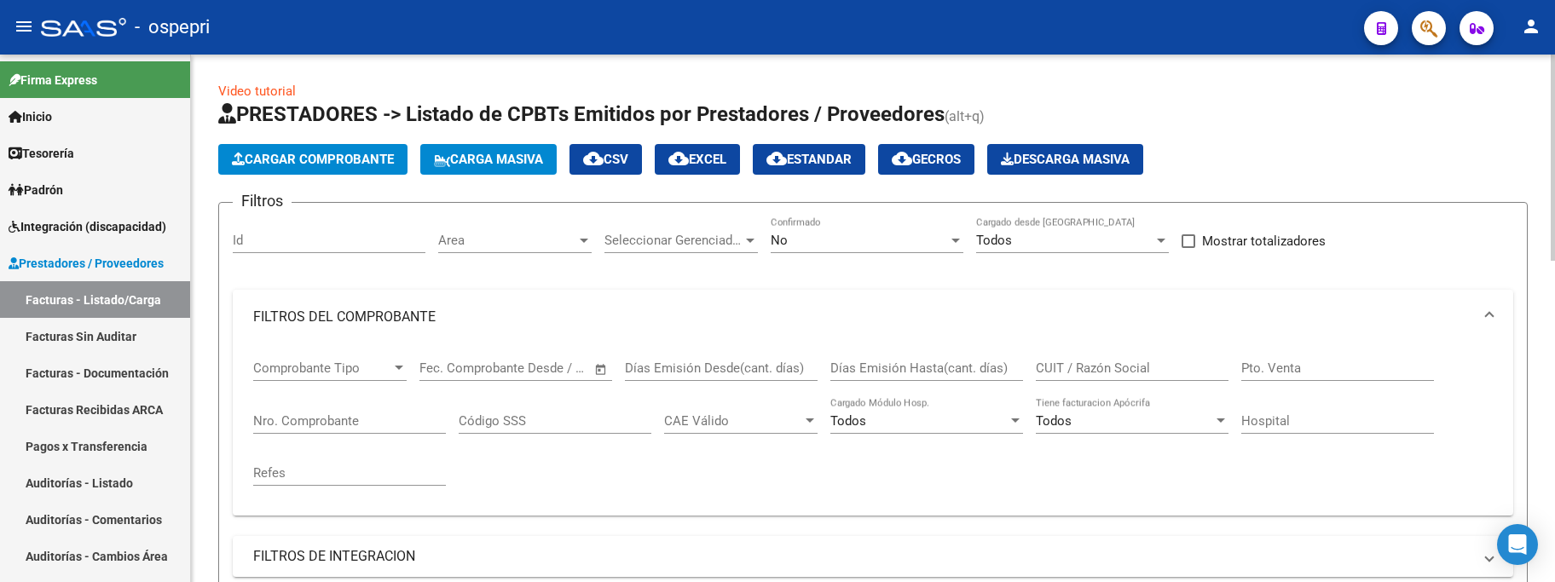
click at [1144, 372] on input "CUIT / Razón Social" at bounding box center [1132, 368] width 193 height 15
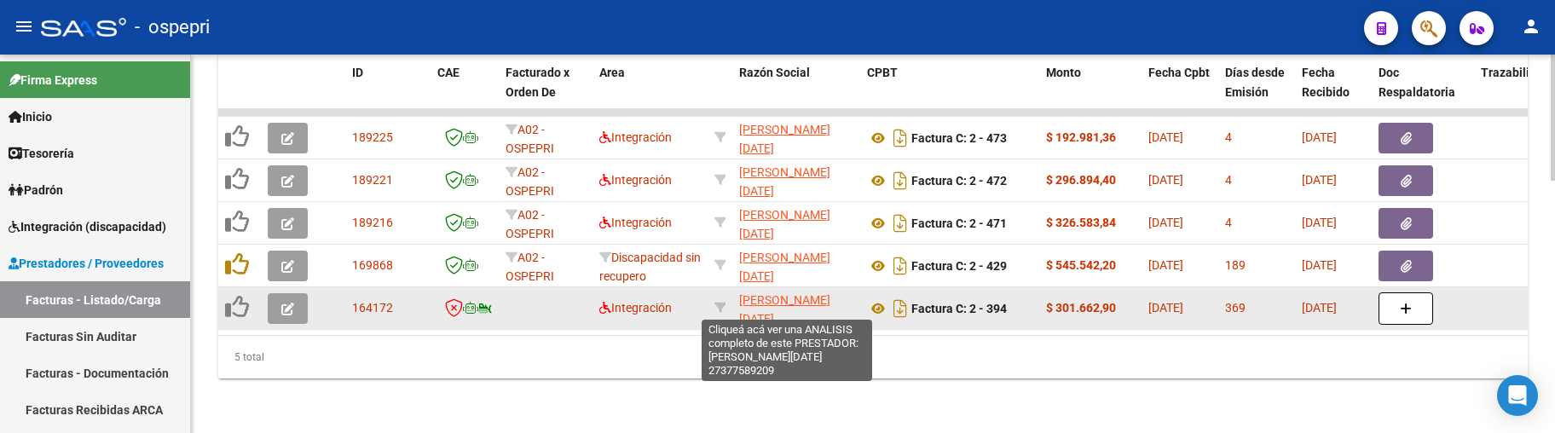
scroll to position [673, 0]
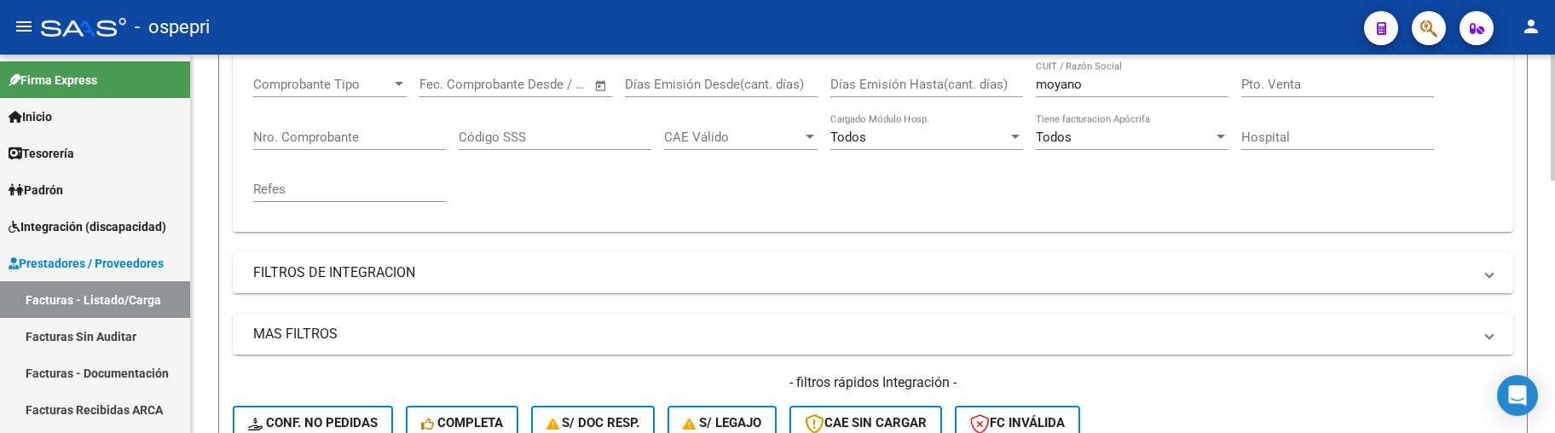
scroll to position [246, 0]
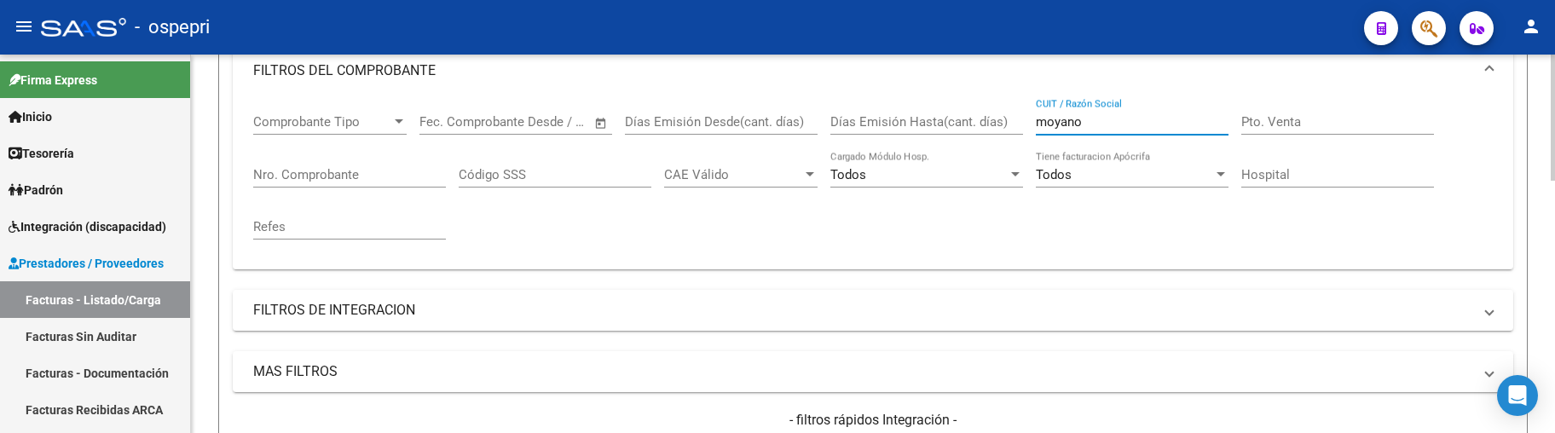
drag, startPoint x: 1102, startPoint y: 122, endPoint x: 1020, endPoint y: 129, distance: 82.1
click at [1020, 129] on div "Comprobante Tipo Comprobante Tipo Fecha inicio – Fecha fin Fec. Comprobante Des…" at bounding box center [873, 177] width 1240 height 158
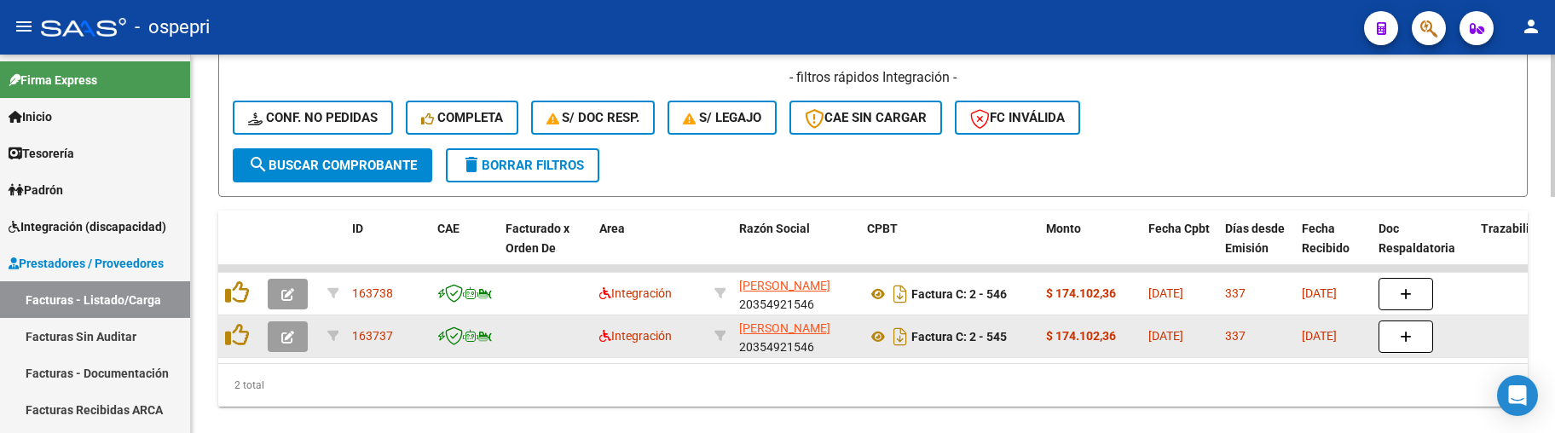
scroll to position [630, 0]
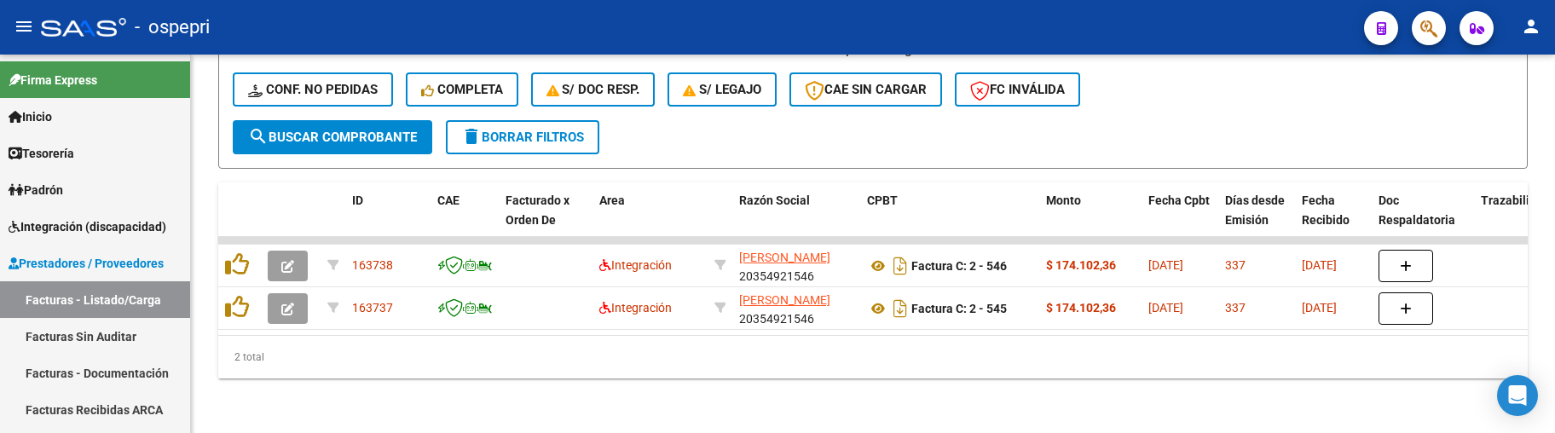
type input "[PERSON_NAME]"
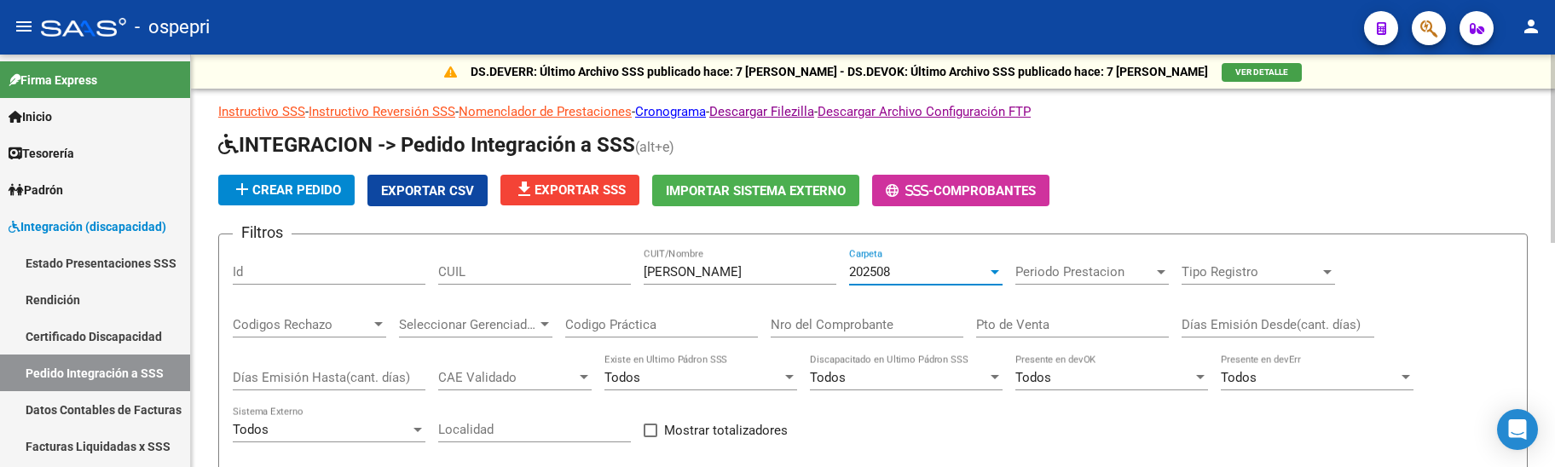
scroll to position [3, 0]
drag, startPoint x: 733, startPoint y: 275, endPoint x: 595, endPoint y: 275, distance: 138.1
click at [595, 275] on div "Filtros Id CUIL CLAVERIA CUIT/Nombre 202508 Carpeta Periodo Prestacion Periodo …" at bounding box center [873, 389] width 1280 height 282
type input "[PERSON_NAME]"
click at [997, 276] on div at bounding box center [994, 272] width 15 height 14
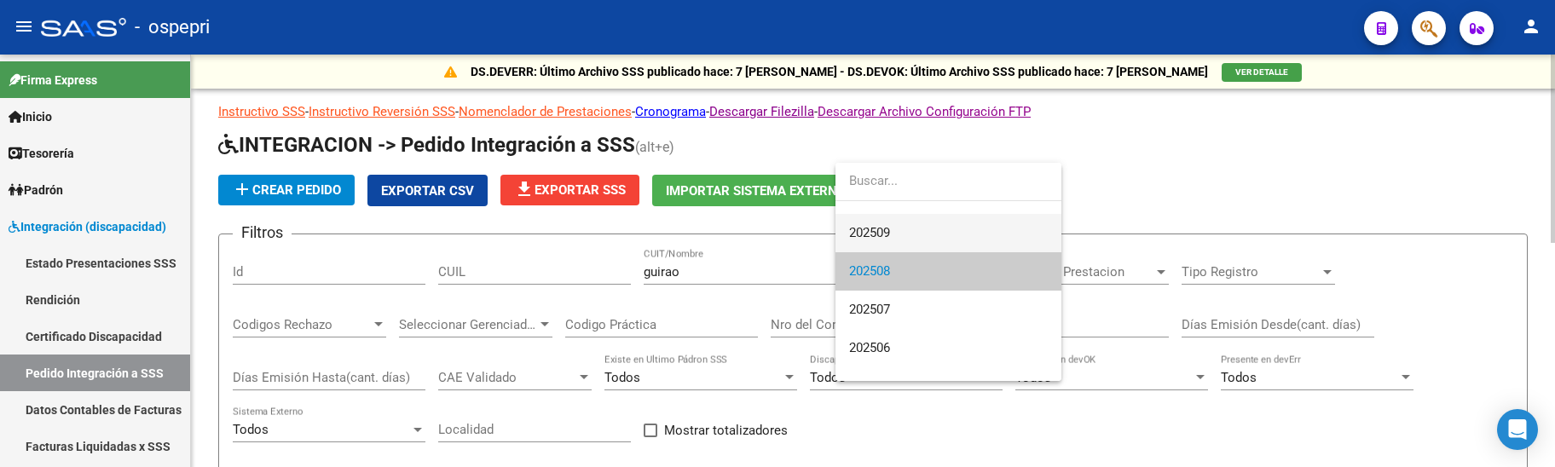
click at [931, 234] on span "202509" at bounding box center [948, 233] width 199 height 38
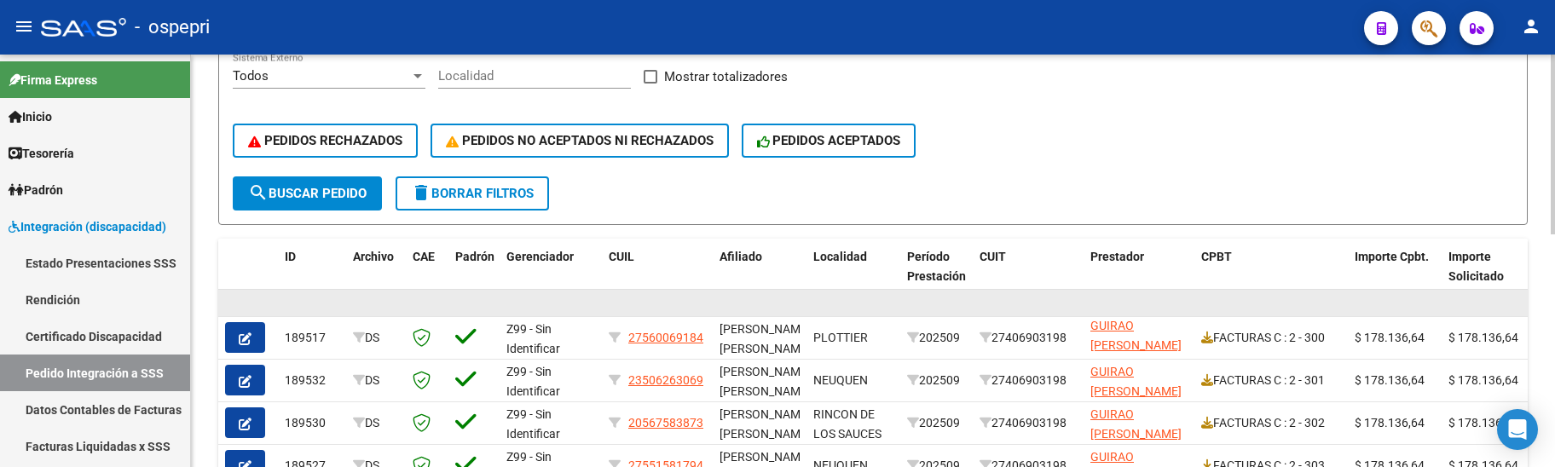
scroll to position [341, 0]
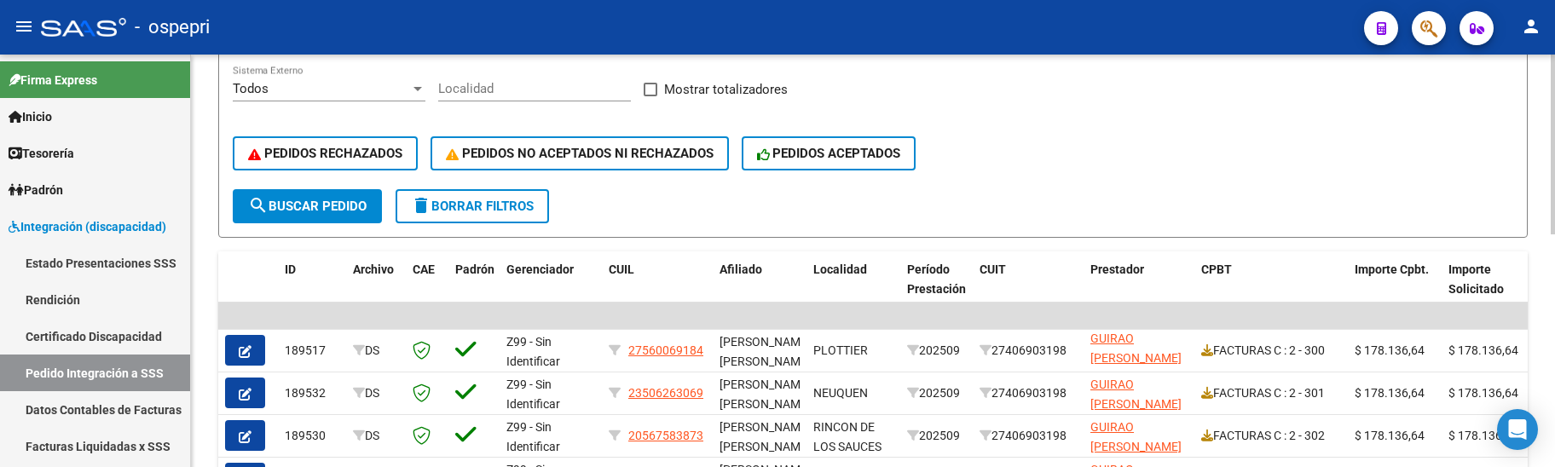
click at [323, 205] on span "search Buscar Pedido" at bounding box center [307, 206] width 118 height 15
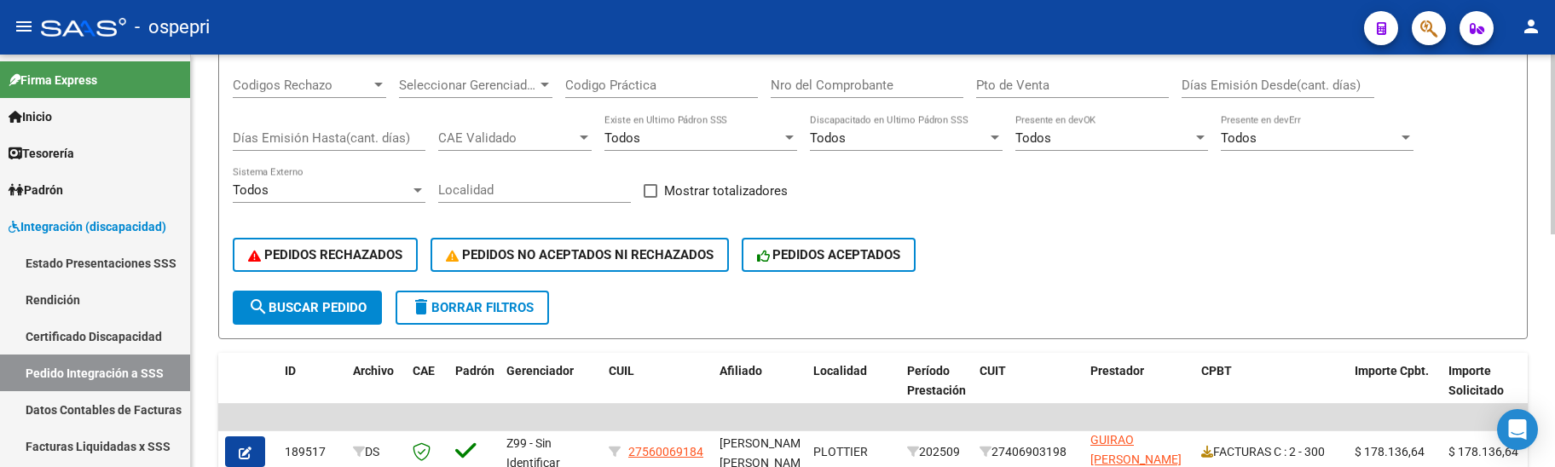
scroll to position [192, 0]
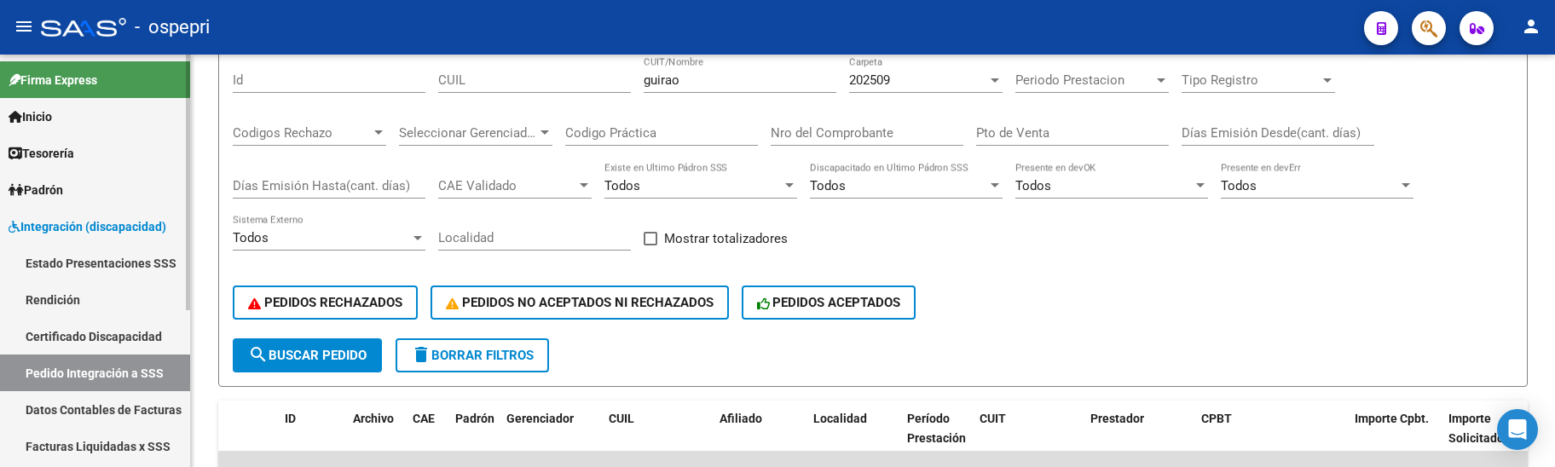
click at [87, 224] on span "Integración (discapacidad)" at bounding box center [88, 226] width 158 height 19
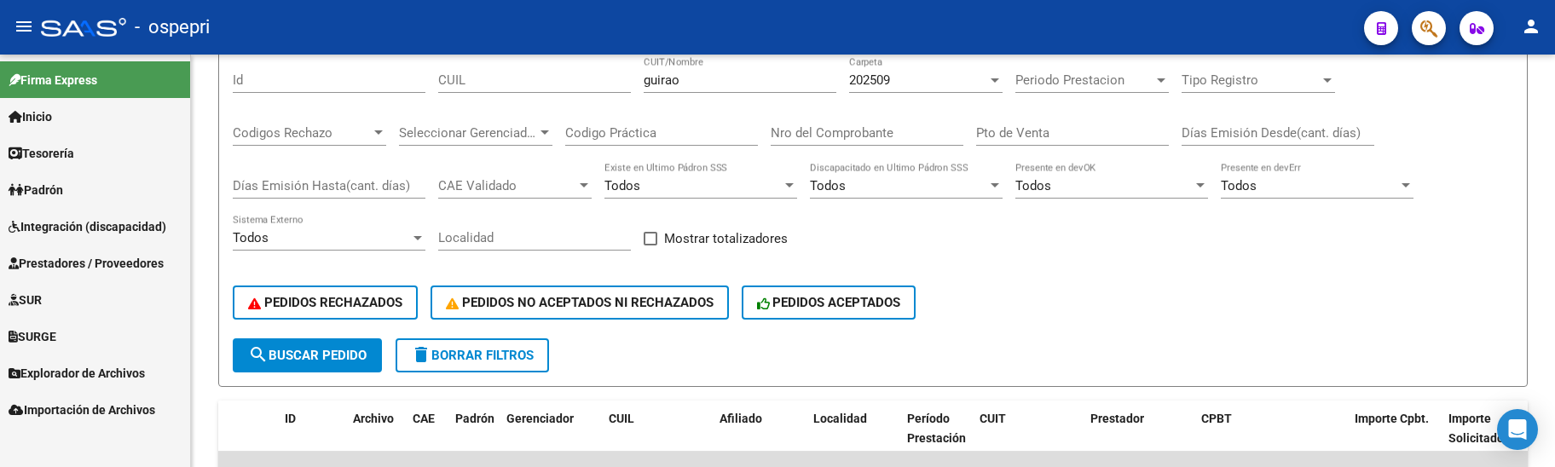
click at [117, 262] on span "Prestadores / Proveedores" at bounding box center [86, 263] width 155 height 19
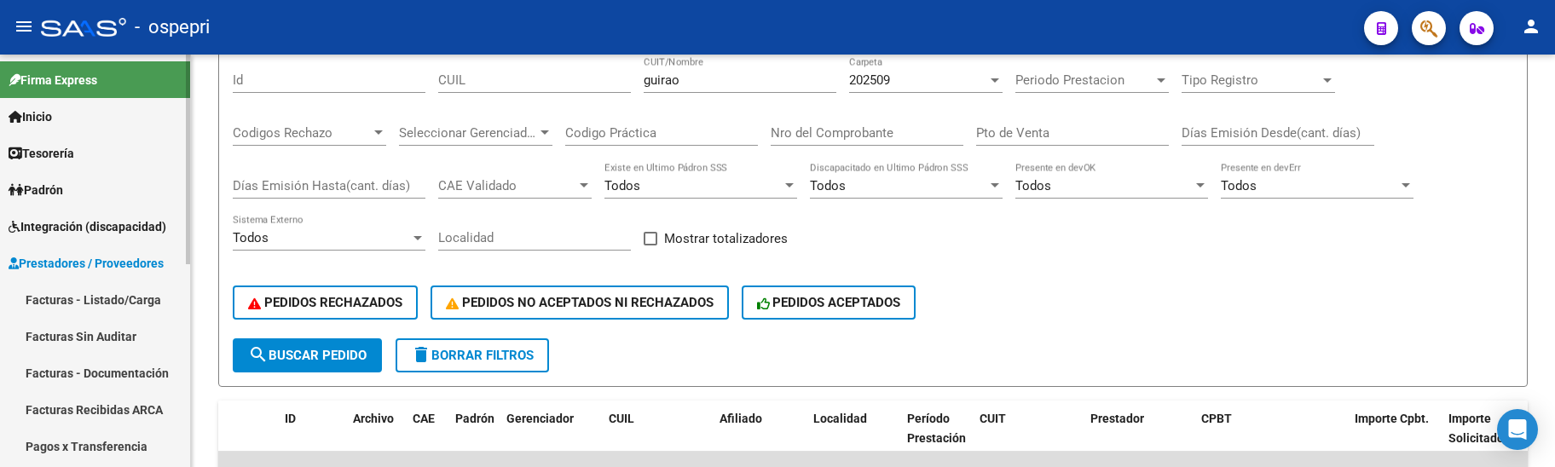
click at [112, 292] on link "Facturas - Listado/Carga" at bounding box center [95, 299] width 190 height 37
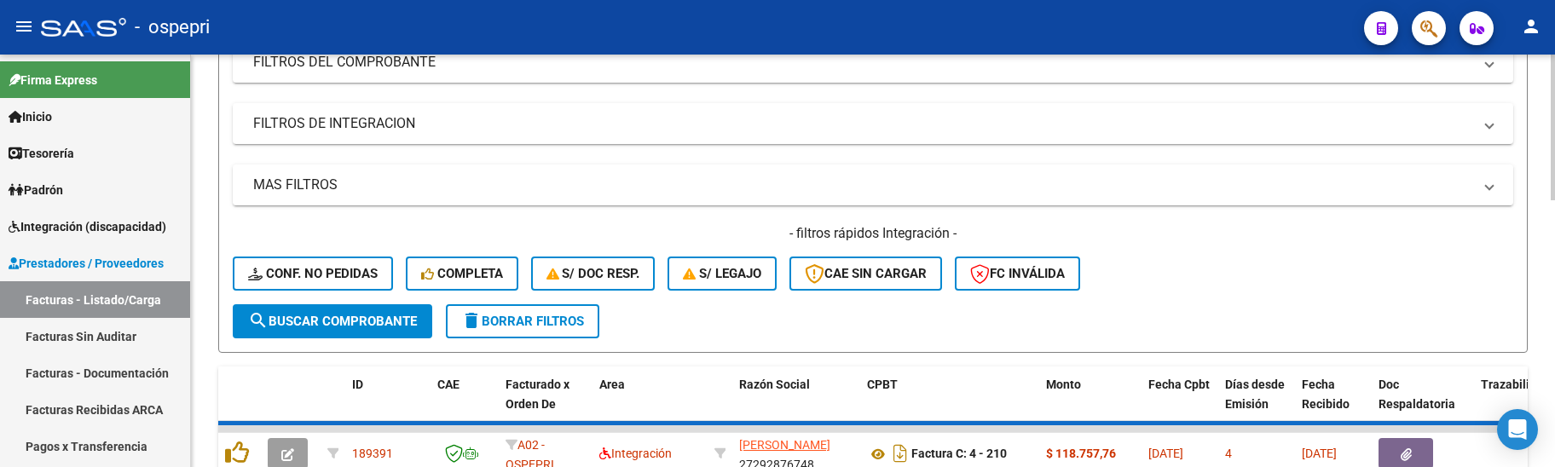
scroll to position [277, 0]
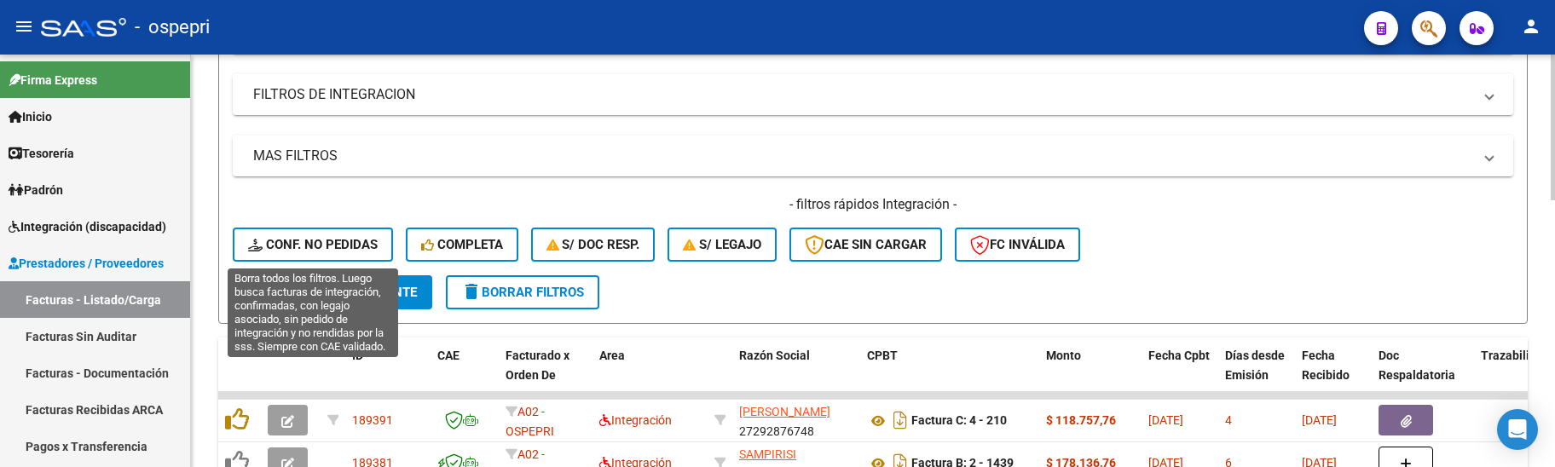
click at [341, 240] on span "Conf. no pedidas" at bounding box center [313, 244] width 130 height 15
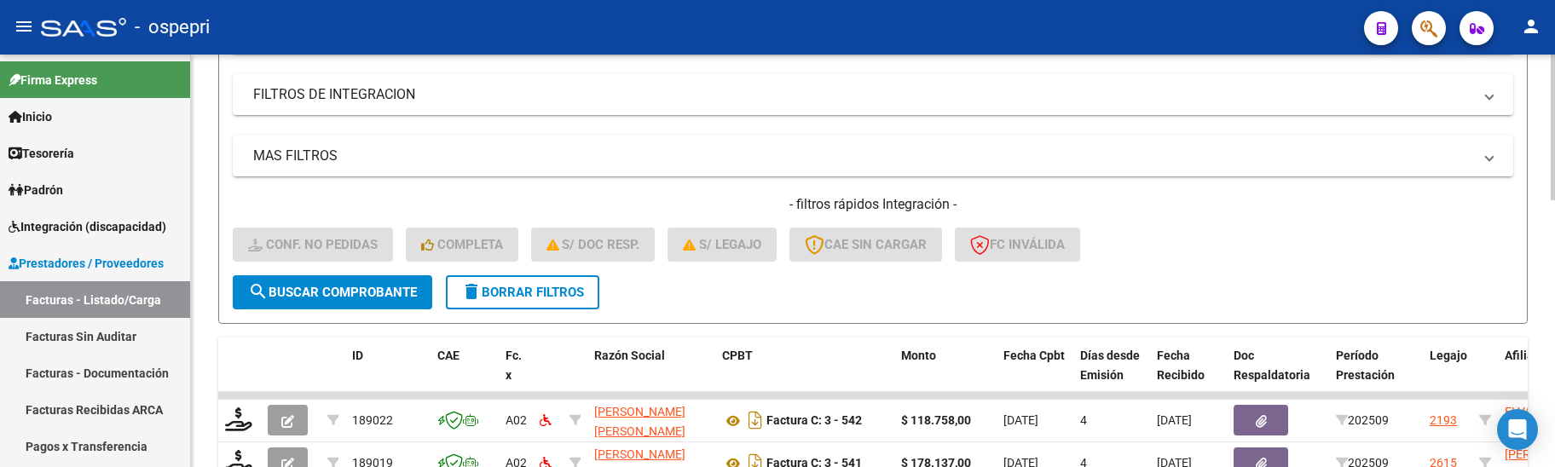
click at [558, 293] on span "delete Borrar Filtros" at bounding box center [522, 292] width 123 height 15
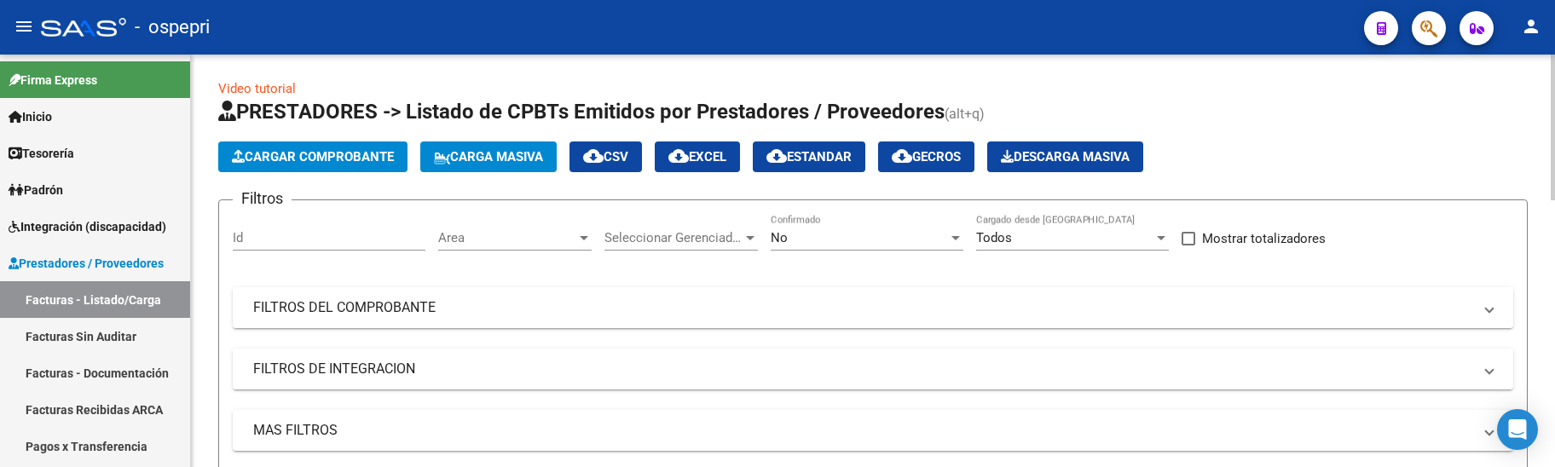
scroll to position [0, 0]
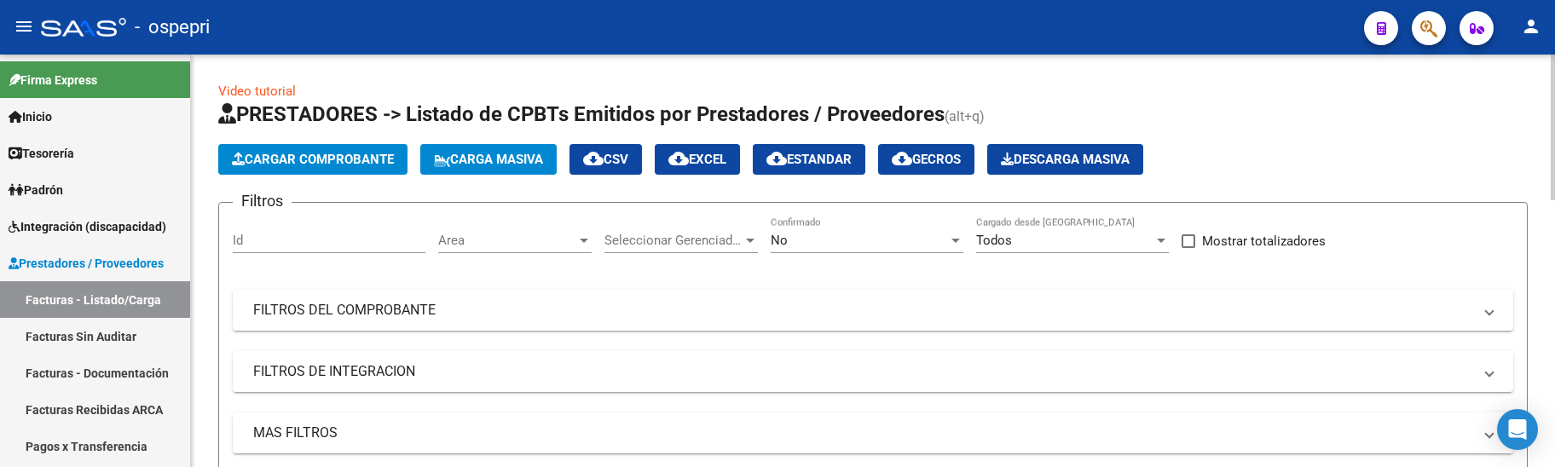
click at [951, 234] on div at bounding box center [955, 241] width 15 height 14
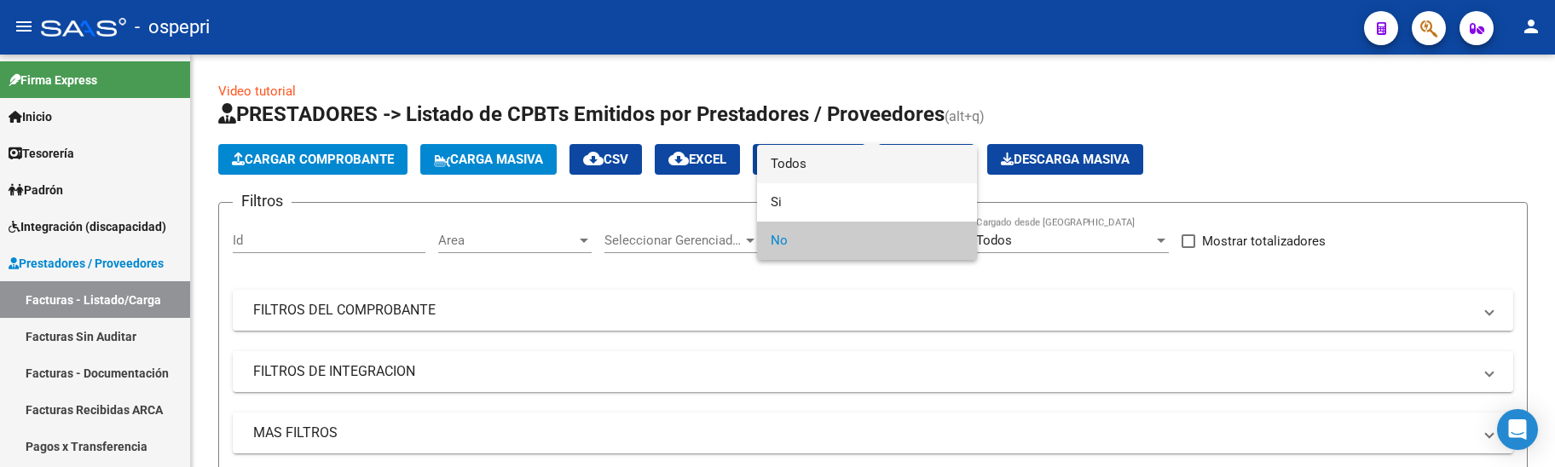
click at [890, 163] on span "Todos" at bounding box center [867, 164] width 193 height 38
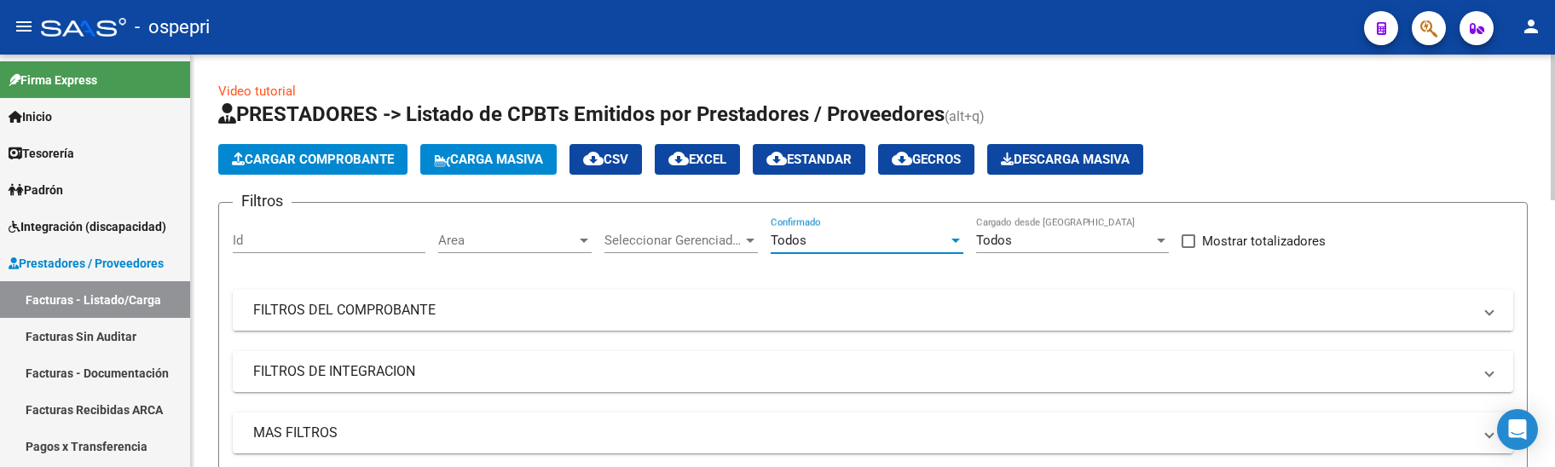
click at [1100, 303] on mat-panel-title "FILTROS DEL COMPROBANTE" at bounding box center [862, 310] width 1219 height 19
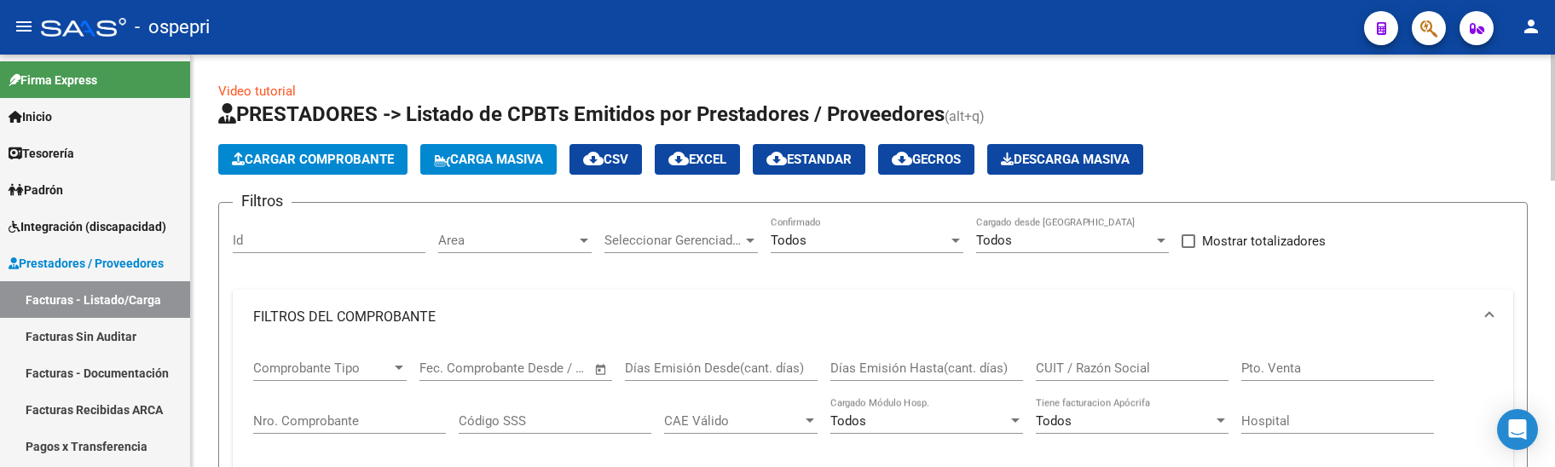
drag, startPoint x: 1100, startPoint y: 303, endPoint x: 1095, endPoint y: 365, distance: 62.4
click at [1095, 365] on input "CUIT / Razón Social" at bounding box center [1132, 368] width 193 height 15
paste input "reyes emerson"
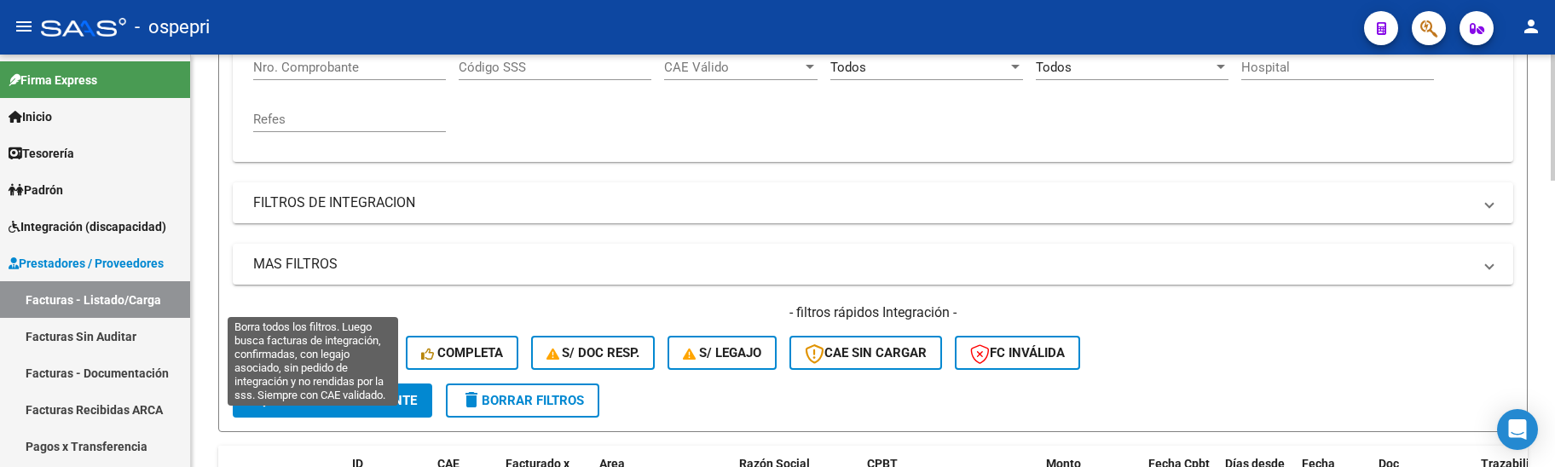
scroll to position [426, 0]
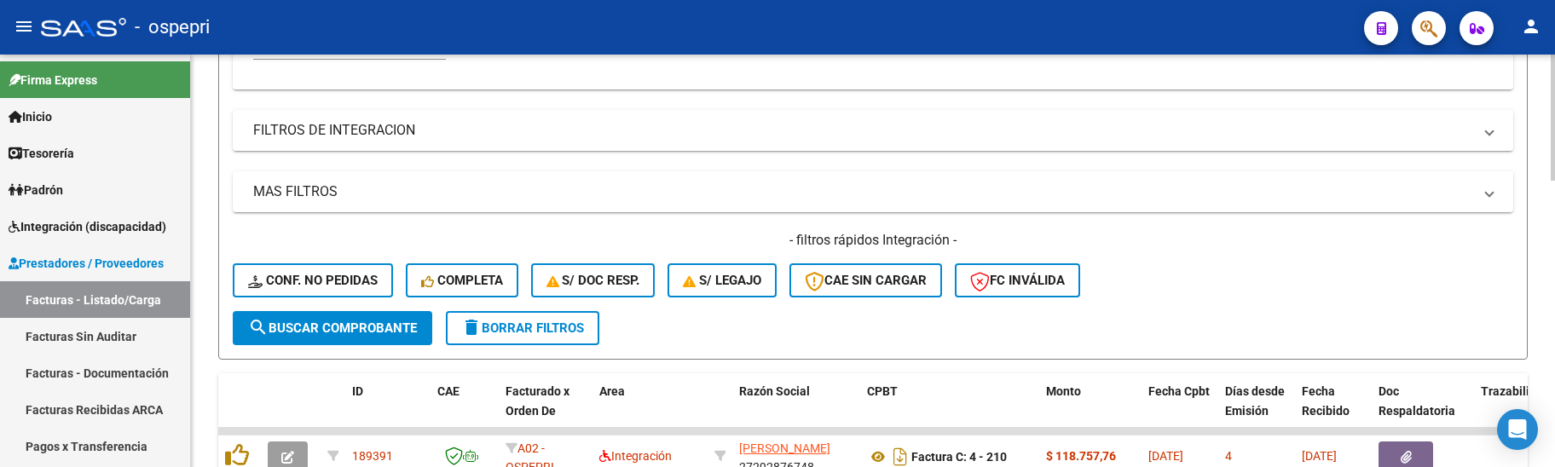
type input "[PERSON_NAME]"
click at [373, 326] on span "search Buscar Comprobante" at bounding box center [332, 328] width 169 height 15
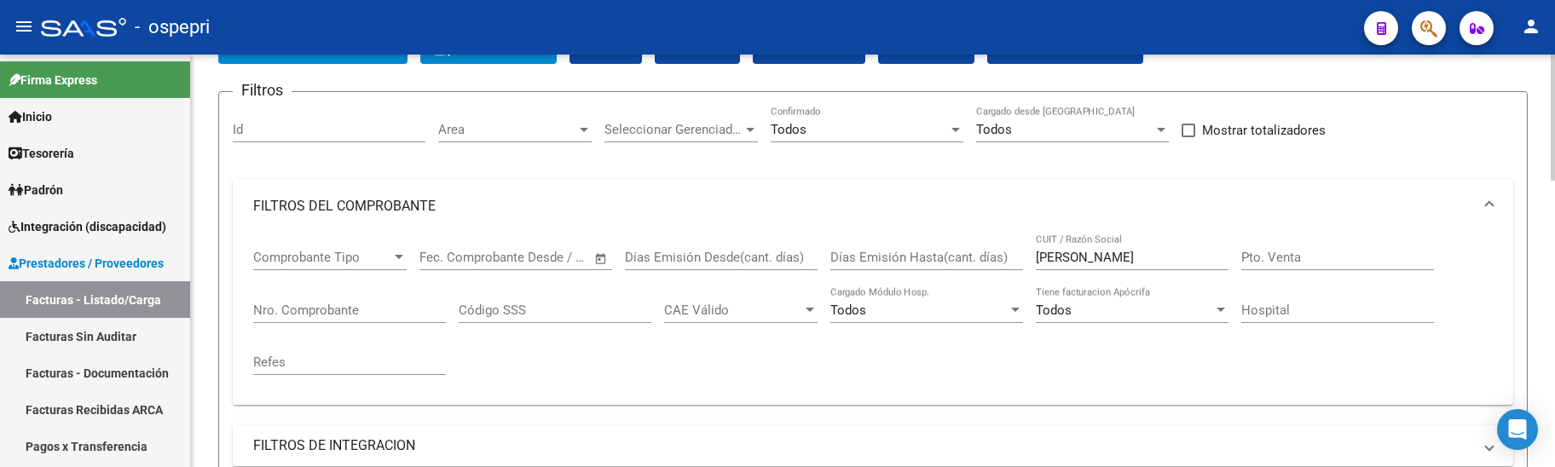
scroll to position [85, 0]
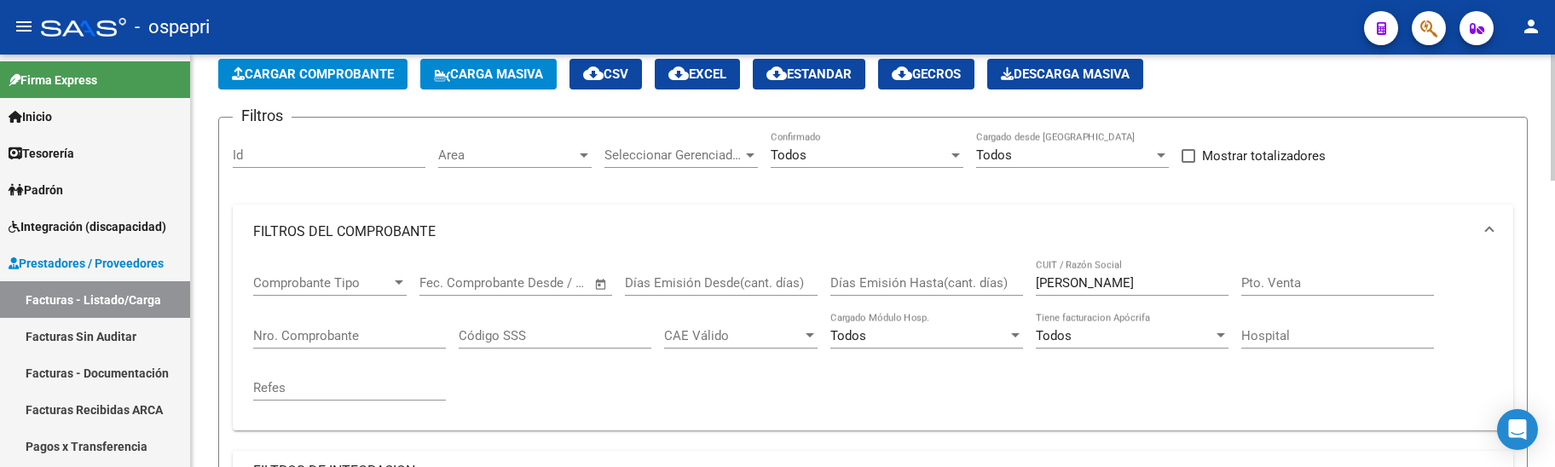
drag, startPoint x: 1135, startPoint y: 272, endPoint x: 1127, endPoint y: 283, distance: 13.5
click at [1127, 283] on div "reyes emerson CUIT / Razón Social" at bounding box center [1132, 277] width 193 height 37
drag, startPoint x: 1127, startPoint y: 283, endPoint x: 1021, endPoint y: 287, distance: 105.8
click at [1021, 287] on div "Comprobante Tipo Comprobante Tipo Fecha inicio – Fecha fin Fec. Comprobante Des…" at bounding box center [873, 338] width 1240 height 158
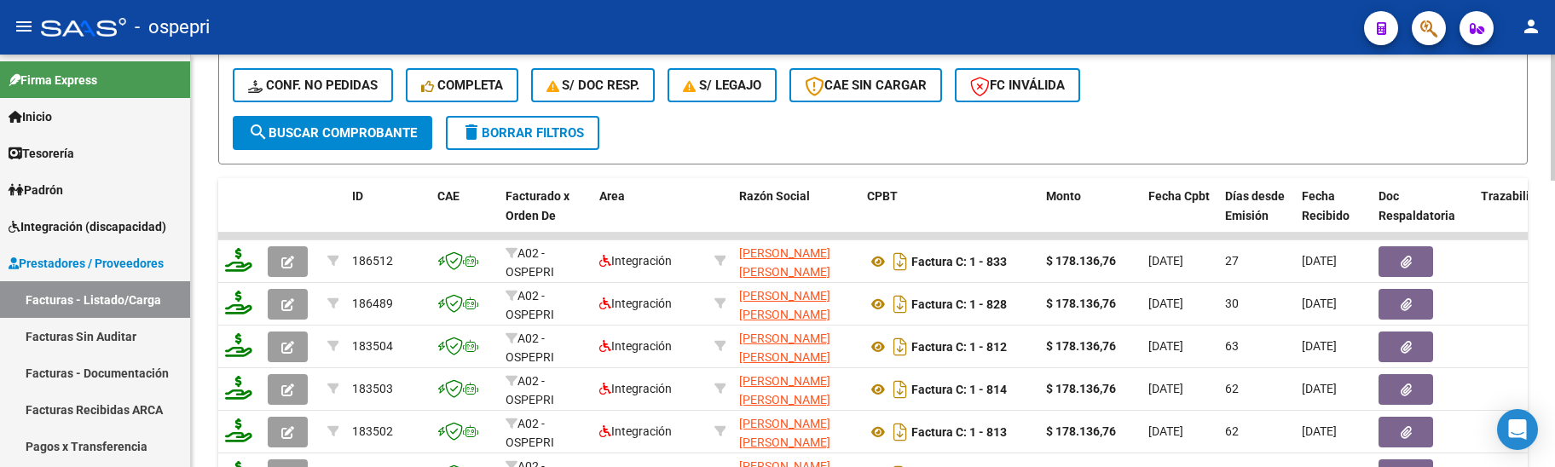
scroll to position [682, 0]
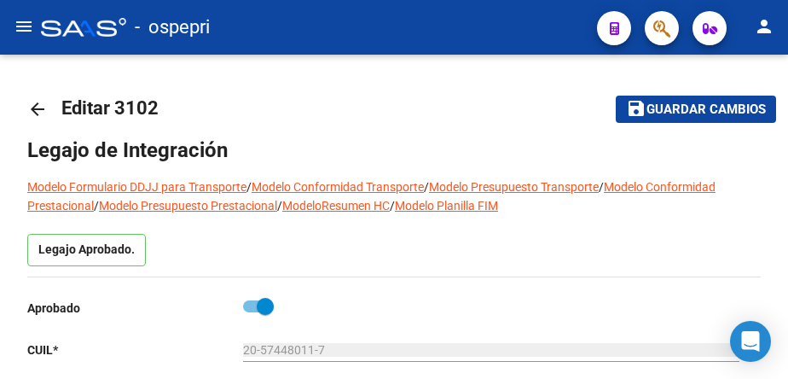
scroll to position [256, 0]
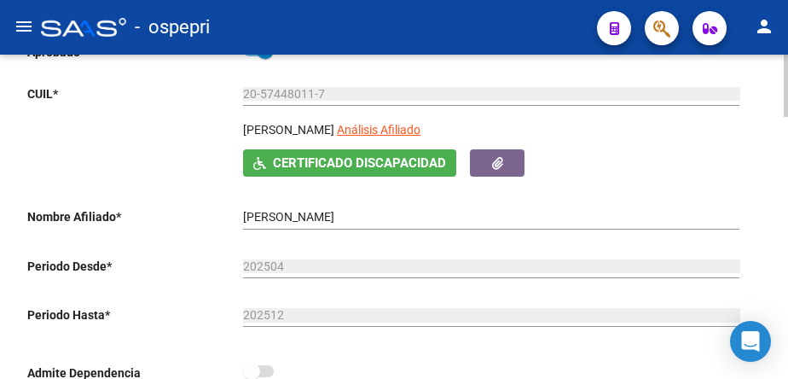
click at [786, 148] on div at bounding box center [785, 134] width 4 height 62
click at [634, 189] on div "Aprobado CUIL * 20-57448011-7 Ingresar CUIL SANDOVAL SANTINO ROMAN Análisis Afi…" at bounding box center [387, 216] width 720 height 352
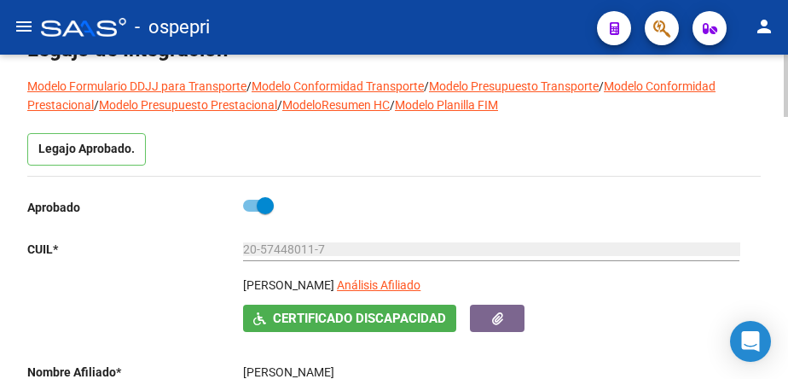
scroll to position [0, 0]
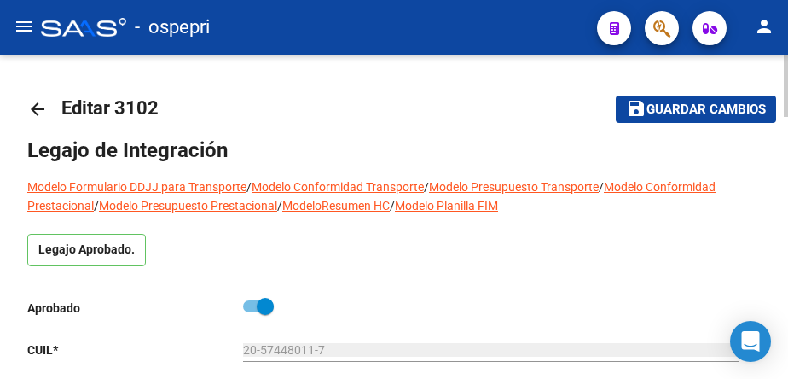
click at [37, 111] on mat-icon "arrow_back" at bounding box center [37, 109] width 20 height 20
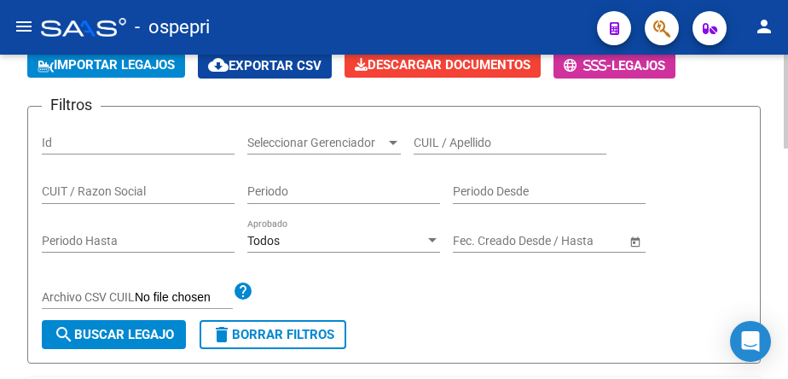
scroll to position [171, 0]
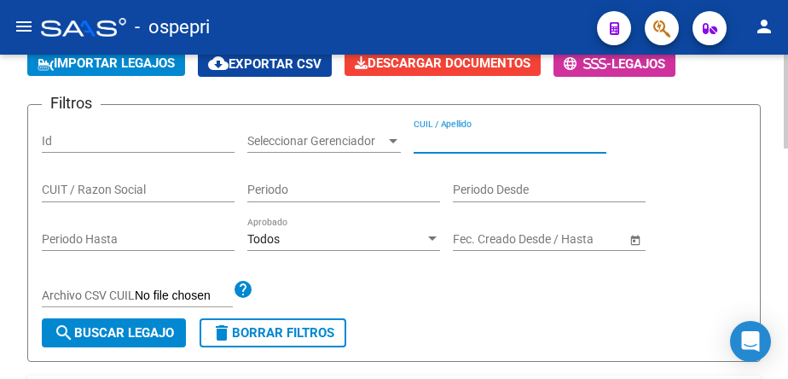
click at [435, 144] on input "CUIL / Apellido" at bounding box center [509, 141] width 193 height 14
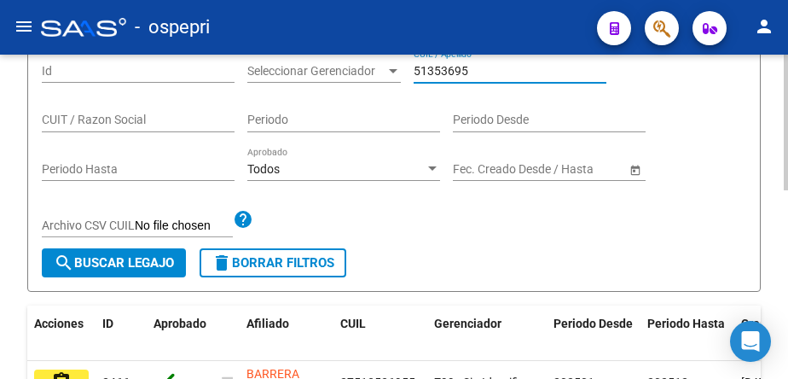
scroll to position [453, 0]
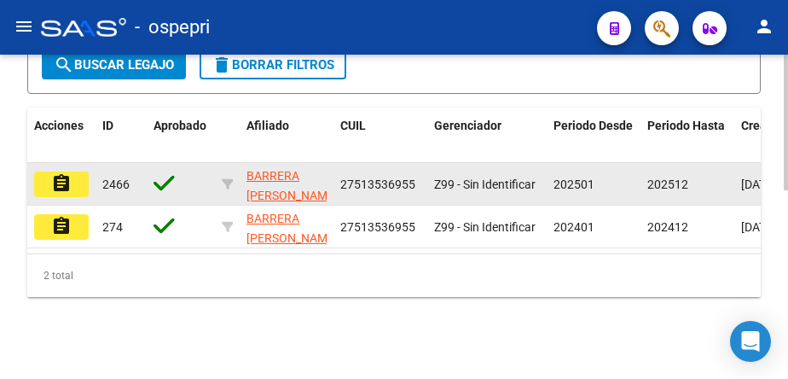
type input "51353695"
click at [72, 172] on button "assignment" at bounding box center [61, 184] width 55 height 26
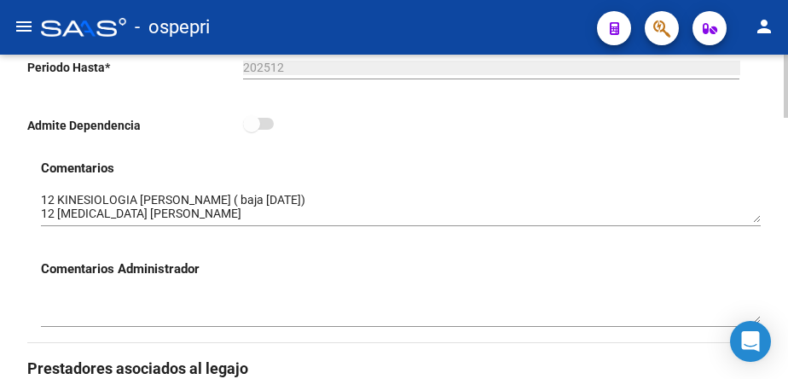
scroll to position [512, 0]
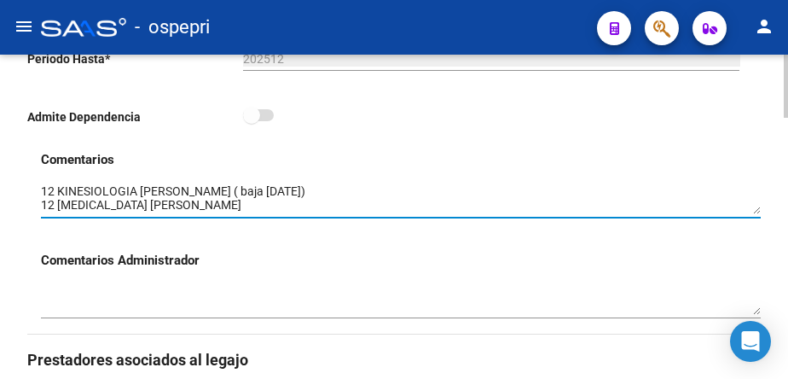
drag, startPoint x: 754, startPoint y: 216, endPoint x: 751, endPoint y: 250, distance: 34.3
click at [751, 250] on div "Comentarios Comentarios Administrador" at bounding box center [401, 241] width 720 height 183
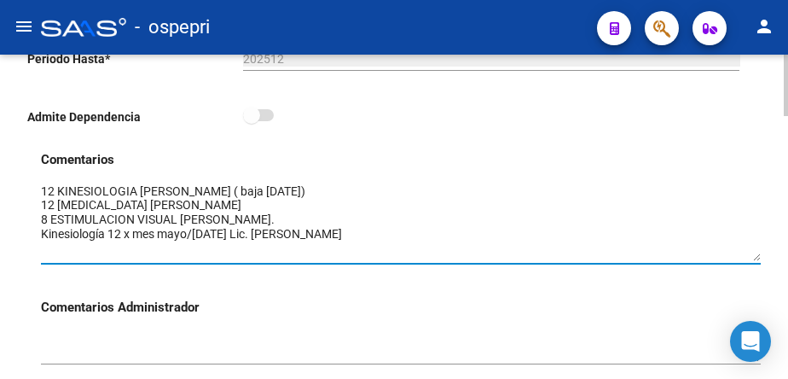
drag, startPoint x: 755, startPoint y: 212, endPoint x: 756, endPoint y: 258, distance: 46.0
click at [756, 258] on textarea at bounding box center [401, 221] width 720 height 78
click at [546, 248] on textarea at bounding box center [401, 221] width 720 height 78
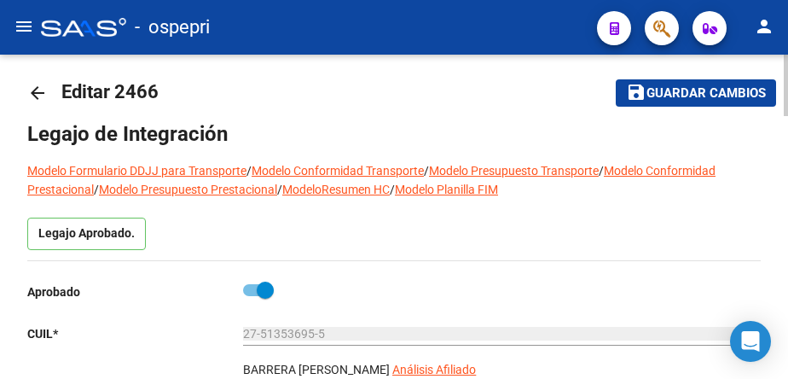
scroll to position [0, 0]
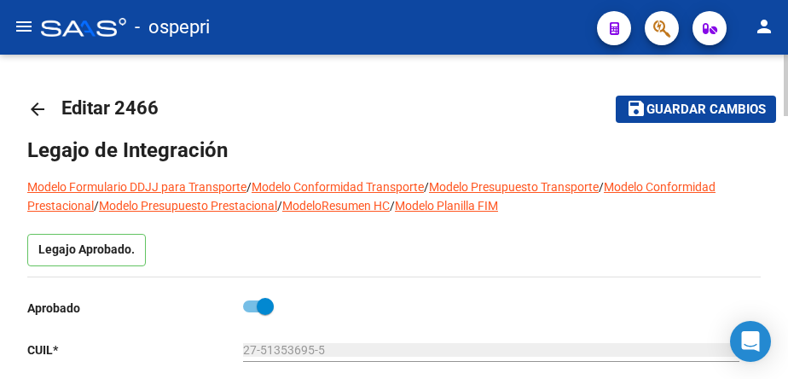
click at [38, 108] on mat-icon "arrow_back" at bounding box center [37, 109] width 20 height 20
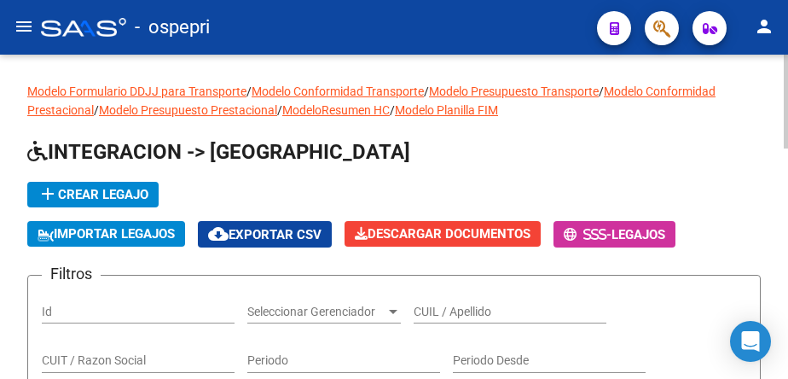
click at [580, 157] on h1 "INTEGRACION -> Legajos" at bounding box center [393, 153] width 733 height 30
click at [724, 186] on div "add Crear Legajo IMPORTAR LEGAJOS cloud_download Exportar CSV Descargar Documen…" at bounding box center [393, 215] width 733 height 66
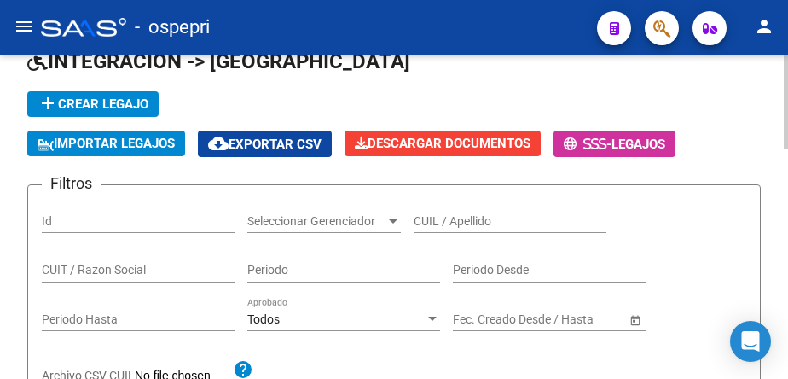
scroll to position [171, 0]
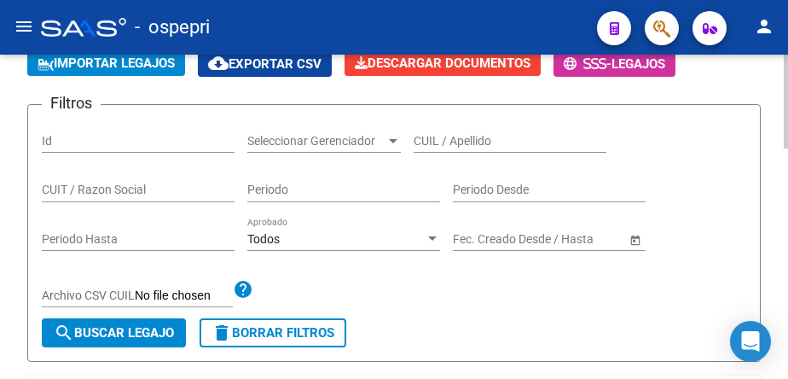
click at [460, 145] on input "CUIL / Apellido" at bounding box center [509, 141] width 193 height 14
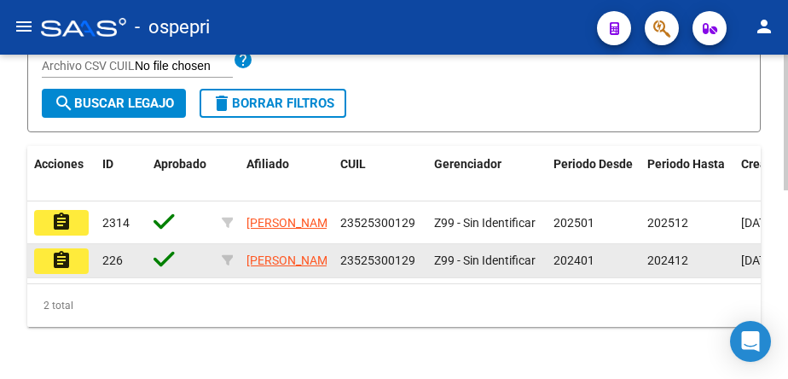
scroll to position [426, 0]
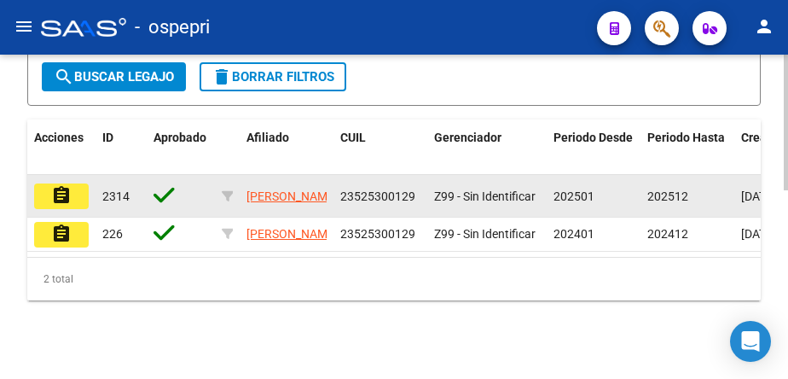
type input "52530012"
click at [61, 187] on mat-icon "assignment" at bounding box center [61, 195] width 20 height 20
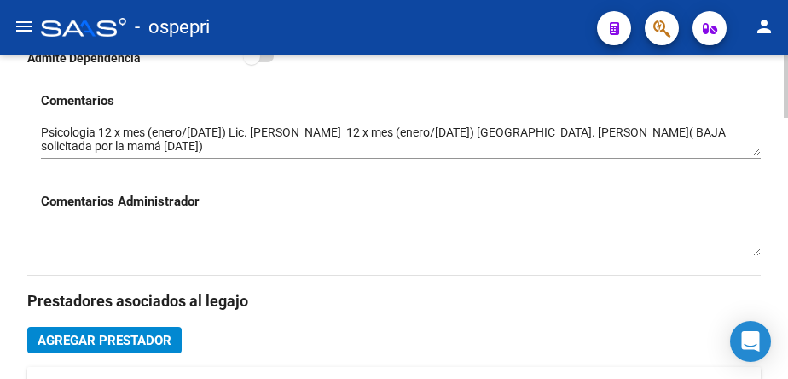
scroll to position [597, 0]
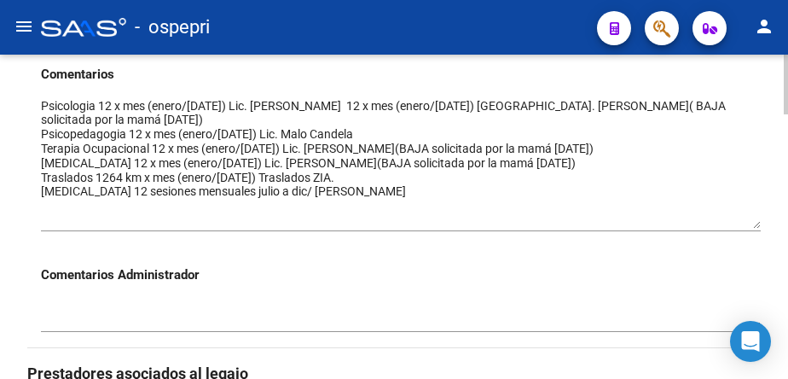
drag, startPoint x: 754, startPoint y: 127, endPoint x: 747, endPoint y: 226, distance: 99.2
click at [747, 226] on textarea at bounding box center [401, 162] width 720 height 131
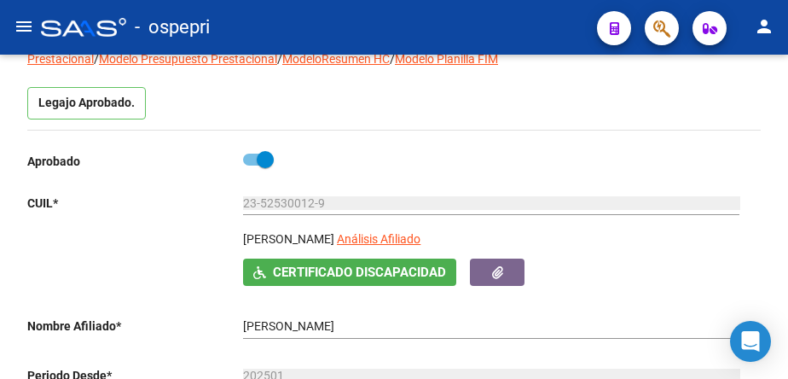
scroll to position [85, 0]
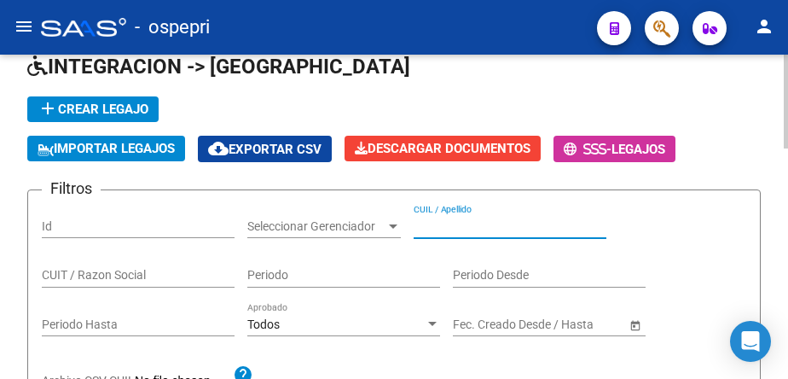
click at [460, 223] on input "CUIL / Apellido" at bounding box center [509, 226] width 193 height 14
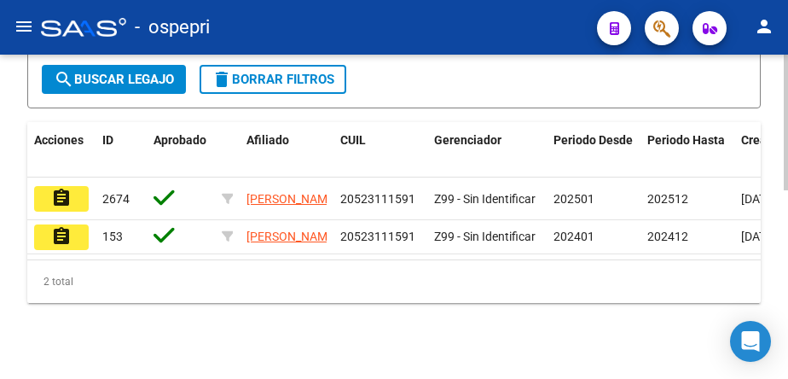
scroll to position [426, 0]
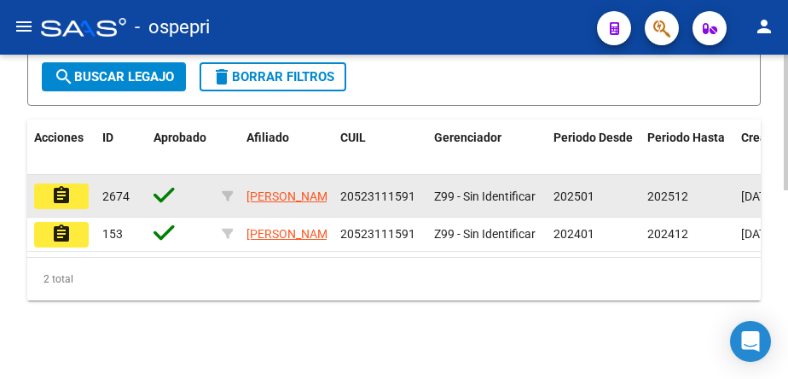
type input "52311159"
click at [66, 195] on mat-icon "assignment" at bounding box center [61, 195] width 20 height 20
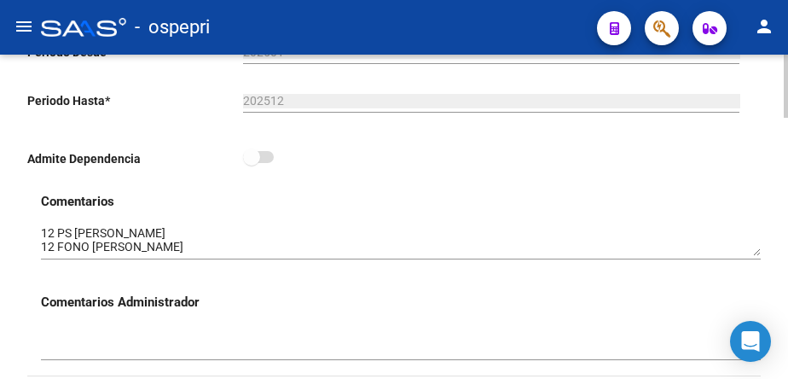
scroll to position [512, 0]
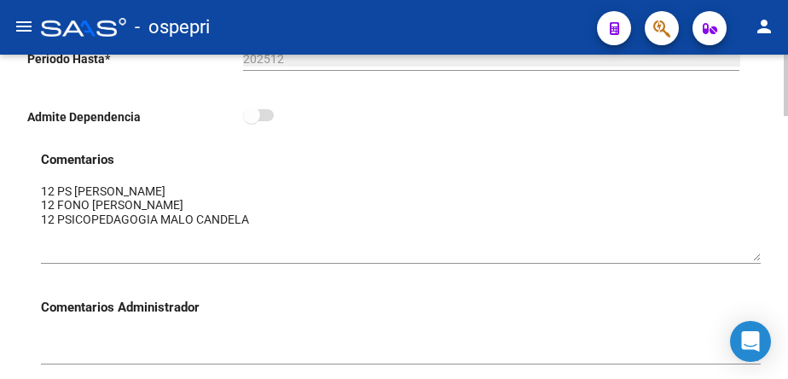
drag, startPoint x: 758, startPoint y: 212, endPoint x: 755, endPoint y: 258, distance: 46.1
click at [755, 258] on textarea at bounding box center [401, 221] width 720 height 78
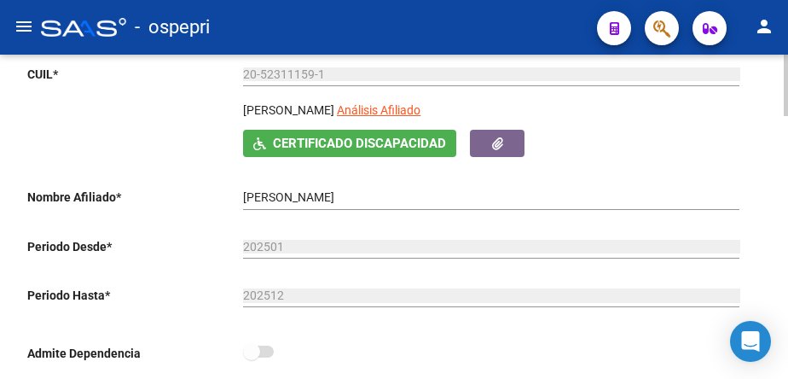
scroll to position [171, 0]
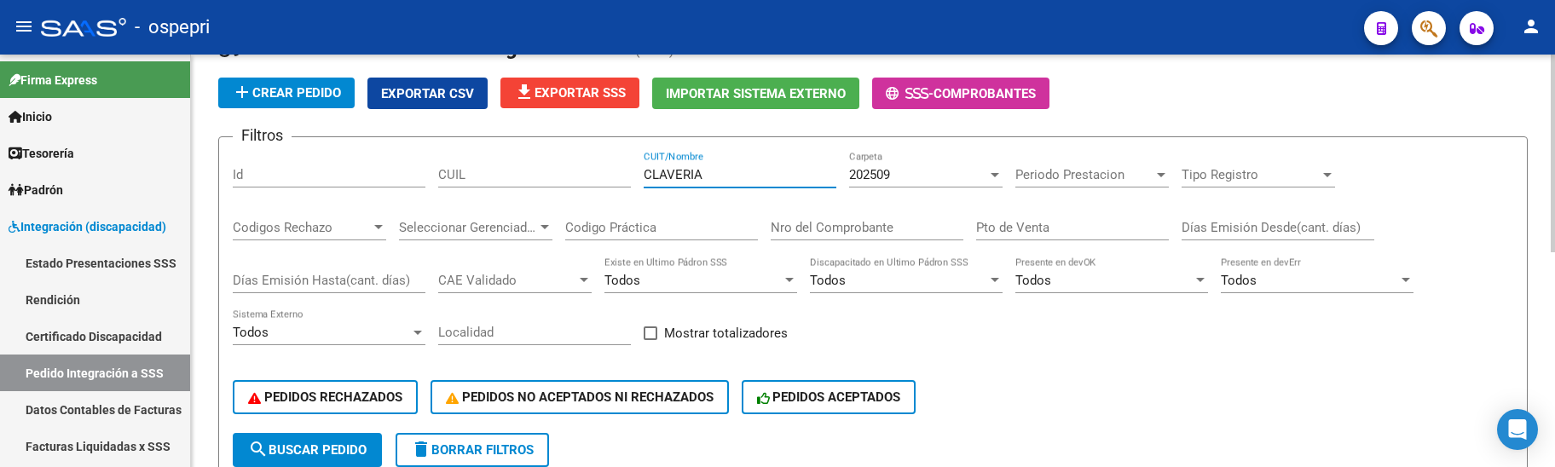
scroll to position [74, 0]
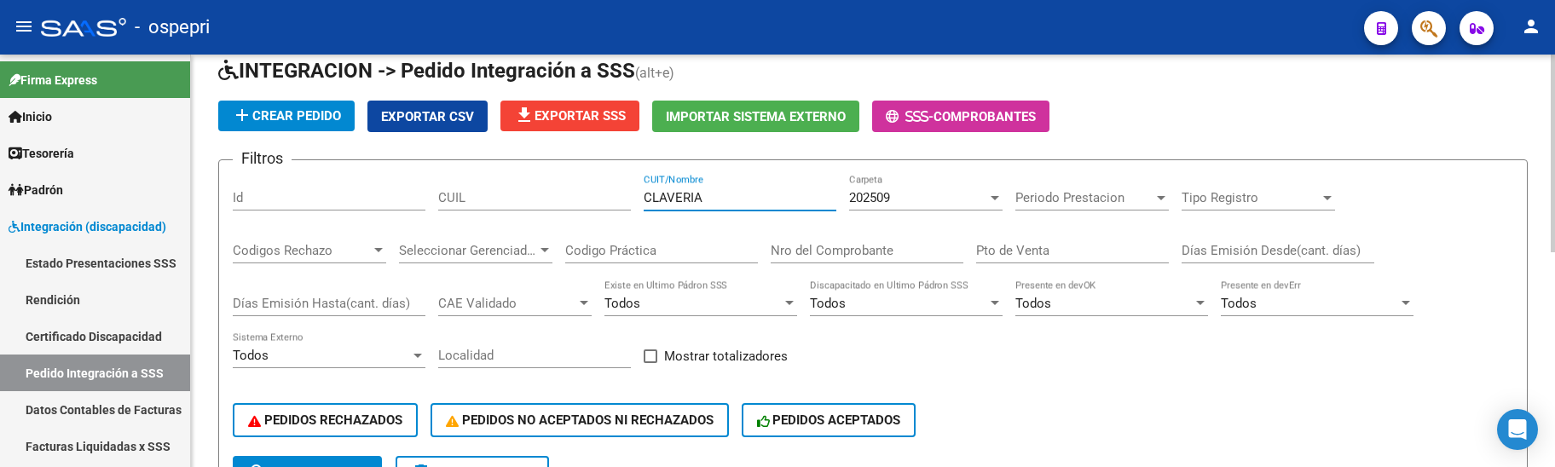
drag, startPoint x: 711, startPoint y: 198, endPoint x: 622, endPoint y: 199, distance: 88.7
click at [622, 199] on div "Filtros Id CUIL CLAVERIA CUIT/Nombre 202509 Carpeta Periodo Prestacion Periodo …" at bounding box center [873, 315] width 1280 height 282
type input "o"
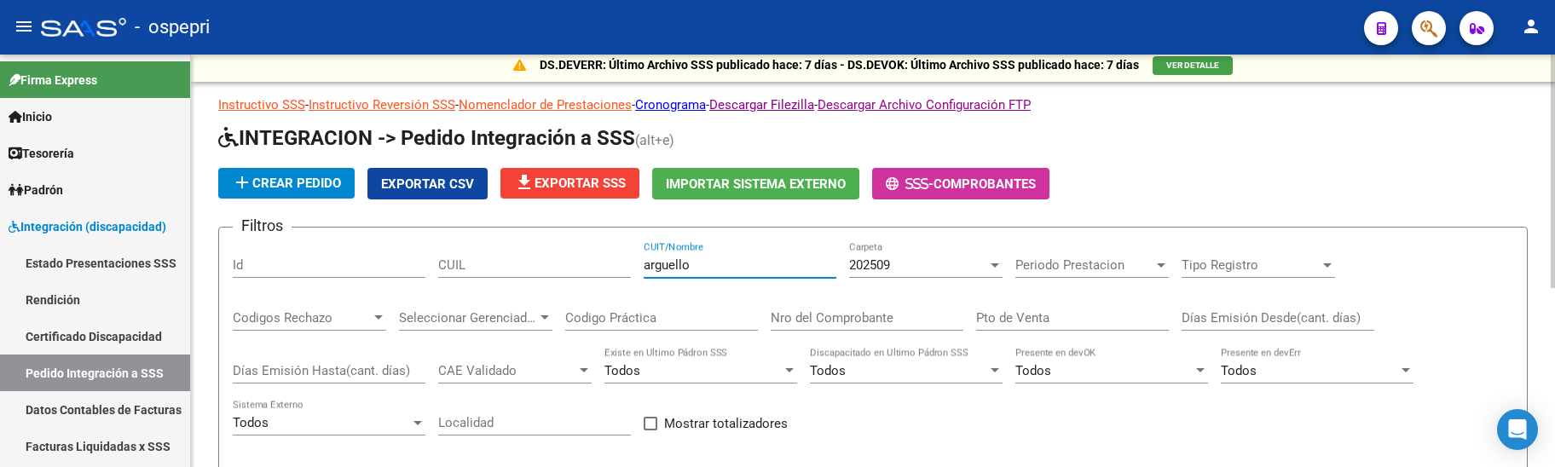
scroll to position [0, 0]
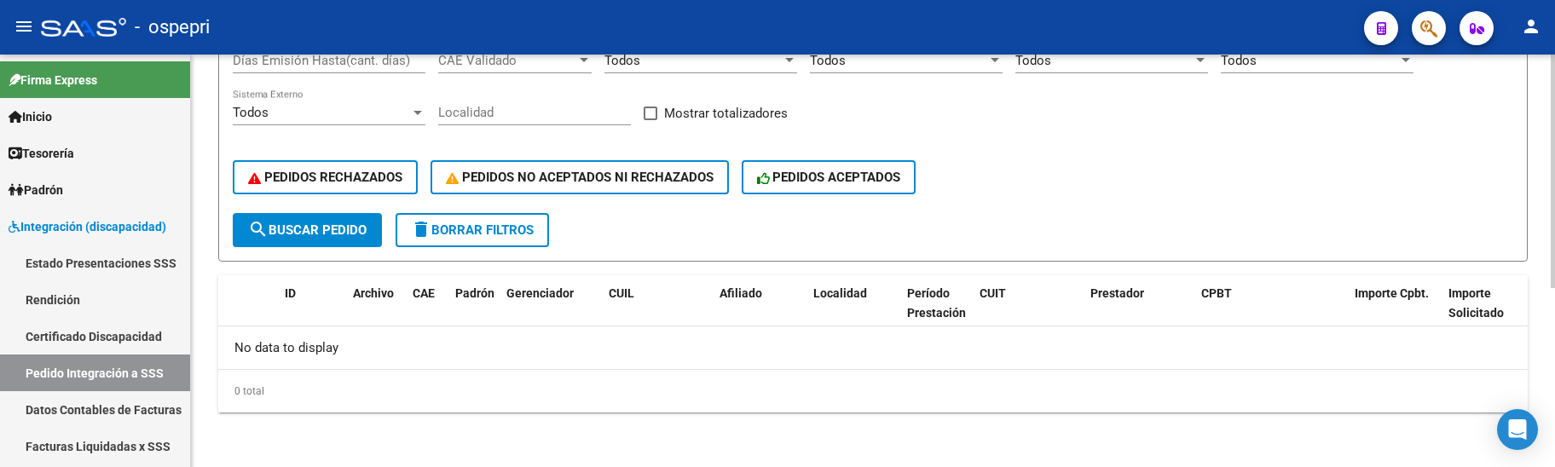
click at [343, 223] on span "search Buscar Pedido" at bounding box center [307, 230] width 118 height 15
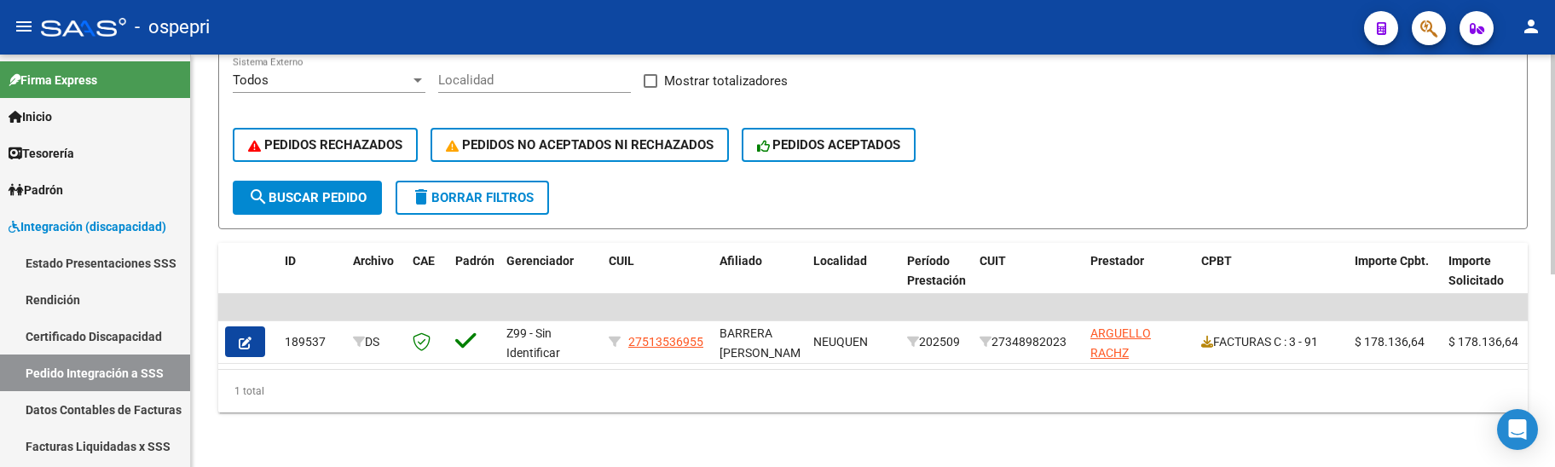
scroll to position [362, 0]
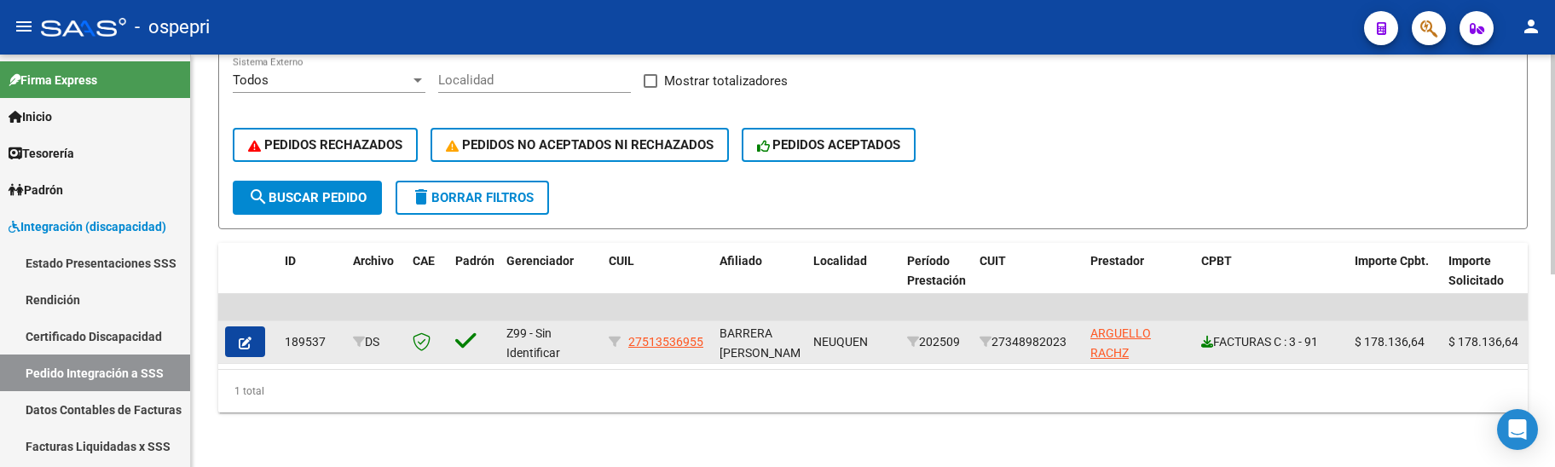
click at [1206, 336] on icon at bounding box center [1207, 342] width 12 height 12
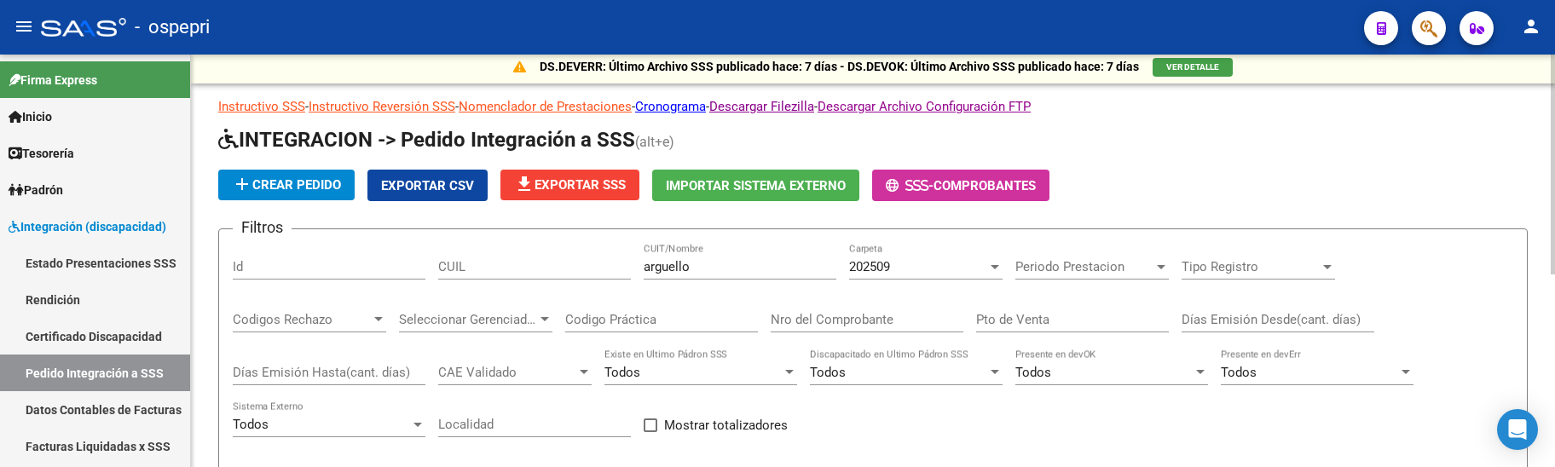
scroll to position [0, 0]
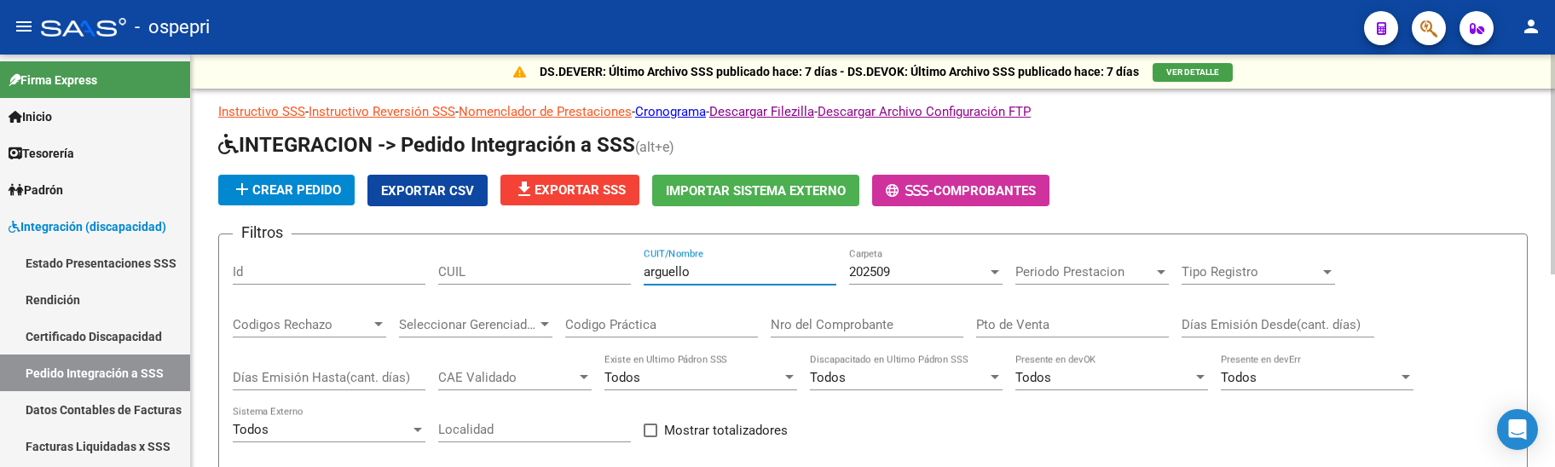
drag, startPoint x: 747, startPoint y: 271, endPoint x: 628, endPoint y: 274, distance: 118.5
click at [628, 275] on div "Filtros Id CUIL arguello CUIT/Nombre 202509 Carpeta Periodo Prestacion Periodo …" at bounding box center [873, 389] width 1280 height 282
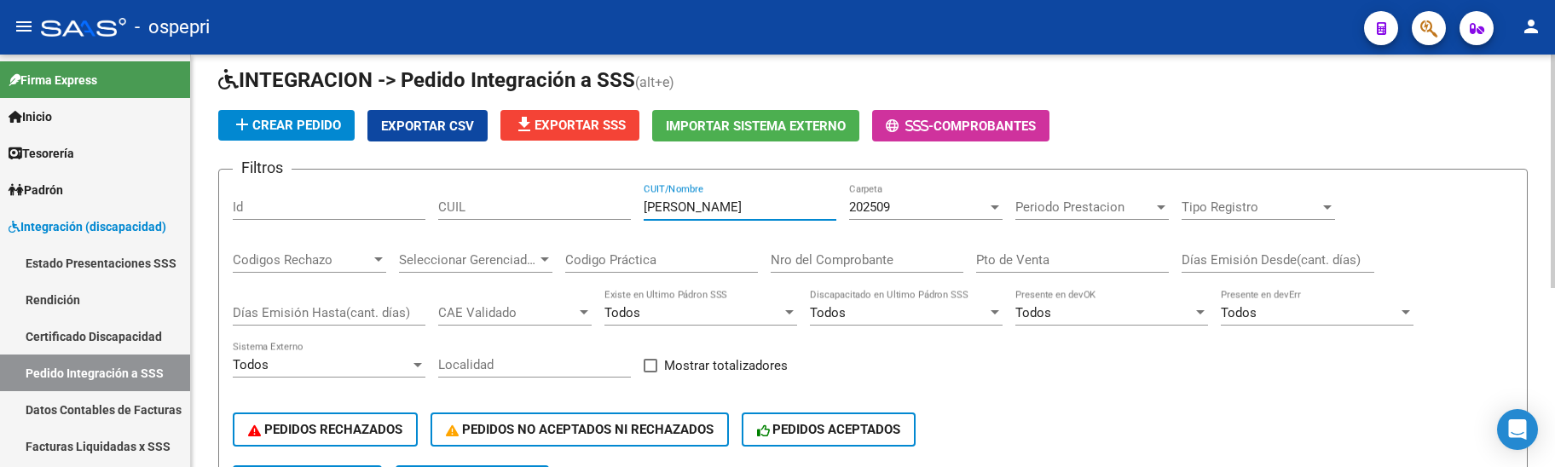
scroll to position [61, 0]
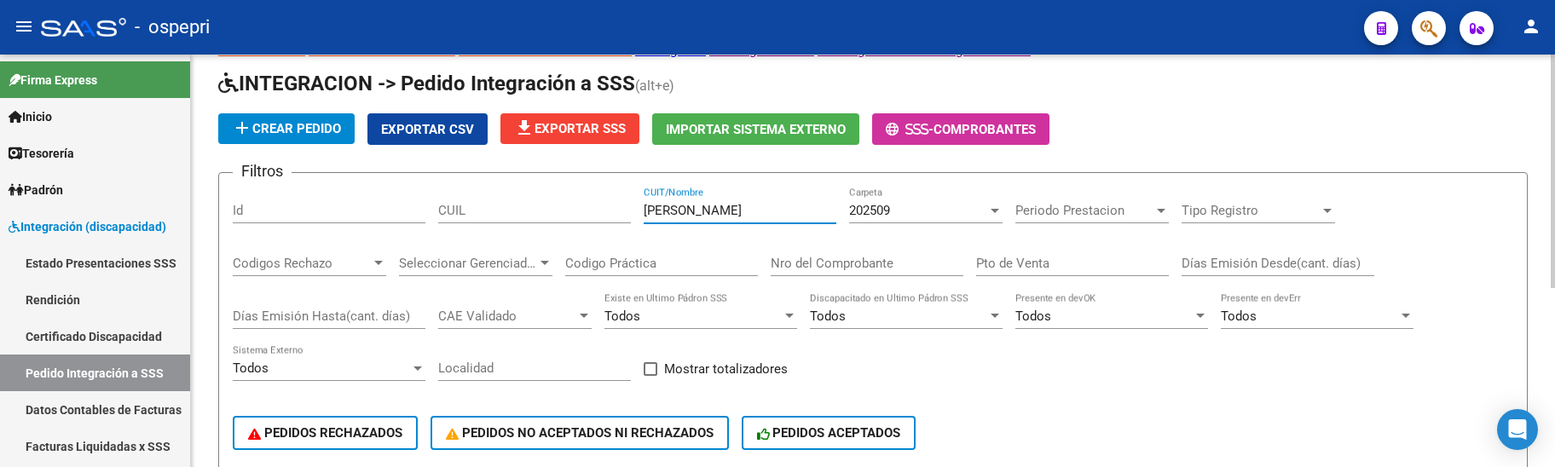
click at [997, 210] on div at bounding box center [995, 211] width 9 height 4
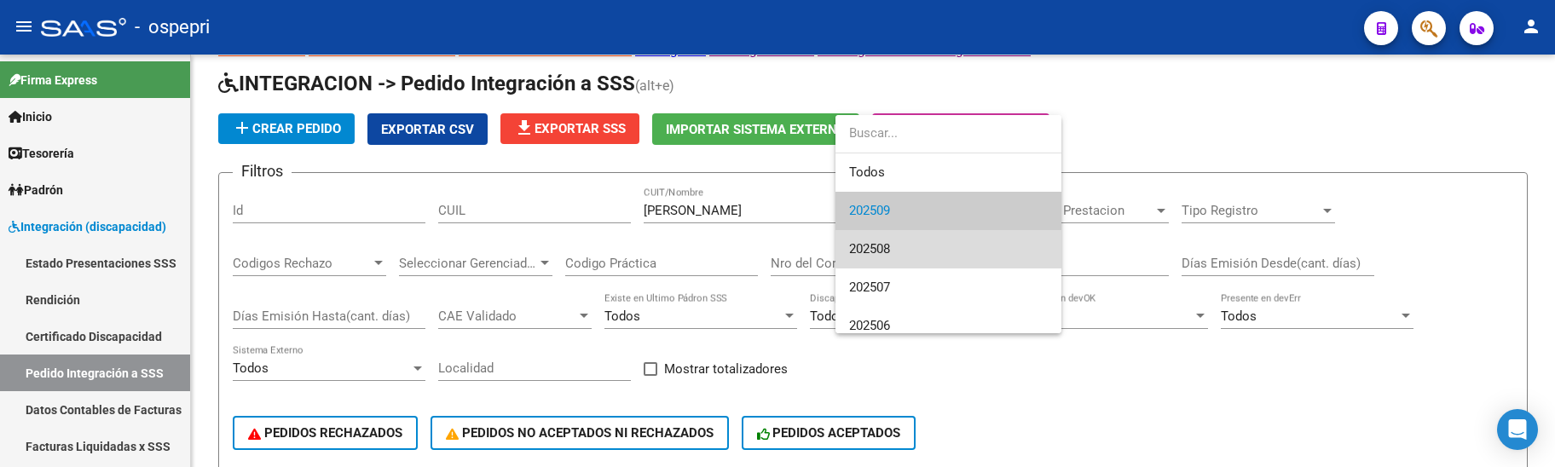
click at [950, 243] on span "202508" at bounding box center [948, 249] width 199 height 38
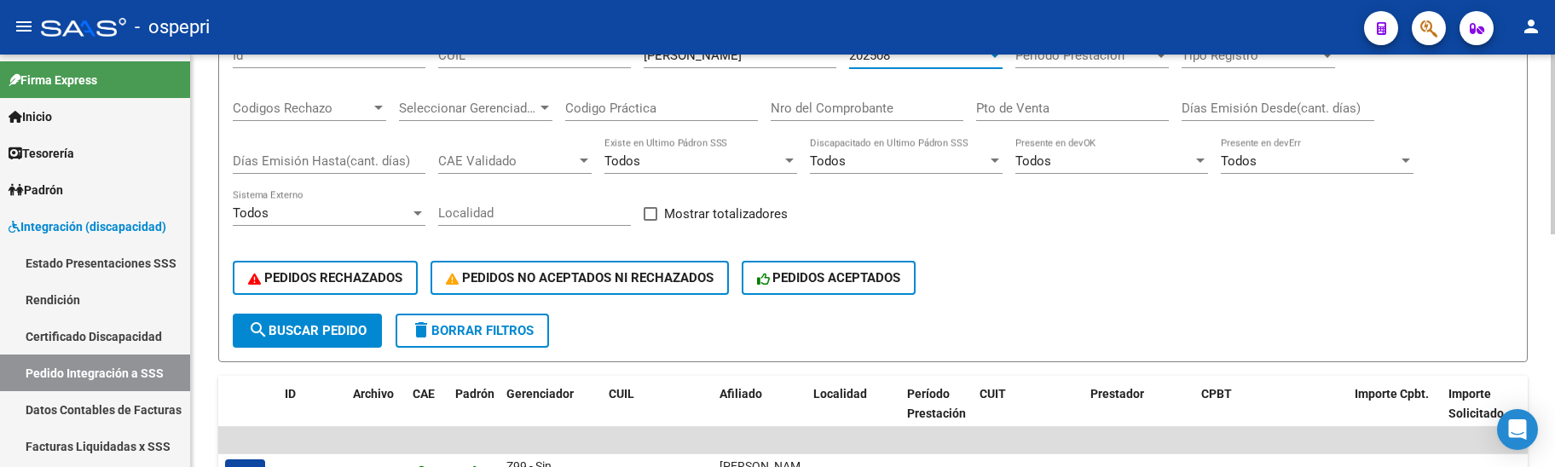
scroll to position [0, 0]
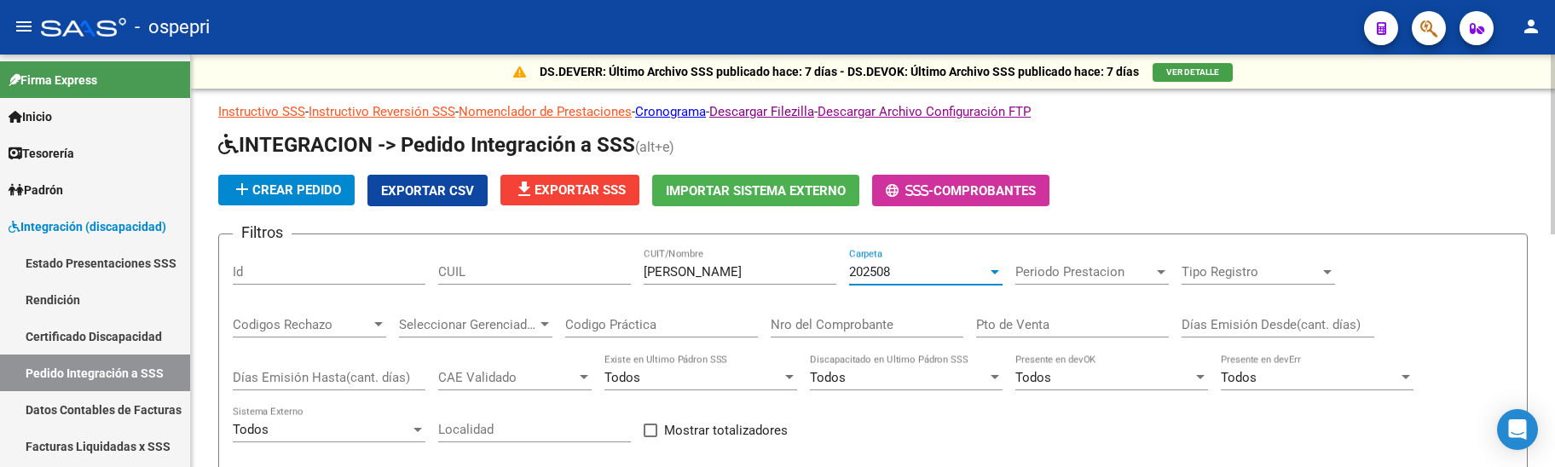
click at [994, 270] on div at bounding box center [995, 272] width 9 height 4
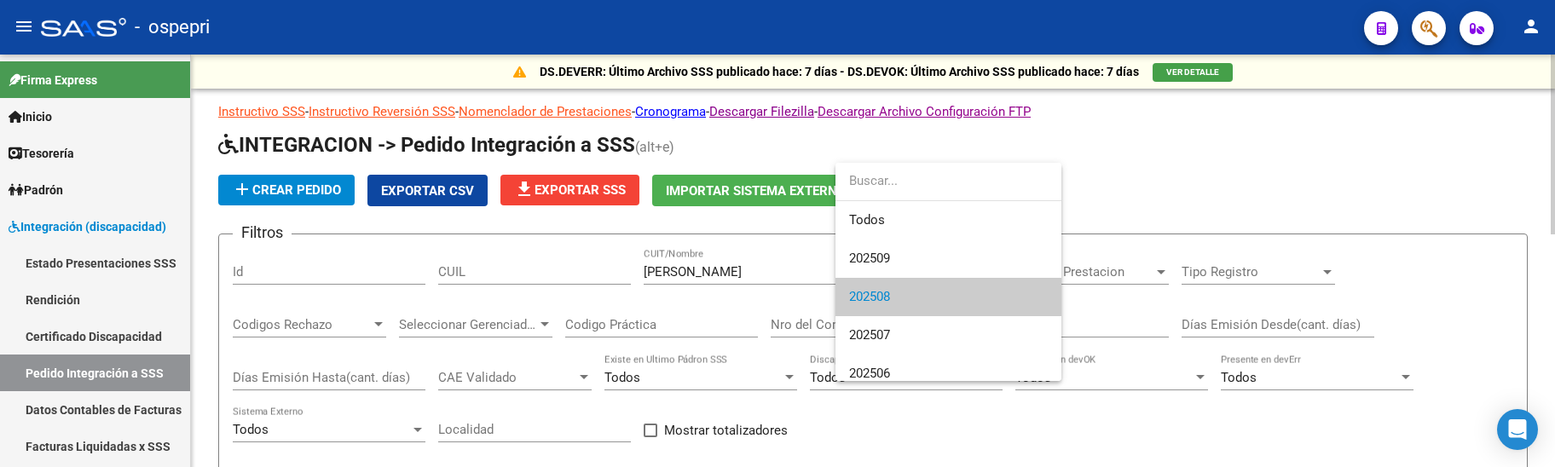
scroll to position [26, 0]
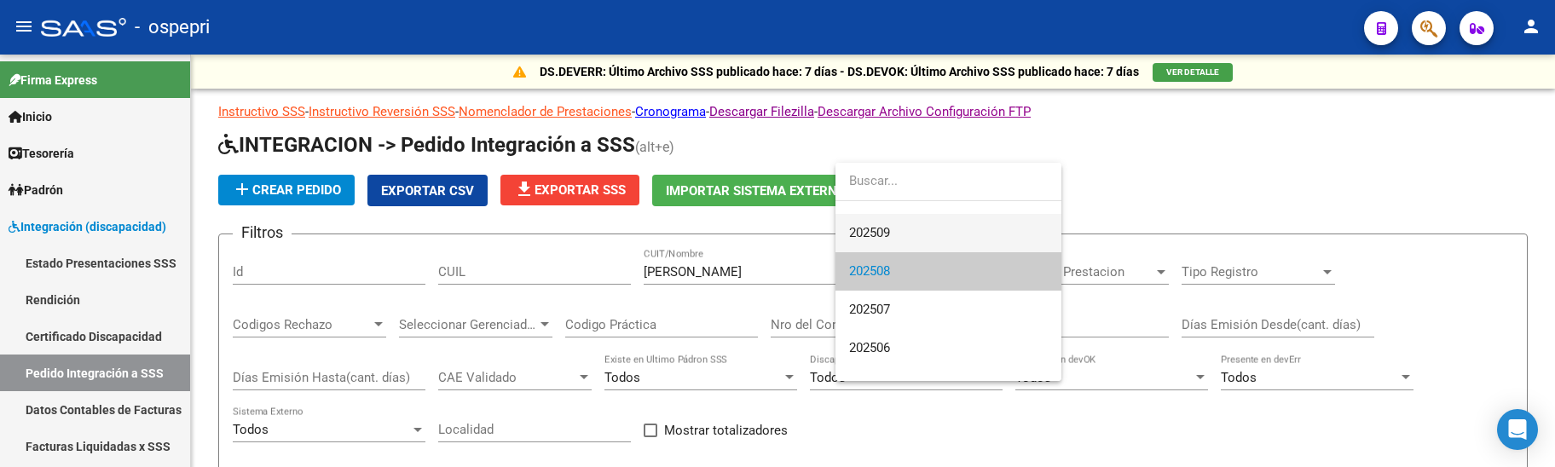
click at [914, 231] on span "202509" at bounding box center [948, 233] width 199 height 38
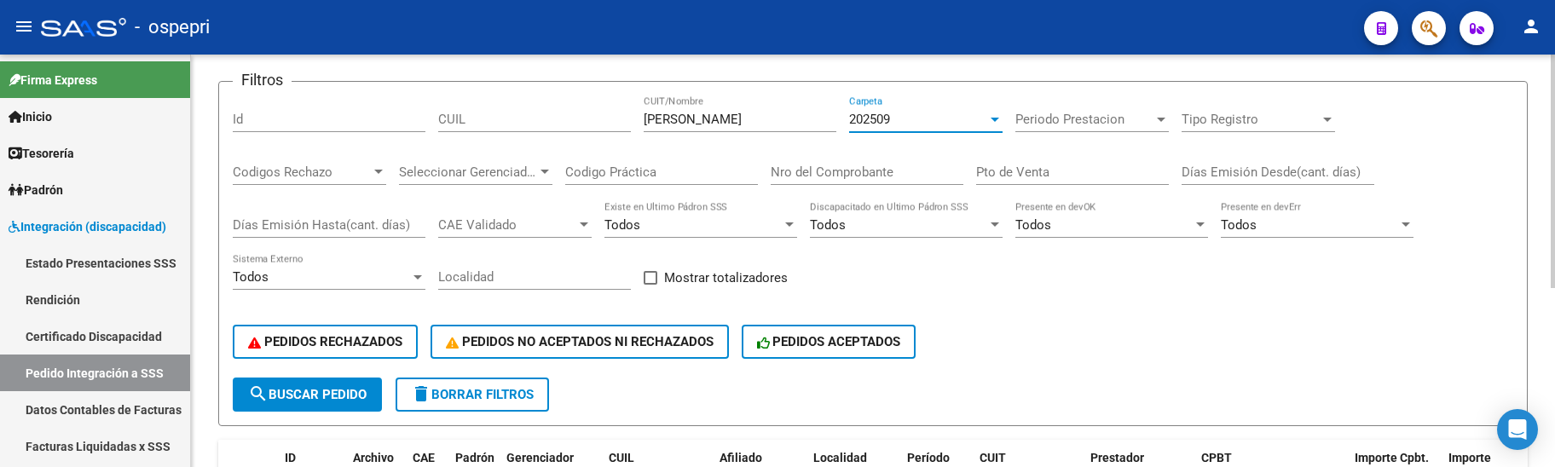
scroll to position [0, 0]
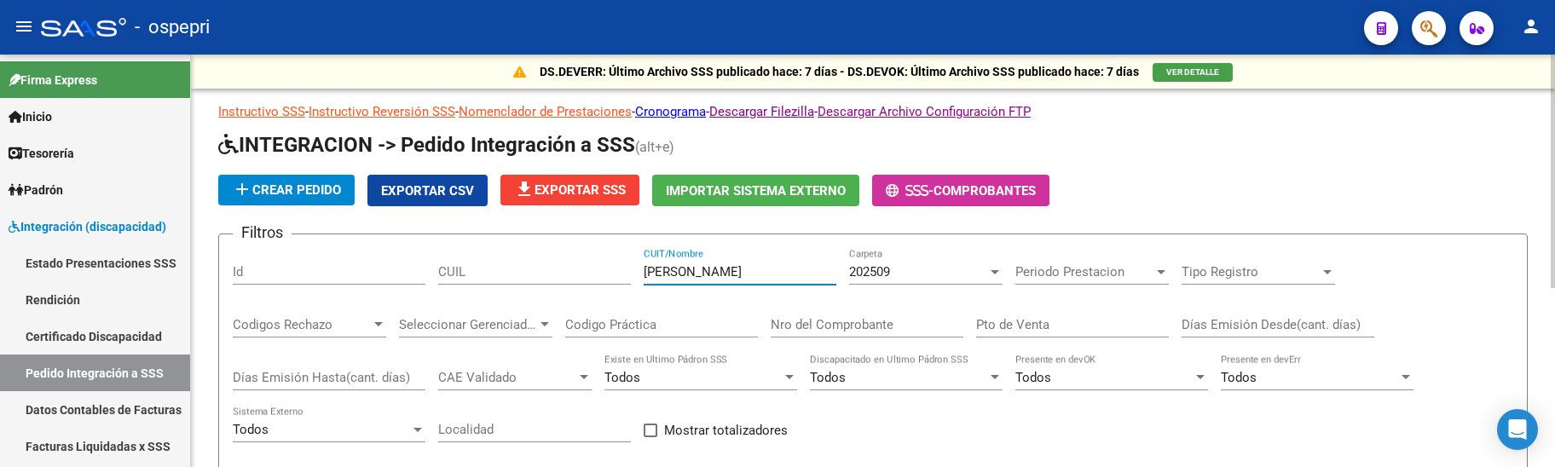
drag, startPoint x: 745, startPoint y: 270, endPoint x: 615, endPoint y: 265, distance: 130.5
click at [615, 265] on div "Filtros Id CUIL [PERSON_NAME] CUIT/Nombre 202509 Carpeta Periodo Prestacion Per…" at bounding box center [873, 389] width 1280 height 282
drag, startPoint x: 742, startPoint y: 275, endPoint x: 632, endPoint y: 272, distance: 110.0
click at [632, 272] on div "Filtros Id CUIL [PERSON_NAME] CUIT/Nombre 202509 Carpeta Periodo Prestacion Per…" at bounding box center [873, 389] width 1280 height 282
click at [531, 318] on span "Seleccionar Gerenciador" at bounding box center [468, 324] width 138 height 15
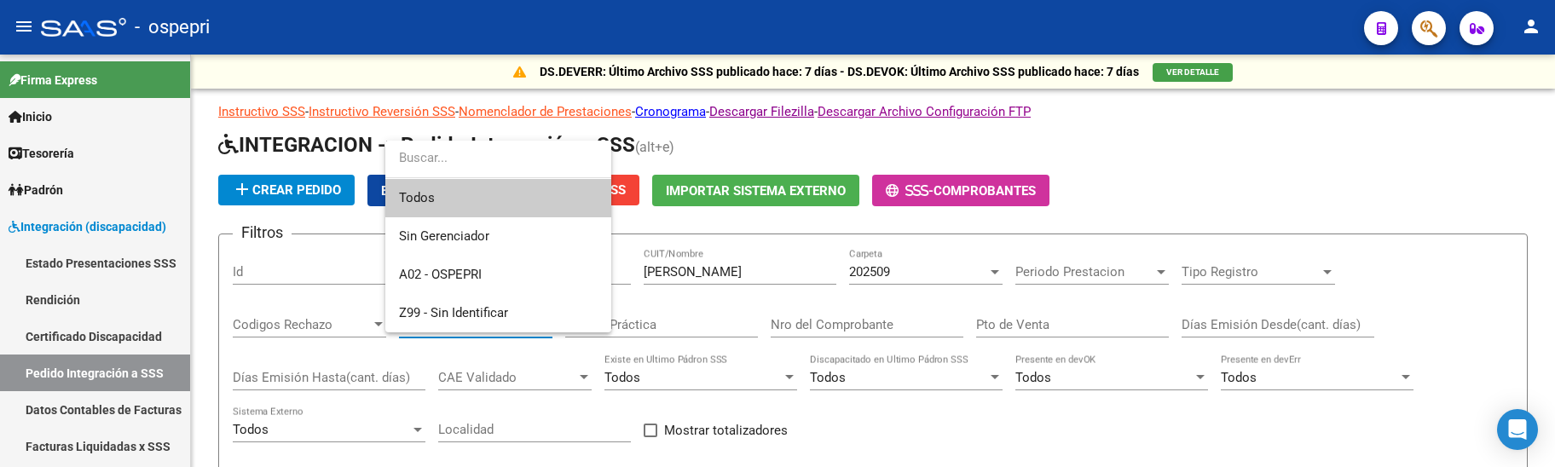
click at [1257, 155] on div at bounding box center [777, 233] width 1555 height 467
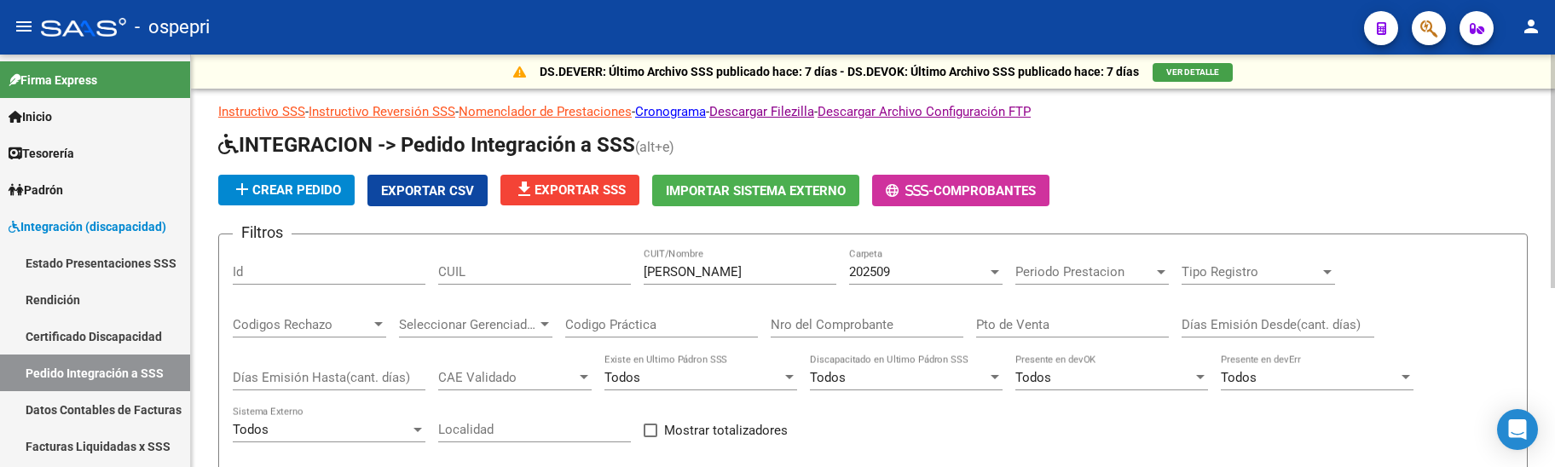
scroll to position [317, 0]
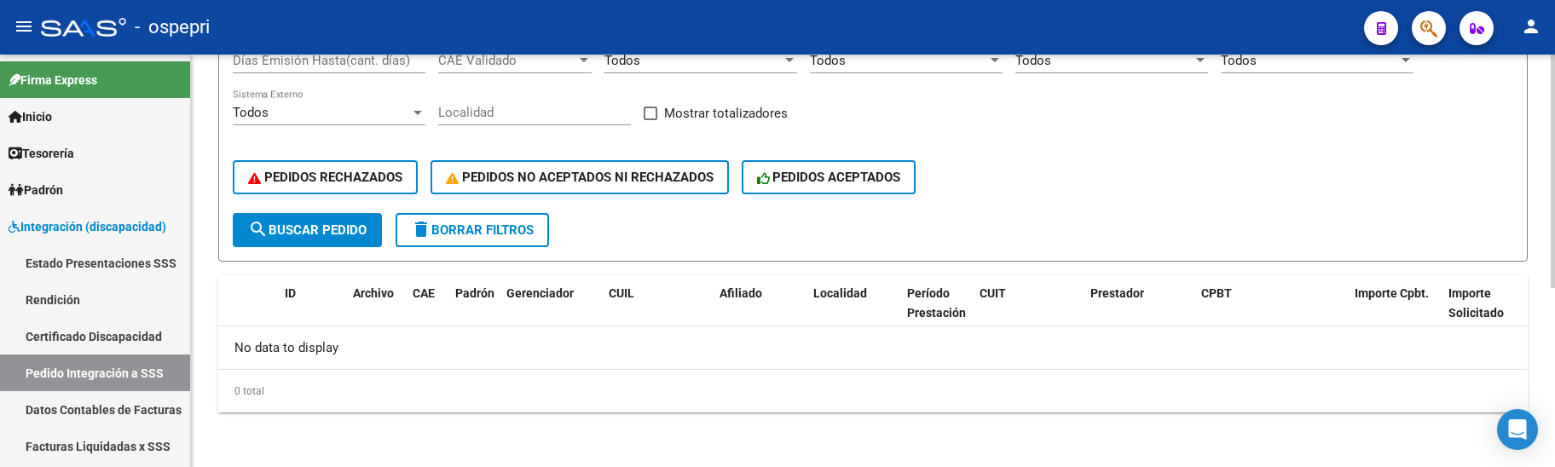
click at [1025, 167] on div "PEDIDOS RECHAZADOS PEDIDOS NO ACEPTADOS NI RECHAZADOS PEDIDOS ACEPTADOS" at bounding box center [873, 178] width 1280 height 72
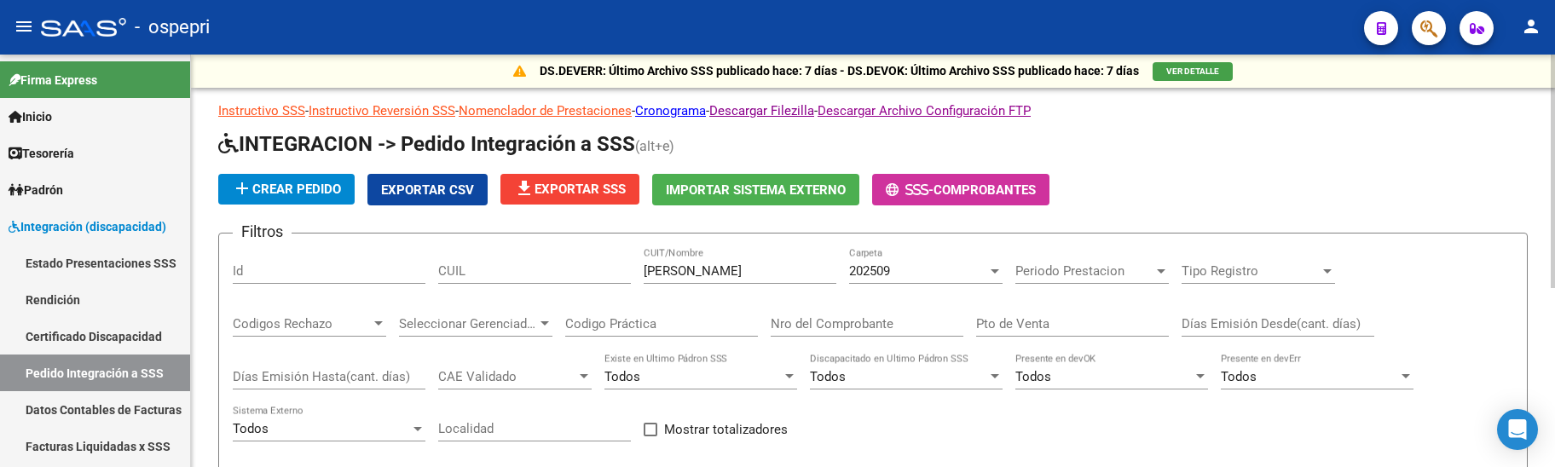
scroll to position [0, 0]
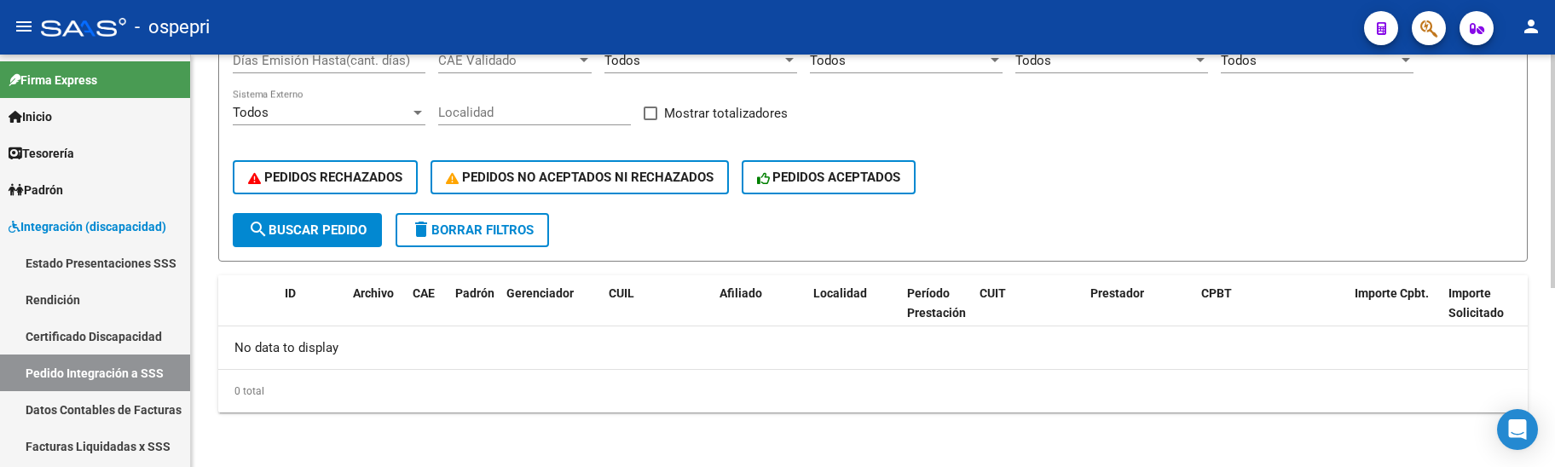
click at [326, 234] on span "search Buscar Pedido" at bounding box center [307, 230] width 118 height 15
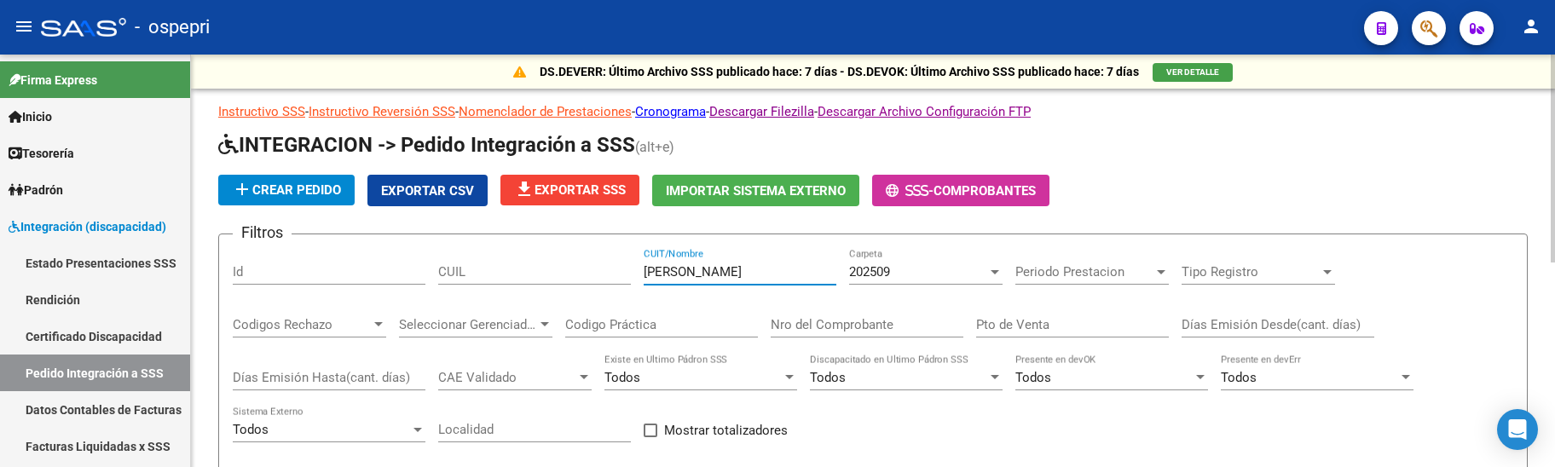
drag, startPoint x: 754, startPoint y: 271, endPoint x: 615, endPoint y: 271, distance: 139.0
click at [615, 271] on div "Filtros Id CUIL [PERSON_NAME] CUIT/Nombre 202509 Carpeta Periodo Prestacion Per…" at bounding box center [873, 389] width 1280 height 282
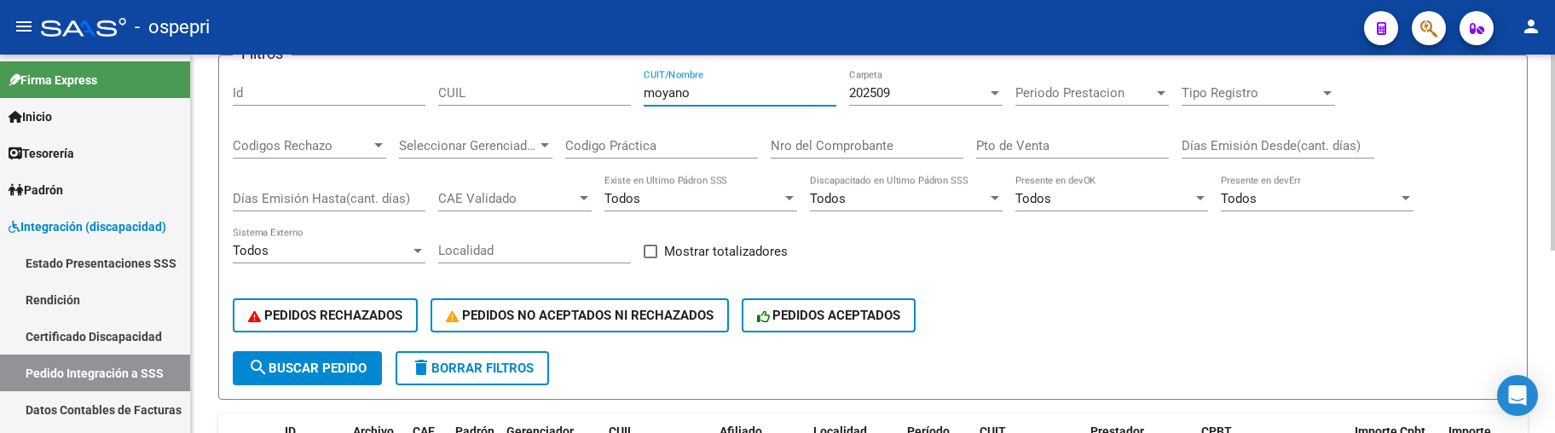
scroll to position [61, 0]
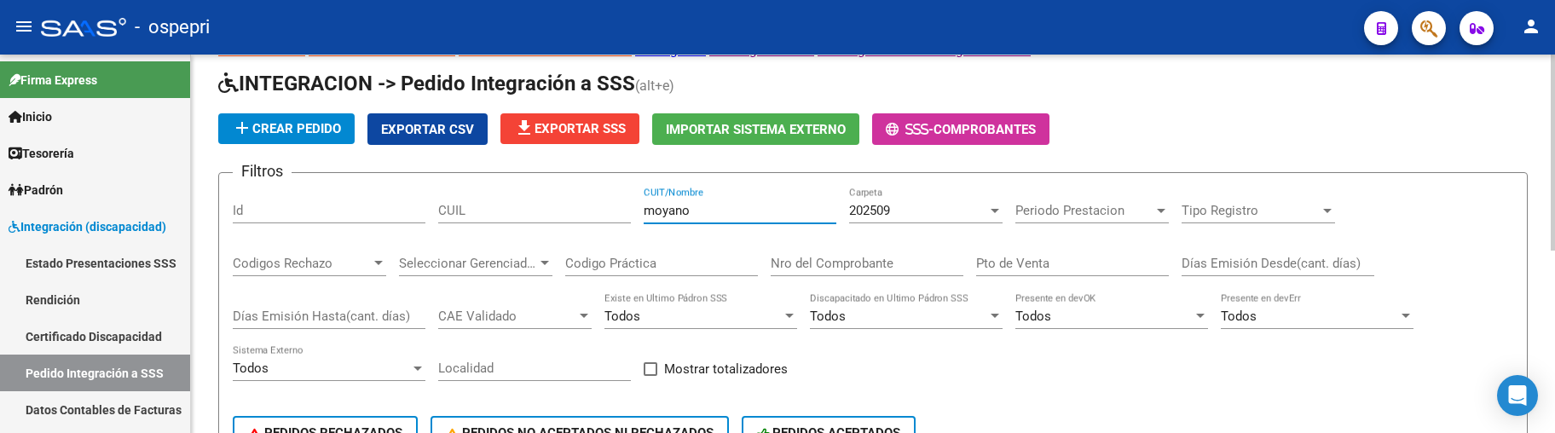
drag, startPoint x: 714, startPoint y: 207, endPoint x: 616, endPoint y: 212, distance: 97.3
click at [616, 212] on div "Filtros Id CUIL moyano CUIT/Nombre 202509 Carpeta Periodo Prestacion Periodo Pr…" at bounding box center [873, 328] width 1280 height 282
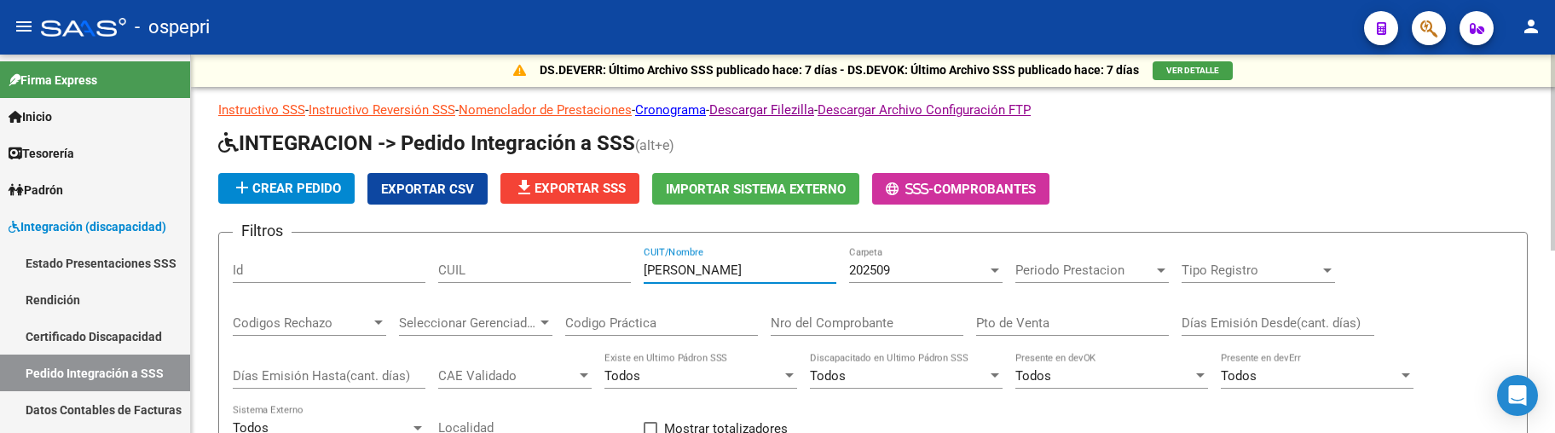
scroll to position [0, 0]
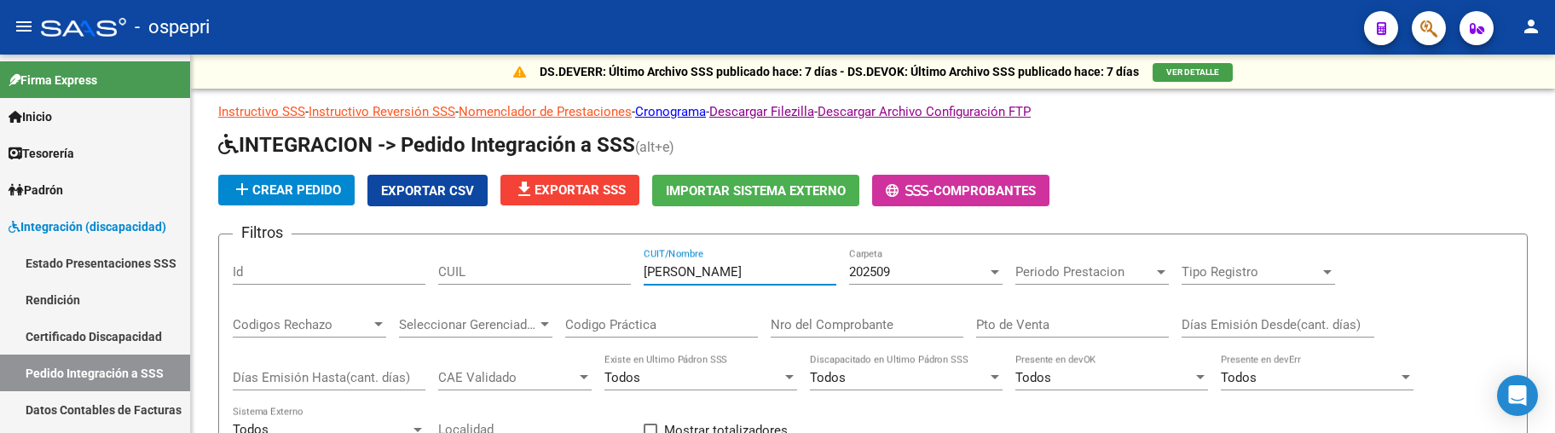
type input "[PERSON_NAME]"
